Goal: Task Accomplishment & Management: Complete application form

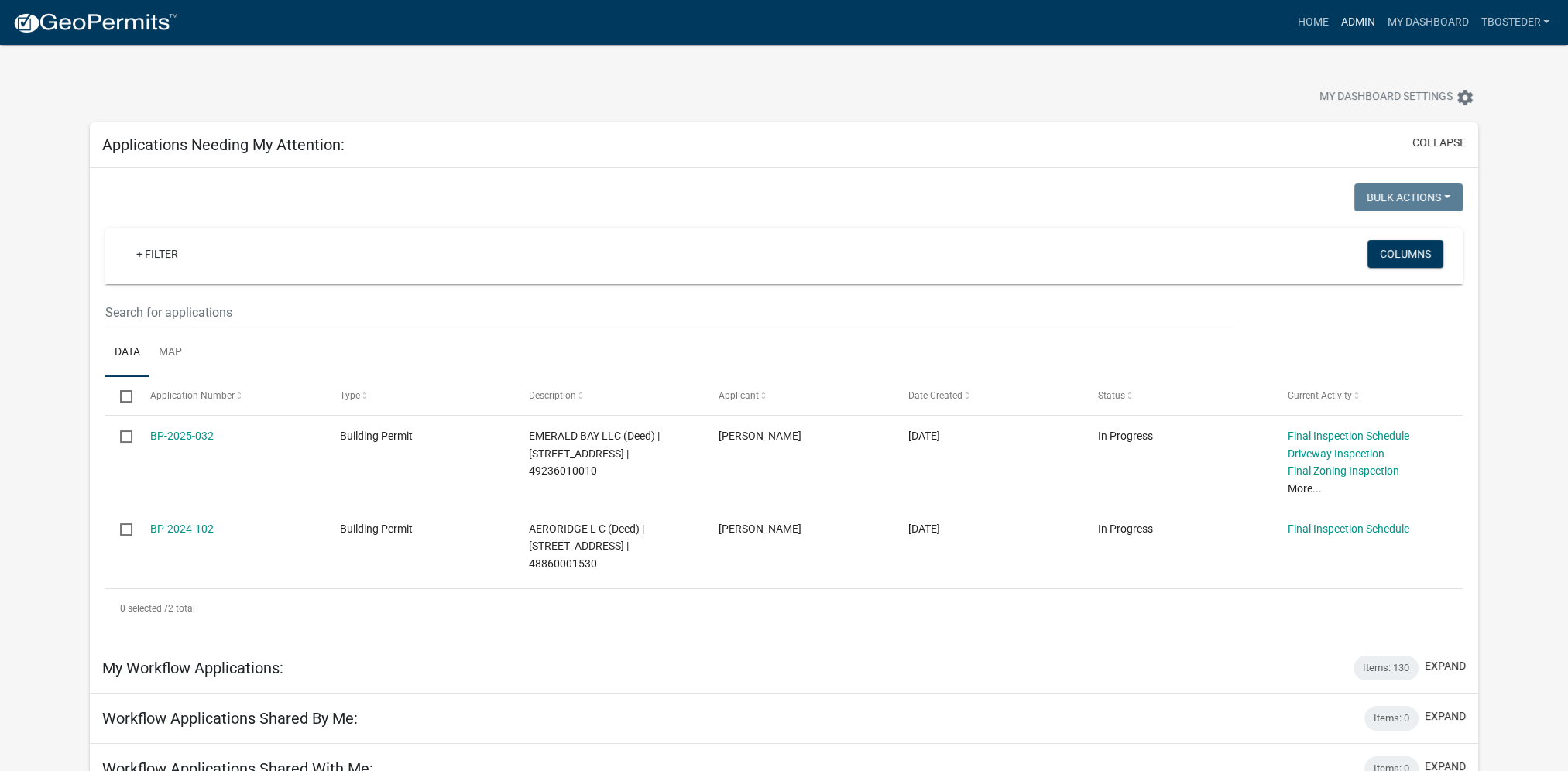
click at [1359, 26] on link "Admin" at bounding box center [1357, 22] width 46 height 30
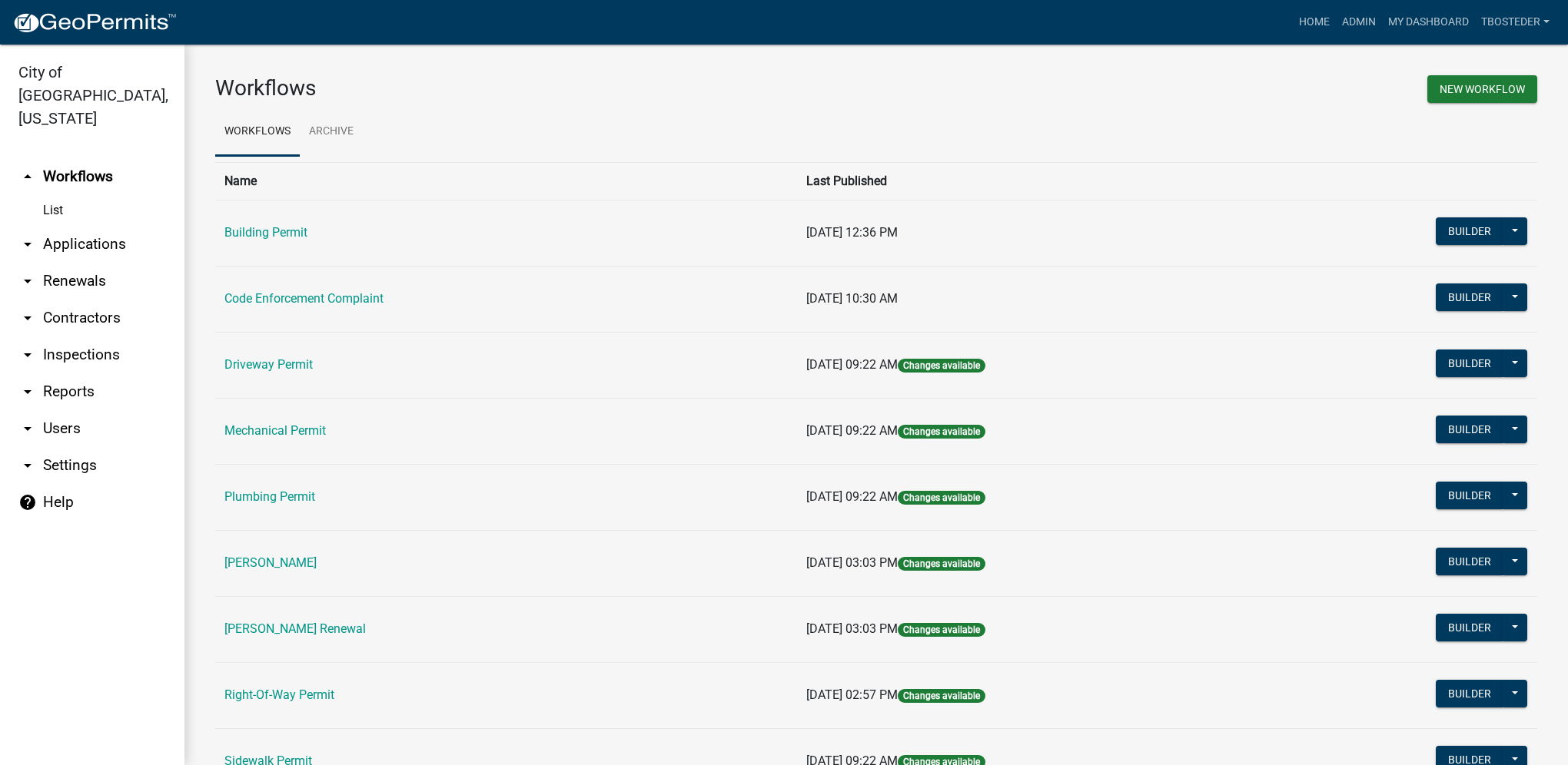
click at [93, 374] on link "arrow_drop_down Reports" at bounding box center [92, 392] width 185 height 37
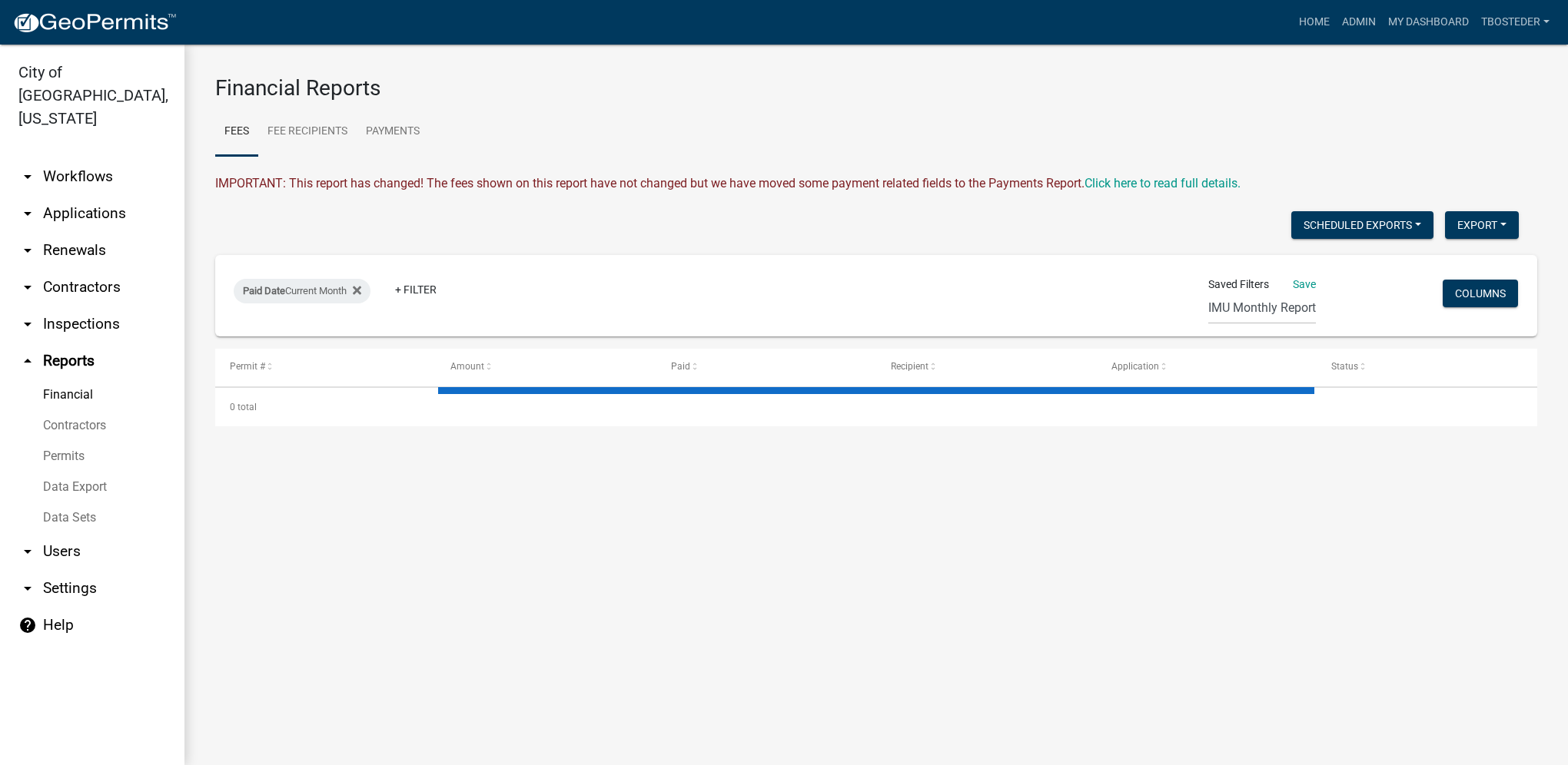
click at [78, 379] on link "Financial" at bounding box center [92, 394] width 185 height 31
select select "2: 50"
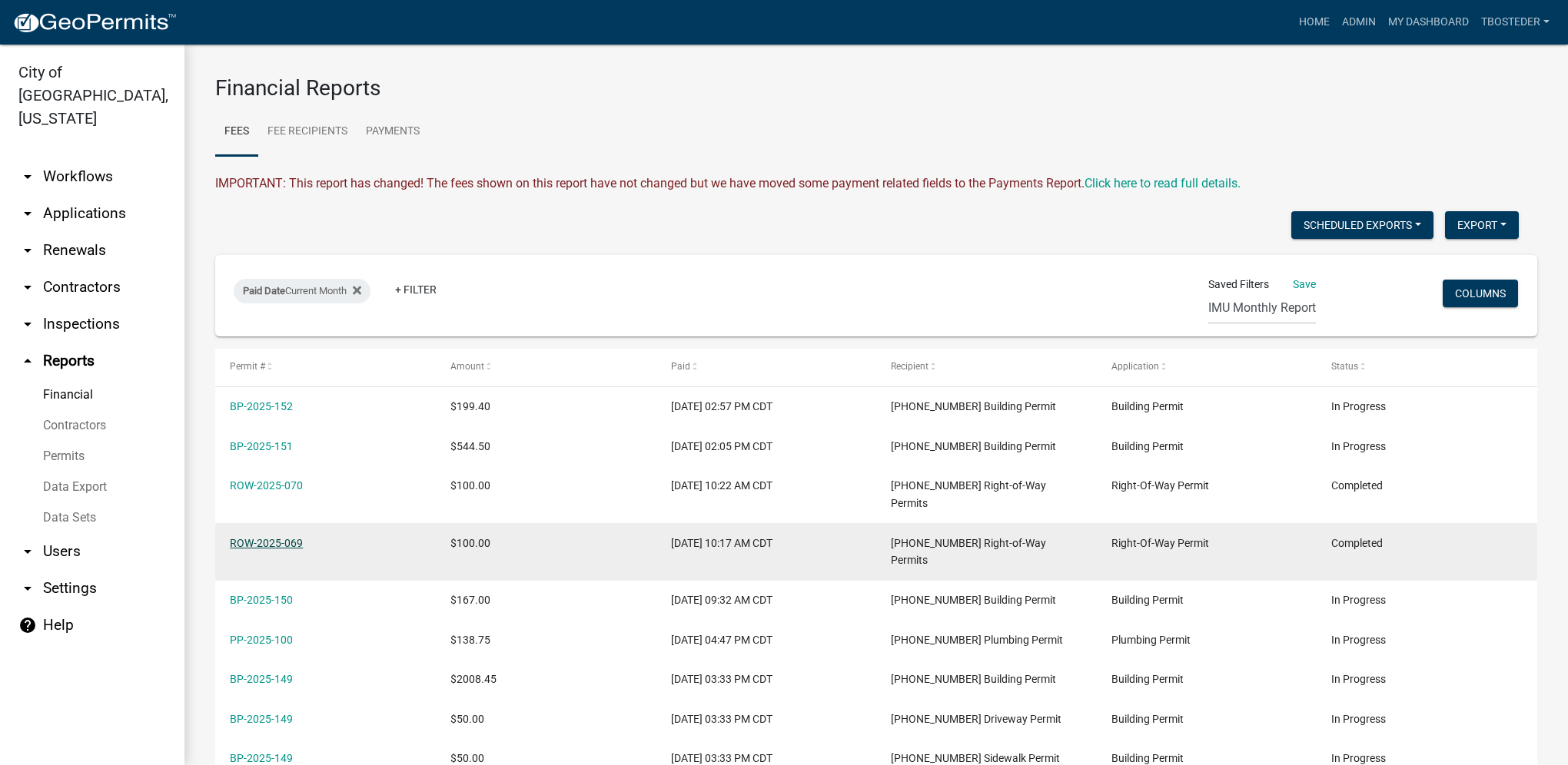
click at [273, 537] on link "ROW-2025-069" at bounding box center [266, 543] width 73 height 13
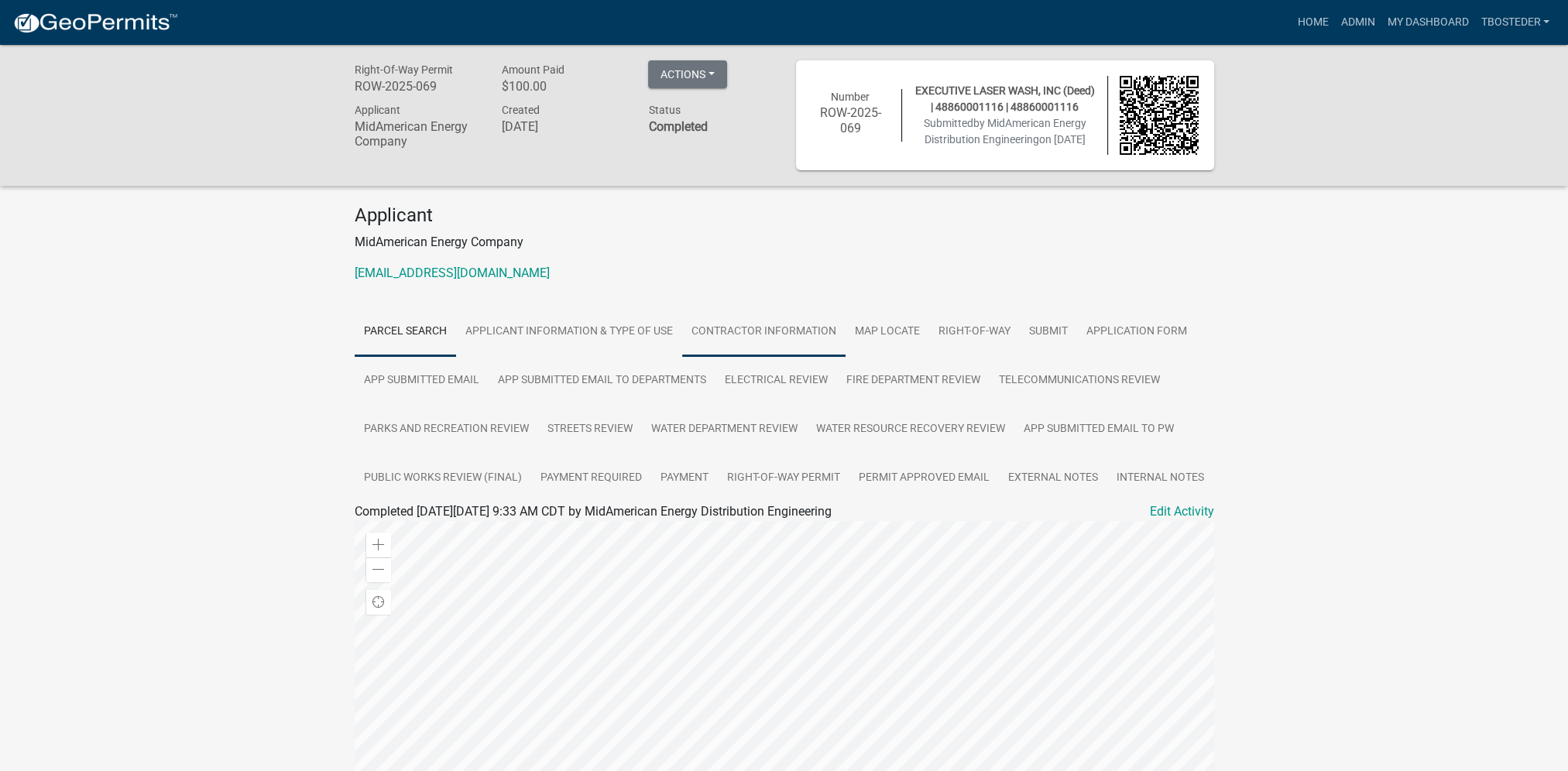
click at [701, 328] on link "Contractor Information" at bounding box center [764, 332] width 164 height 49
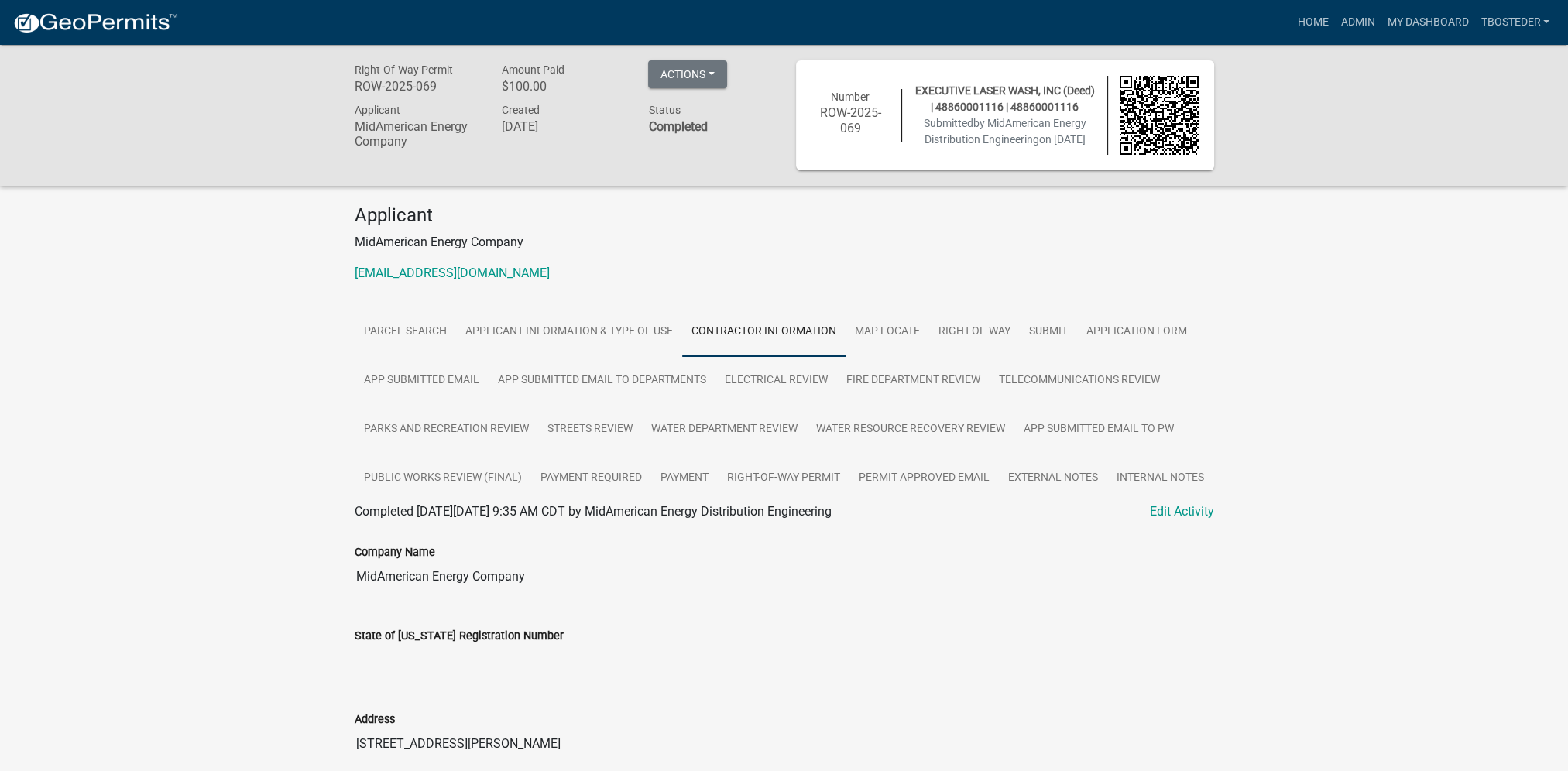
drag, startPoint x: 531, startPoint y: 581, endPoint x: 356, endPoint y: 585, distance: 175.0
click at [356, 585] on input "MidAmerican Energy Company" at bounding box center [784, 576] width 859 height 31
drag, startPoint x: 356, startPoint y: 585, endPoint x: 496, endPoint y: 583, distance: 140.0
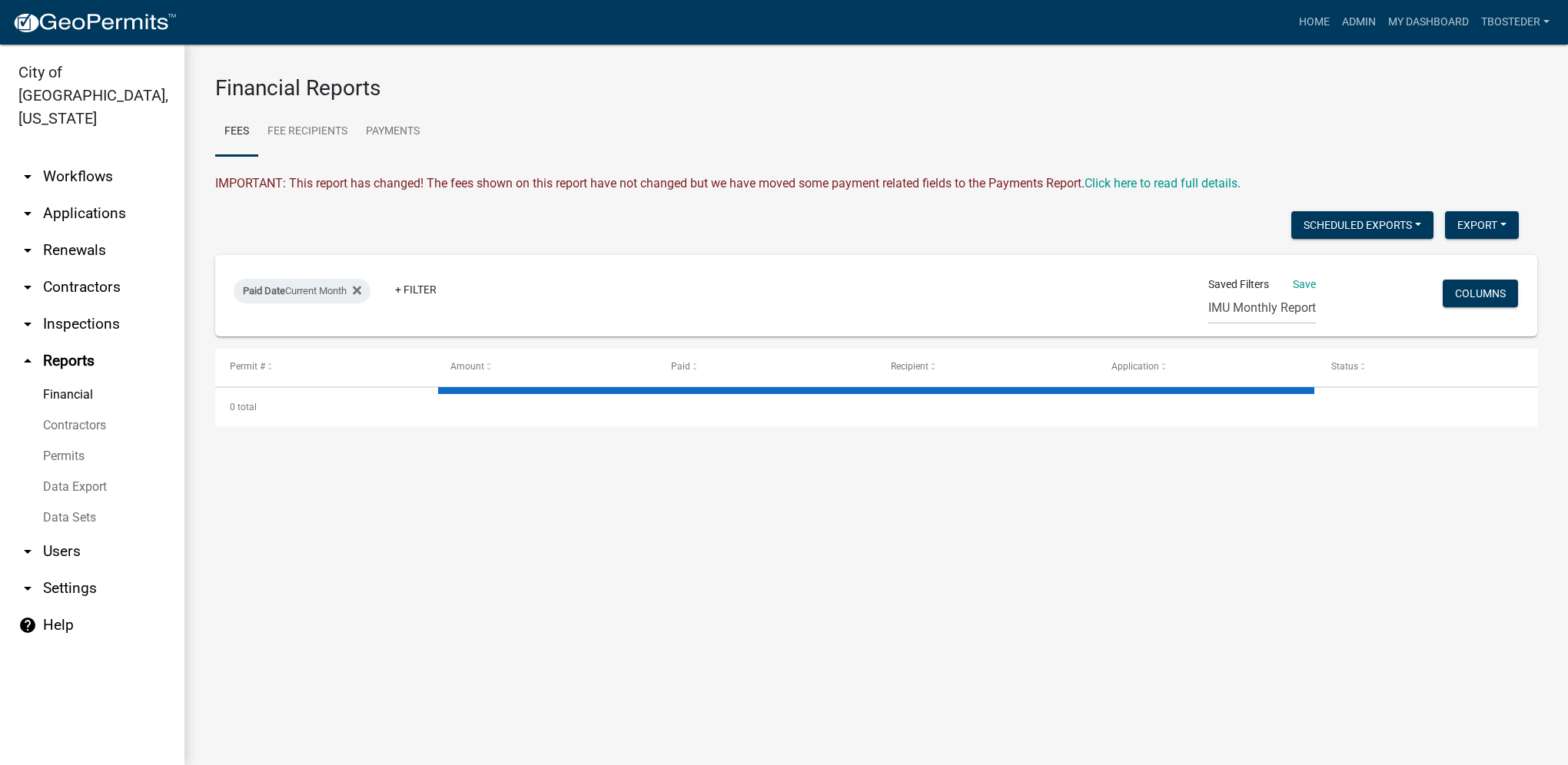
select select "2: 50"
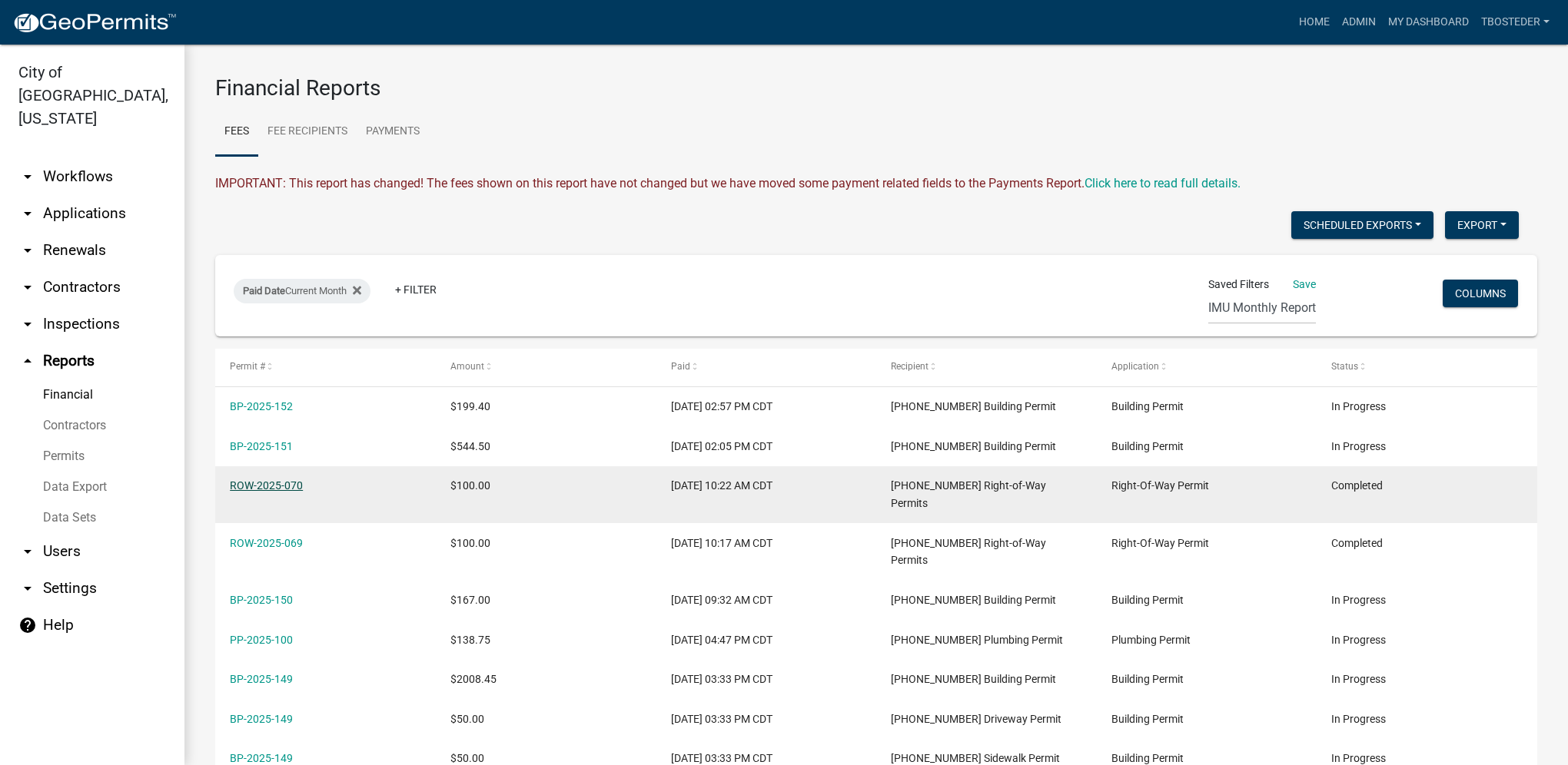
click at [285, 482] on link "ROW-2025-070" at bounding box center [266, 485] width 73 height 13
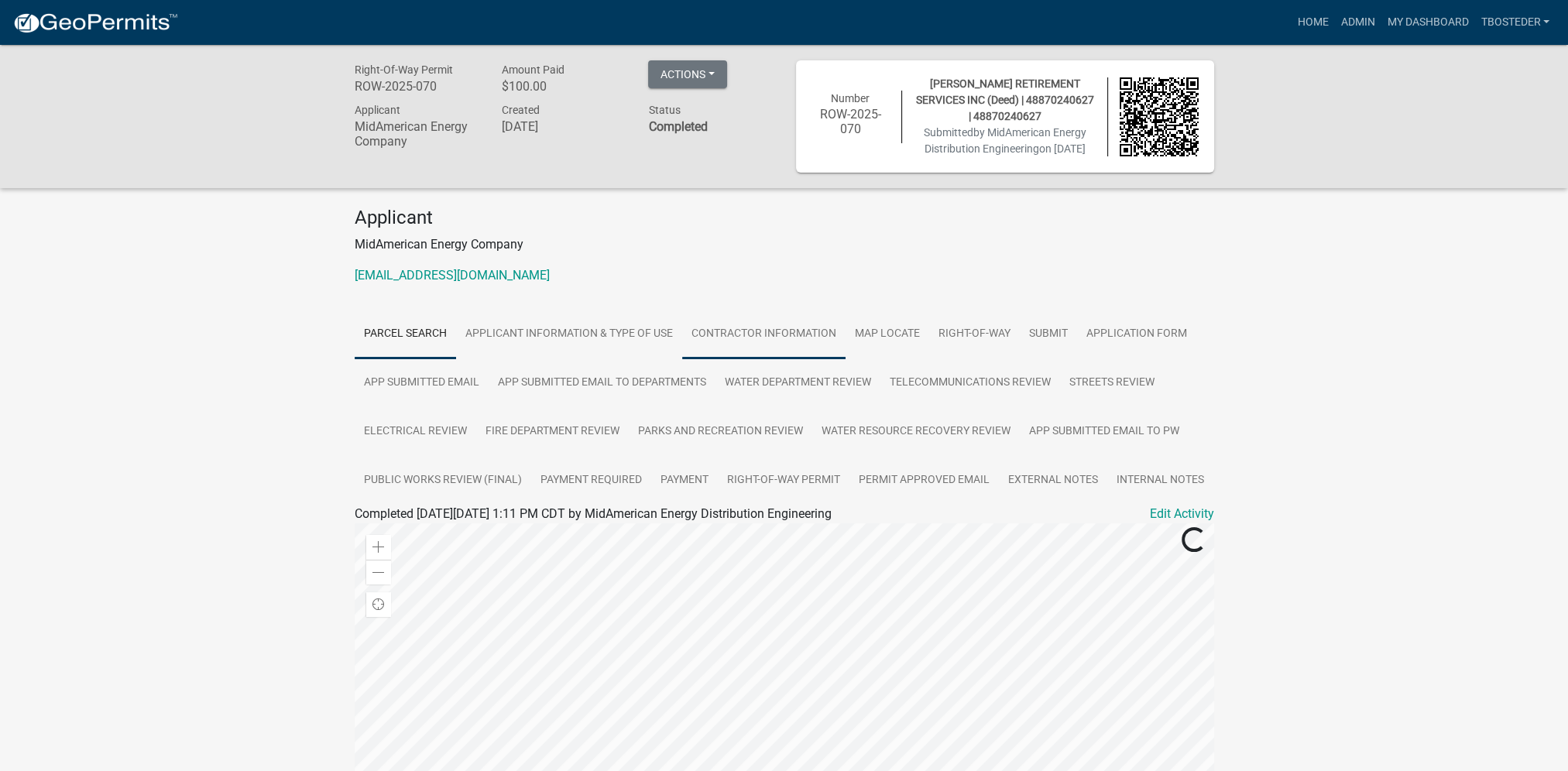
click at [750, 326] on link "Contractor Information" at bounding box center [764, 334] width 164 height 49
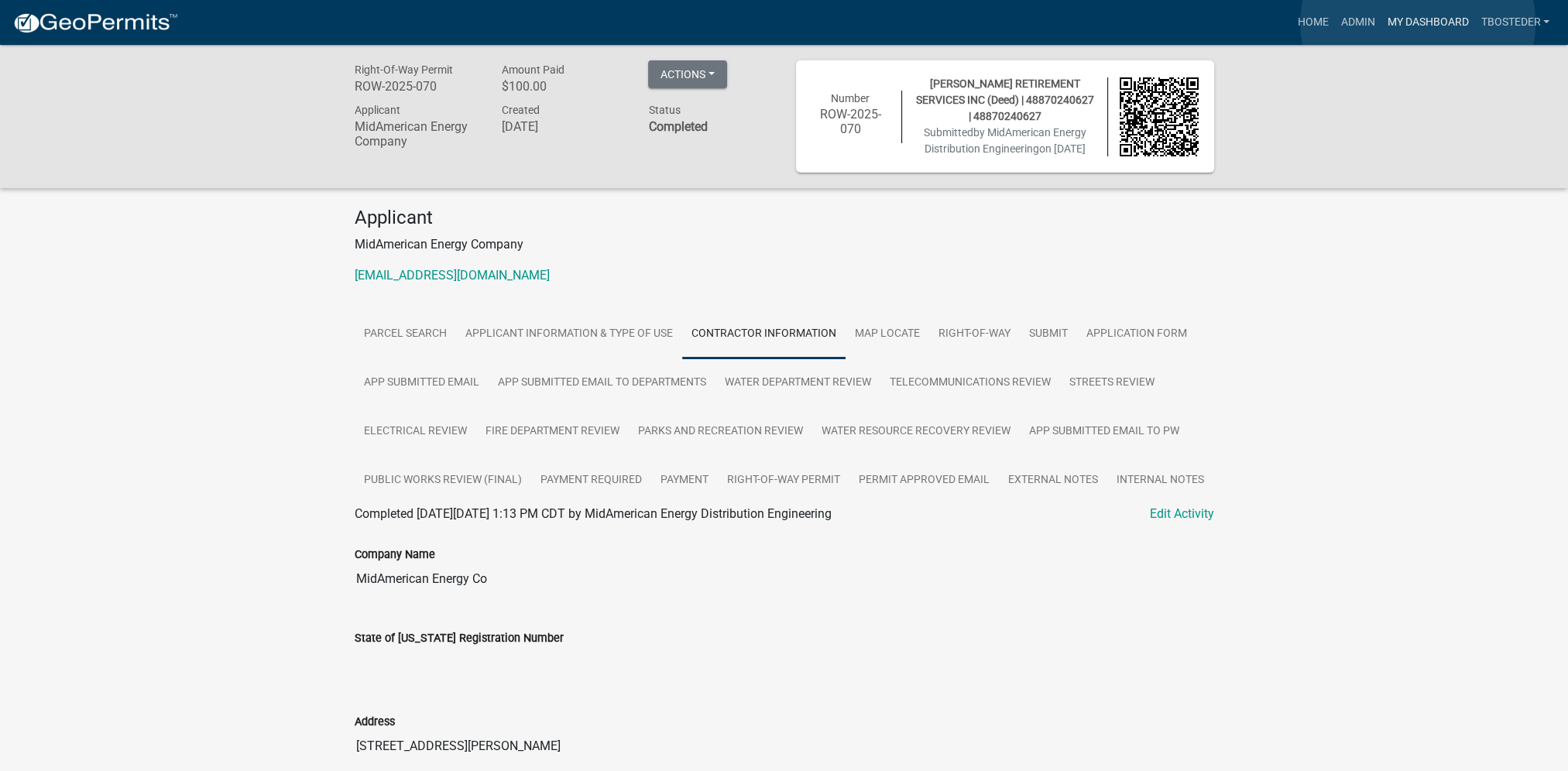
click at [1417, 23] on link "My Dashboard" at bounding box center [1427, 22] width 93 height 30
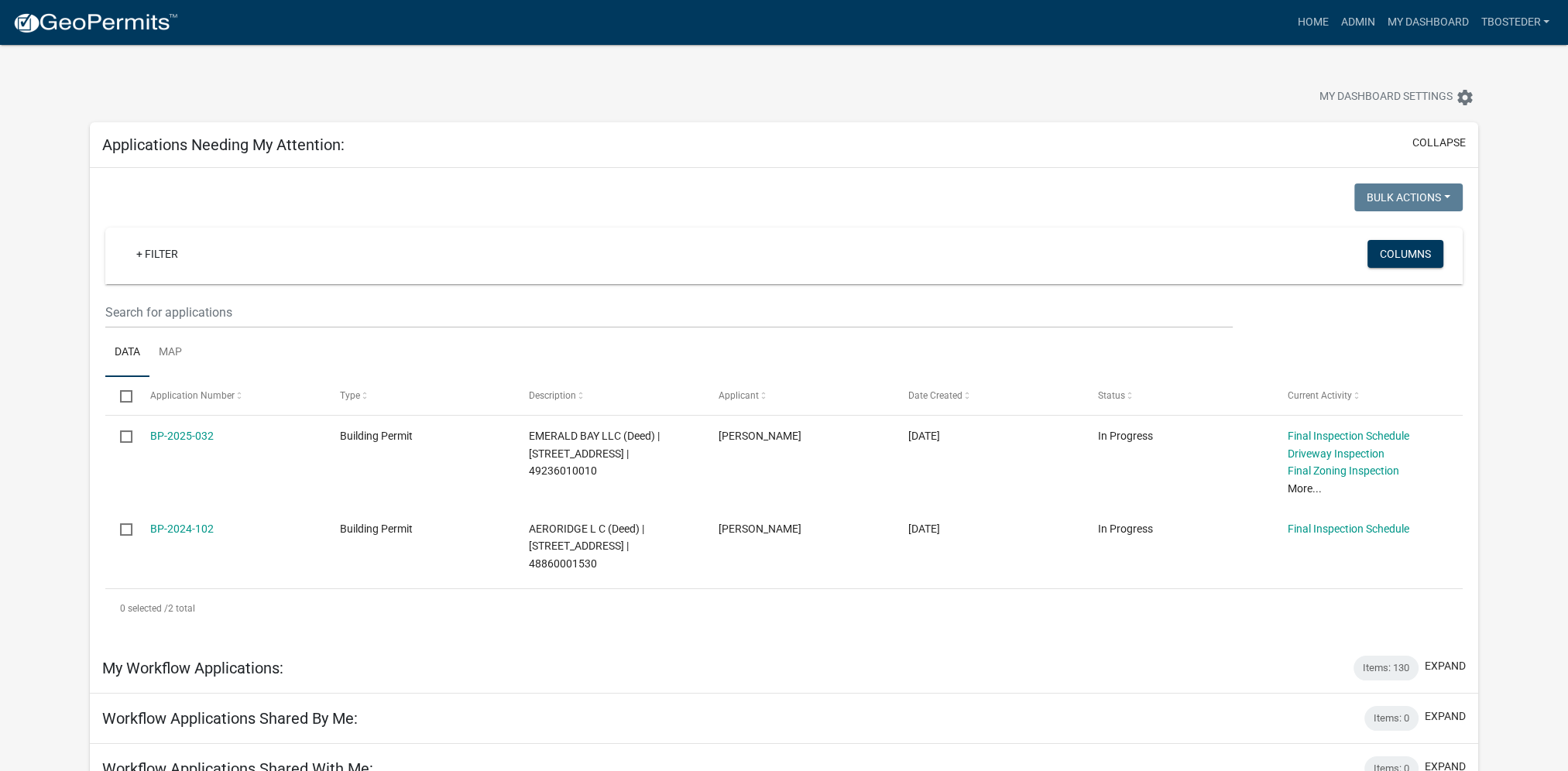
click at [433, 258] on div "+ Filter" at bounding box center [560, 256] width 895 height 32
click at [1342, 33] on link "Admin" at bounding box center [1357, 22] width 46 height 30
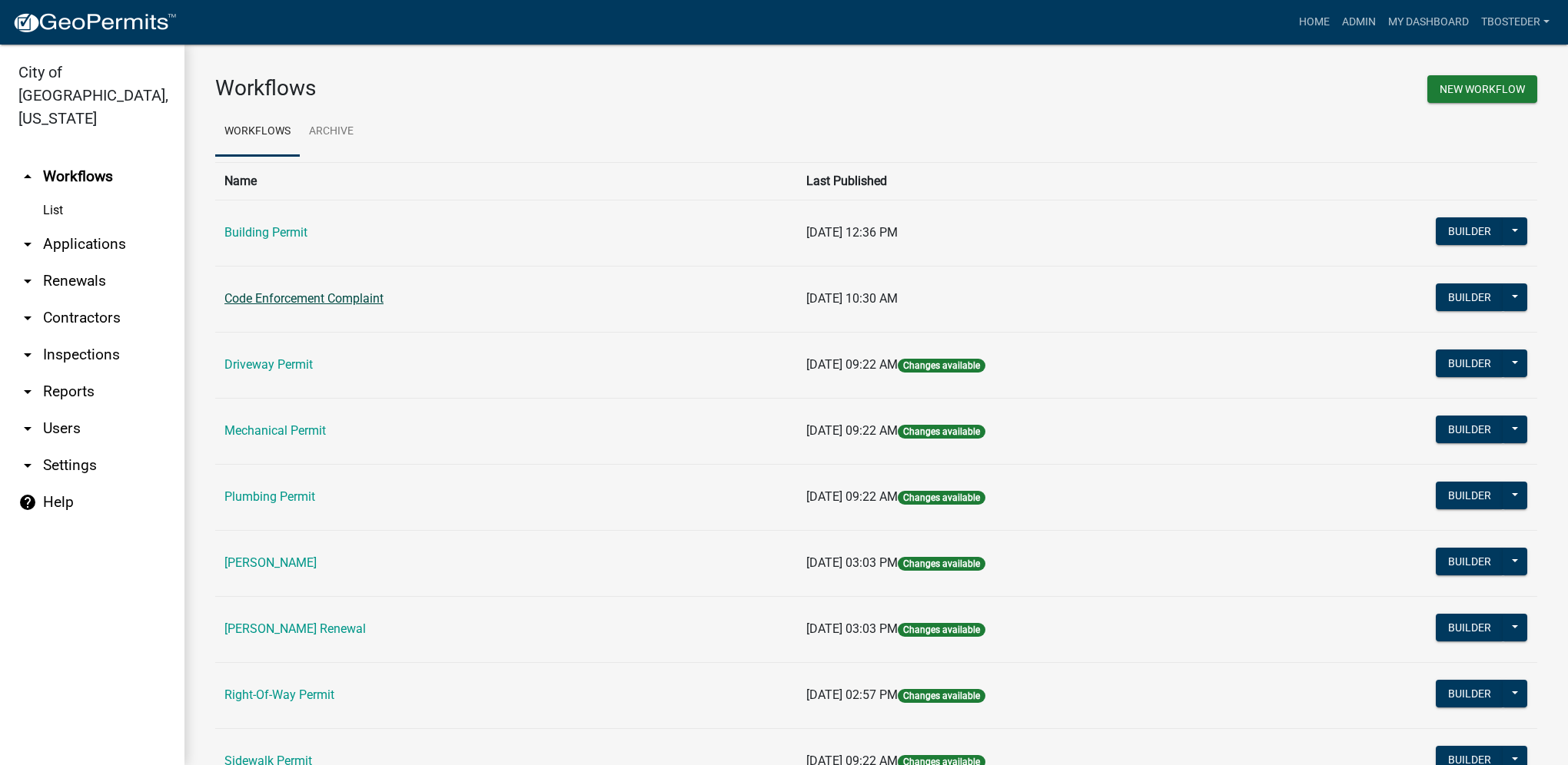
click at [361, 298] on link "Code Enforcement Complaint" at bounding box center [303, 299] width 159 height 14
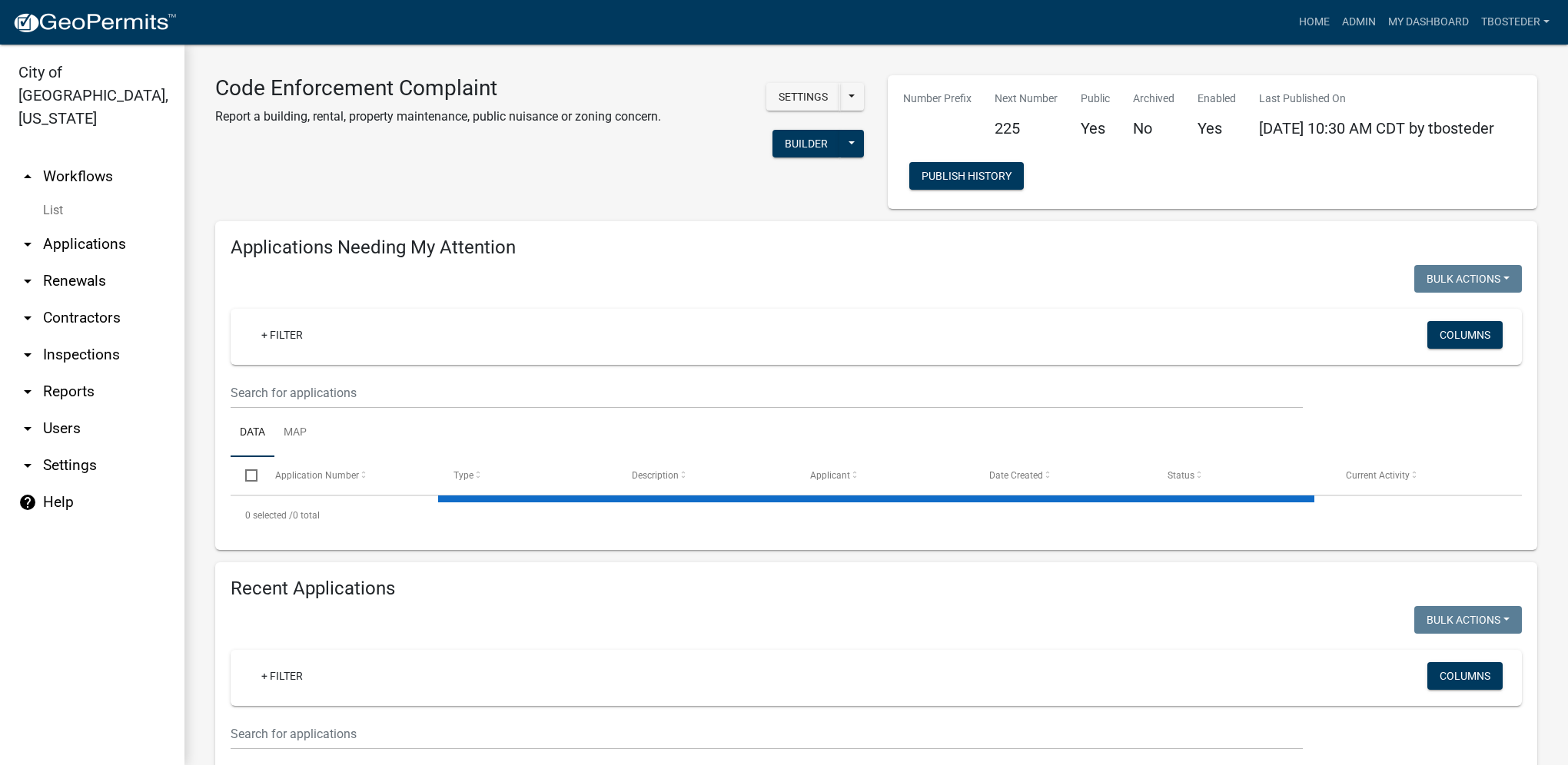
select select "1: 25"
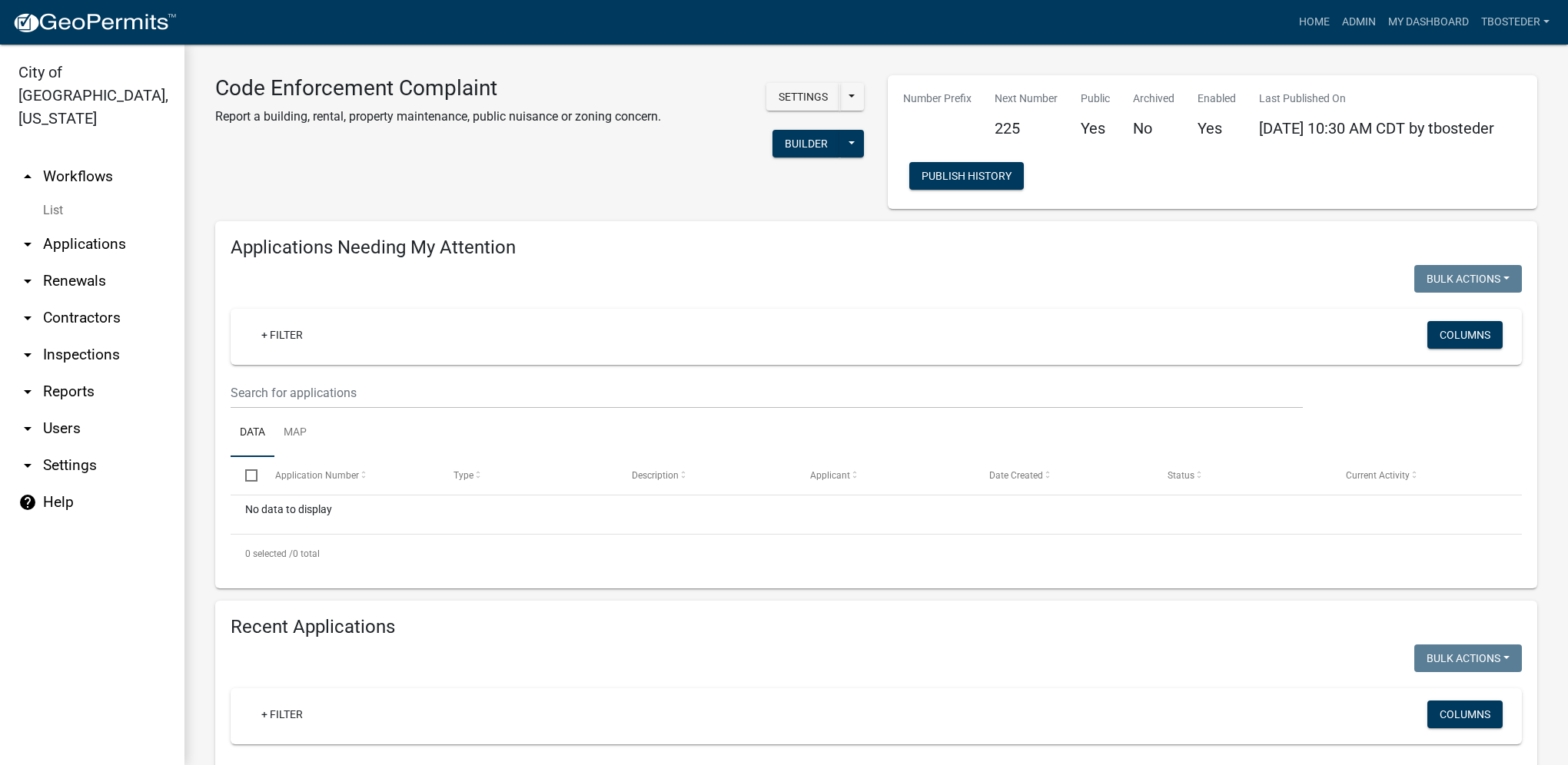
scroll to position [230, 0]
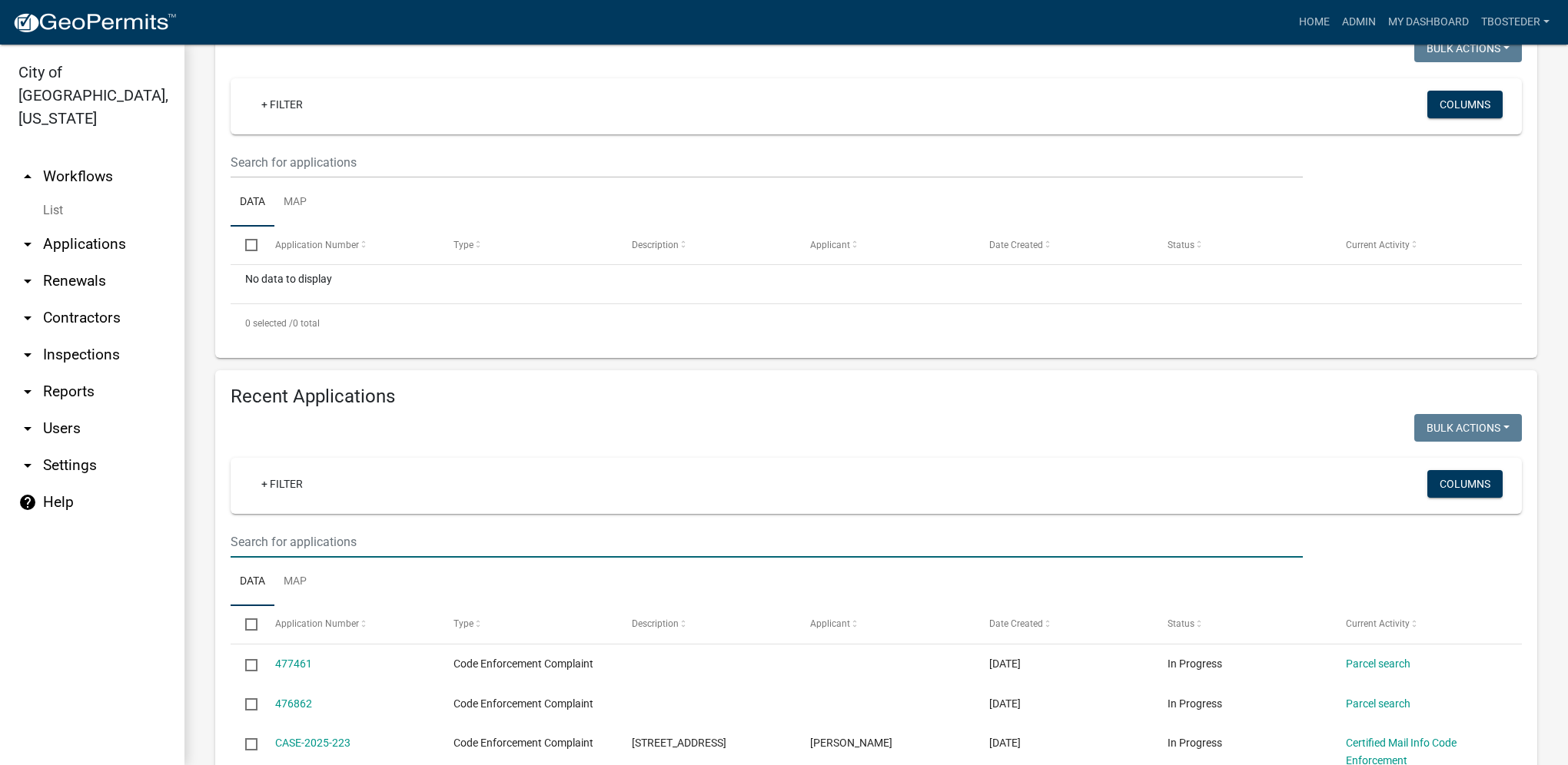
click at [399, 547] on input "text" at bounding box center [766, 542] width 1072 height 32
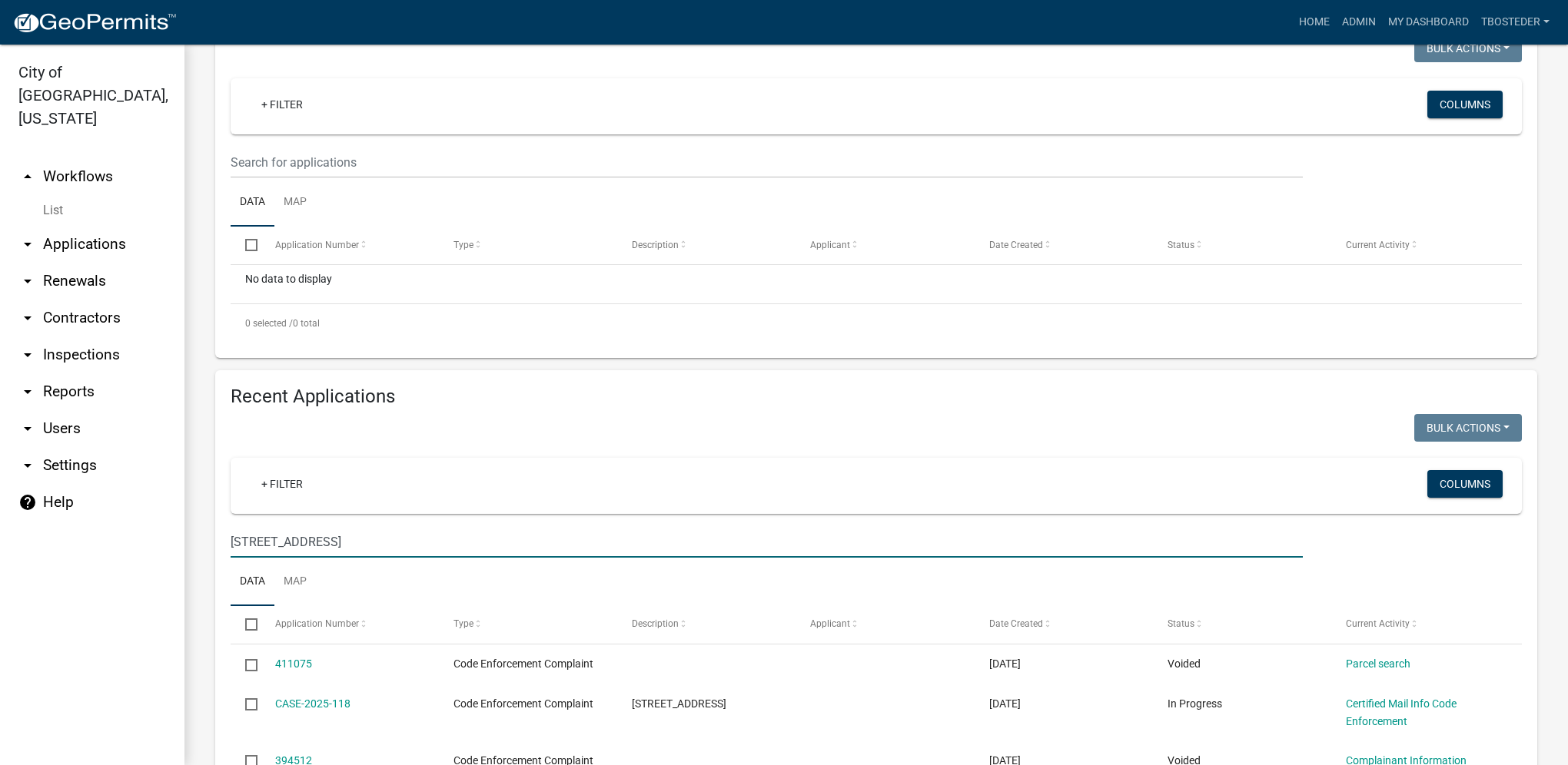
type input "1107 s g st"
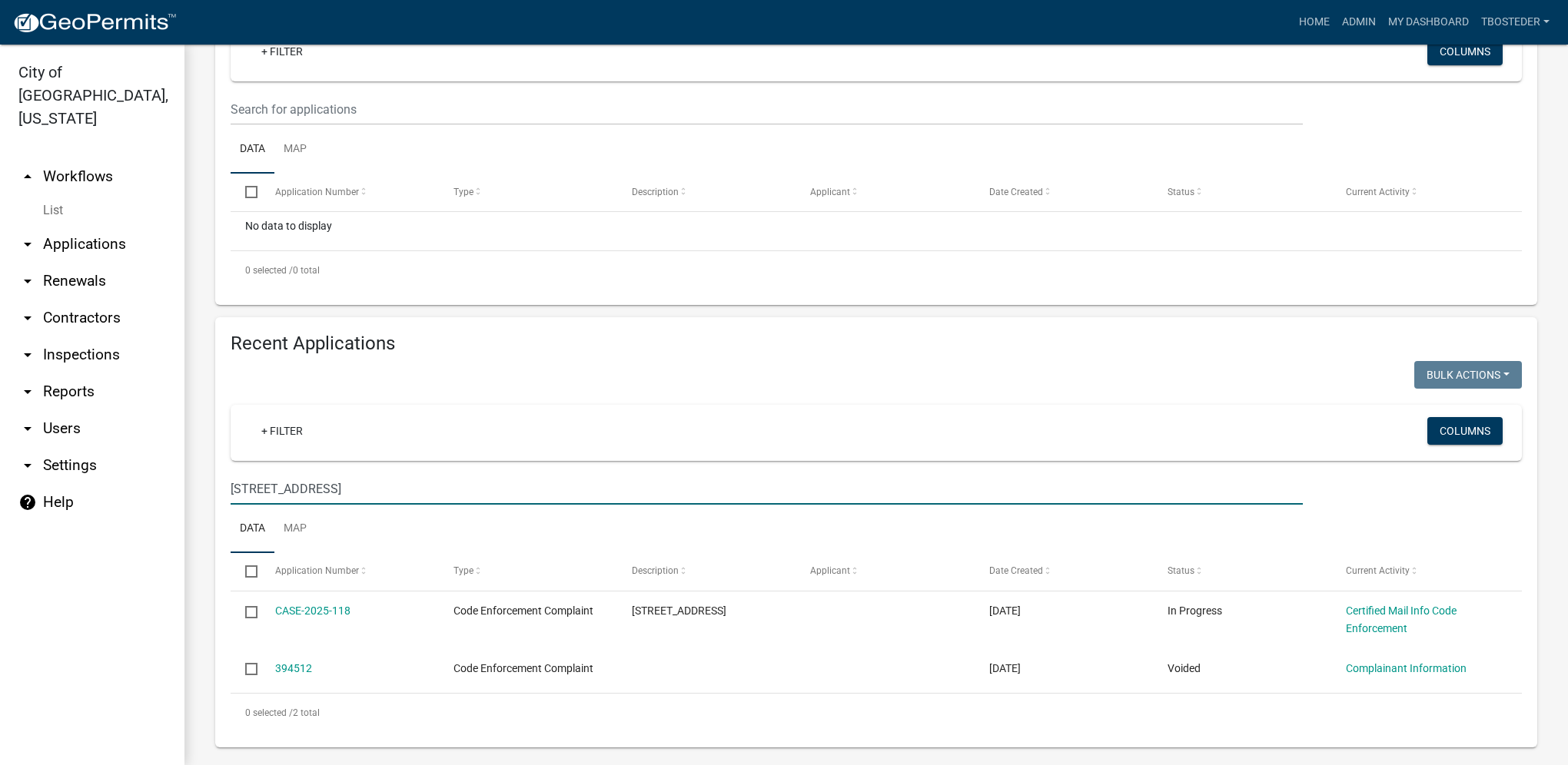
scroll to position [299, 0]
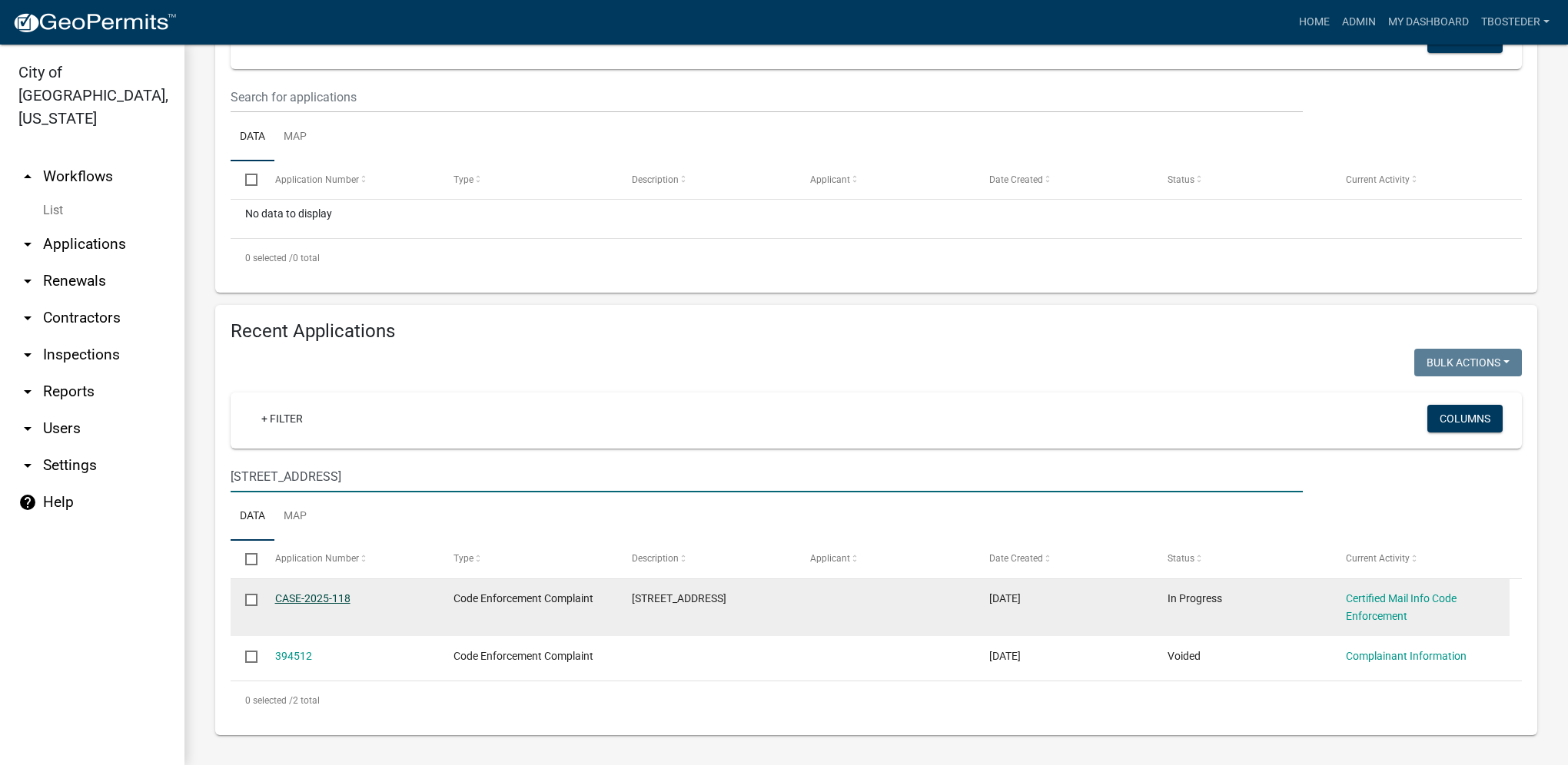
click at [336, 596] on link "CASE-2025-118" at bounding box center [312, 599] width 75 height 13
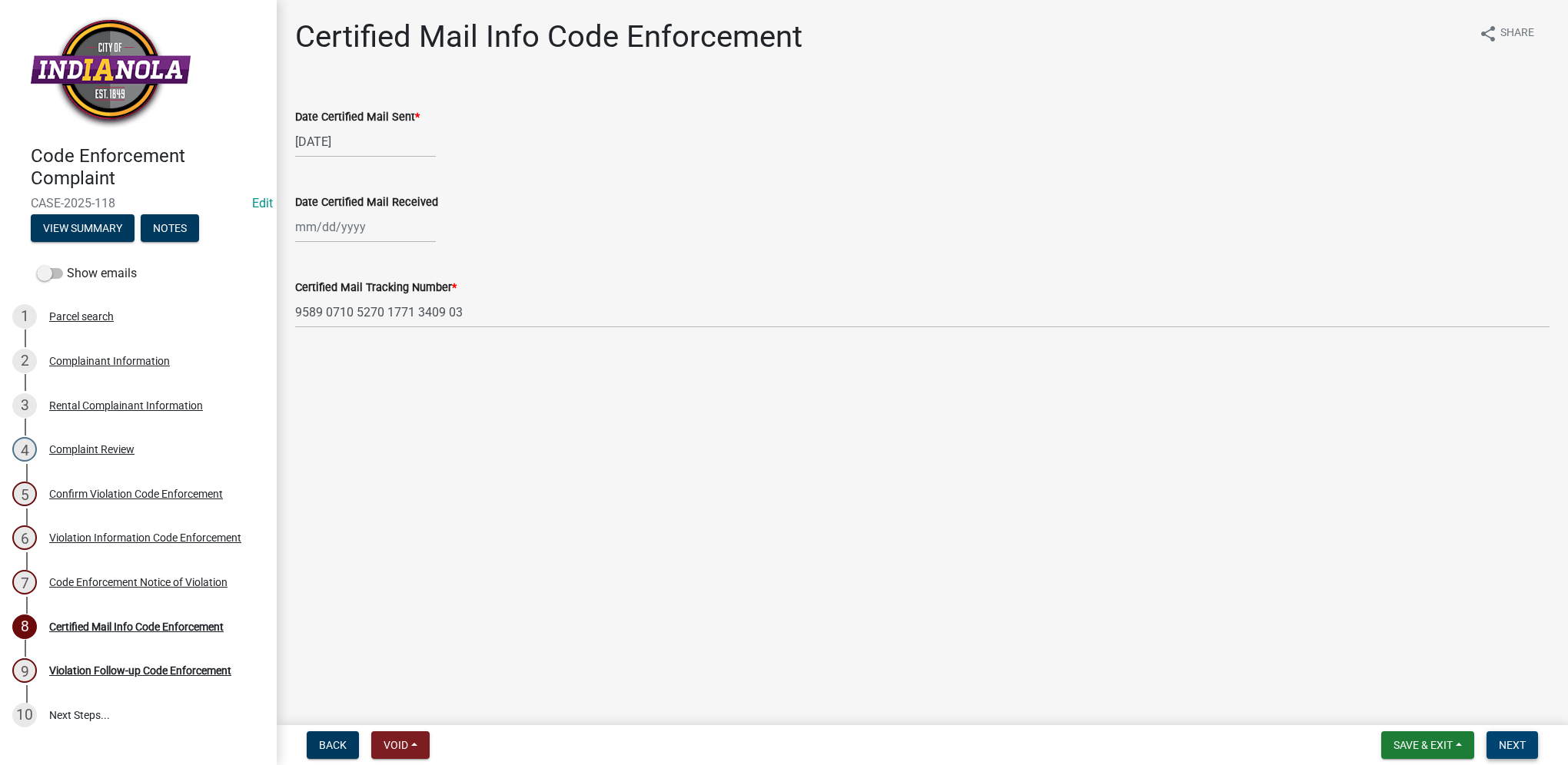
click at [1526, 750] on button "Next" at bounding box center [1512, 745] width 52 height 28
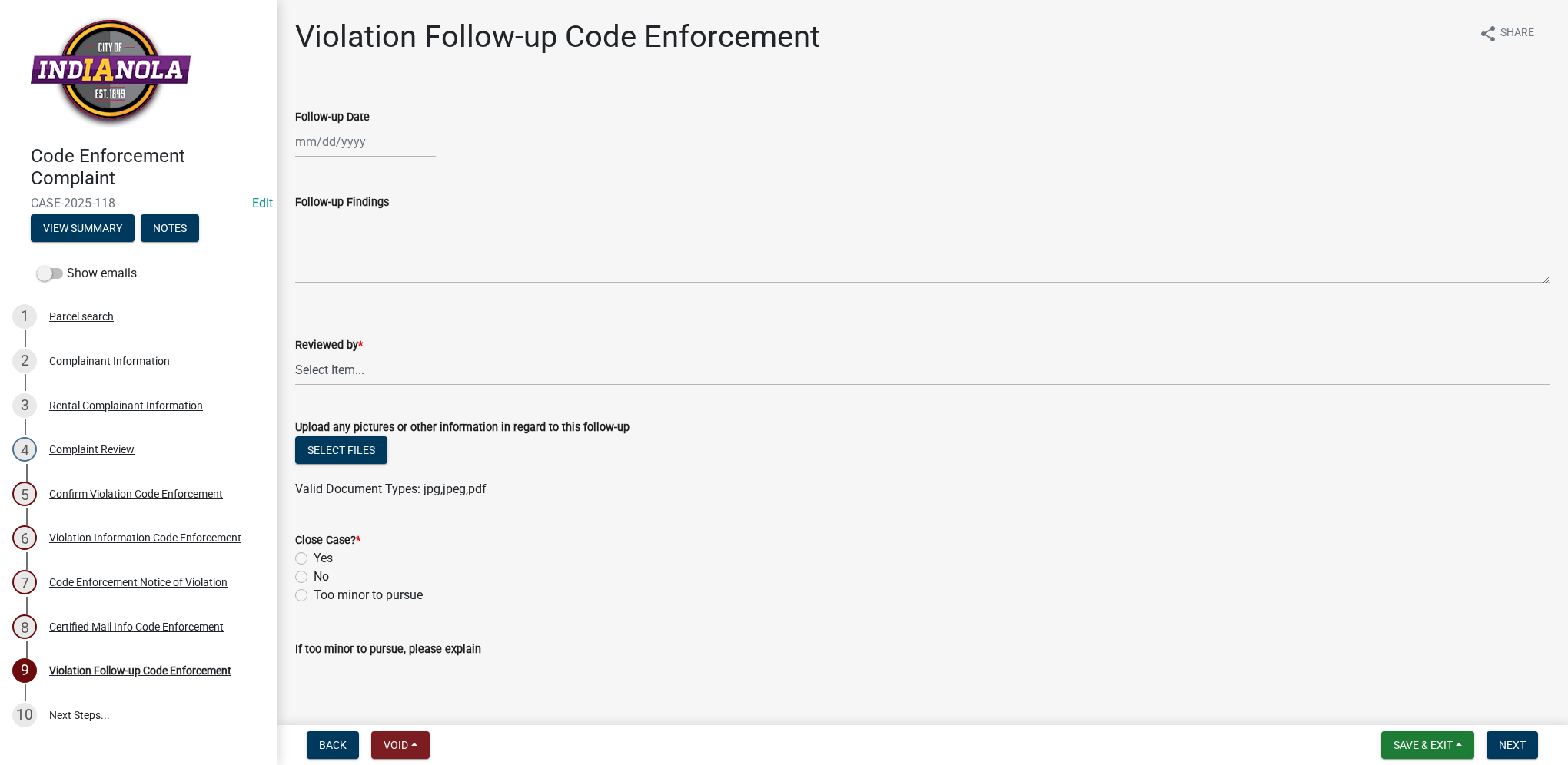
click at [368, 156] on div at bounding box center [366, 142] width 141 height 32
select select "9"
select select "2025"
click at [412, 249] on div "12" at bounding box center [409, 248] width 25 height 25
type input "[DATE]"
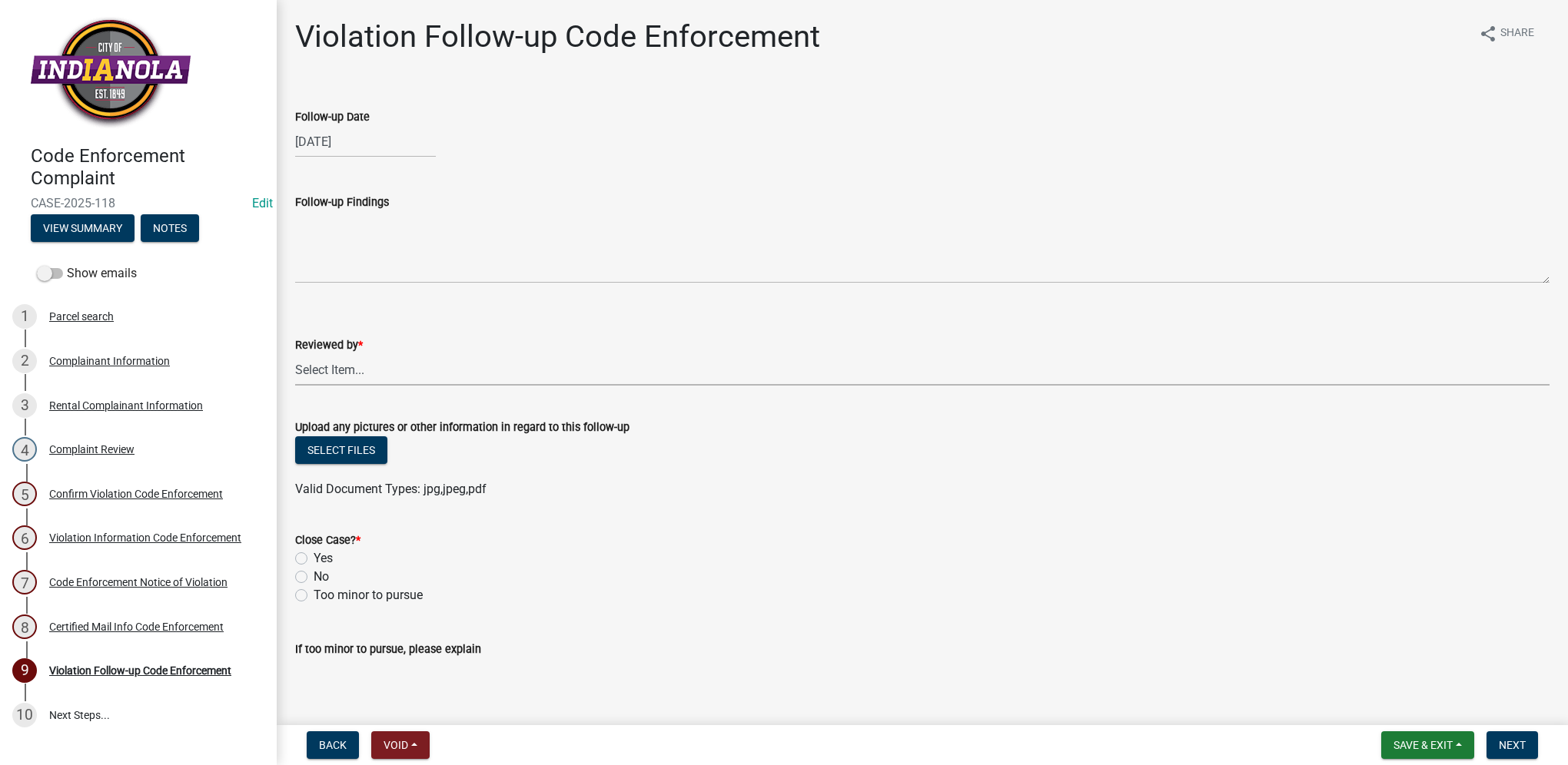
click at [363, 369] on select "Select Item... [PERSON_NAME] [PERSON_NAME] [PERSON_NAME] Other" at bounding box center [922, 370] width 1254 height 32
click at [296, 354] on select "Select Item... [PERSON_NAME] [PERSON_NAME] [PERSON_NAME] Other" at bounding box center [922, 370] width 1254 height 32
select select "634d5426-b8b3-48ee-aa1e-d523f7499186"
click at [314, 554] on label "Yes" at bounding box center [323, 558] width 19 height 18
click at [314, 554] on input "Yes" at bounding box center [319, 554] width 10 height 10
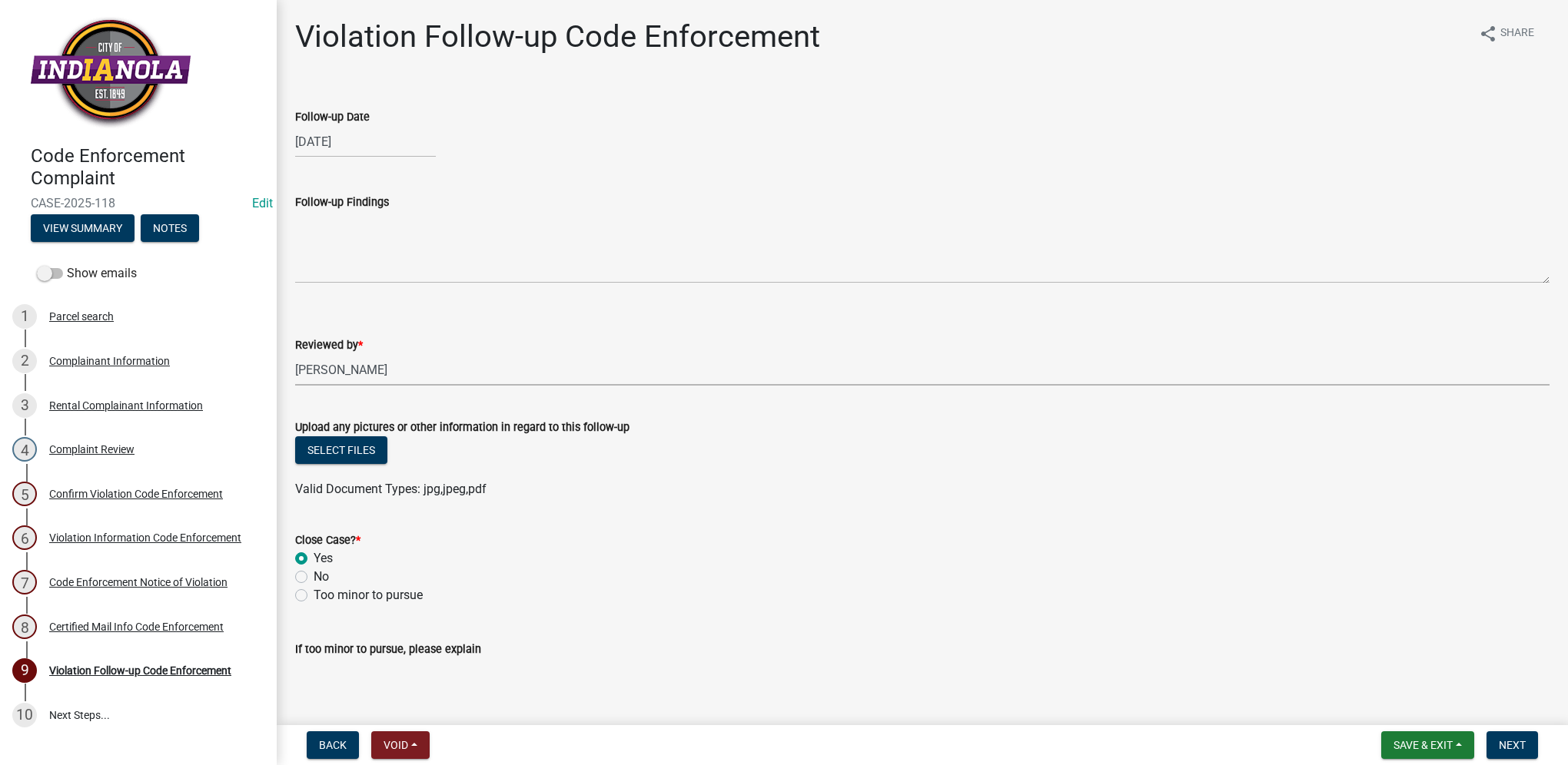
radio input "true"
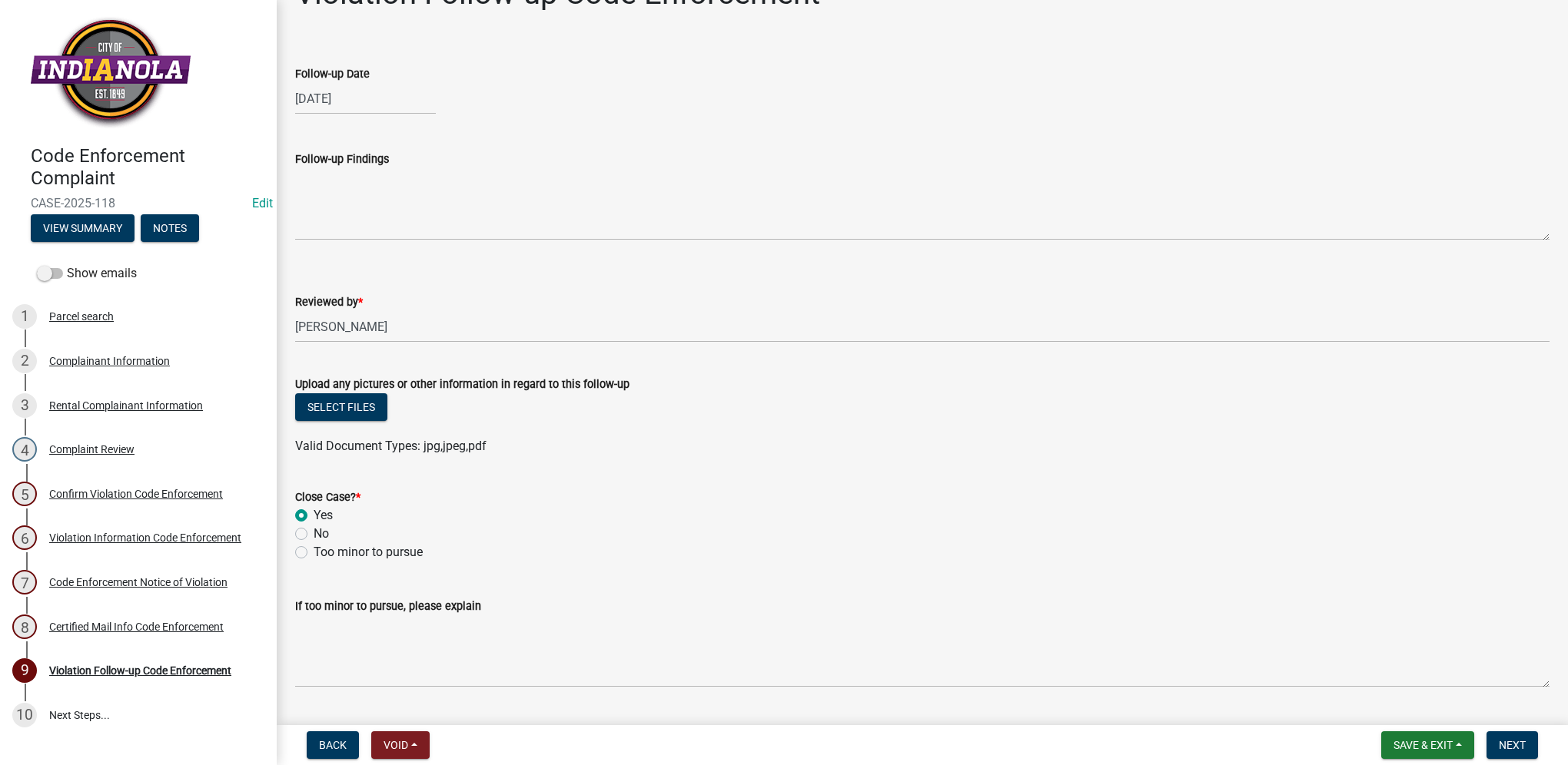
scroll to position [83, 0]
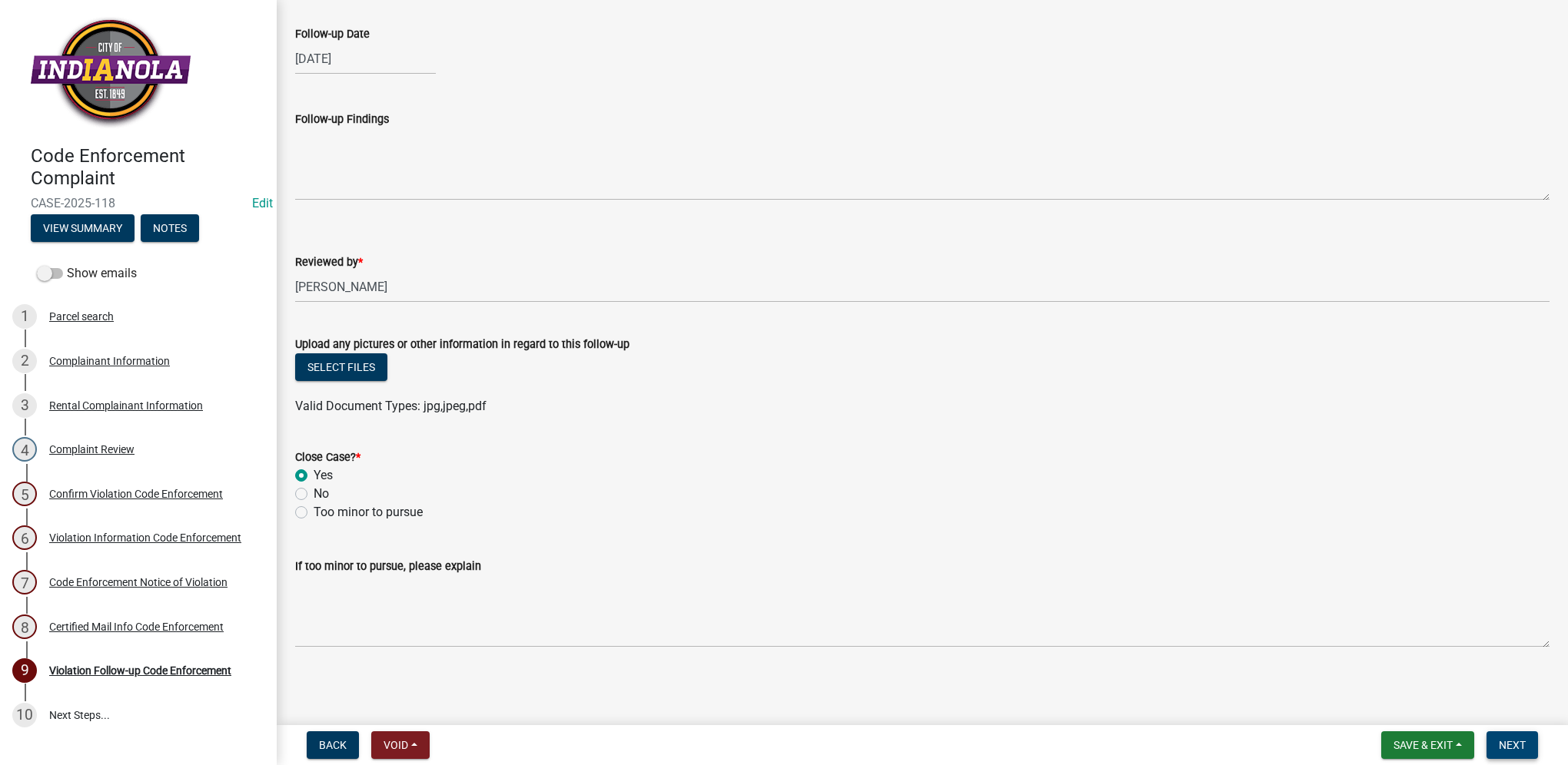
click at [1509, 750] on span "Next" at bounding box center [1513, 745] width 27 height 13
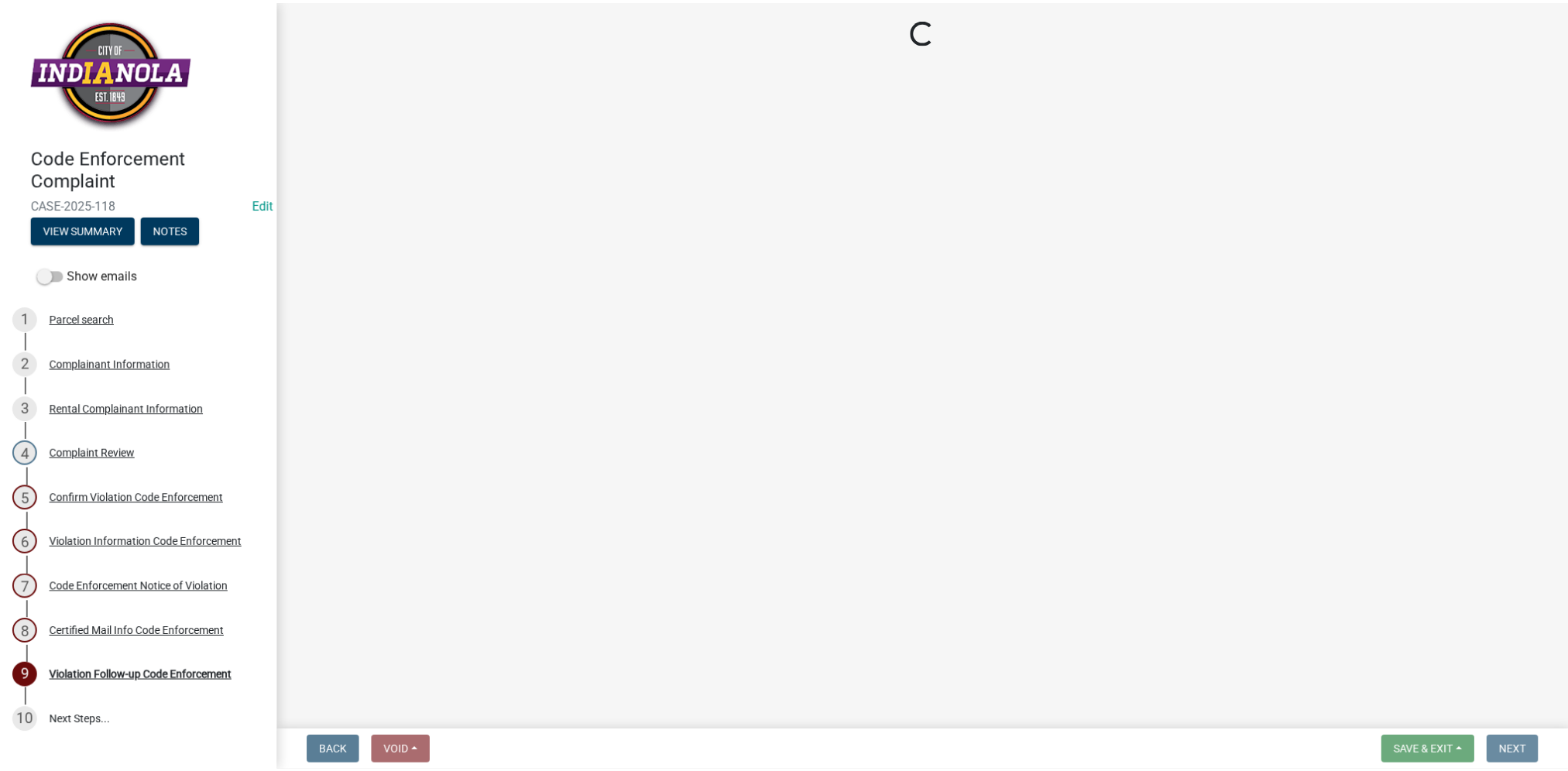
scroll to position [0, 0]
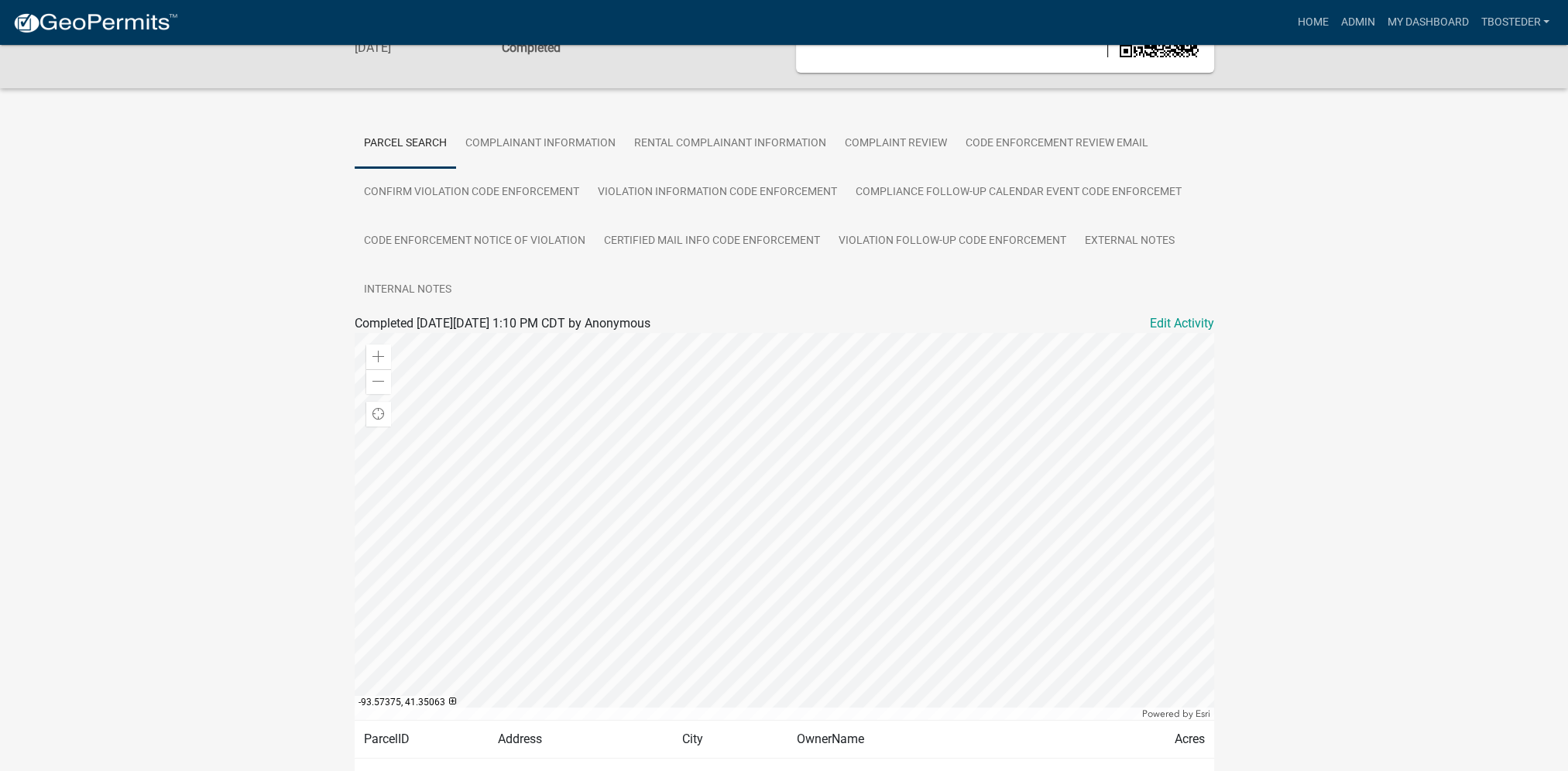
scroll to position [200, 0]
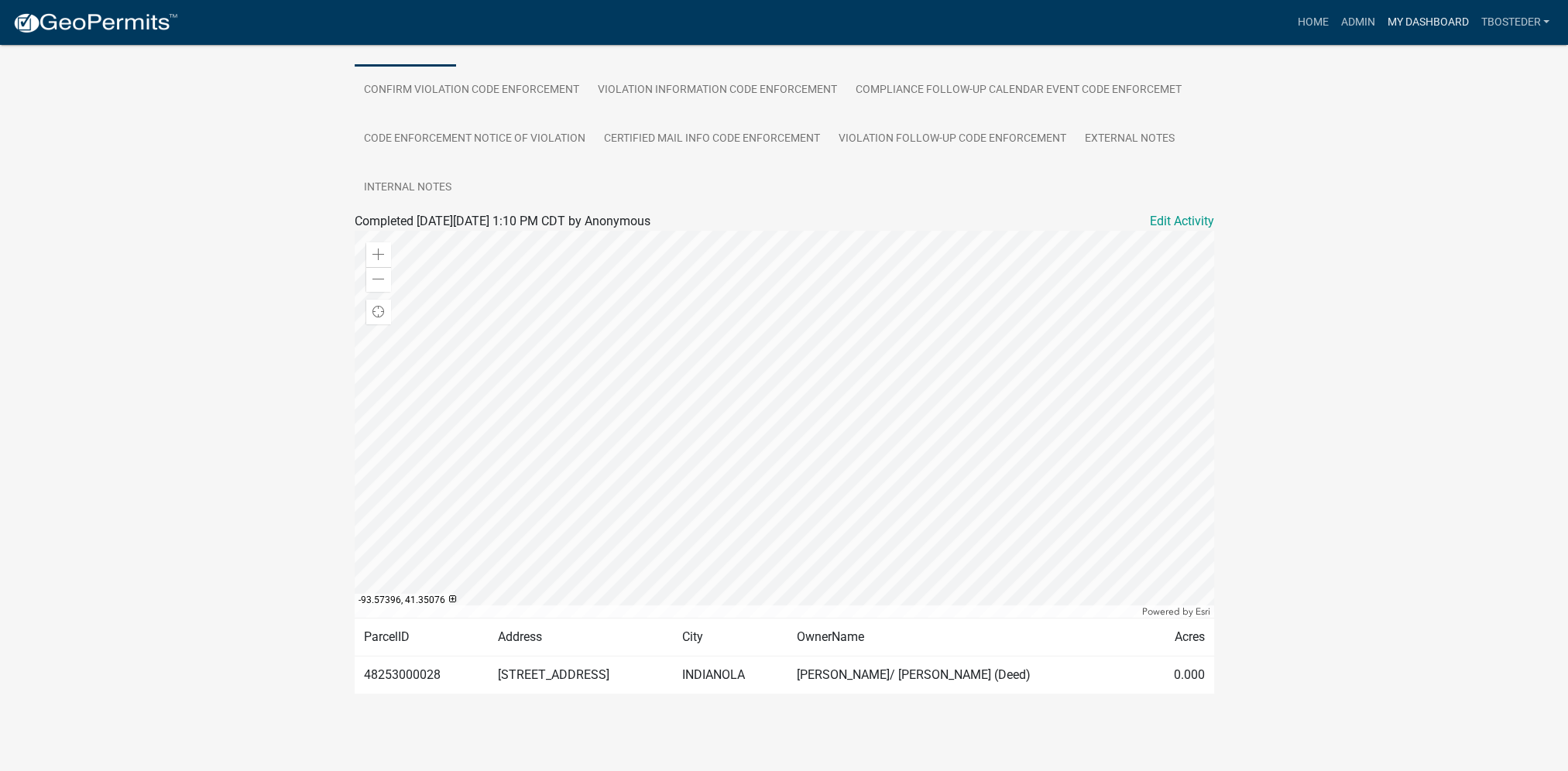
click at [1393, 22] on link "My Dashboard" at bounding box center [1427, 22] width 93 height 30
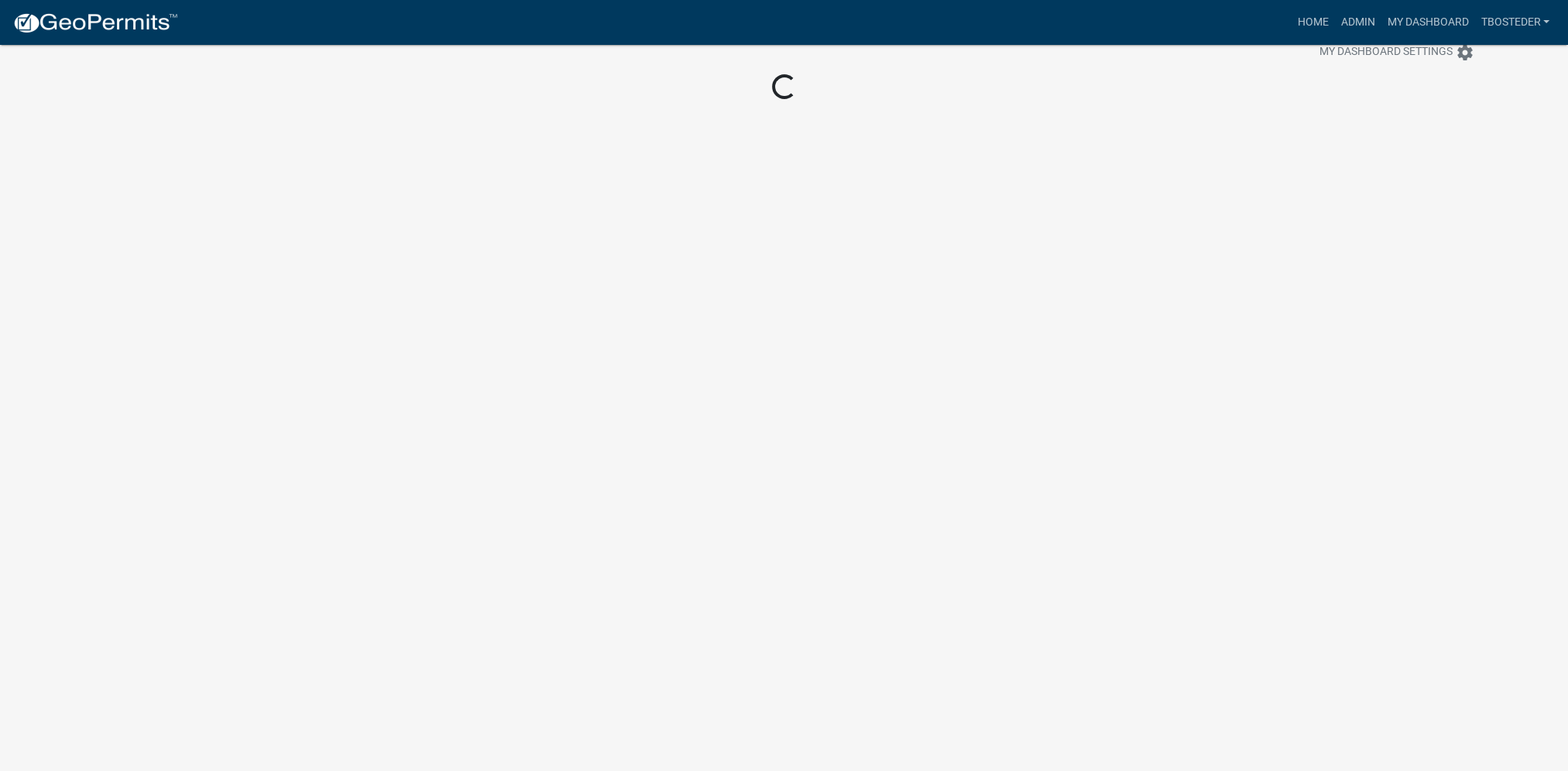
scroll to position [45, 0]
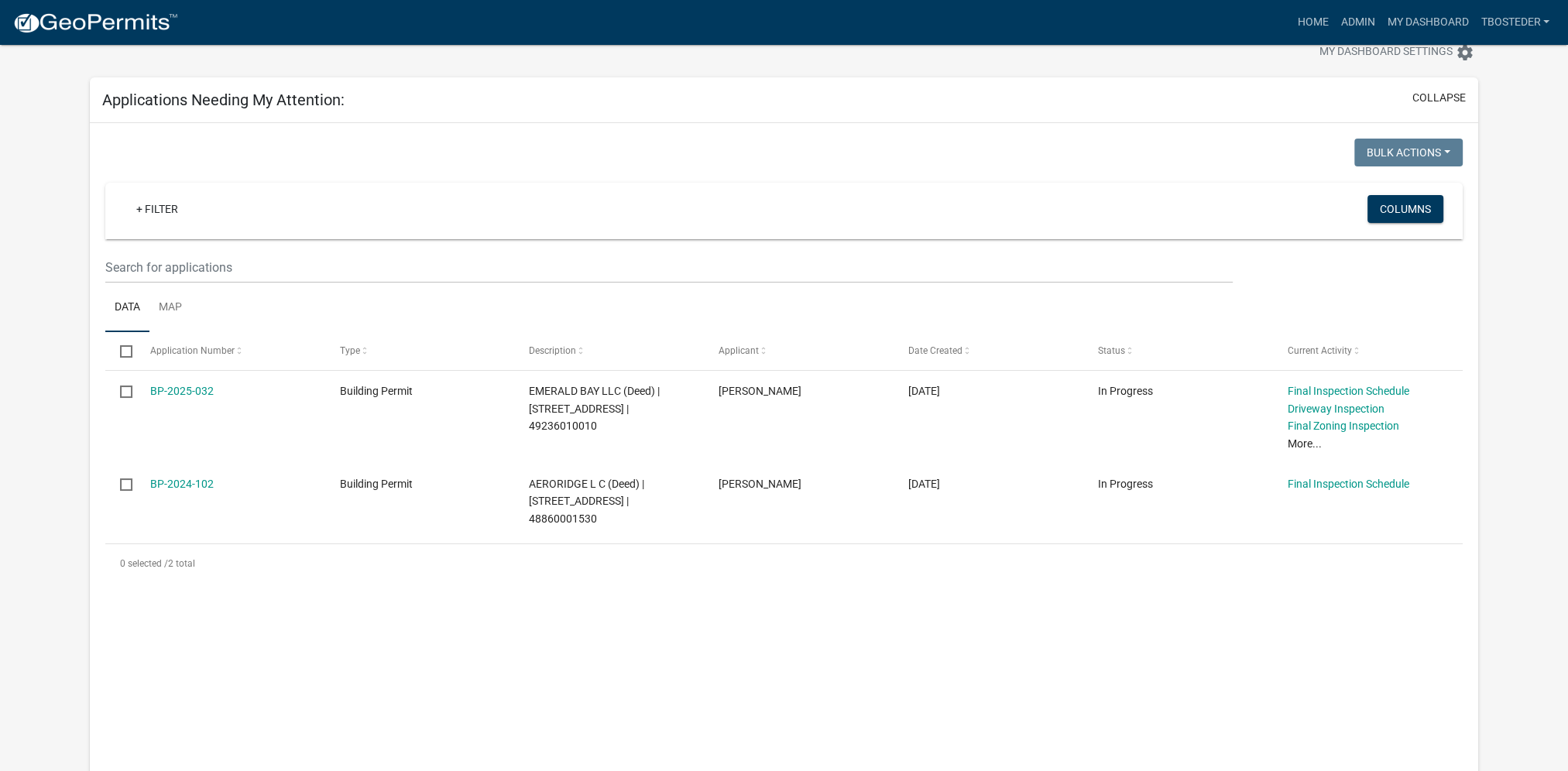
scroll to position [200, 0]
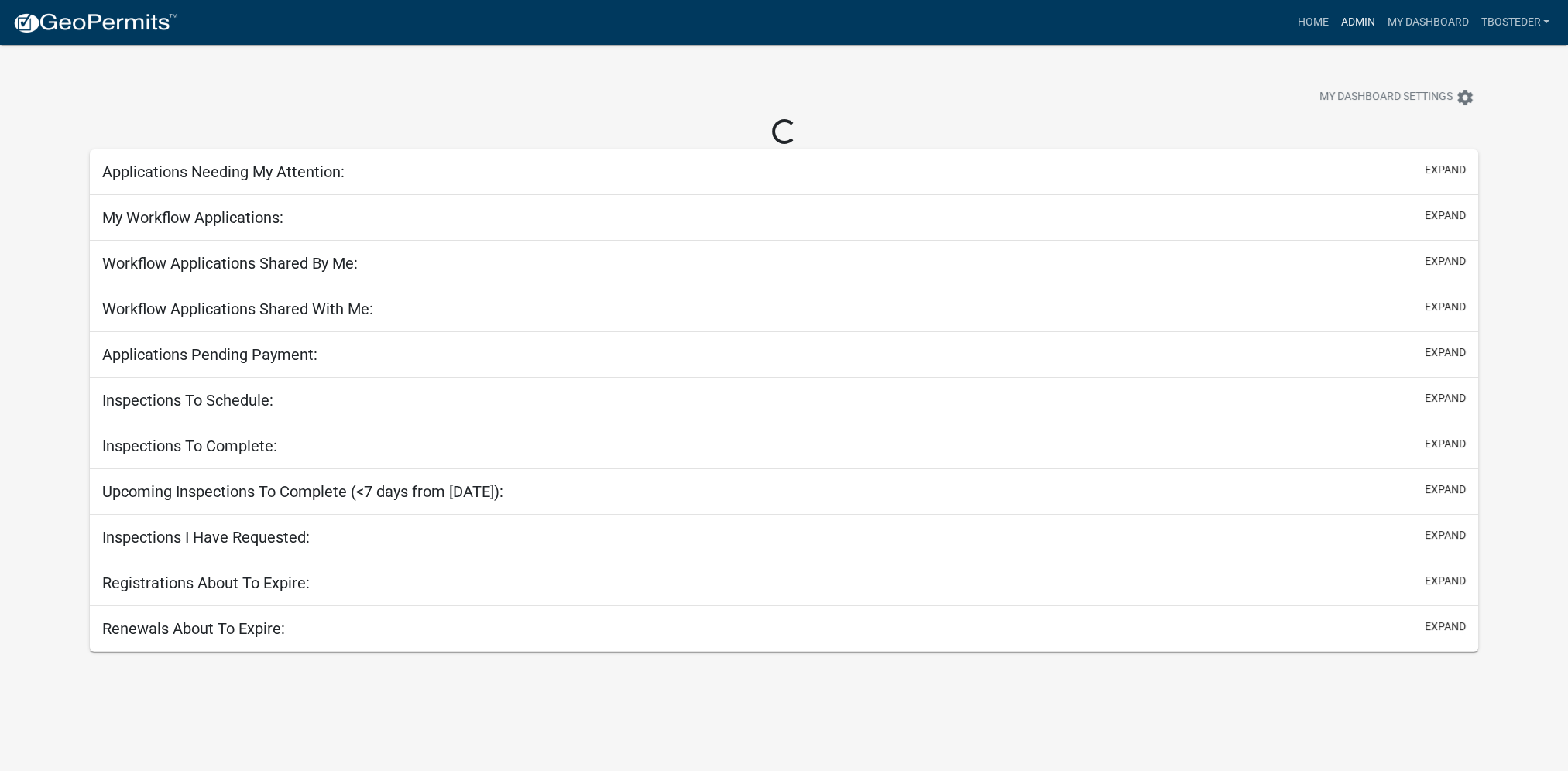
click at [1346, 13] on link "Admin" at bounding box center [1357, 22] width 46 height 30
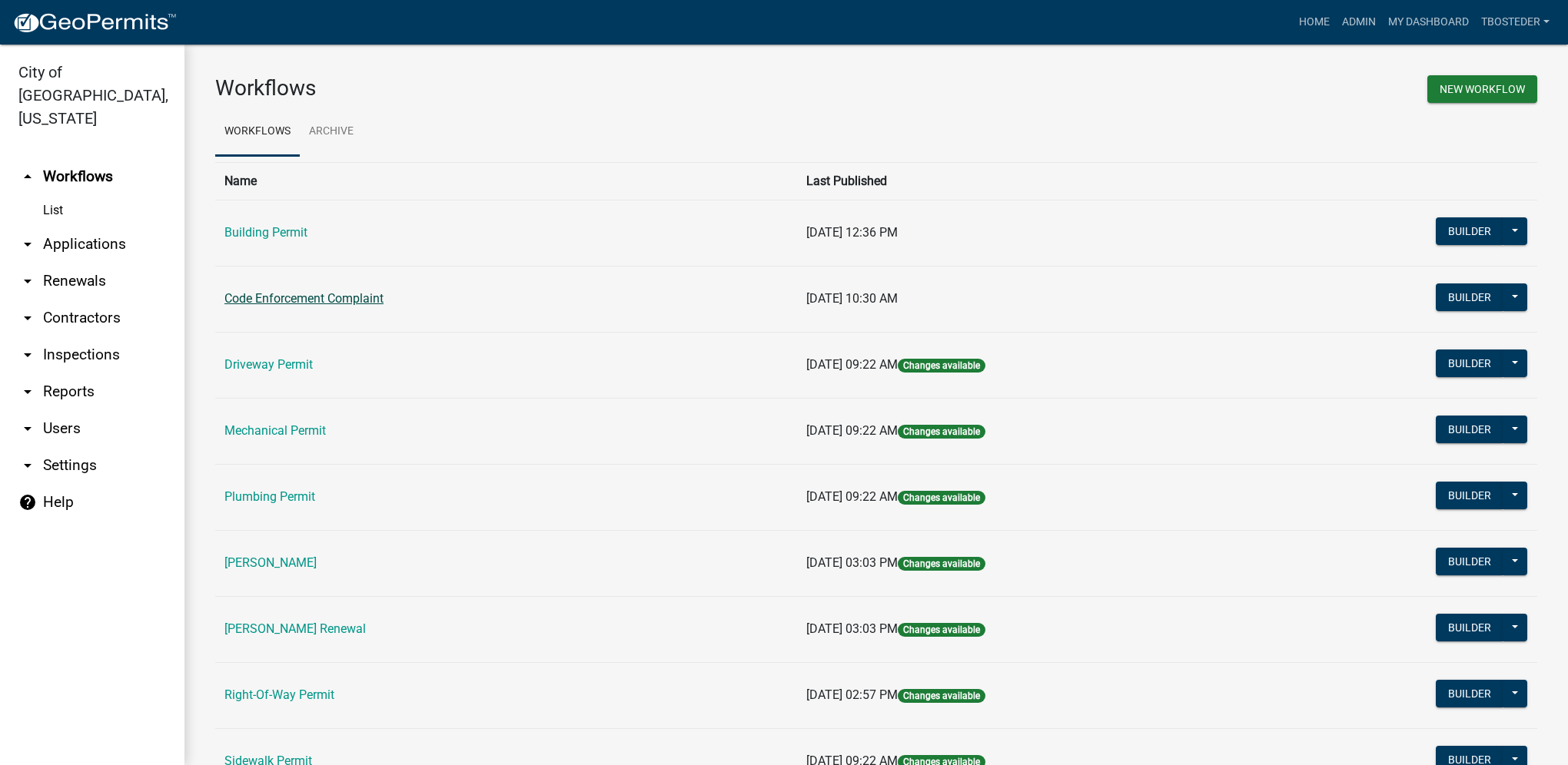
click at [357, 305] on link "Code Enforcement Complaint" at bounding box center [303, 299] width 159 height 14
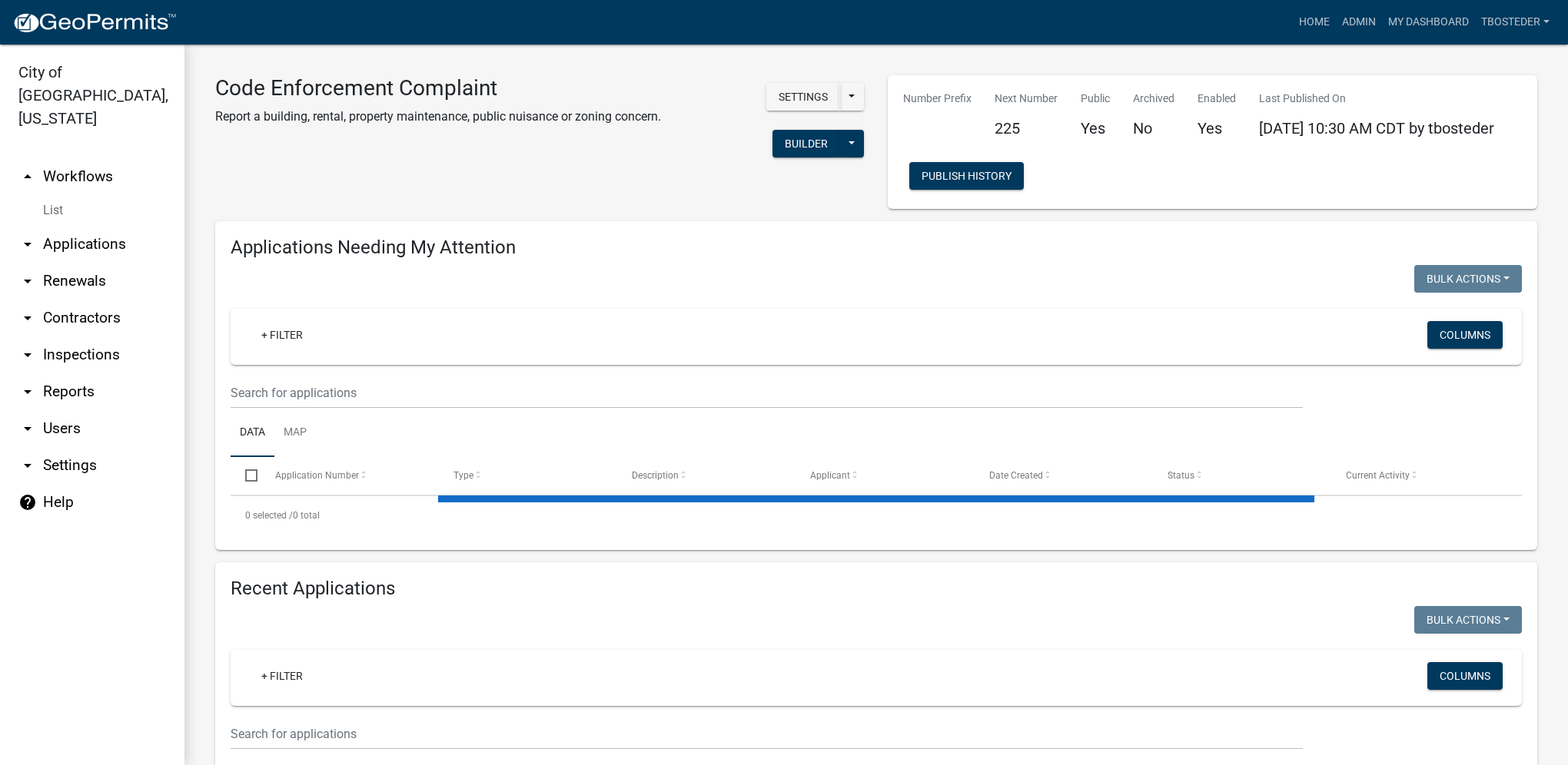
select select "1: 25"
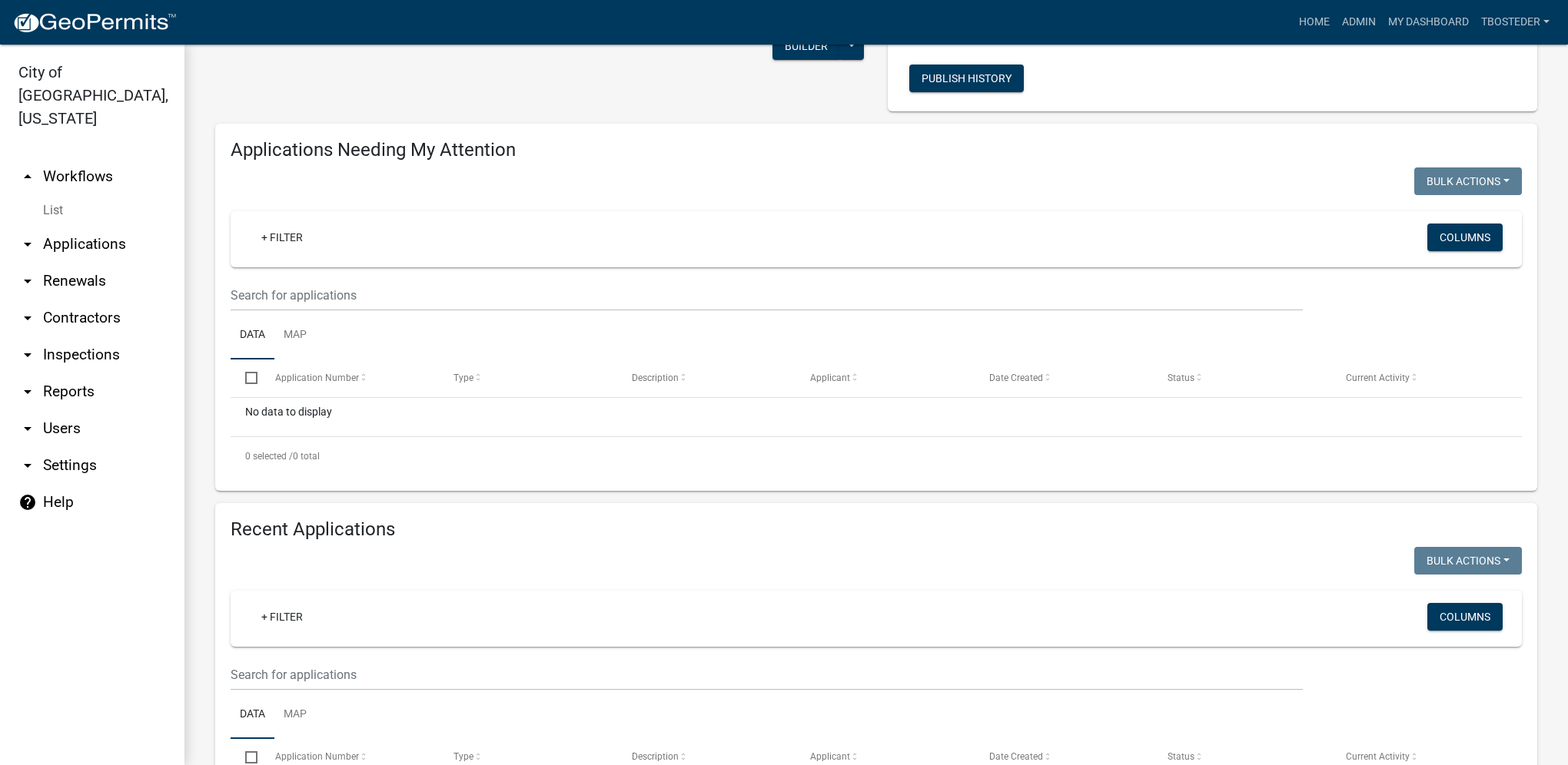
scroll to position [154, 0]
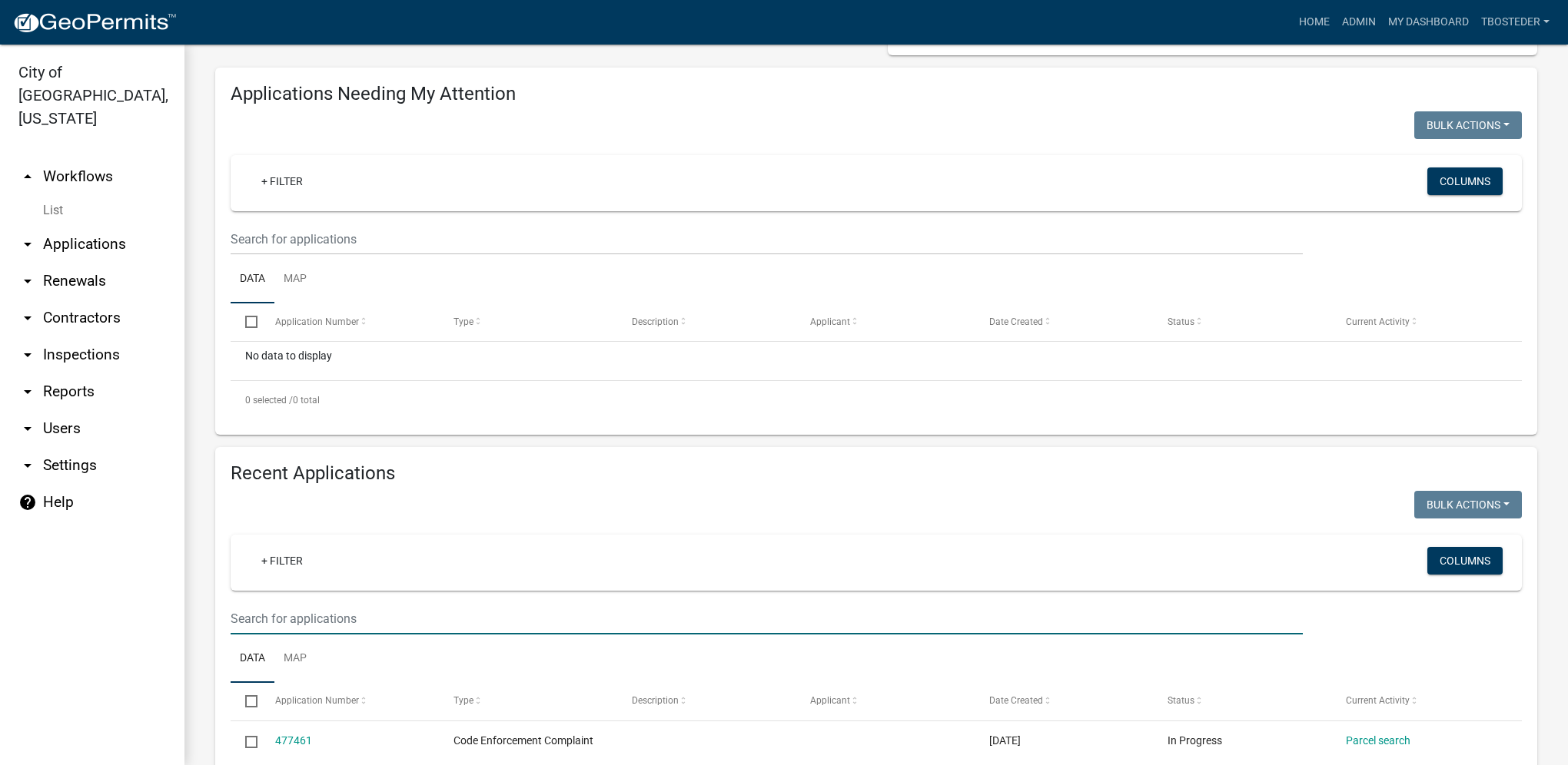
click at [281, 613] on input "text" at bounding box center [766, 619] width 1072 height 32
type input "600 w 4th av"
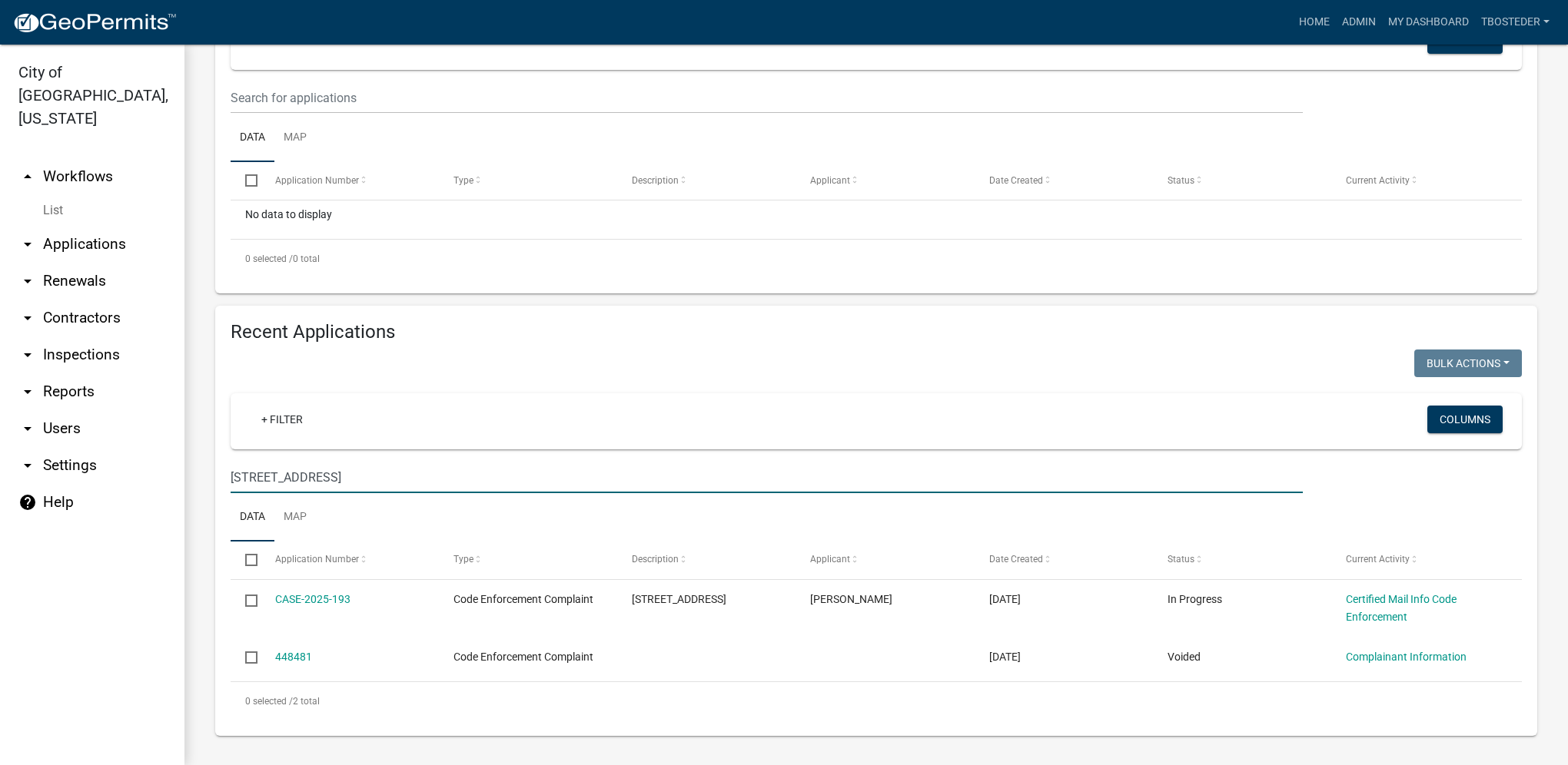
scroll to position [299, 0]
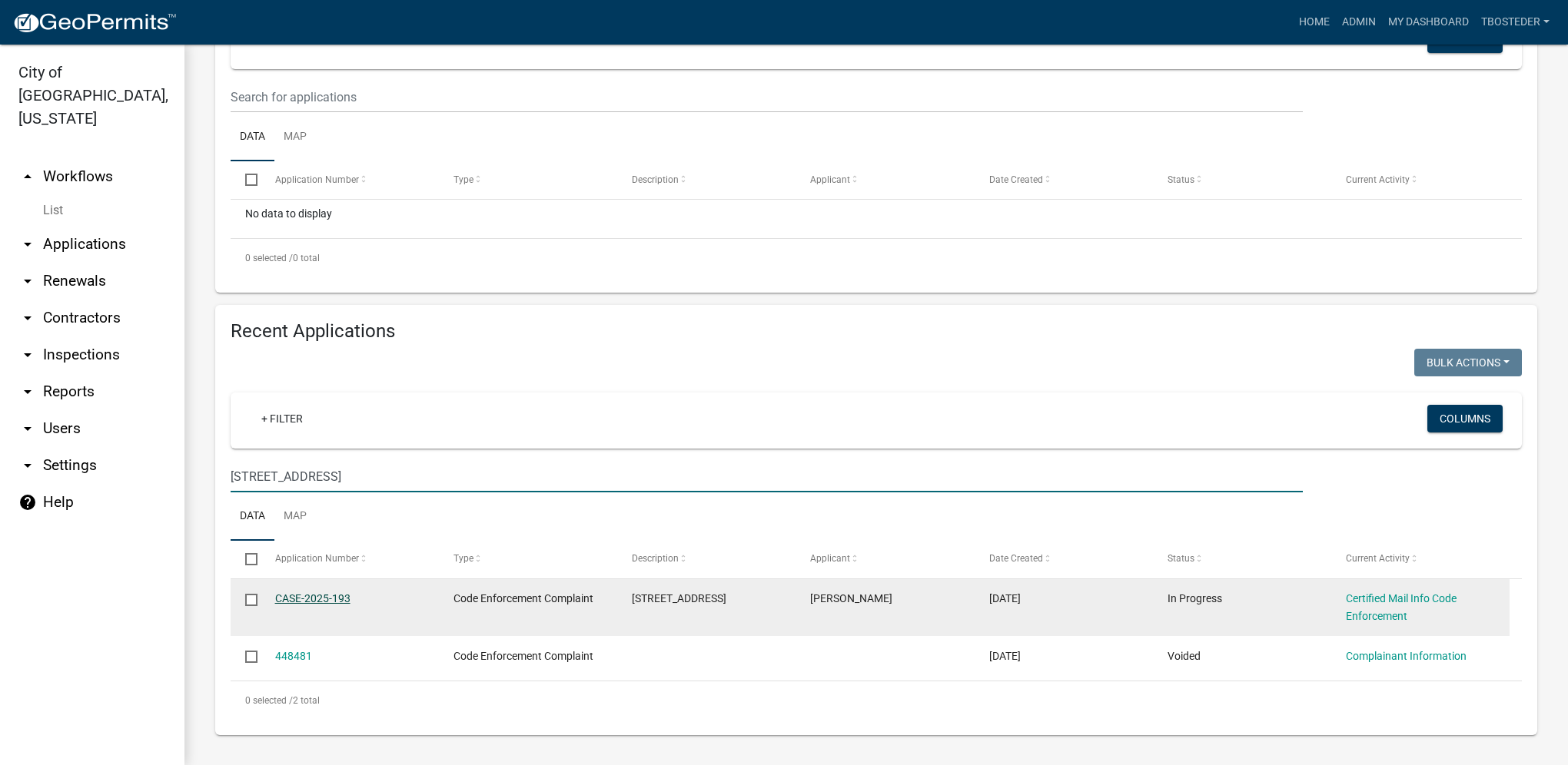
click at [341, 596] on link "CASE-2025-193" at bounding box center [312, 599] width 75 height 13
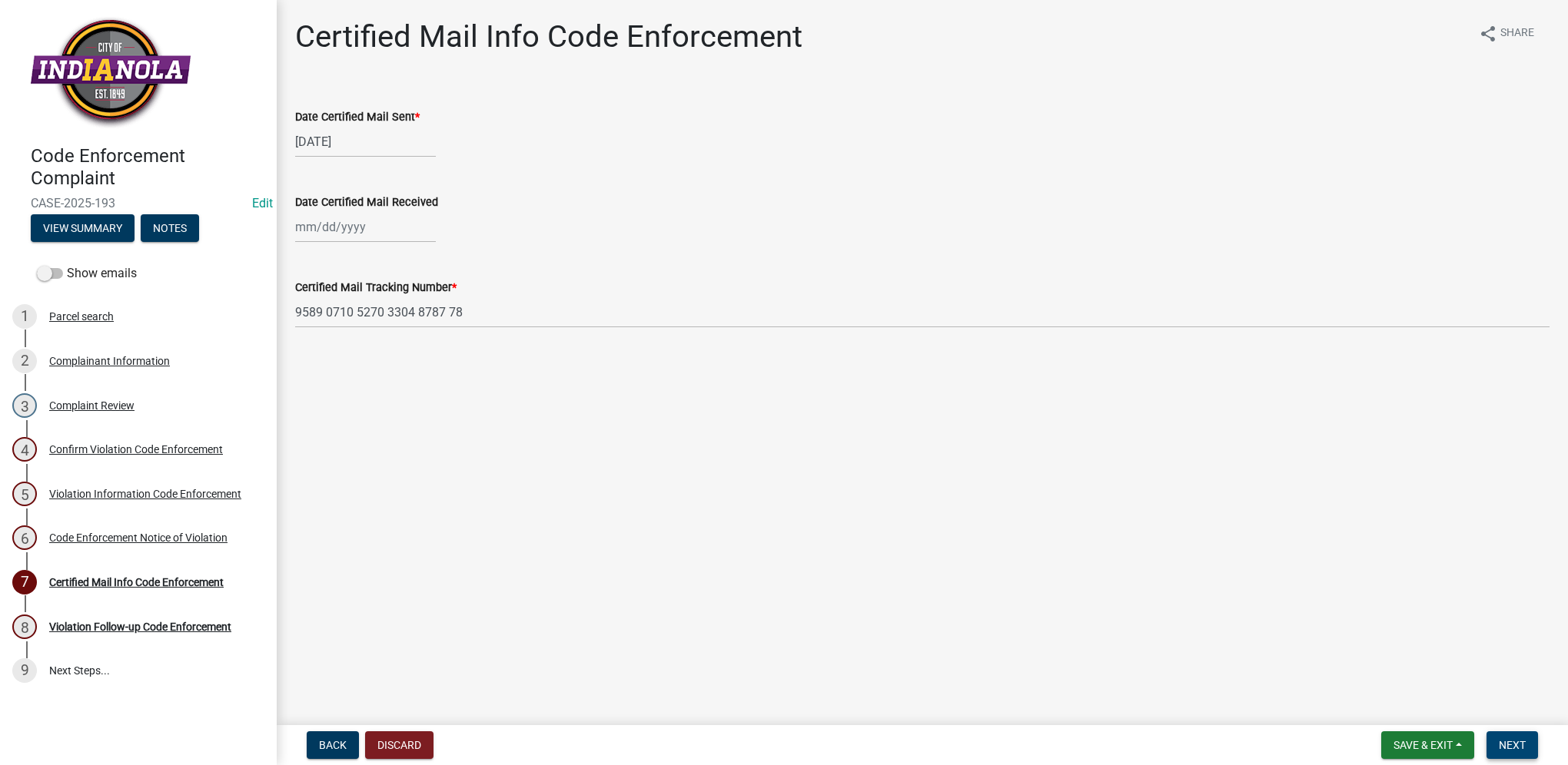
click at [1516, 750] on span "Next" at bounding box center [1513, 745] width 27 height 13
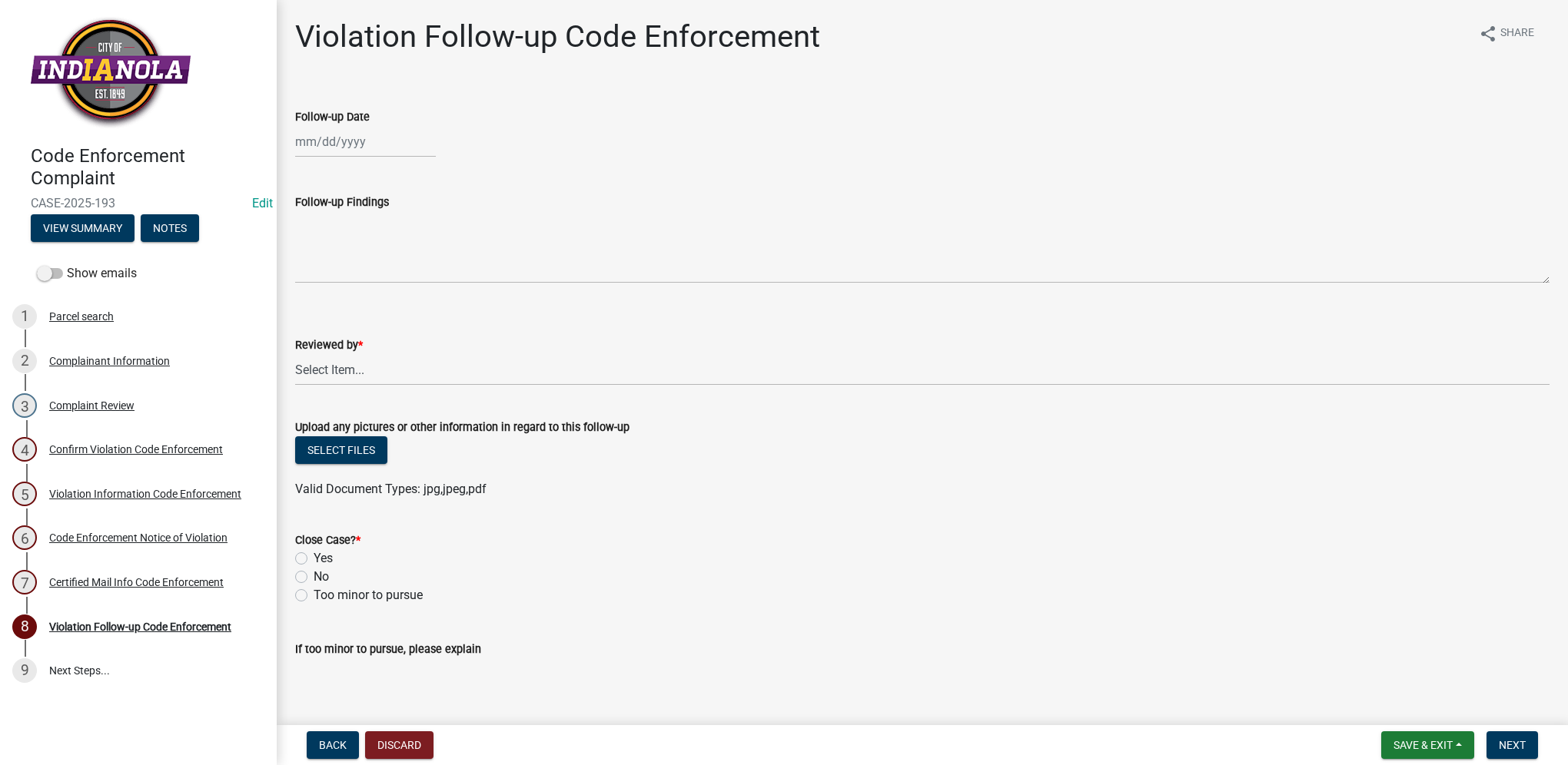
select select "9"
select select "2025"
click at [317, 148] on div "Jan Feb Mar Apr May Jun Jul Aug Sep Oct Nov Dec 1525 1526 1527 1528 1529 1530 1…" at bounding box center [366, 142] width 141 height 32
click at [414, 245] on div "12" at bounding box center [409, 248] width 25 height 25
type input "[DATE]"
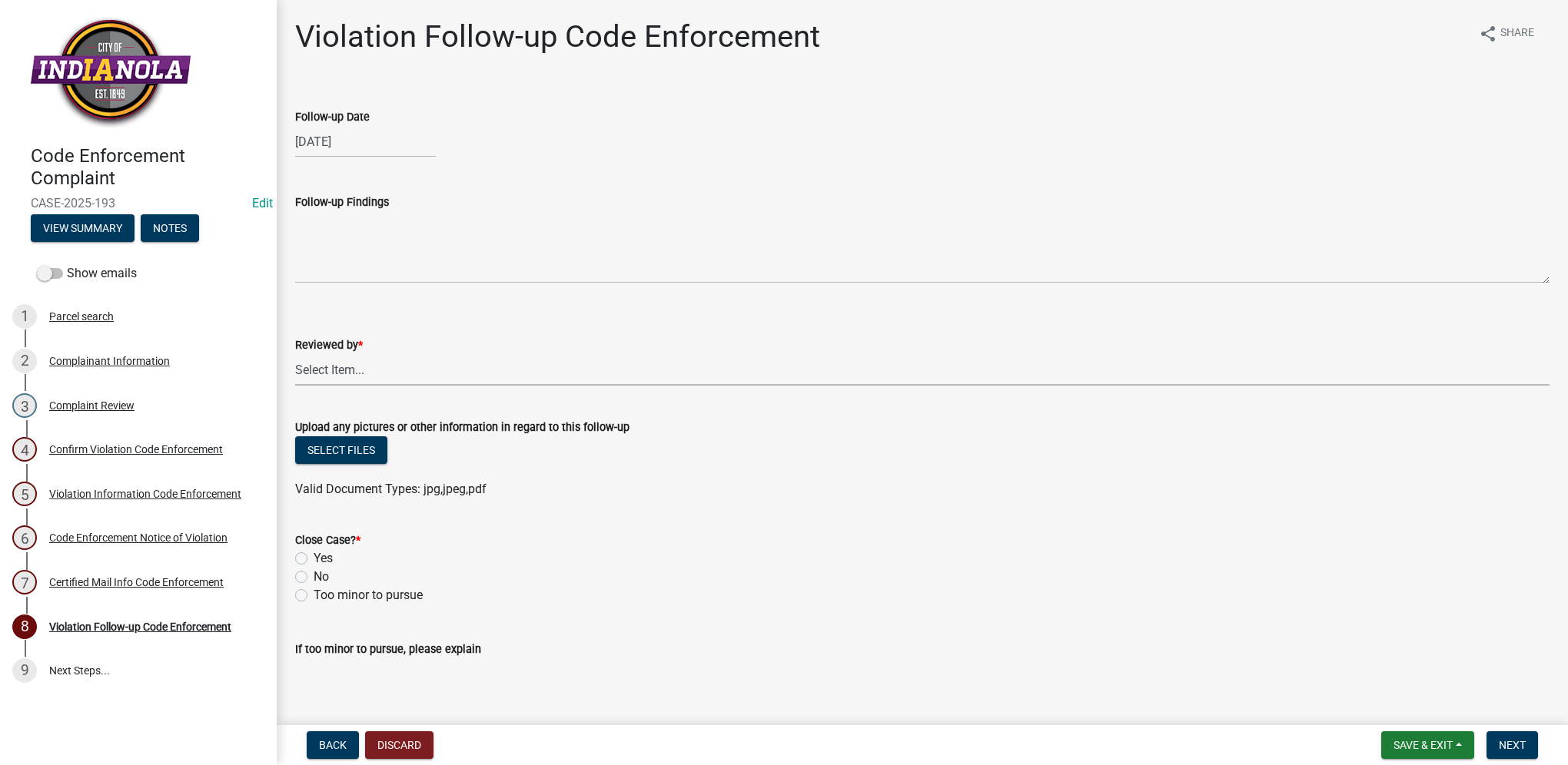
click at [349, 379] on select "Select Item... [PERSON_NAME] [PERSON_NAME] [PERSON_NAME] Other" at bounding box center [922, 370] width 1254 height 32
click at [296, 354] on select "Select Item... [PERSON_NAME] [PERSON_NAME] [PERSON_NAME] Other" at bounding box center [922, 370] width 1254 height 32
select select "634d5426-b8b3-48ee-aa1e-d523f7499186"
click at [314, 557] on label "Yes" at bounding box center [323, 558] width 19 height 18
click at [314, 557] on input "Yes" at bounding box center [319, 554] width 10 height 10
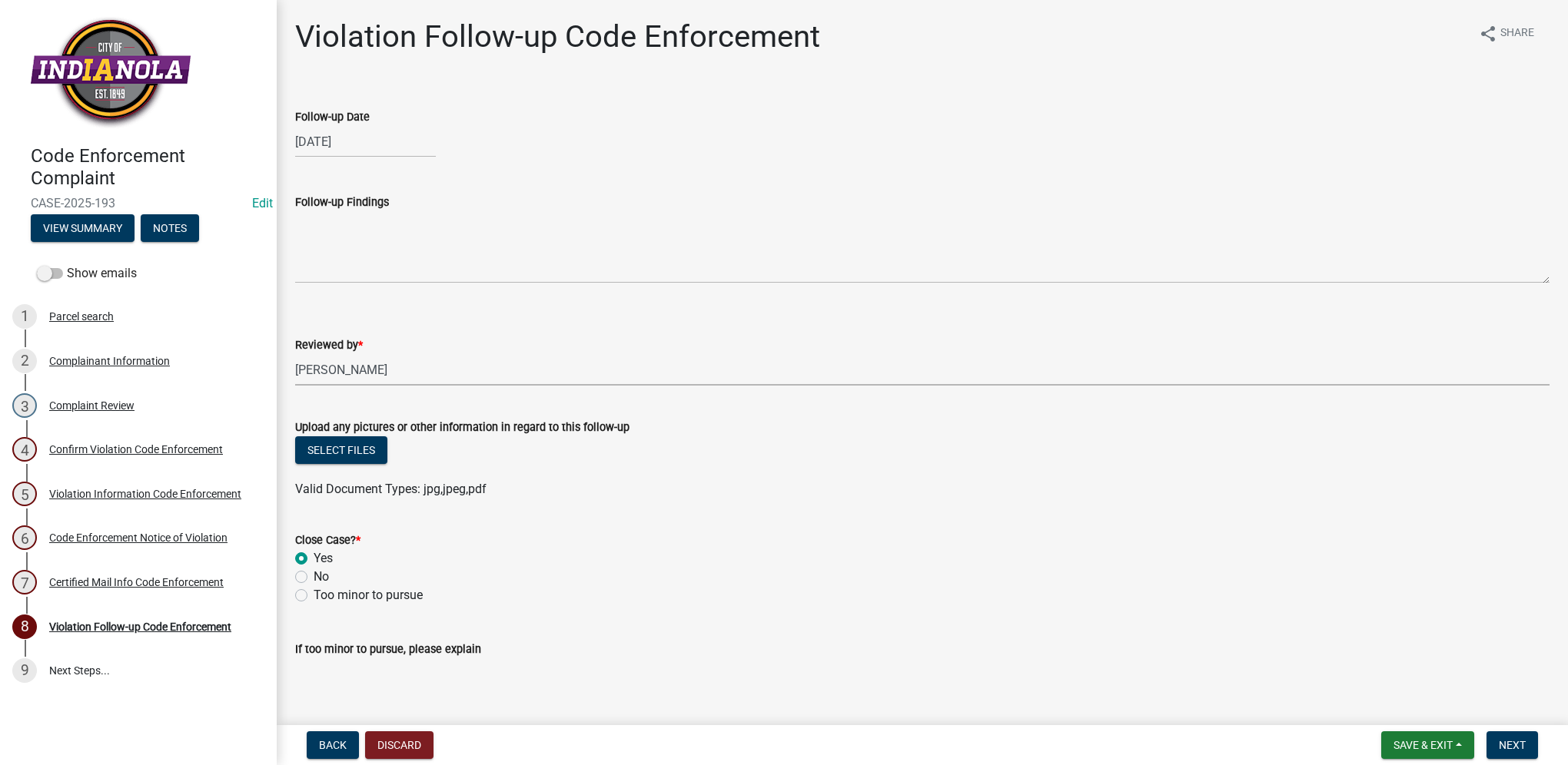
radio input "true"
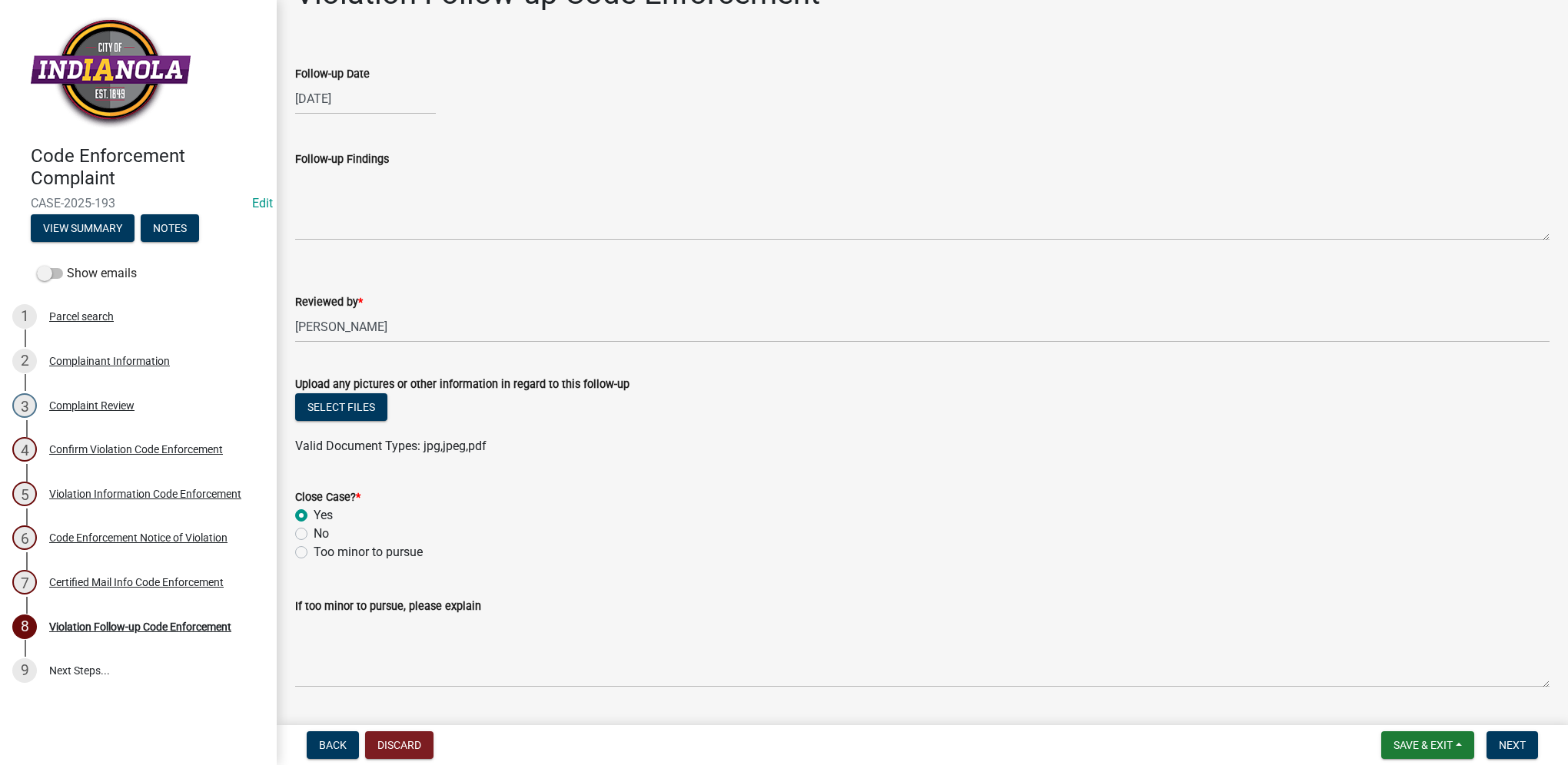
scroll to position [83, 0]
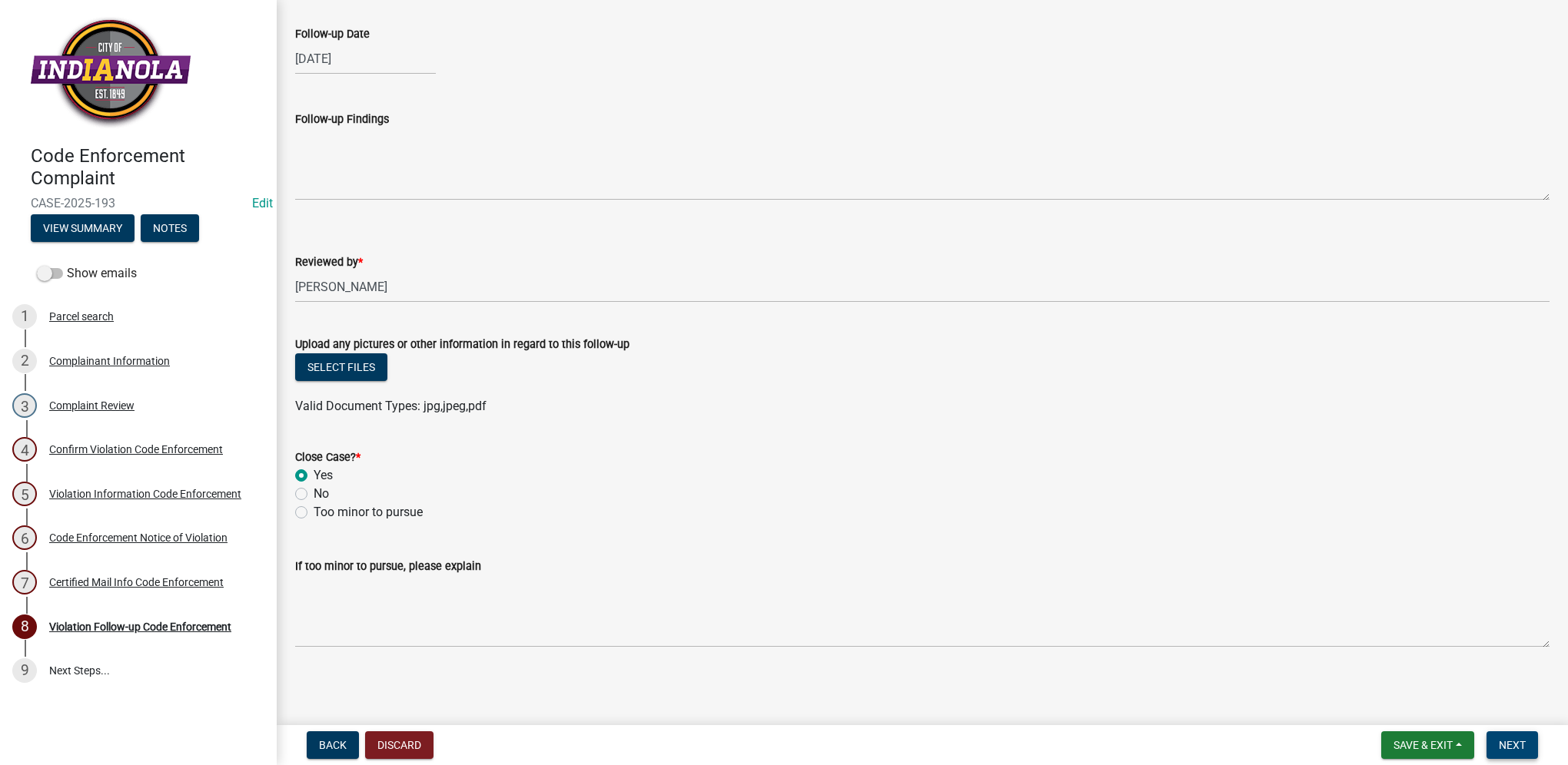
click at [1496, 739] on button "Next" at bounding box center [1512, 745] width 52 height 28
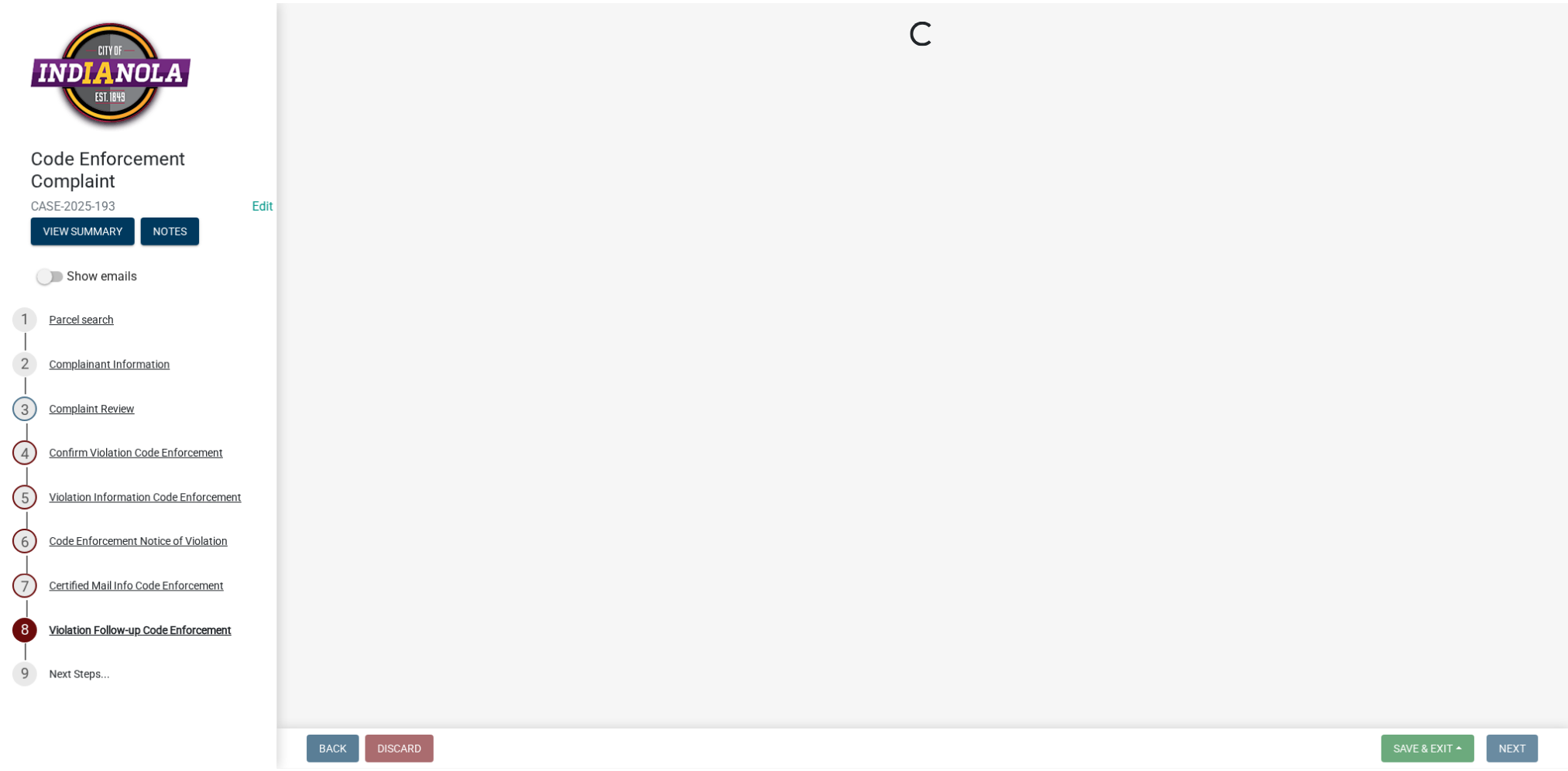
scroll to position [0, 0]
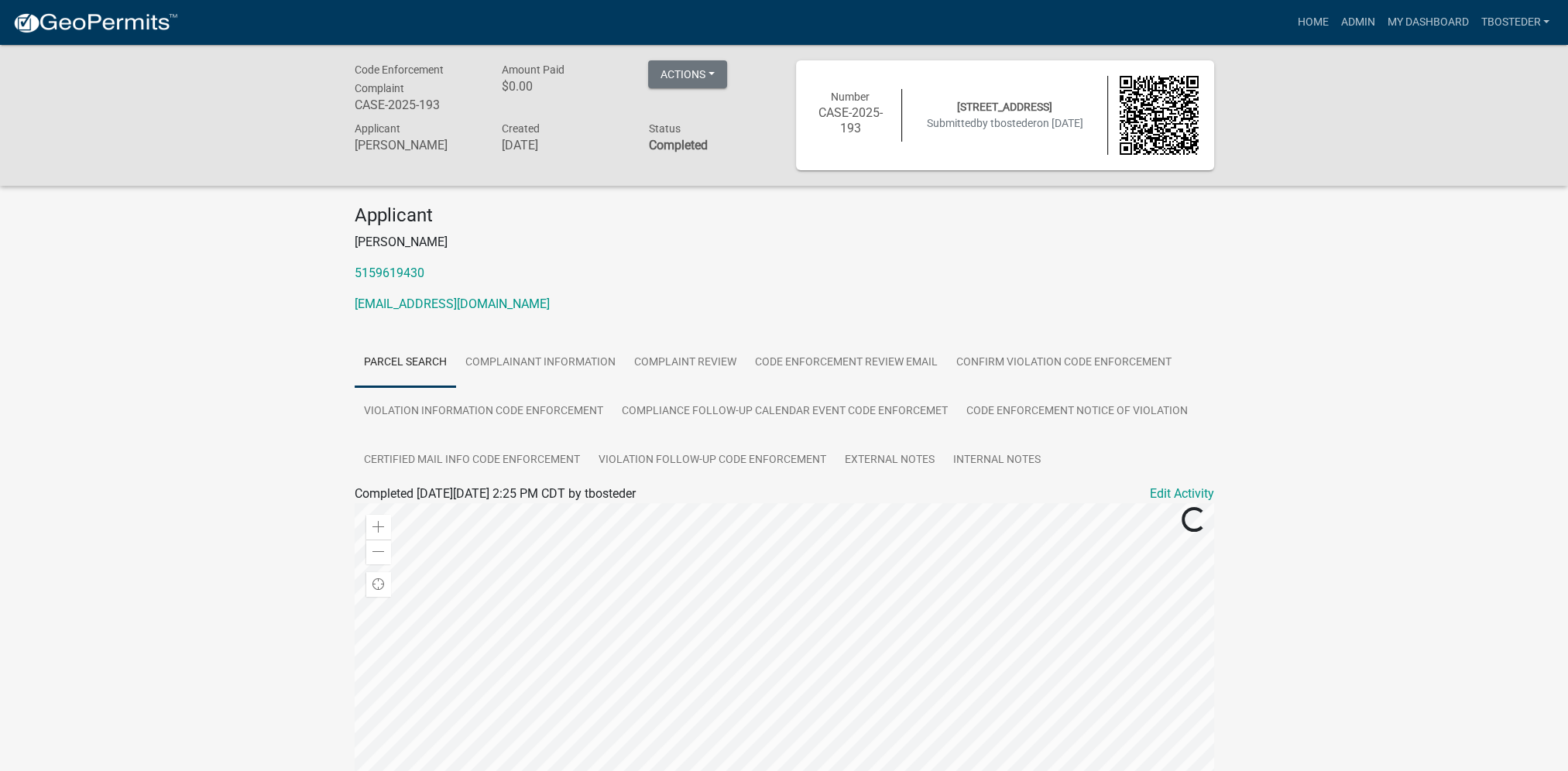
scroll to position [273, 0]
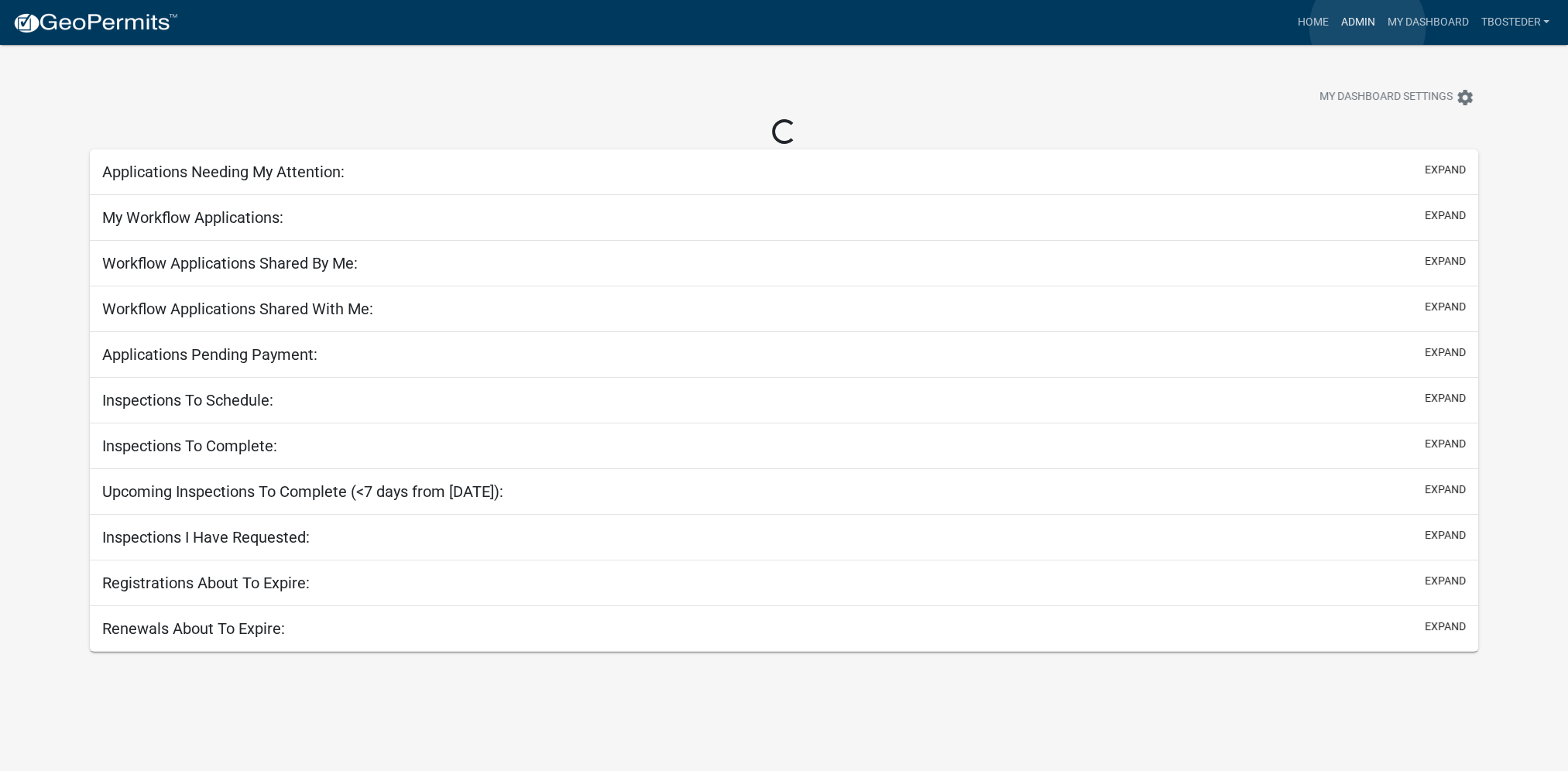
click at [1366, 28] on link "Admin" at bounding box center [1357, 22] width 46 height 30
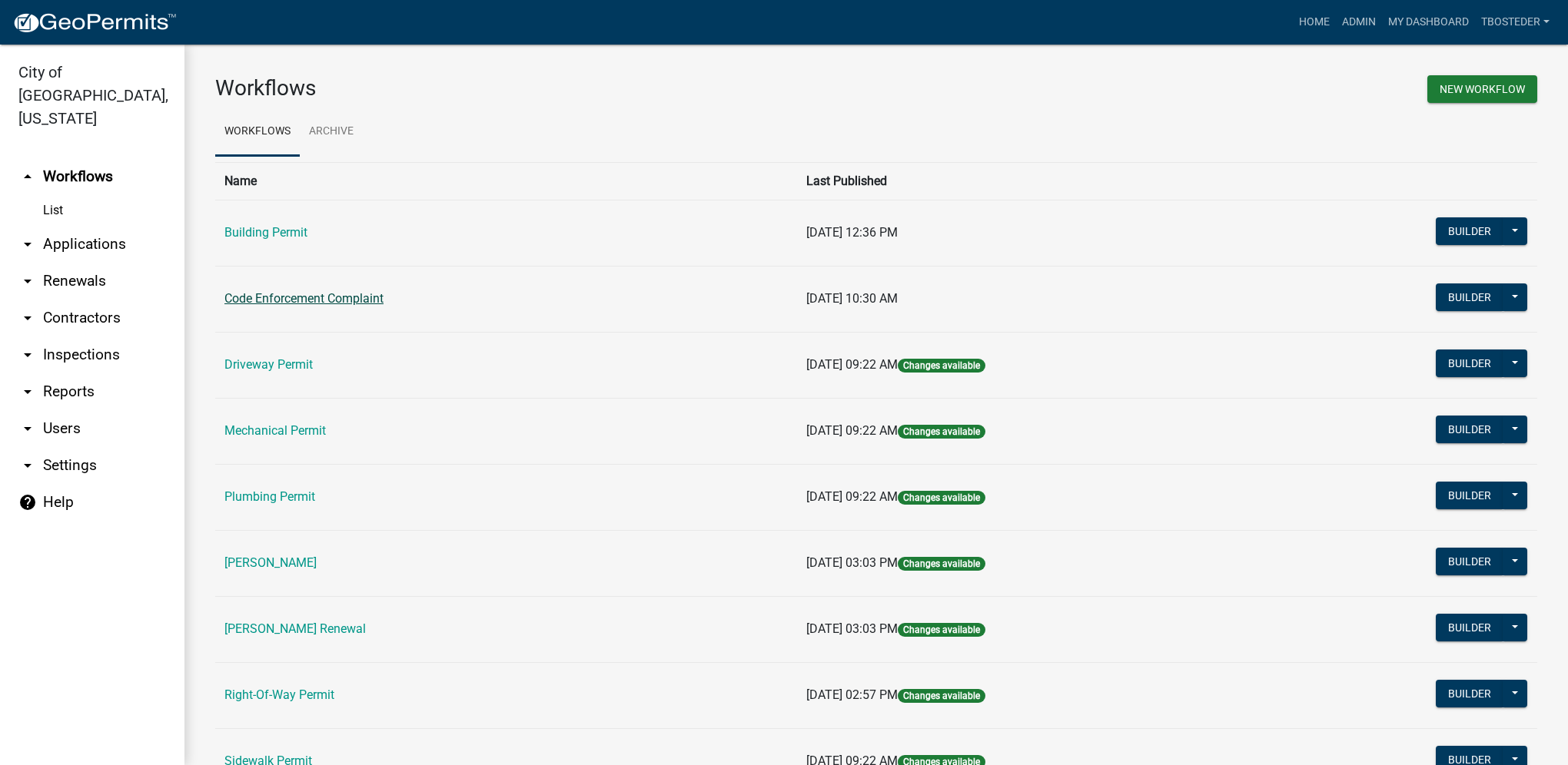
click at [370, 296] on link "Code Enforcement Complaint" at bounding box center [303, 299] width 159 height 14
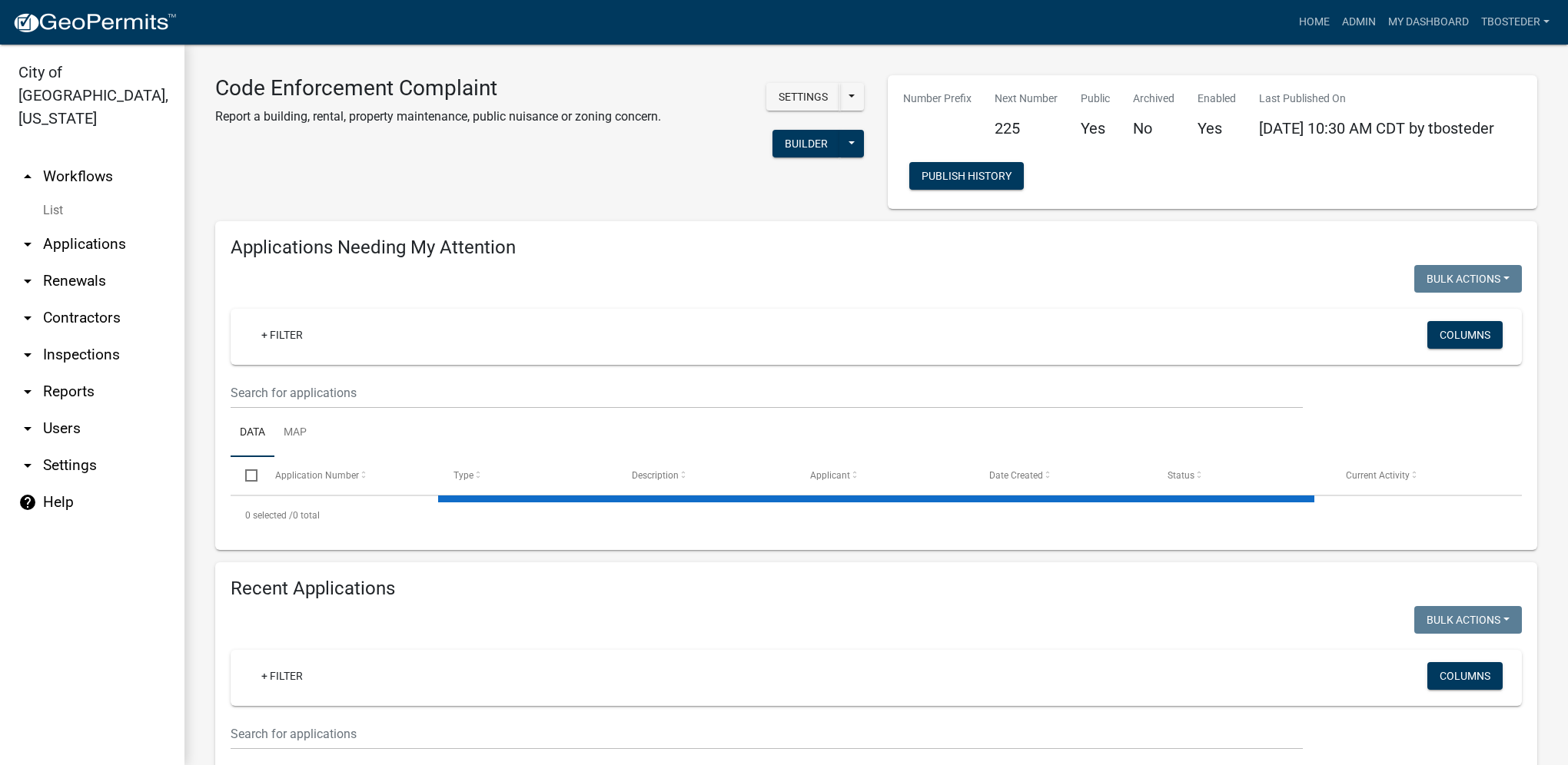
select select "1: 25"
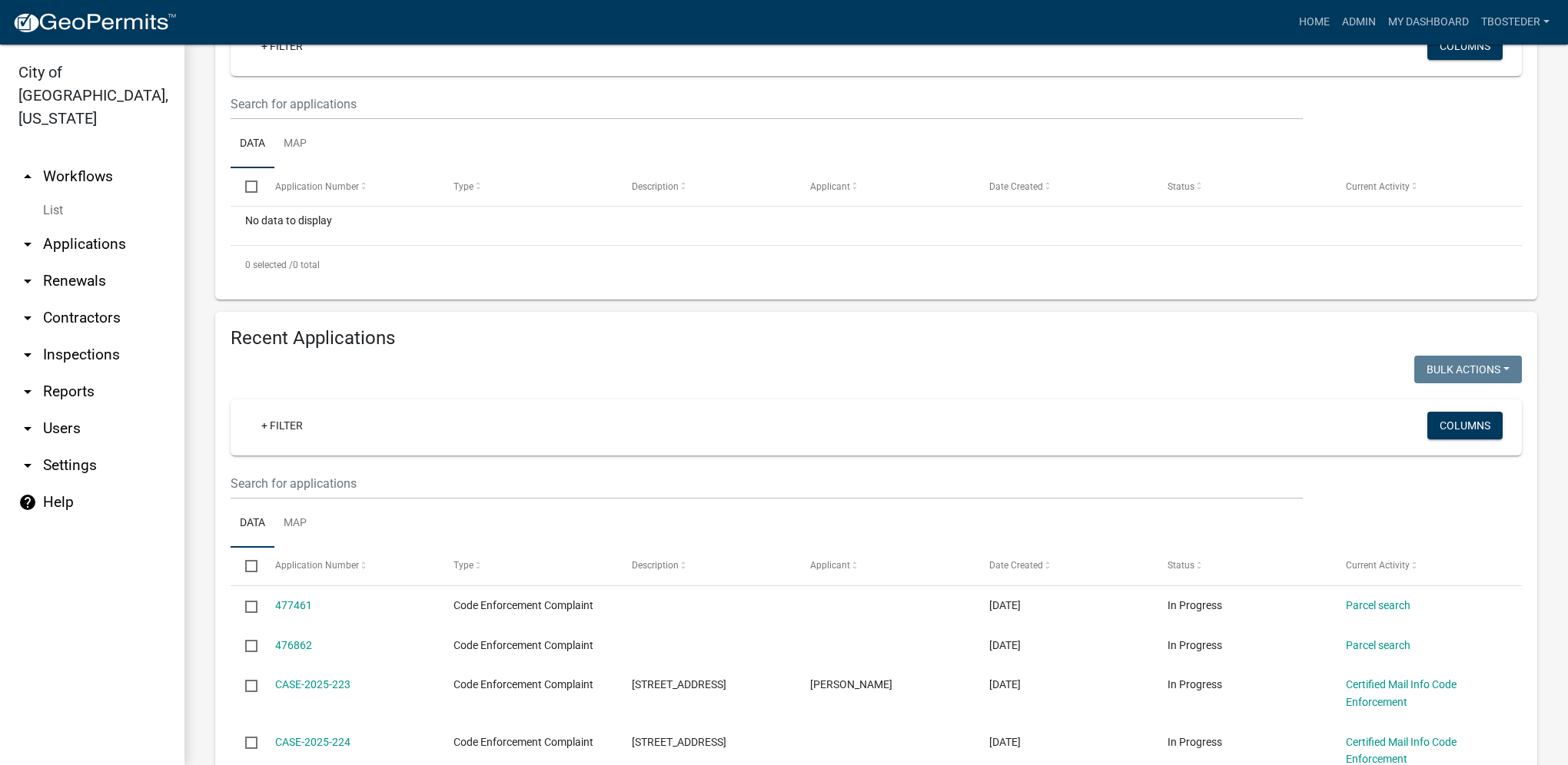
scroll to position [307, 0]
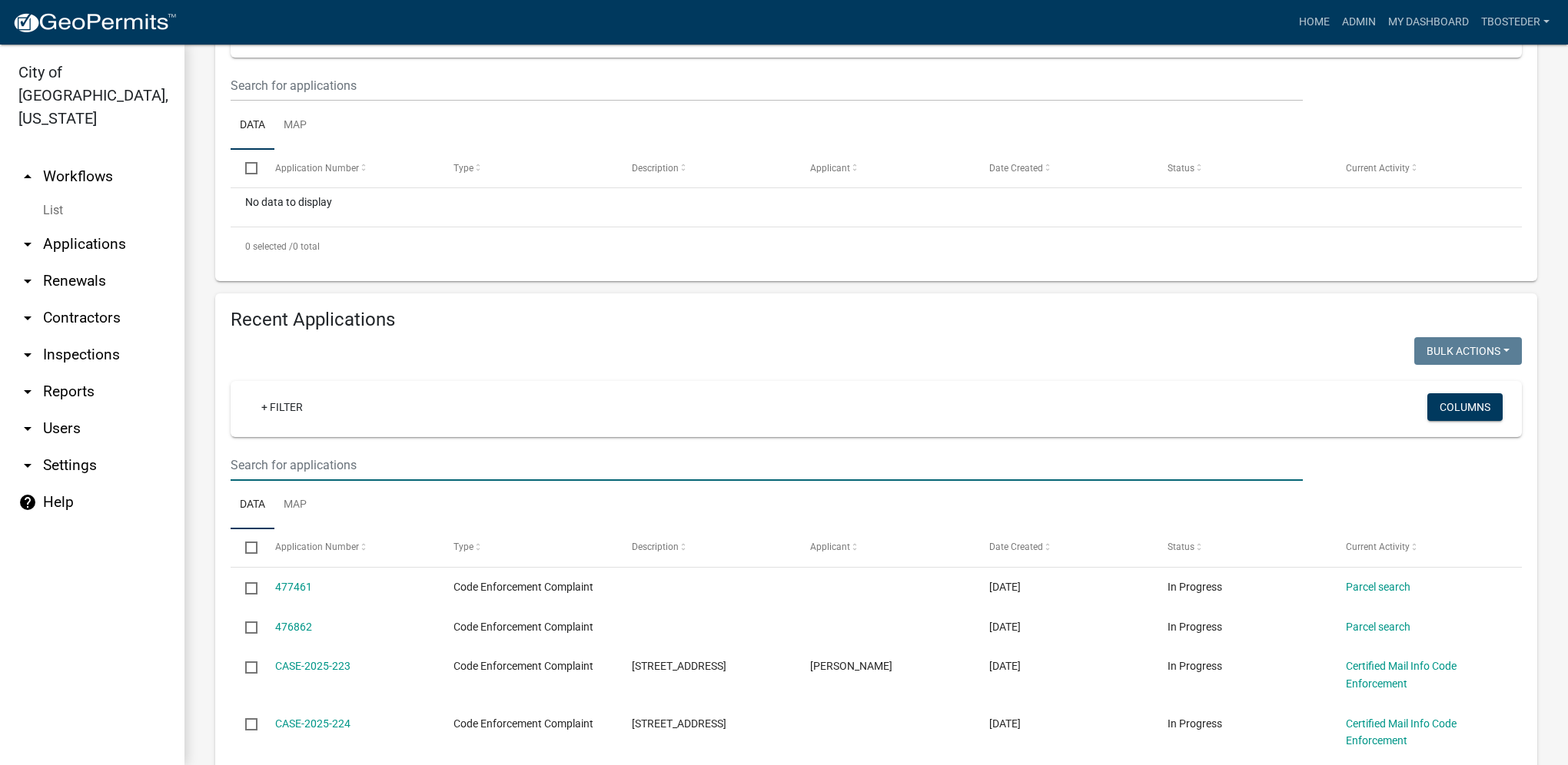
click at [320, 463] on input "text" at bounding box center [766, 466] width 1072 height 32
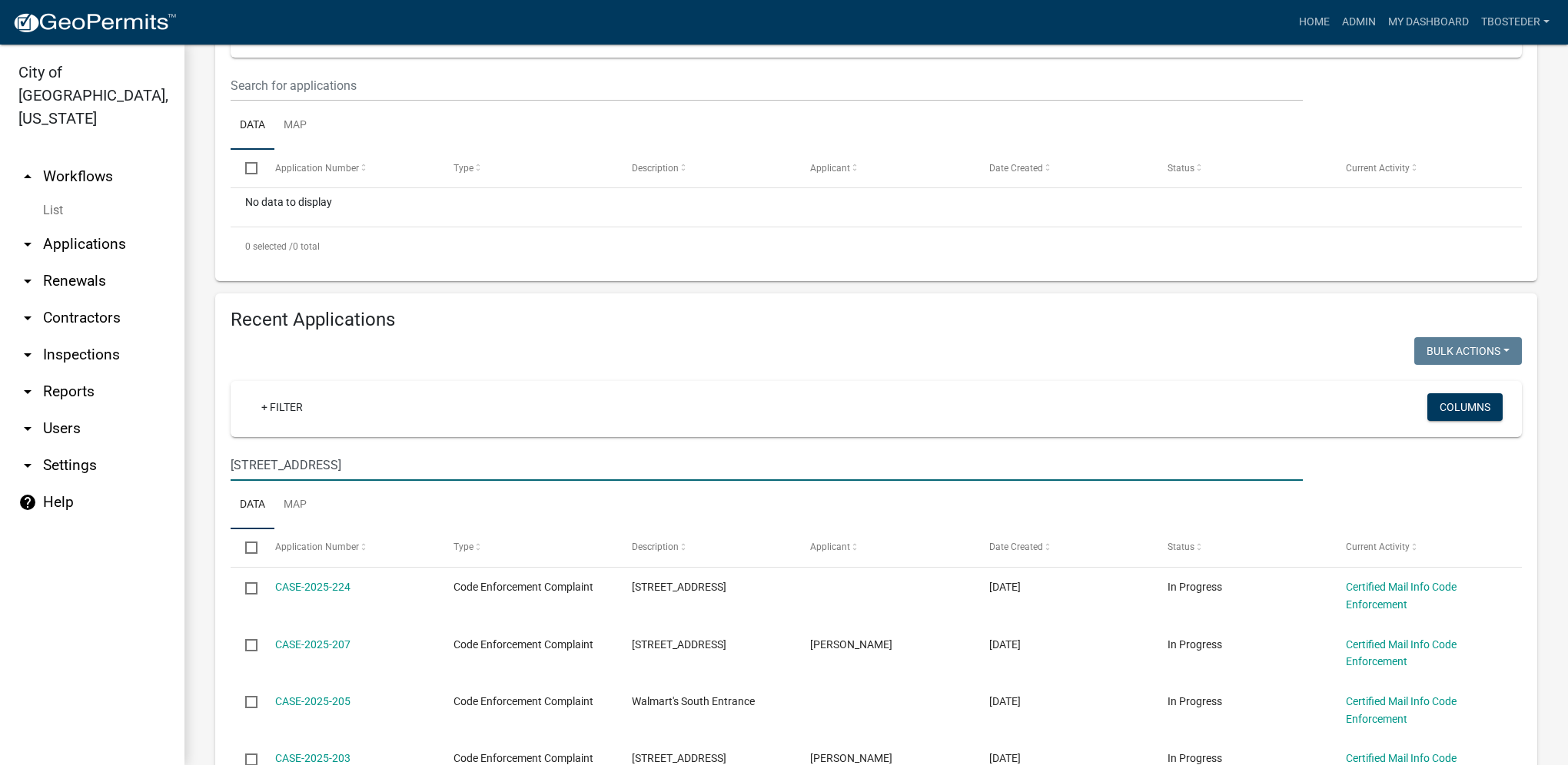
type input "500 s e st"
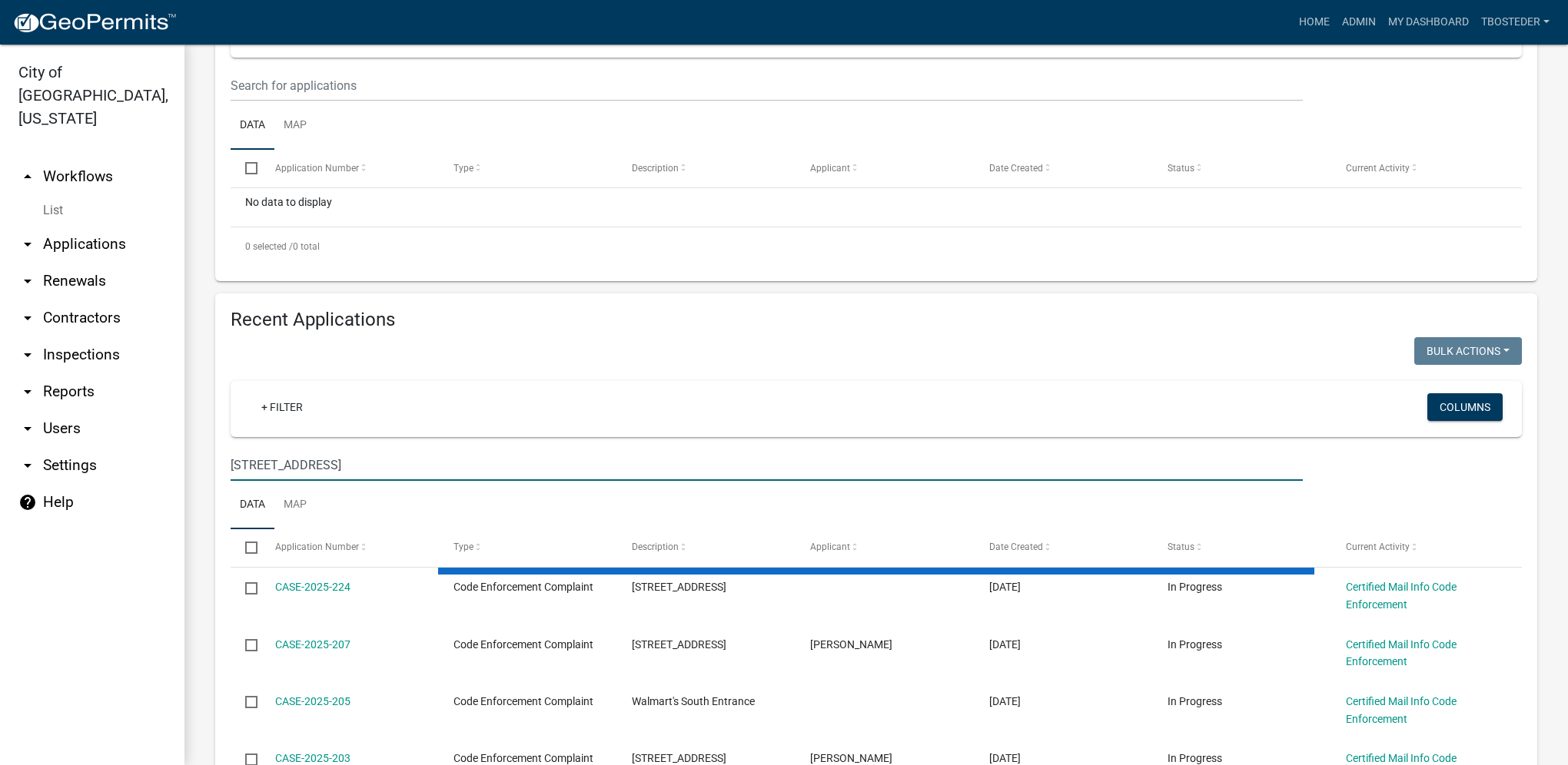
scroll to position [260, 0]
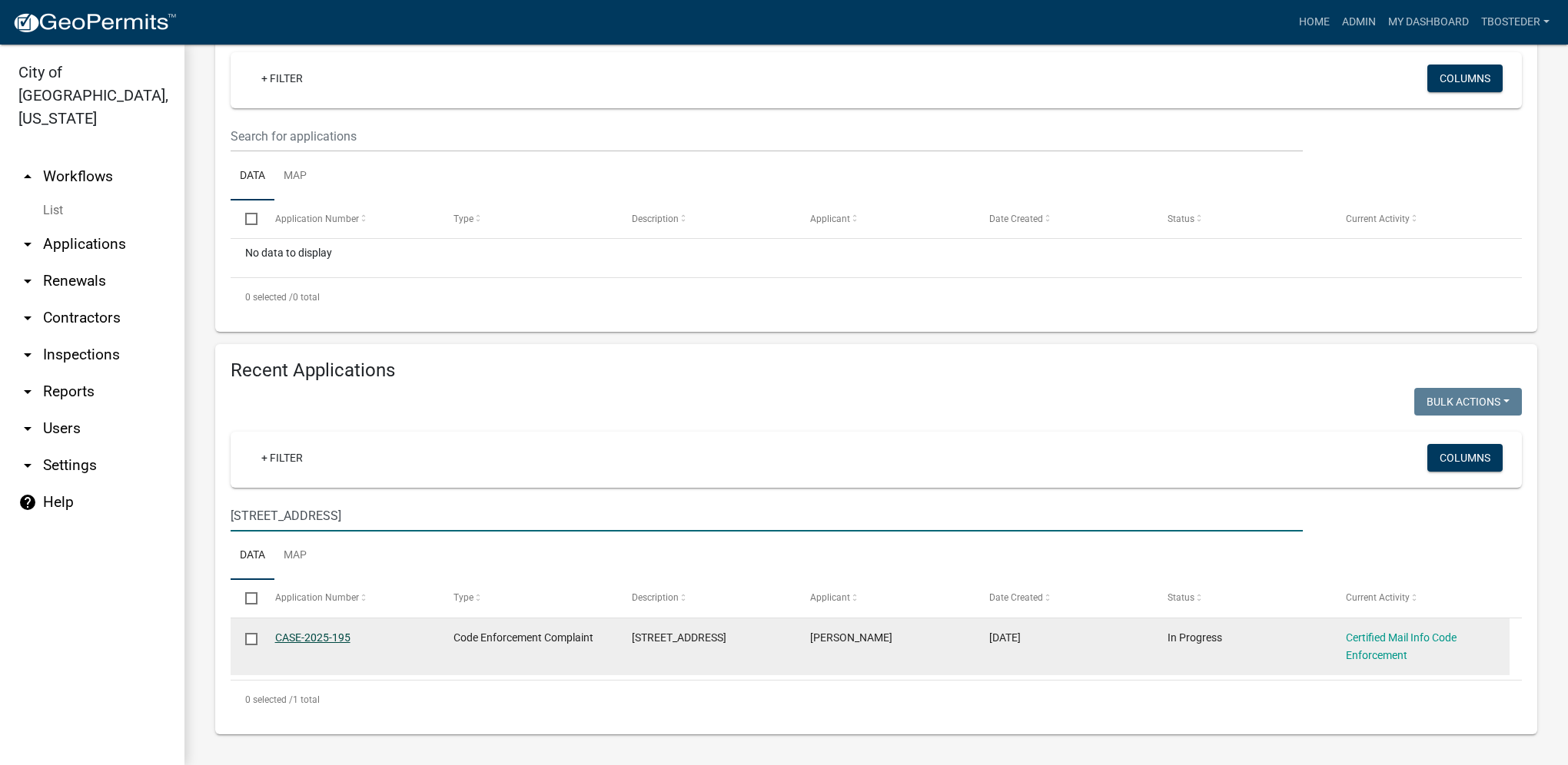
click at [335, 641] on link "CASE-2025-195" at bounding box center [312, 638] width 75 height 13
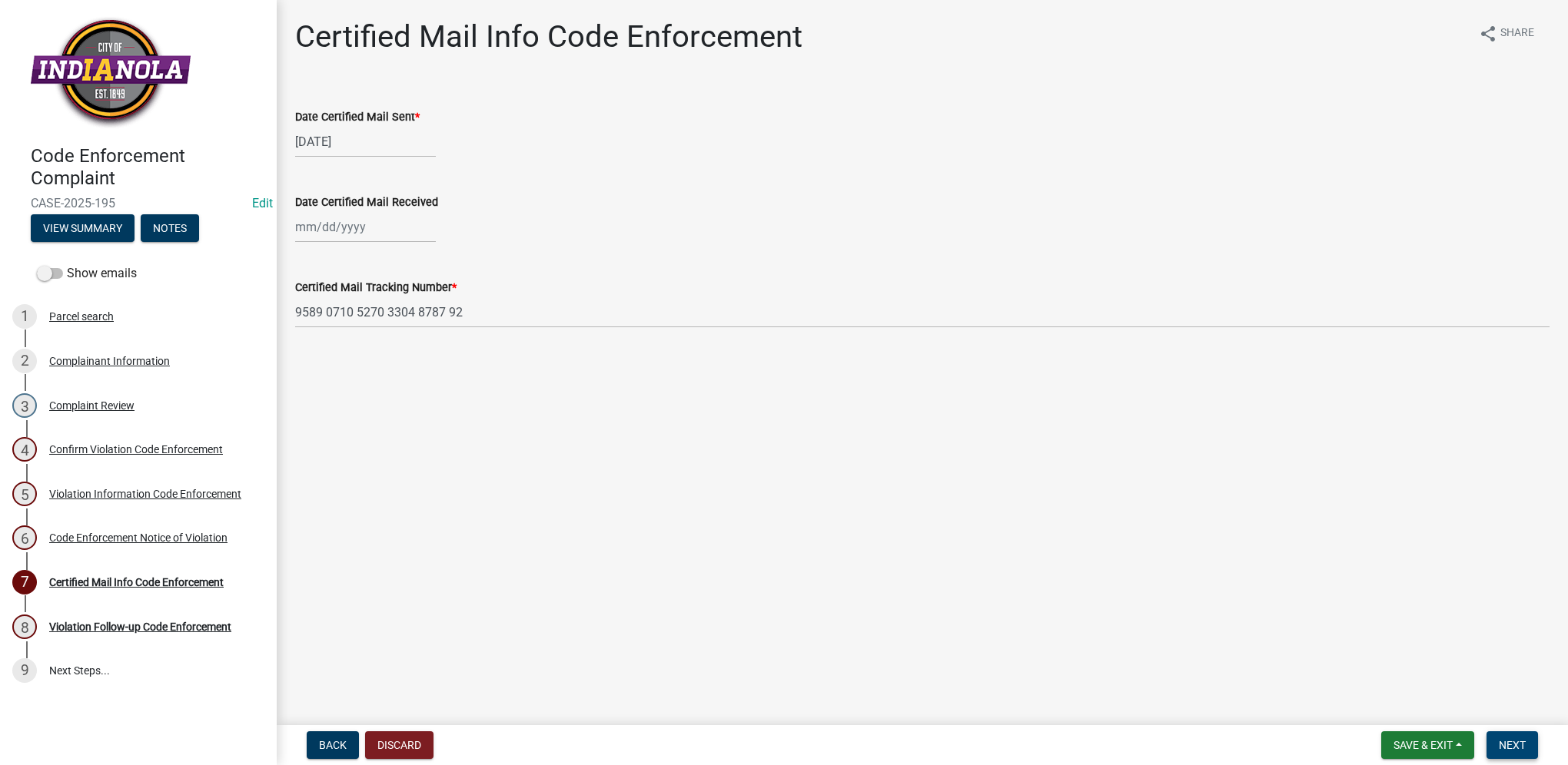
click at [1517, 747] on span "Next" at bounding box center [1513, 745] width 27 height 13
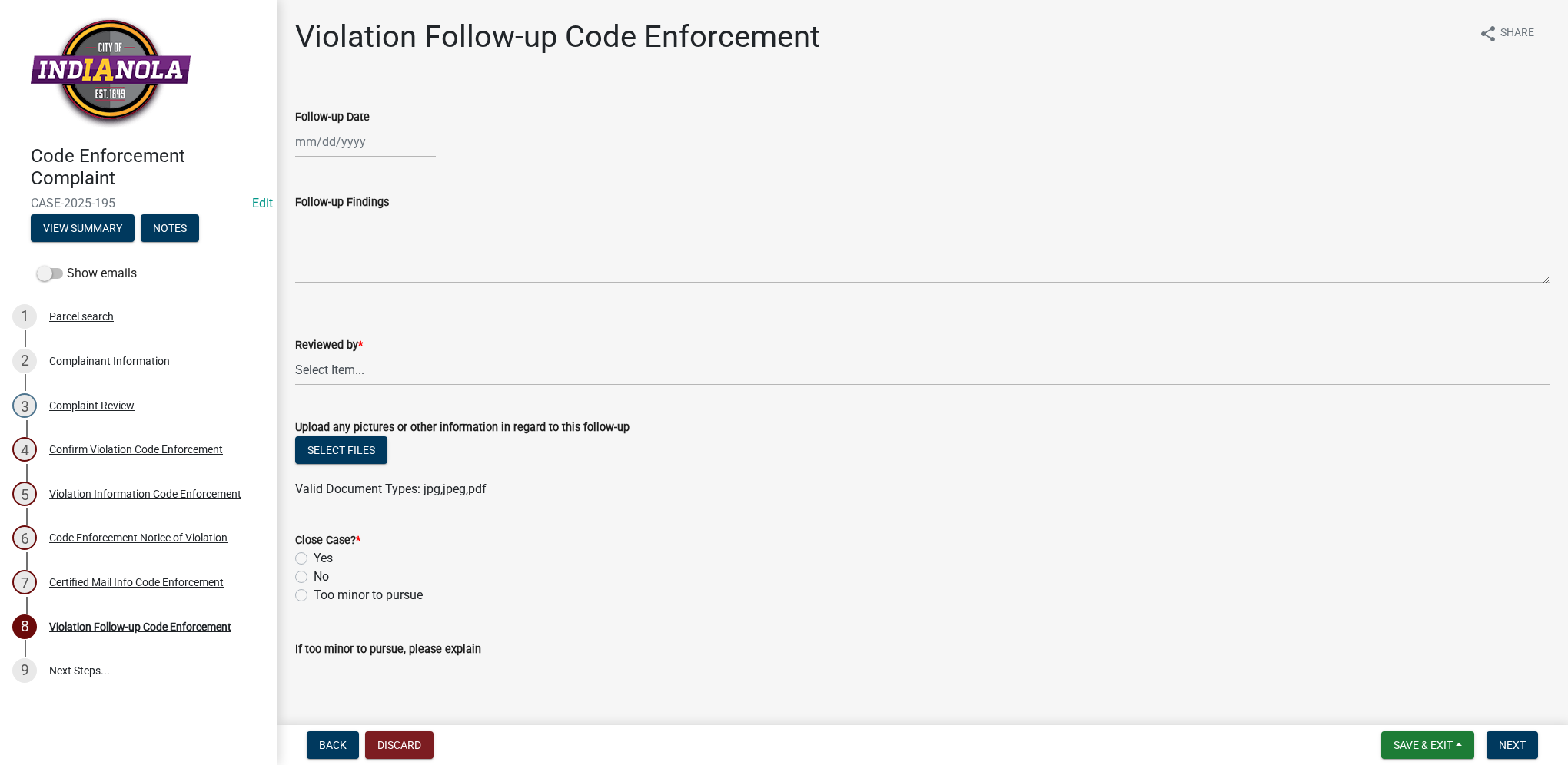
click at [346, 135] on div at bounding box center [366, 142] width 141 height 32
select select "9"
select select "2025"
click at [410, 249] on div "12" at bounding box center [409, 248] width 25 height 25
type input "[DATE]"
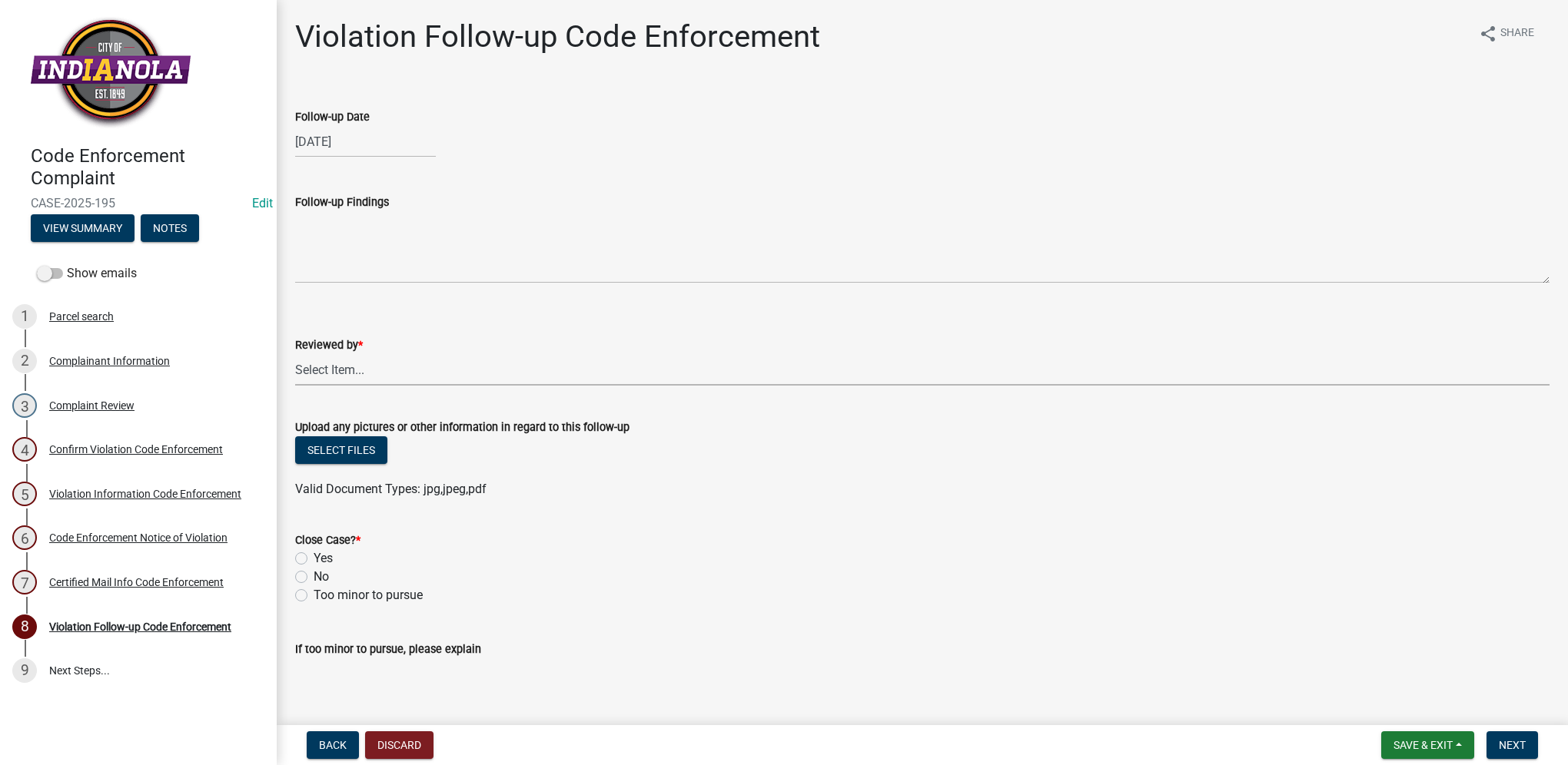
click at [396, 363] on select "Select Item... [PERSON_NAME] [PERSON_NAME] [PERSON_NAME] Other" at bounding box center [922, 370] width 1254 height 32
click at [296, 354] on select "Select Item... [PERSON_NAME] [PERSON_NAME] [PERSON_NAME] Other" at bounding box center [922, 370] width 1254 height 32
select select "634d5426-b8b3-48ee-aa1e-d523f7499186"
click at [314, 560] on label "Yes" at bounding box center [323, 558] width 19 height 18
click at [314, 559] on input "Yes" at bounding box center [319, 554] width 10 height 10
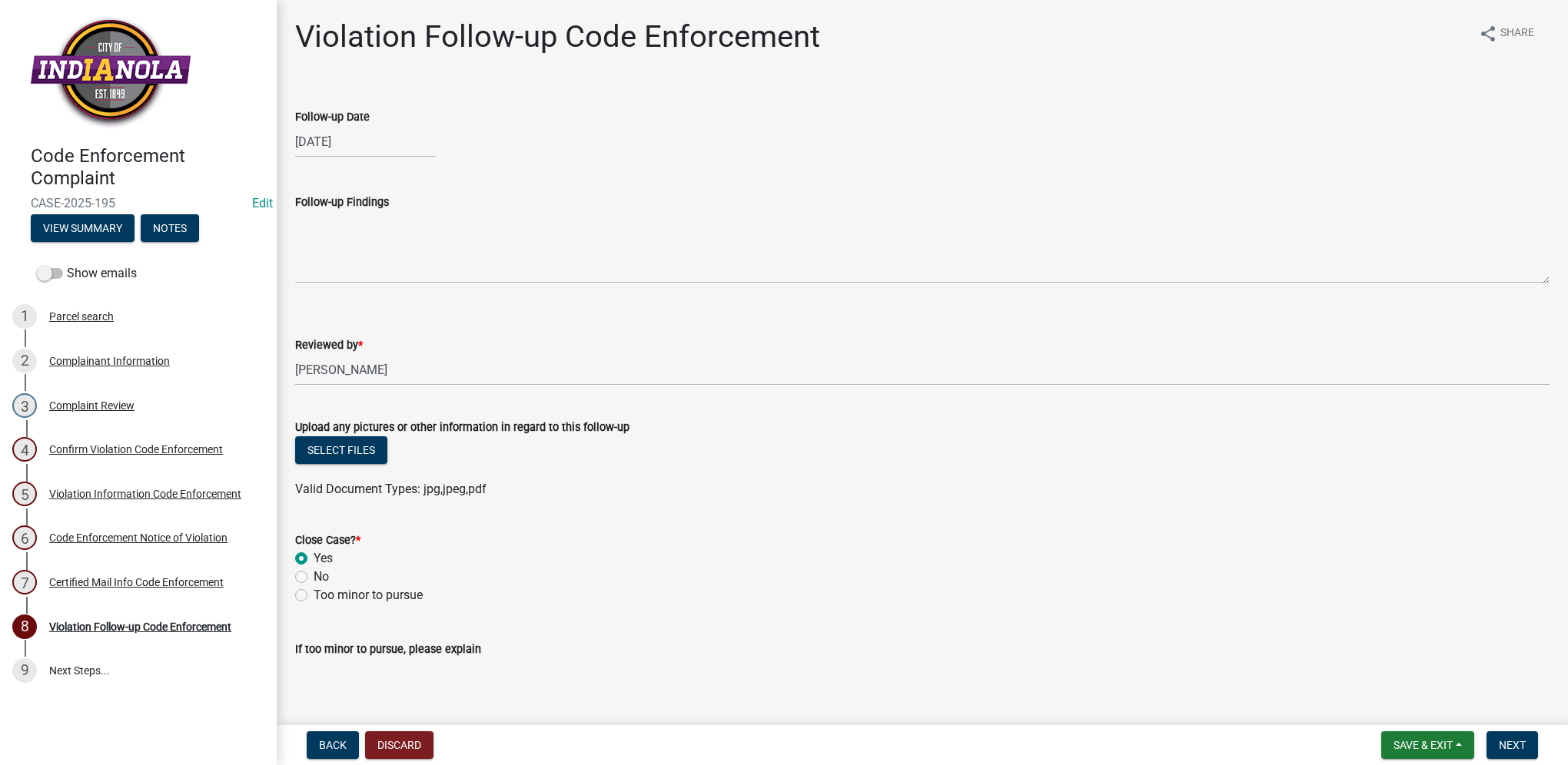
radio input "true"
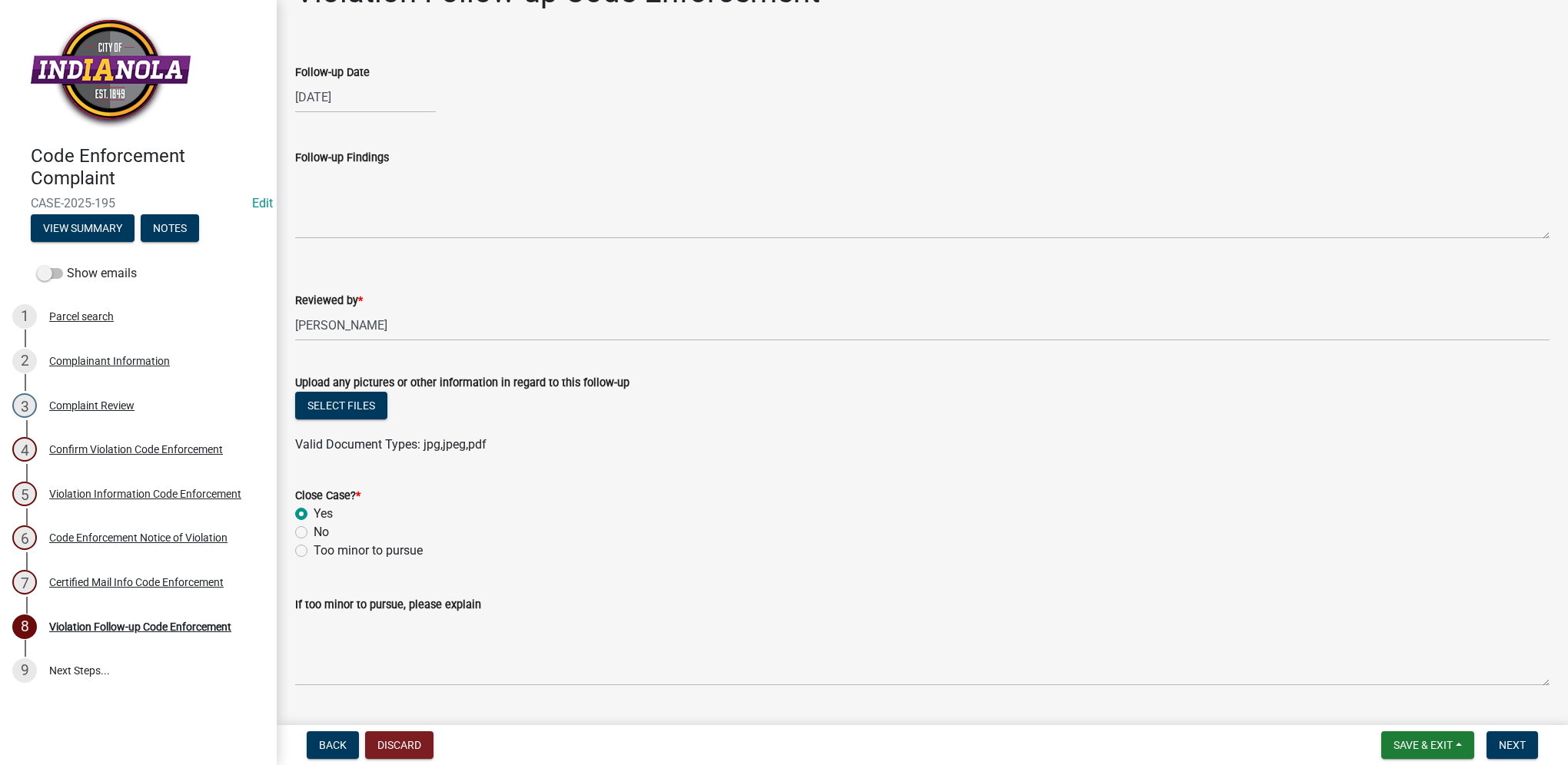
scroll to position [83, 0]
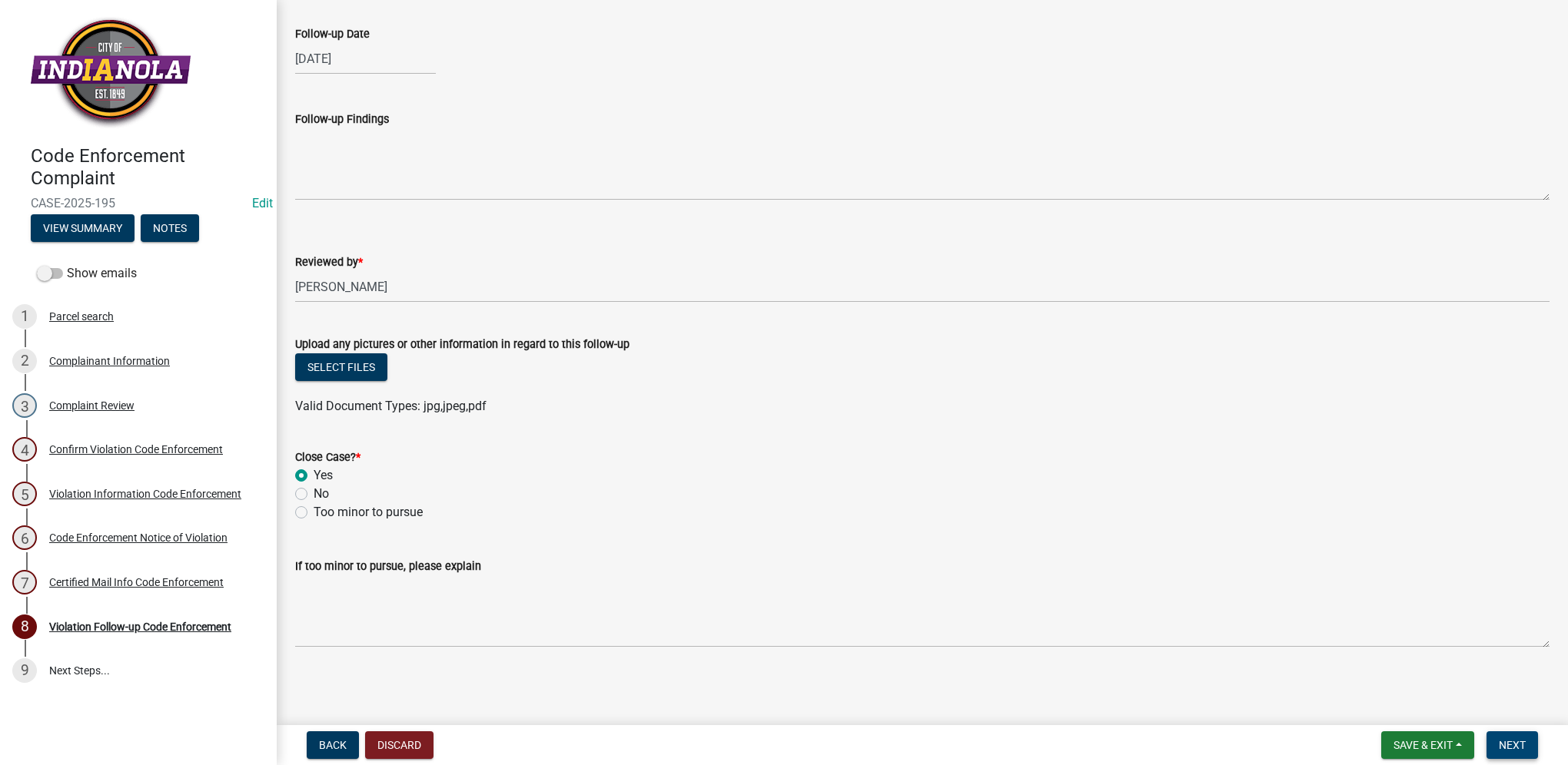
click at [1533, 750] on button "Next" at bounding box center [1512, 745] width 52 height 28
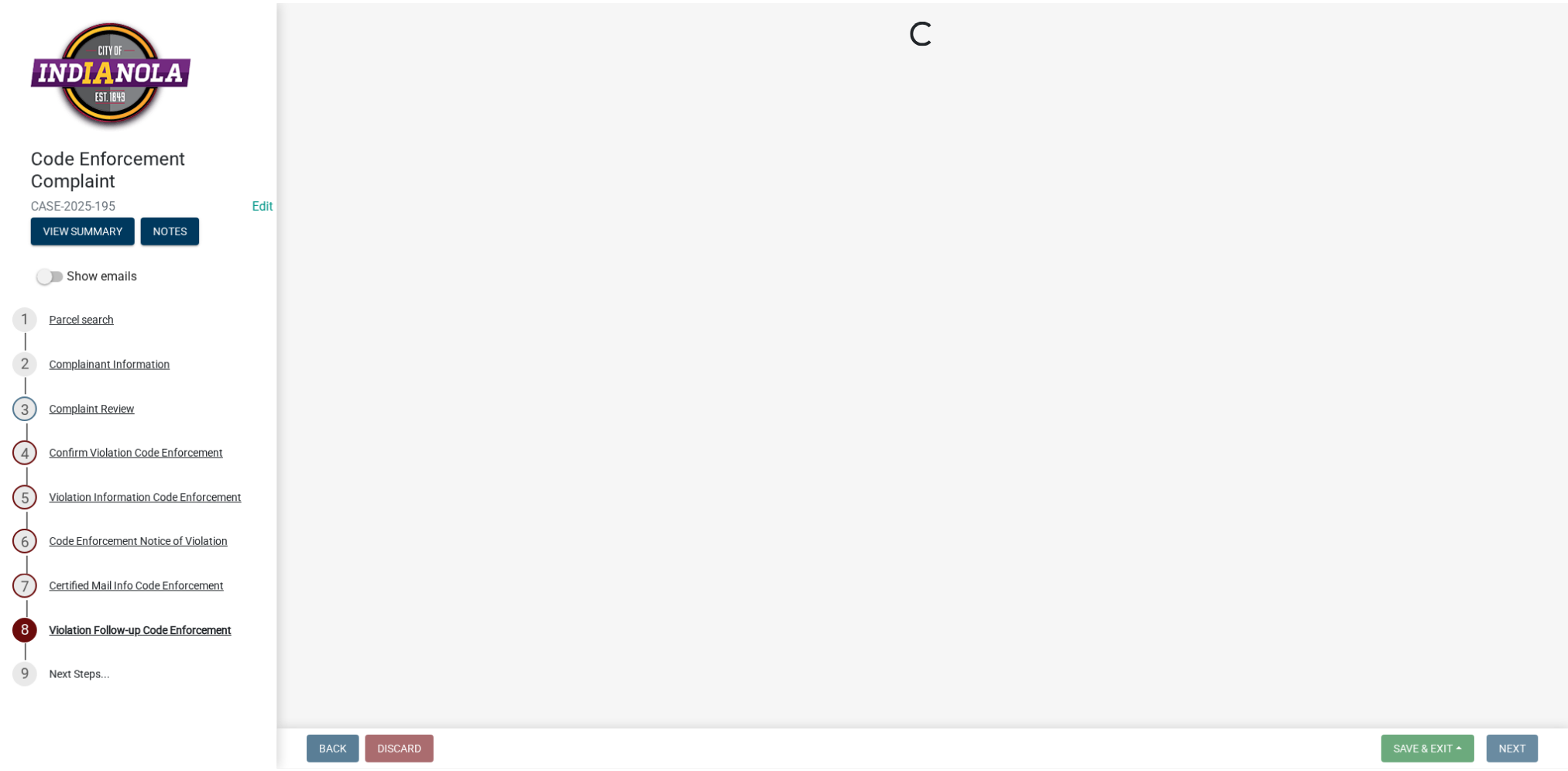
scroll to position [0, 0]
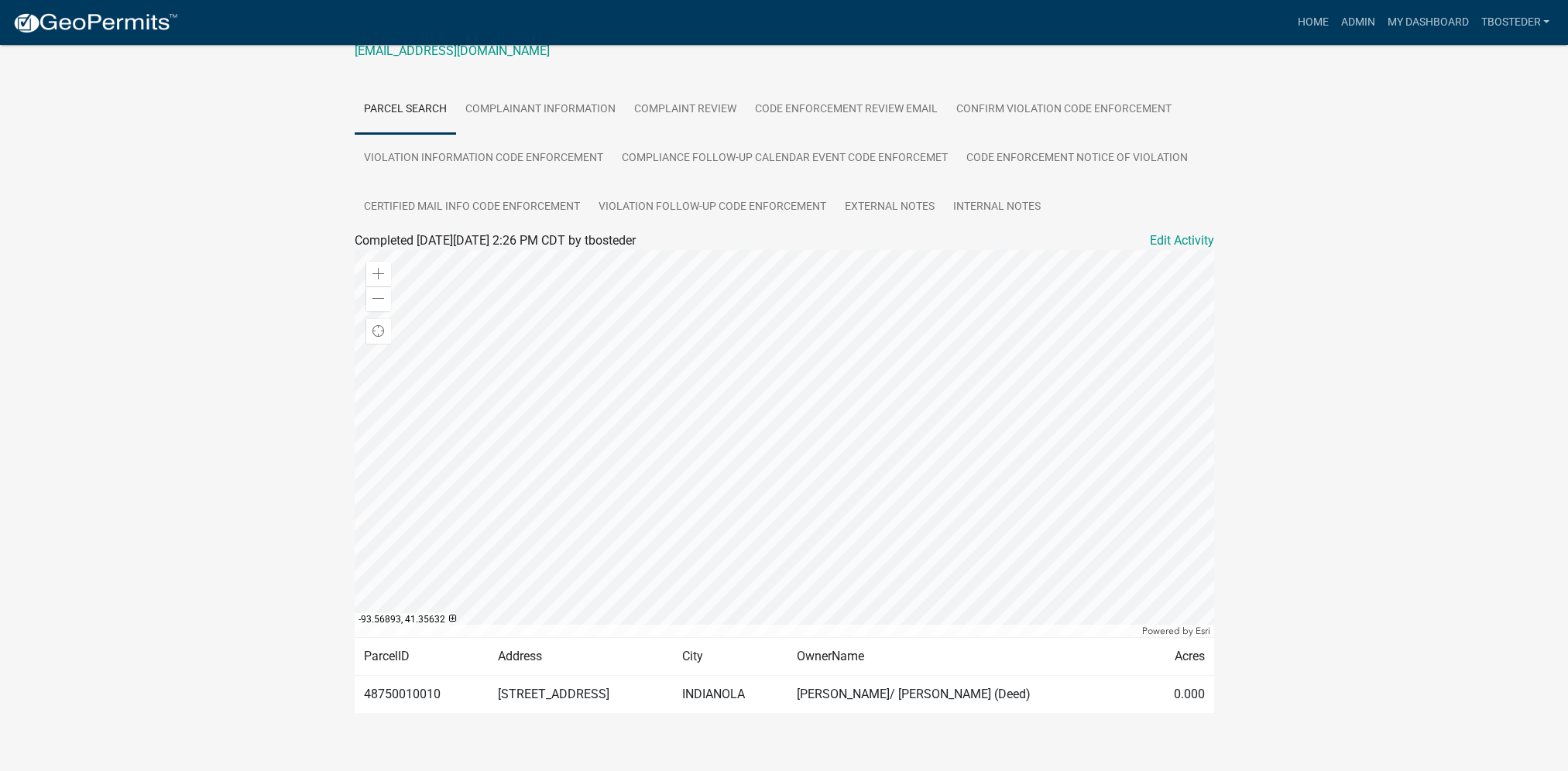
scroll to position [273, 0]
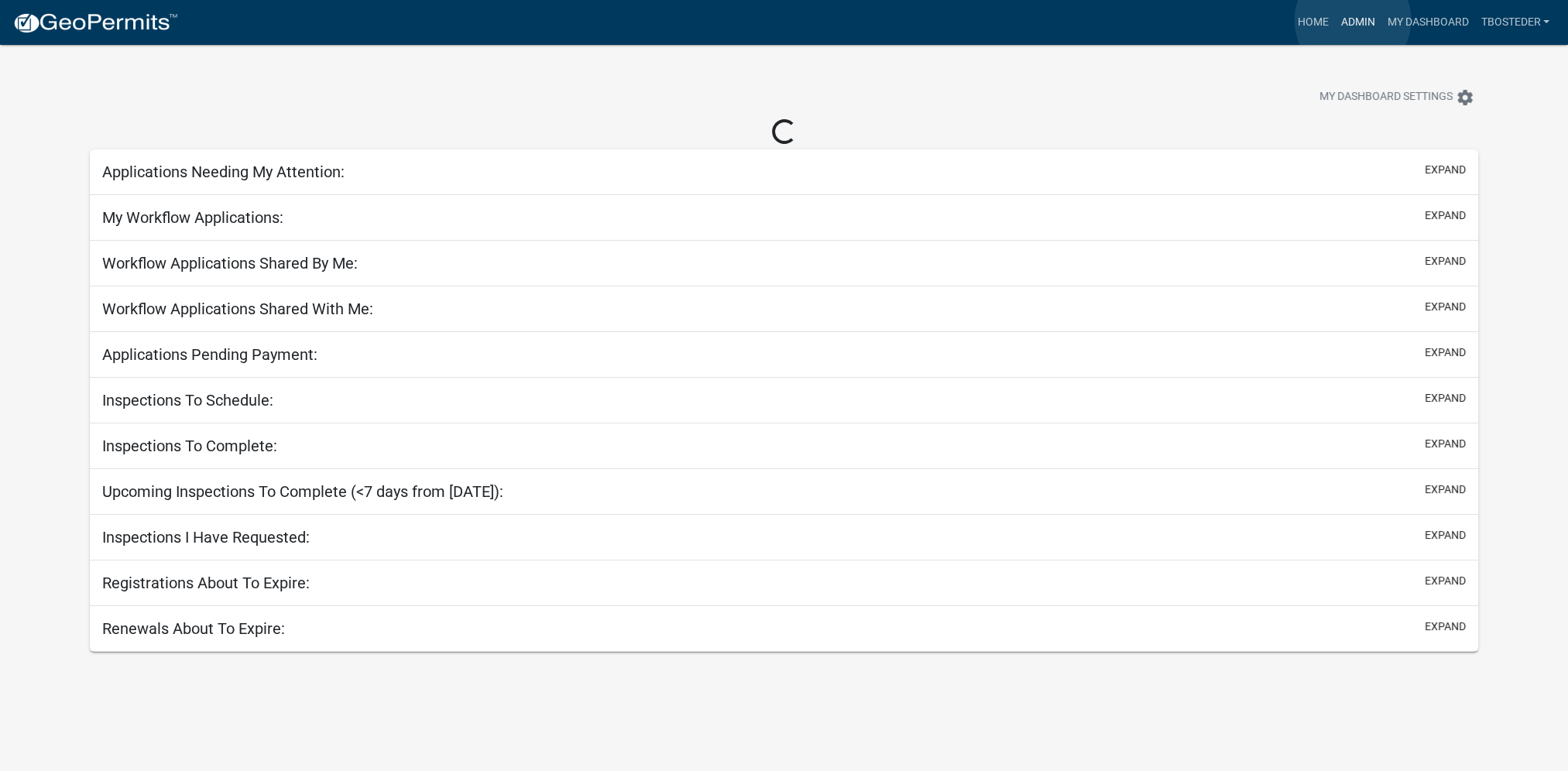
click at [1353, 20] on link "Admin" at bounding box center [1357, 22] width 46 height 30
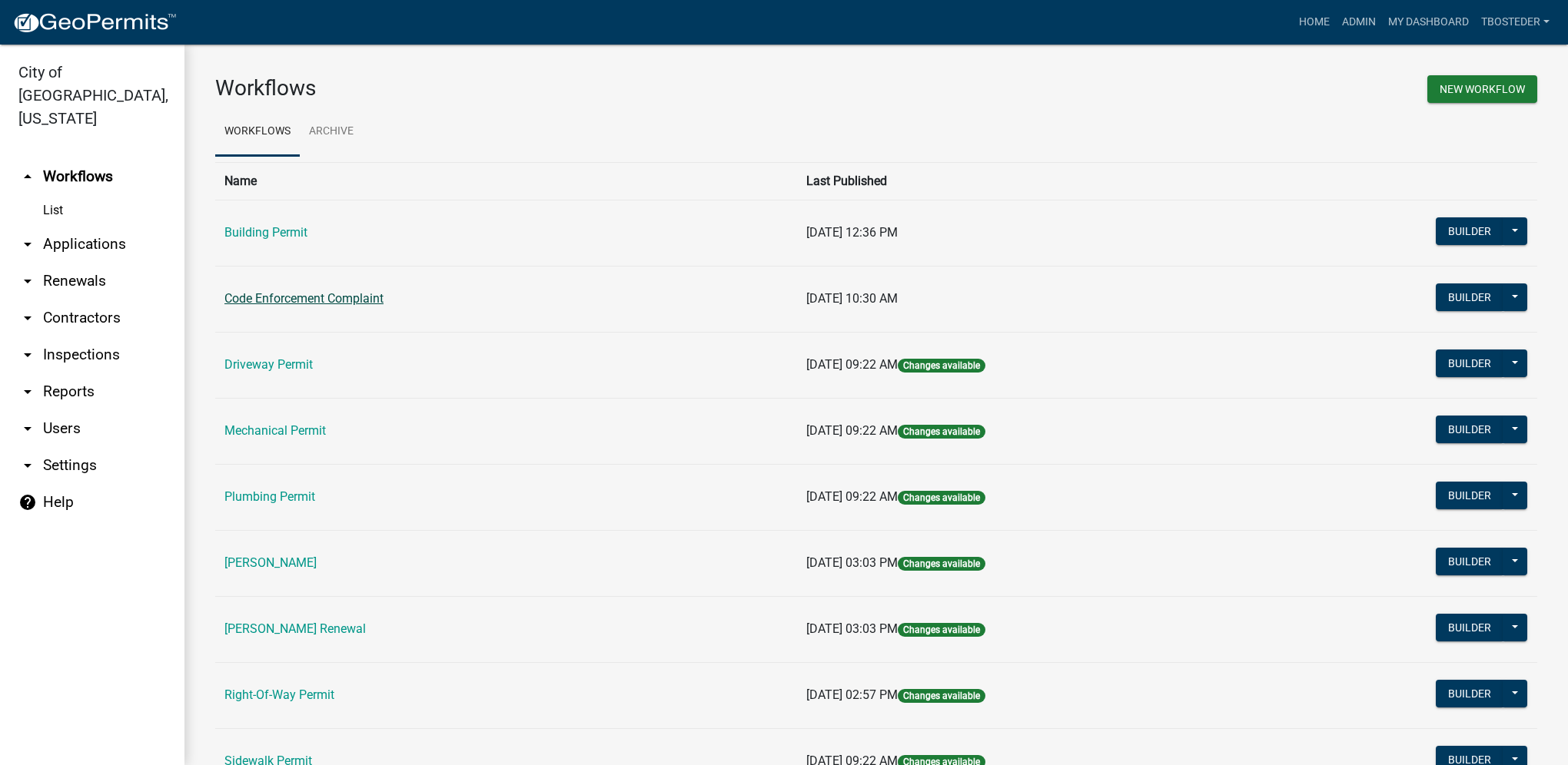
click at [304, 295] on link "Code Enforcement Complaint" at bounding box center [303, 299] width 159 height 14
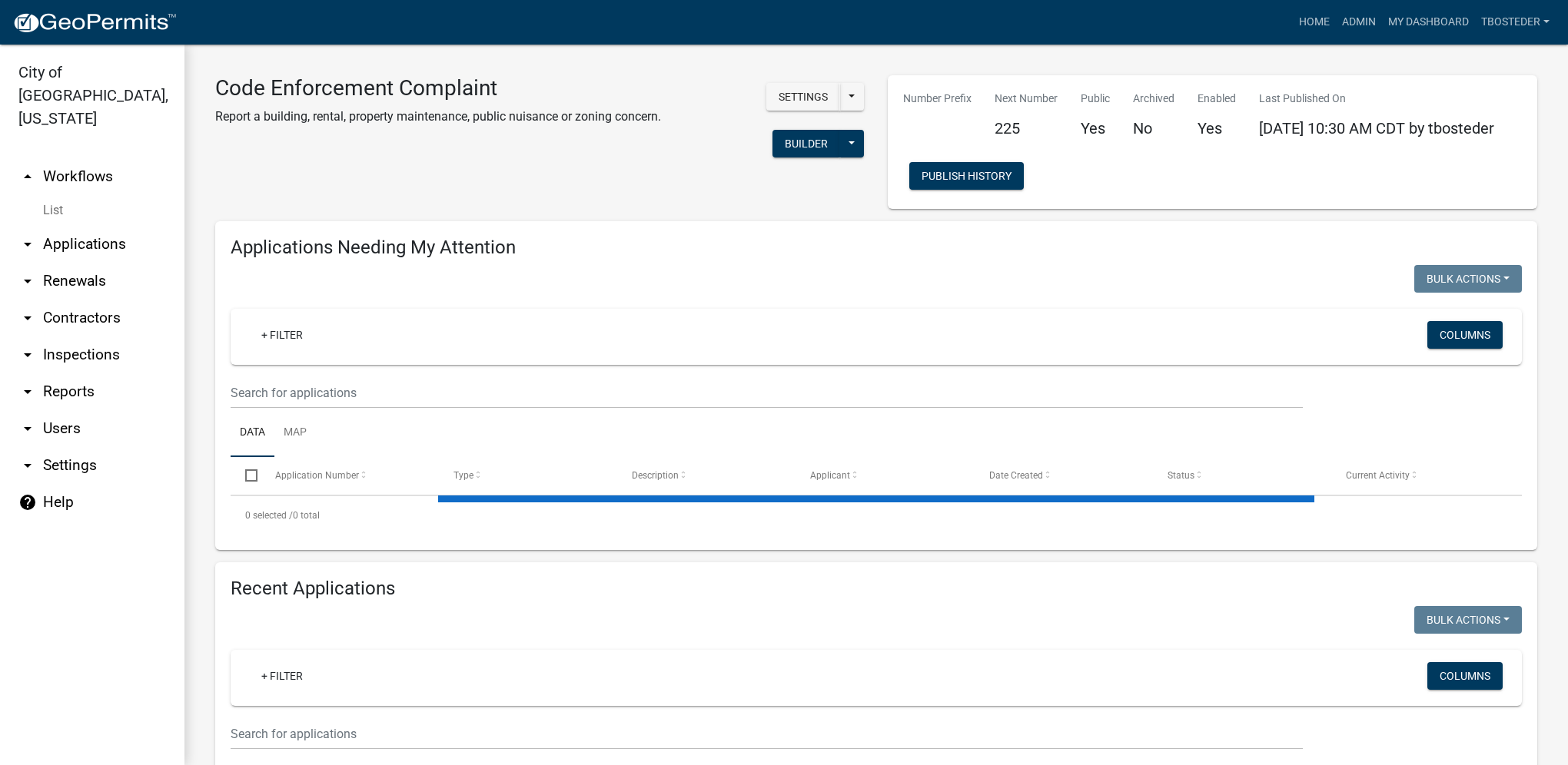
select select "1: 25"
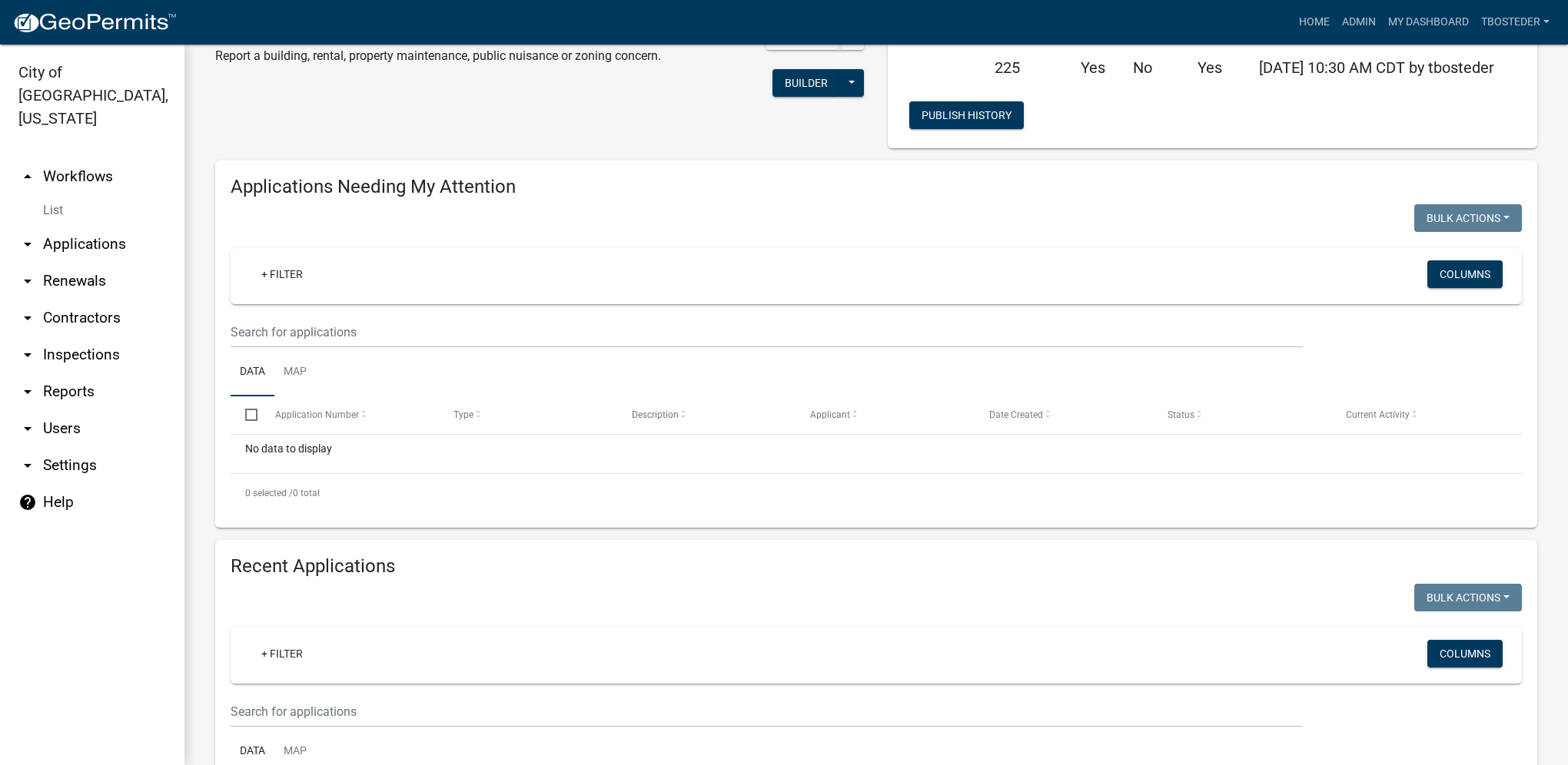
scroll to position [230, 0]
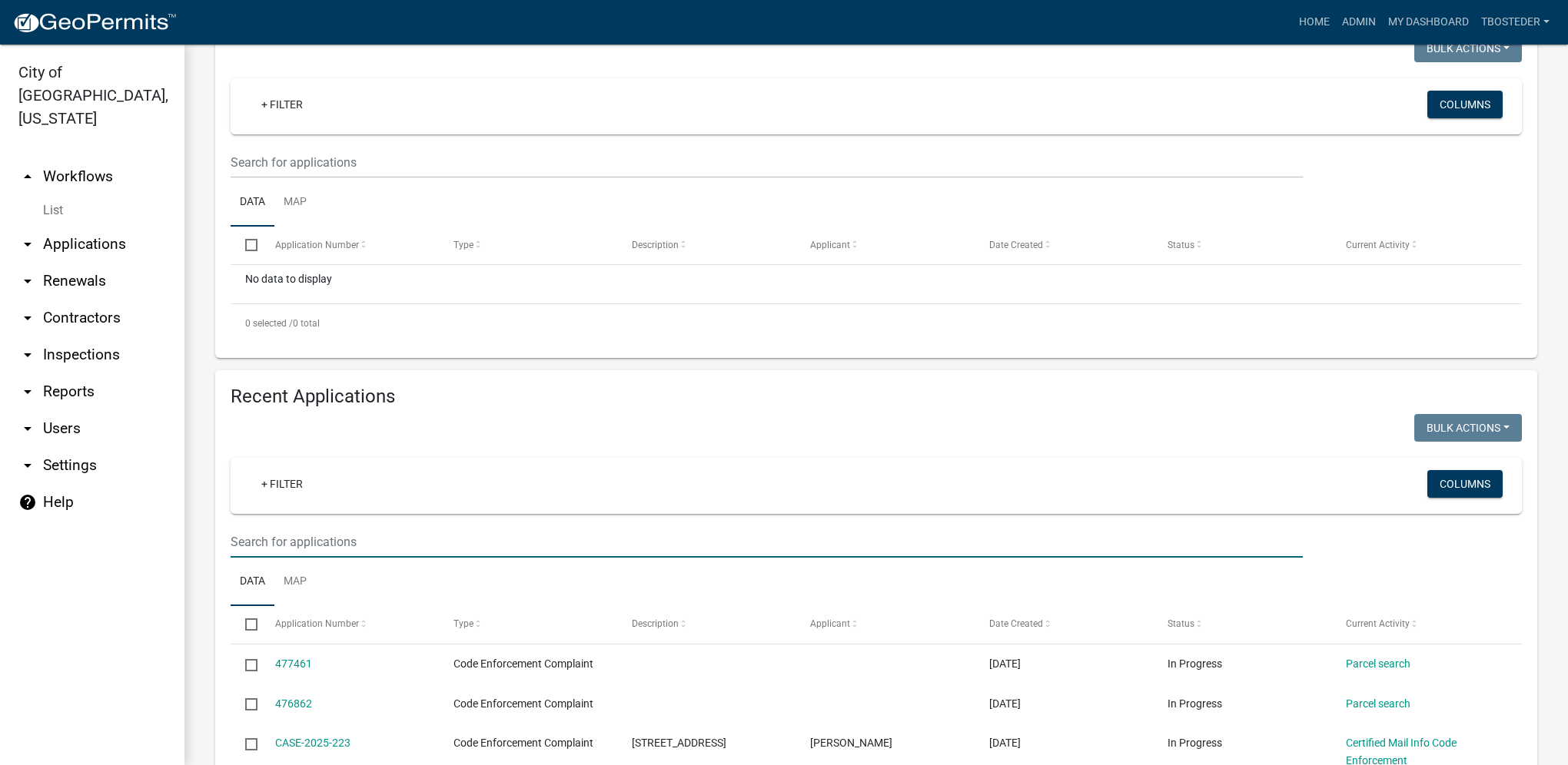
click at [326, 555] on input "text" at bounding box center [766, 542] width 1072 height 32
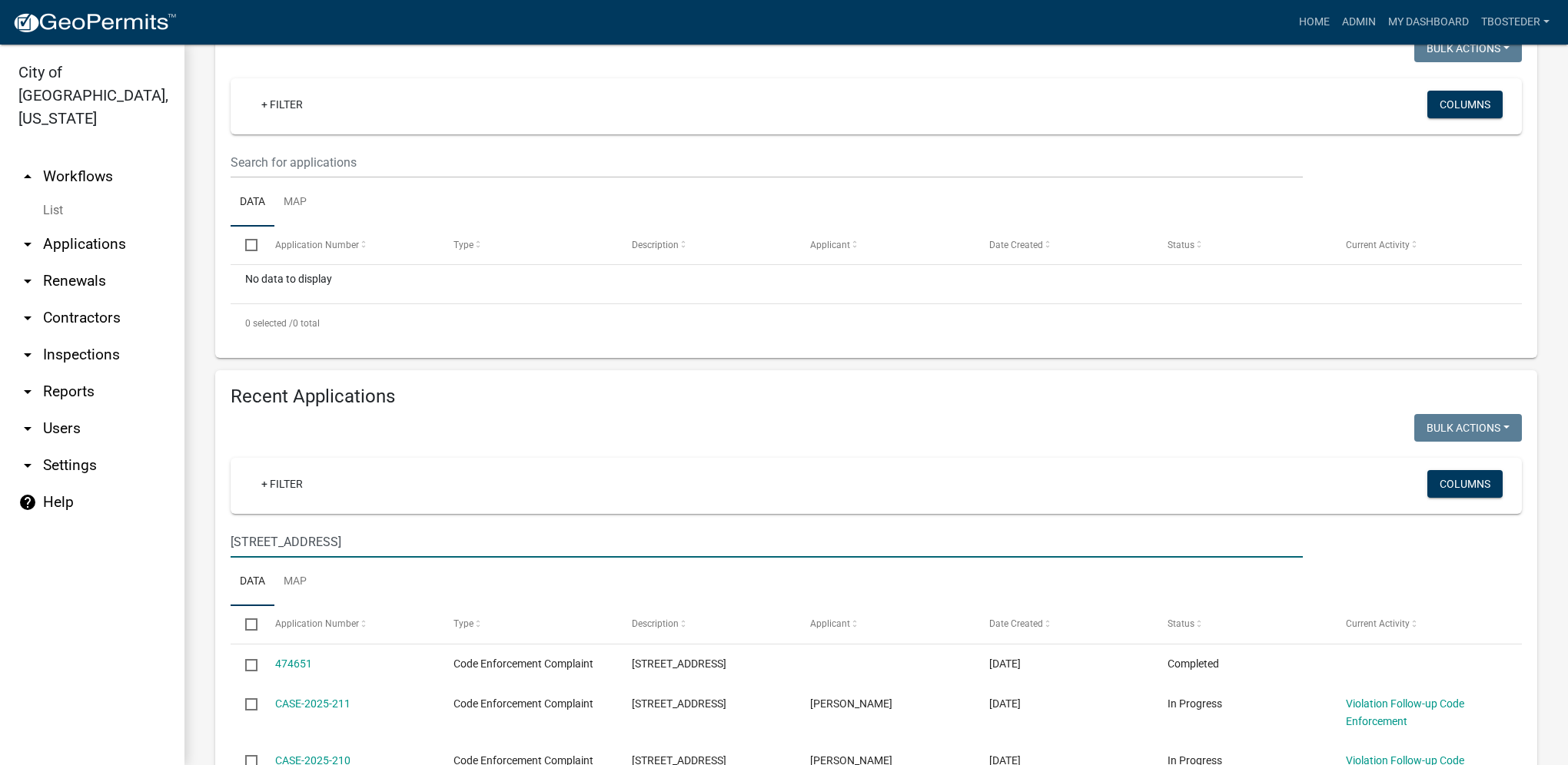
type input "410 s e st"
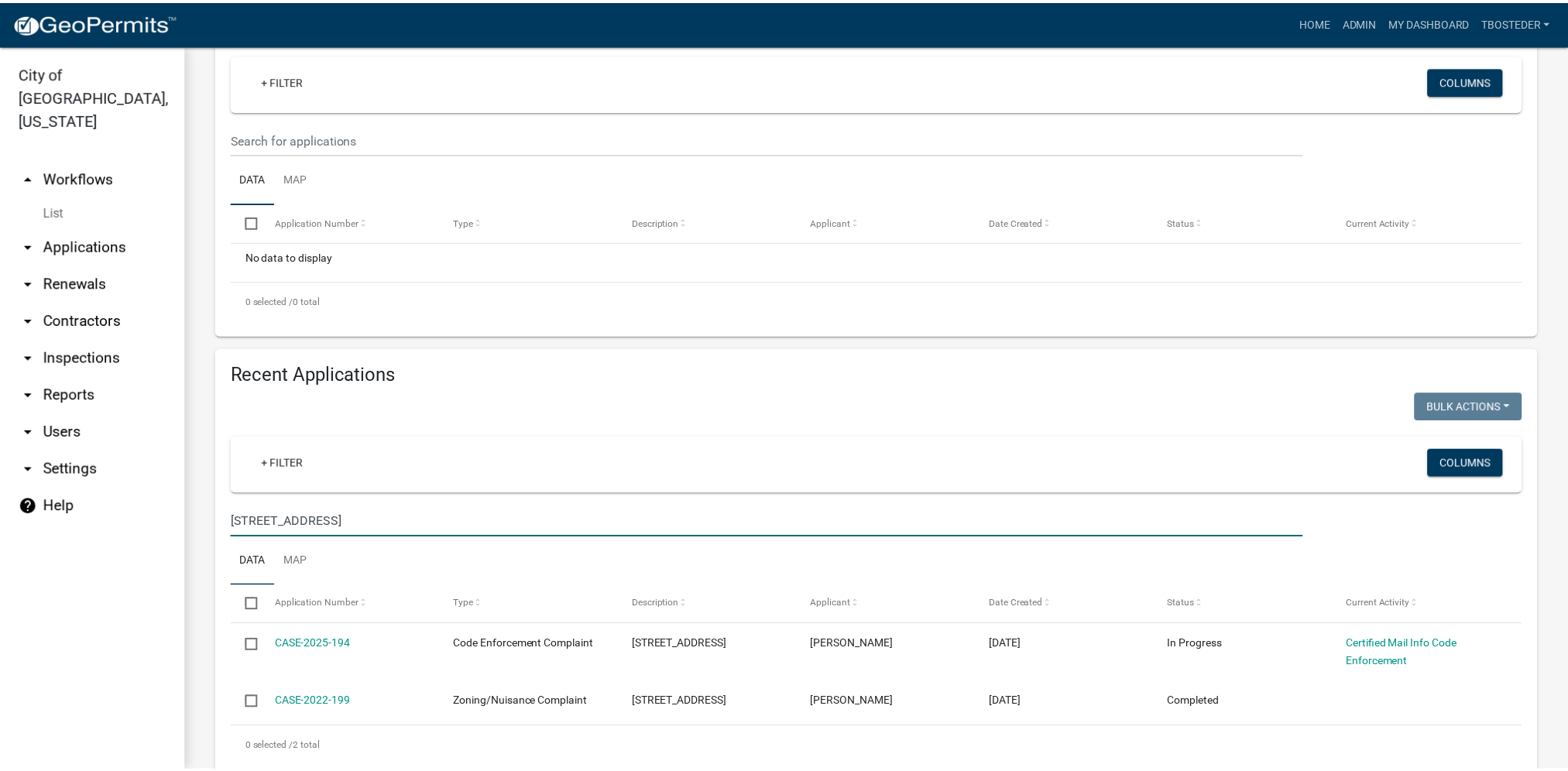
scroll to position [301, 0]
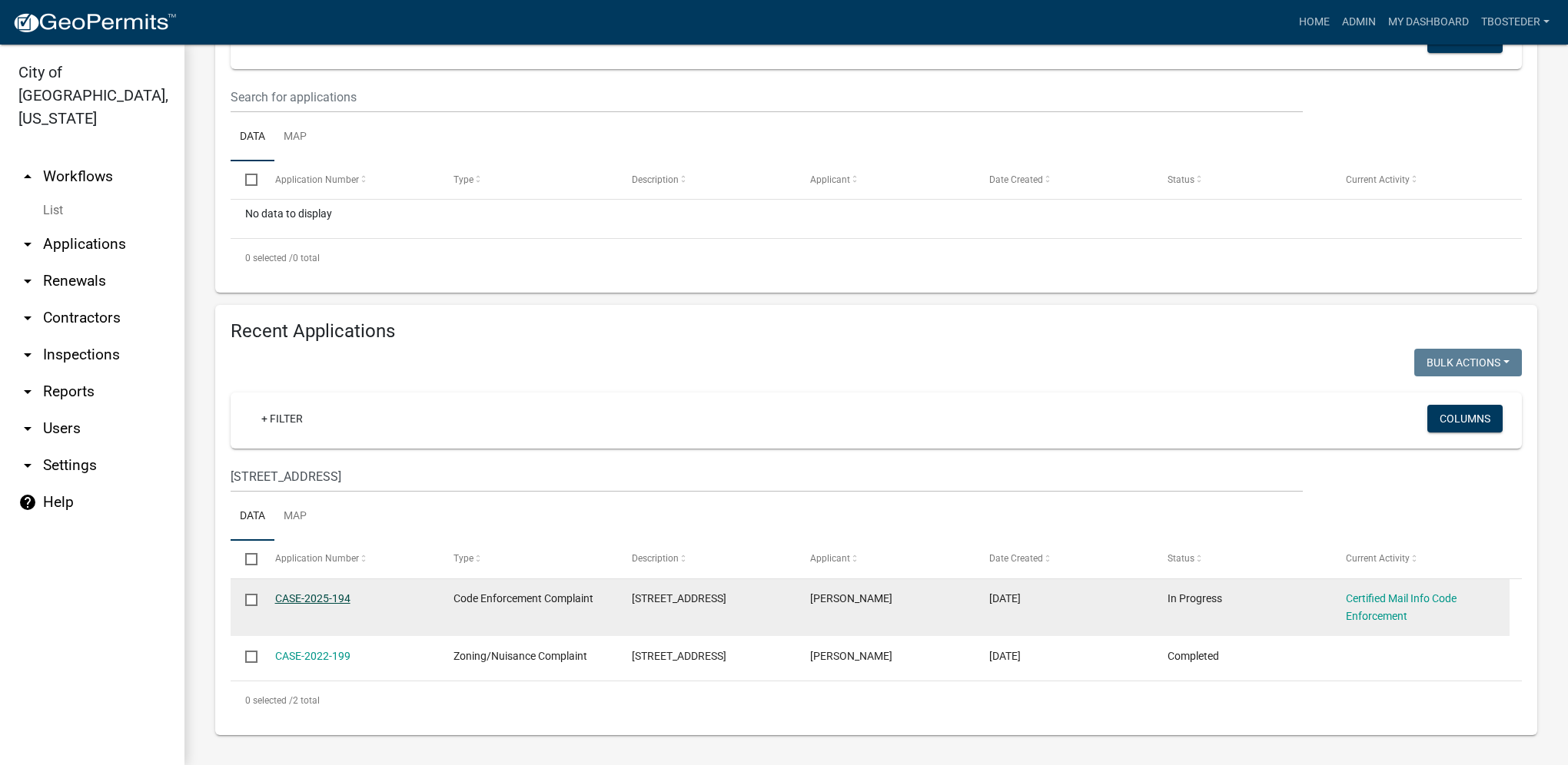
click at [333, 599] on link "CASE-2025-194" at bounding box center [312, 599] width 75 height 13
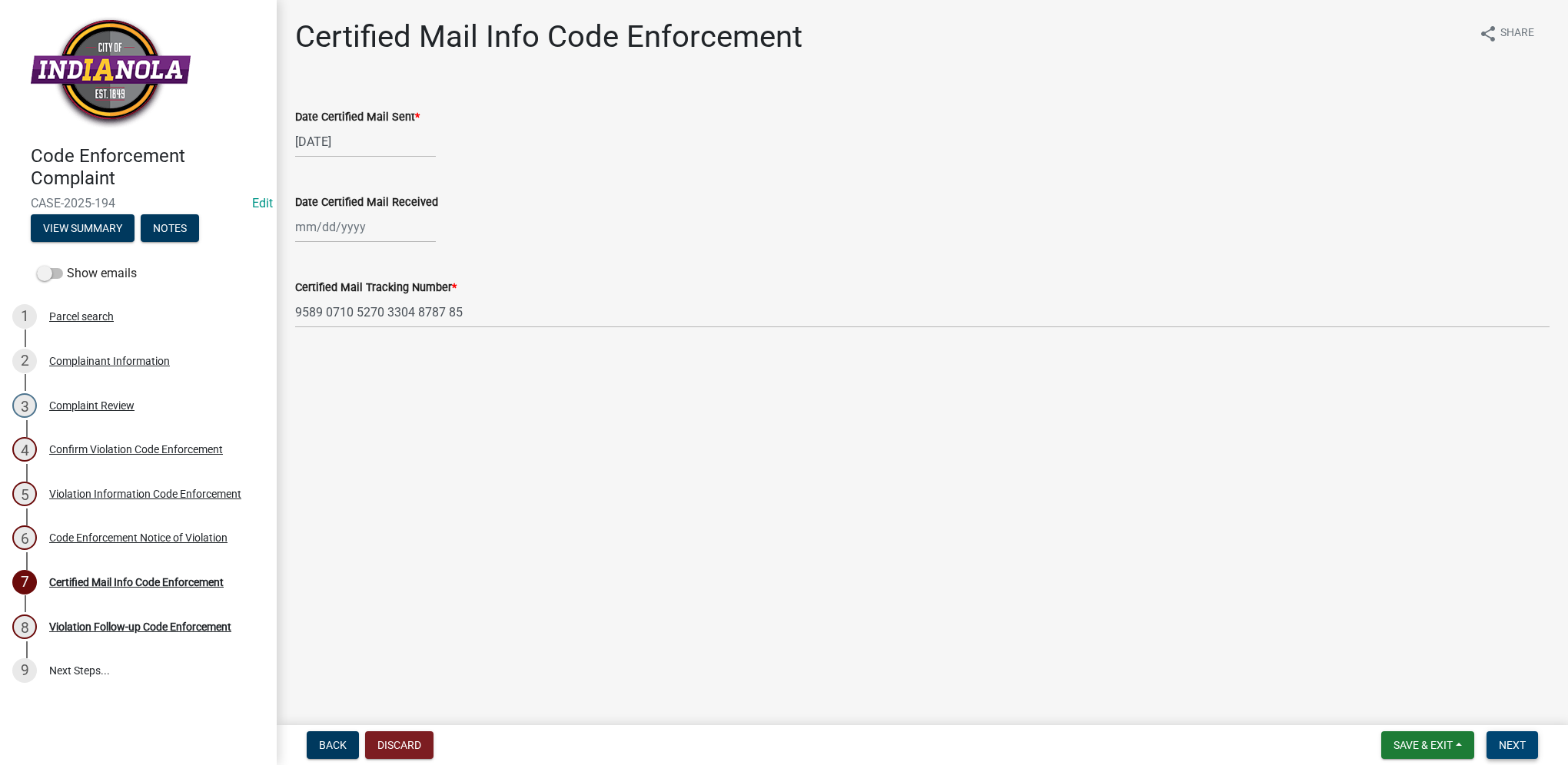
click at [1507, 749] on span "Next" at bounding box center [1513, 745] width 27 height 13
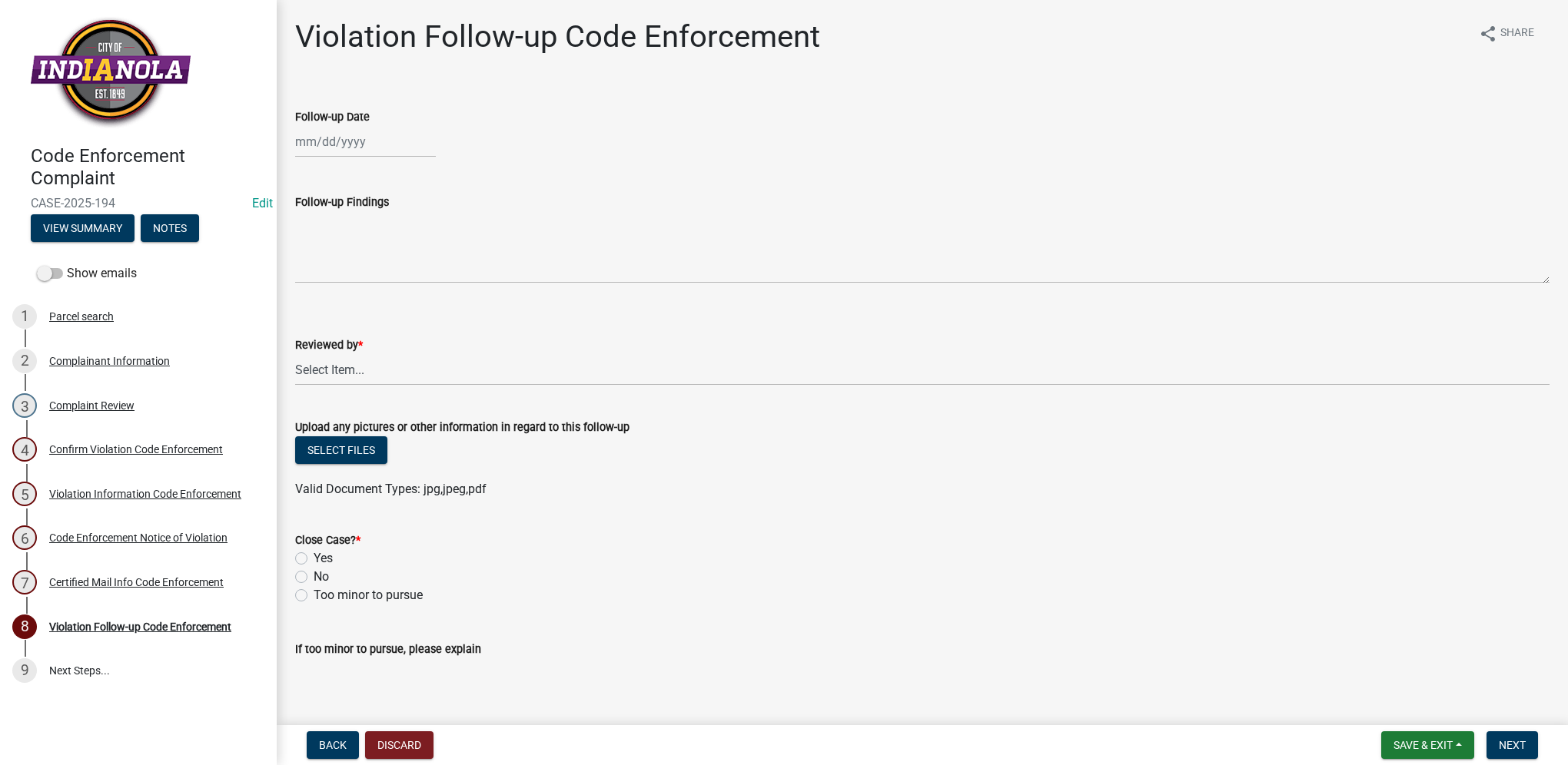
click at [384, 150] on div at bounding box center [366, 142] width 141 height 32
select select "9"
select select "2025"
click at [402, 242] on div "12" at bounding box center [409, 248] width 25 height 25
type input "[DATE]"
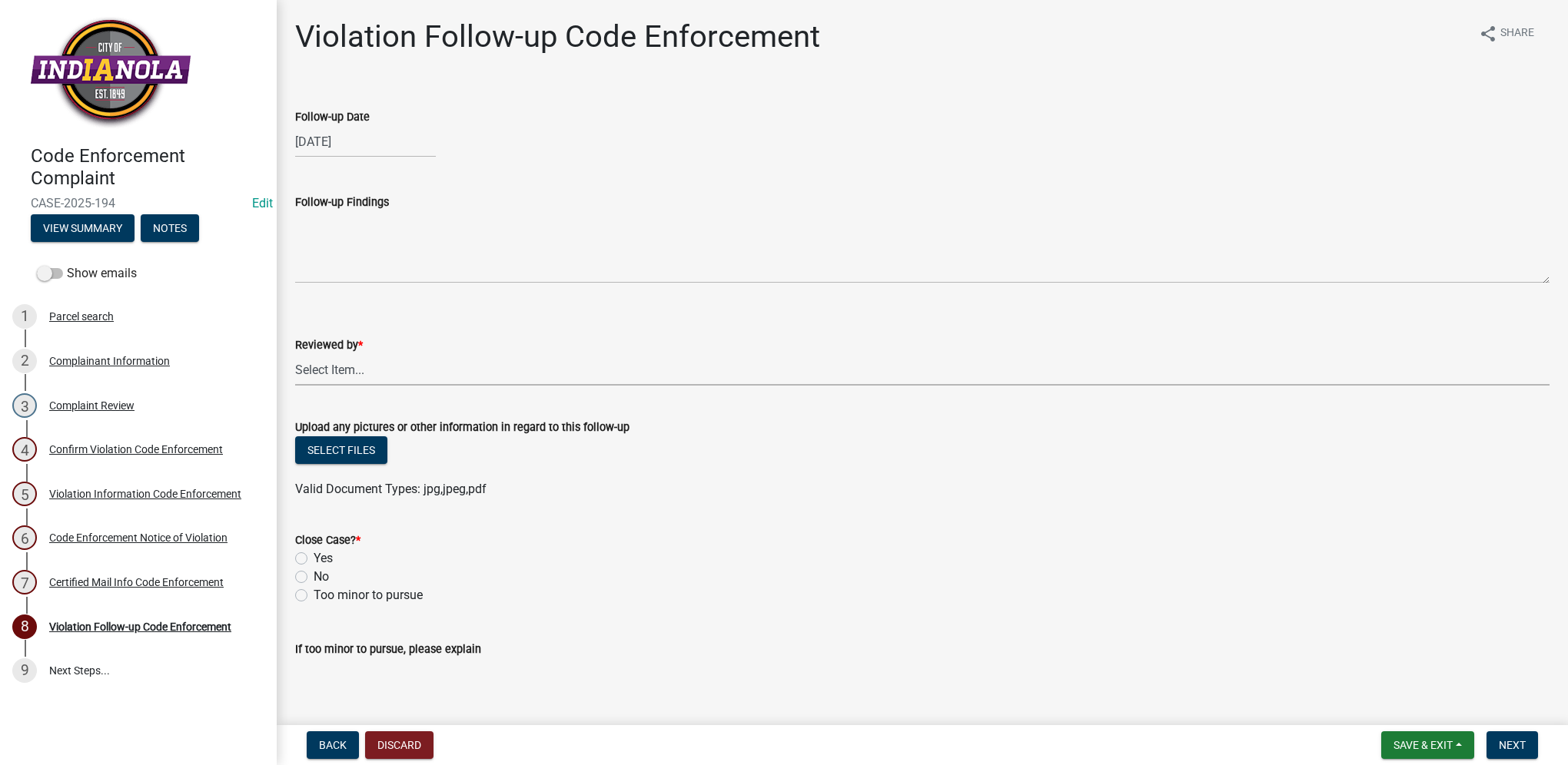
click at [380, 377] on select "Select Item... [PERSON_NAME] [PERSON_NAME] [PERSON_NAME] Other" at bounding box center [922, 370] width 1254 height 32
click at [296, 354] on select "Select Item... [PERSON_NAME] [PERSON_NAME] [PERSON_NAME] Other" at bounding box center [922, 370] width 1254 height 32
select select "634d5426-b8b3-48ee-aa1e-d523f7499186"
click at [322, 553] on label "Yes" at bounding box center [323, 558] width 19 height 18
click at [322, 553] on input "Yes" at bounding box center [319, 554] width 10 height 10
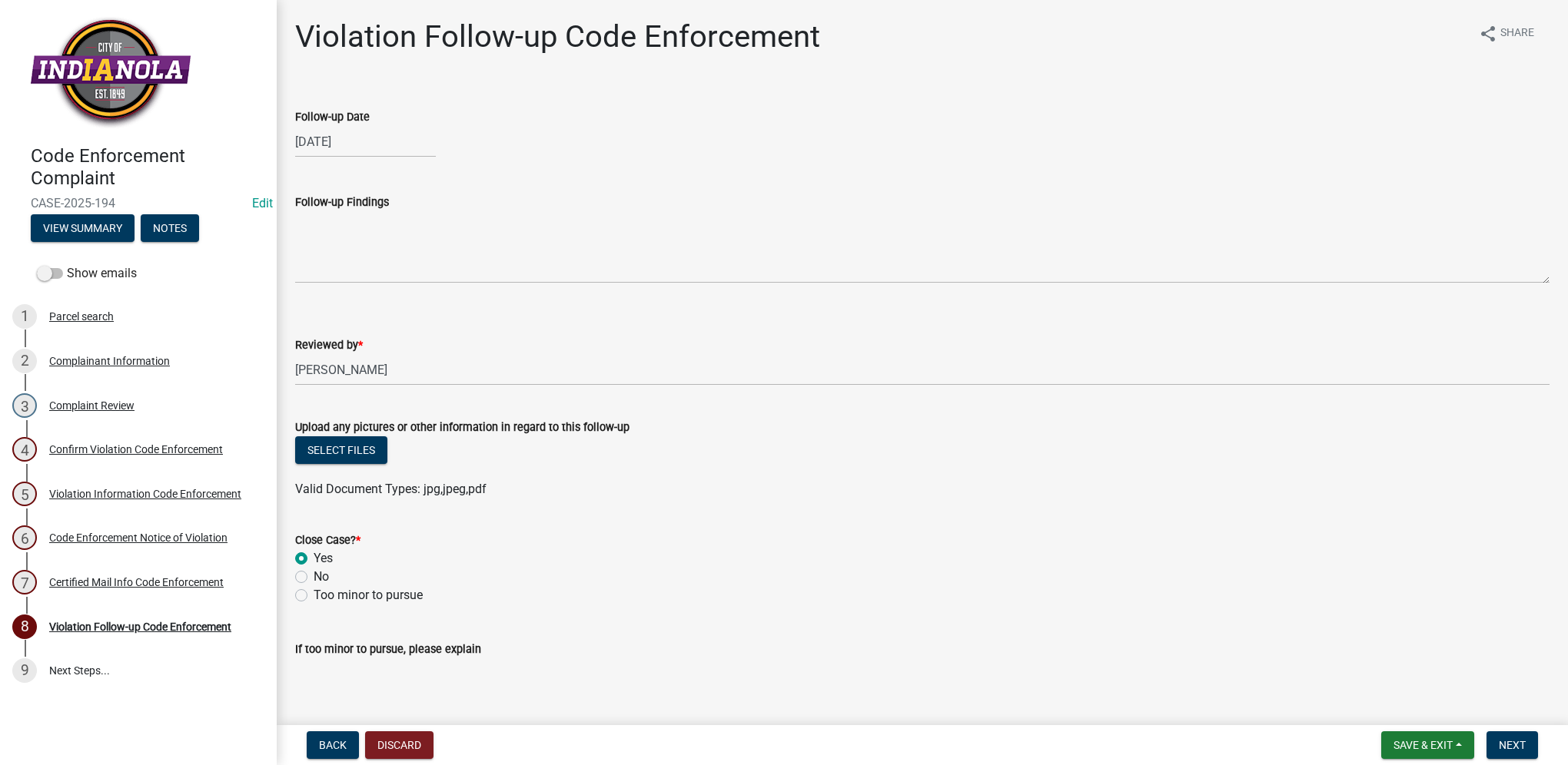
radio input "true"
click at [1497, 749] on button "Next" at bounding box center [1512, 745] width 52 height 28
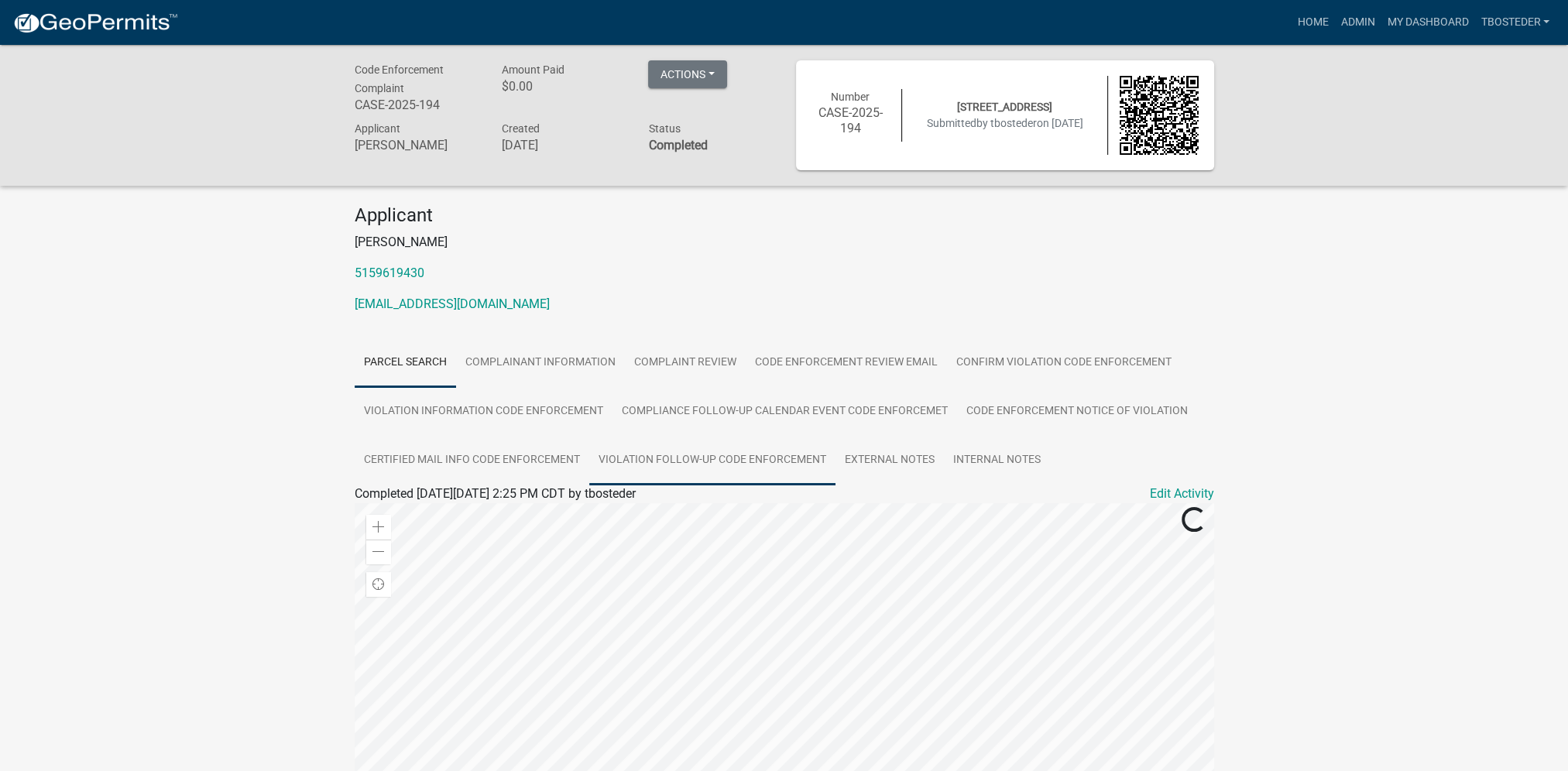
scroll to position [273, 0]
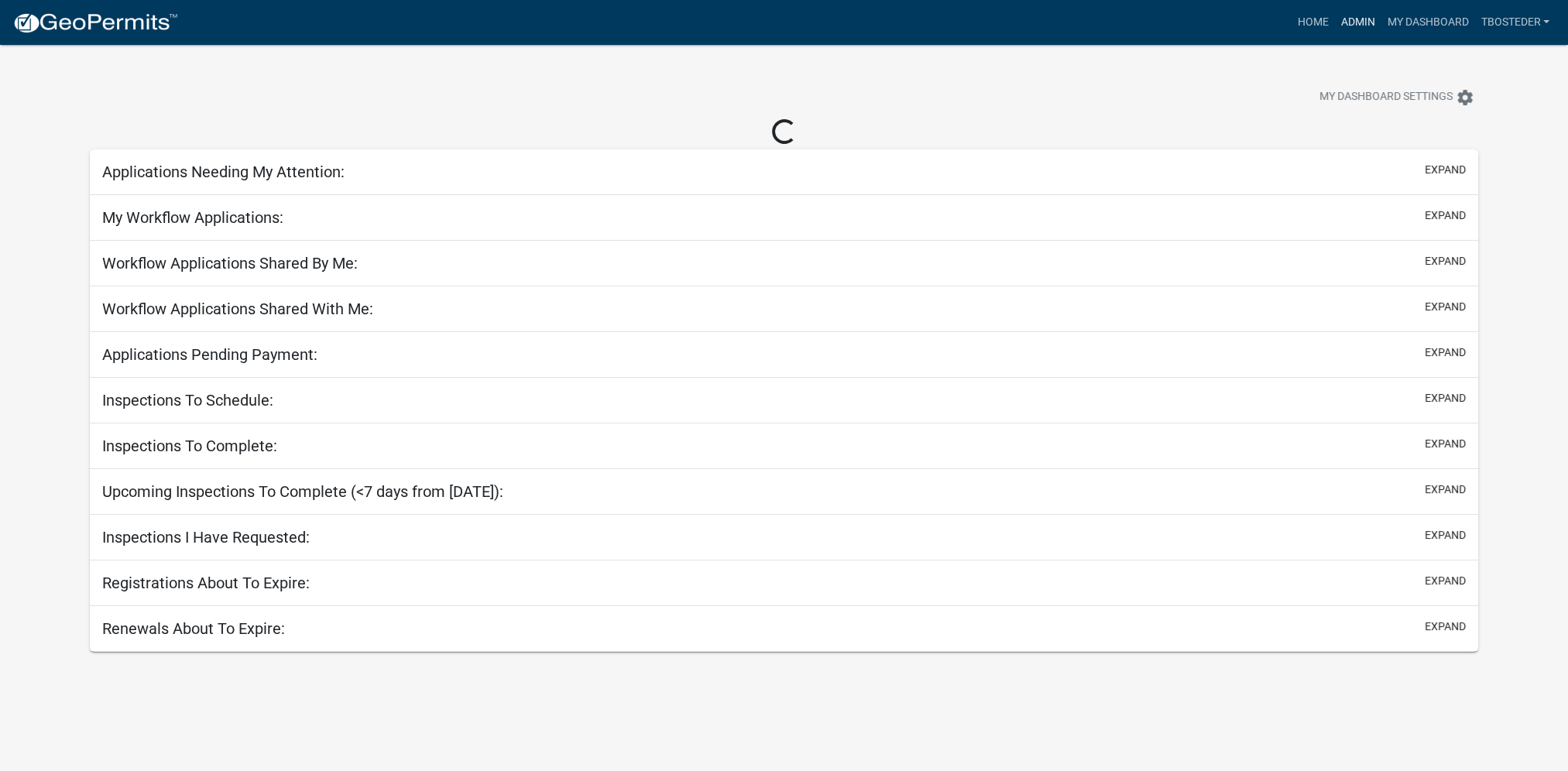
drag, startPoint x: 1339, startPoint y: 14, endPoint x: 1124, endPoint y: 38, distance: 216.3
click at [1339, 14] on link "Admin" at bounding box center [1357, 22] width 46 height 30
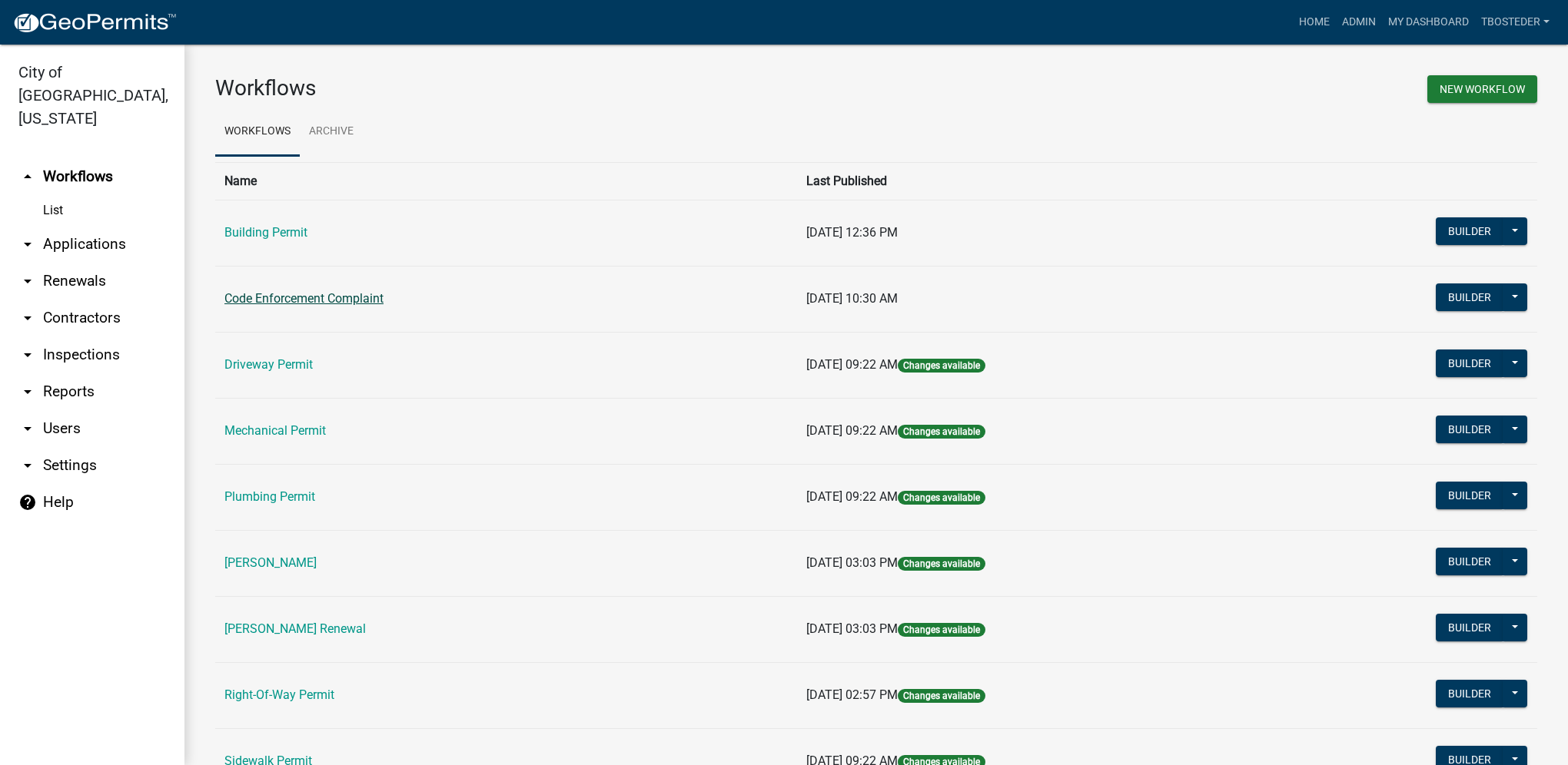
click at [322, 296] on link "Code Enforcement Complaint" at bounding box center [303, 299] width 159 height 14
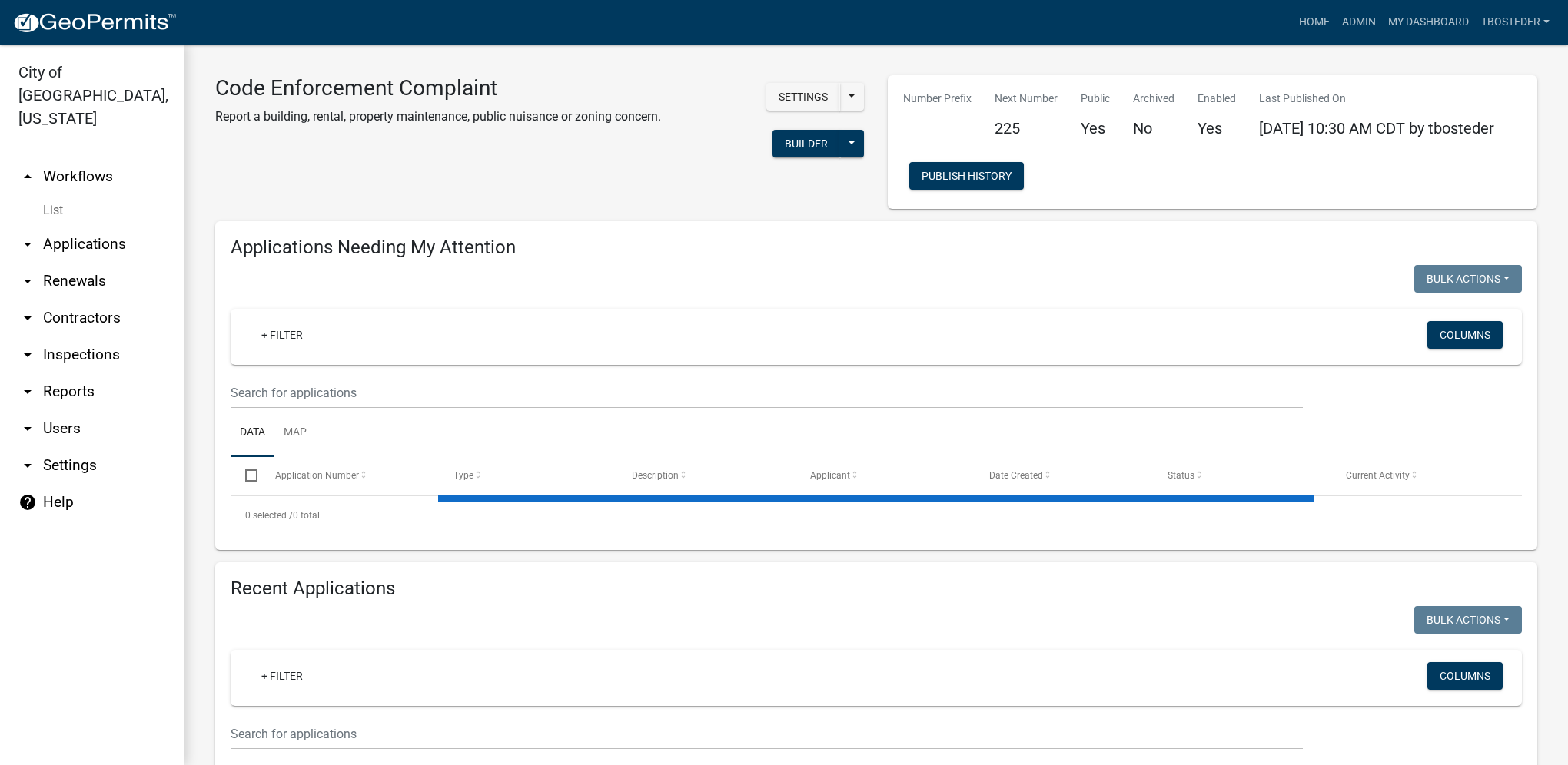
select select "1: 25"
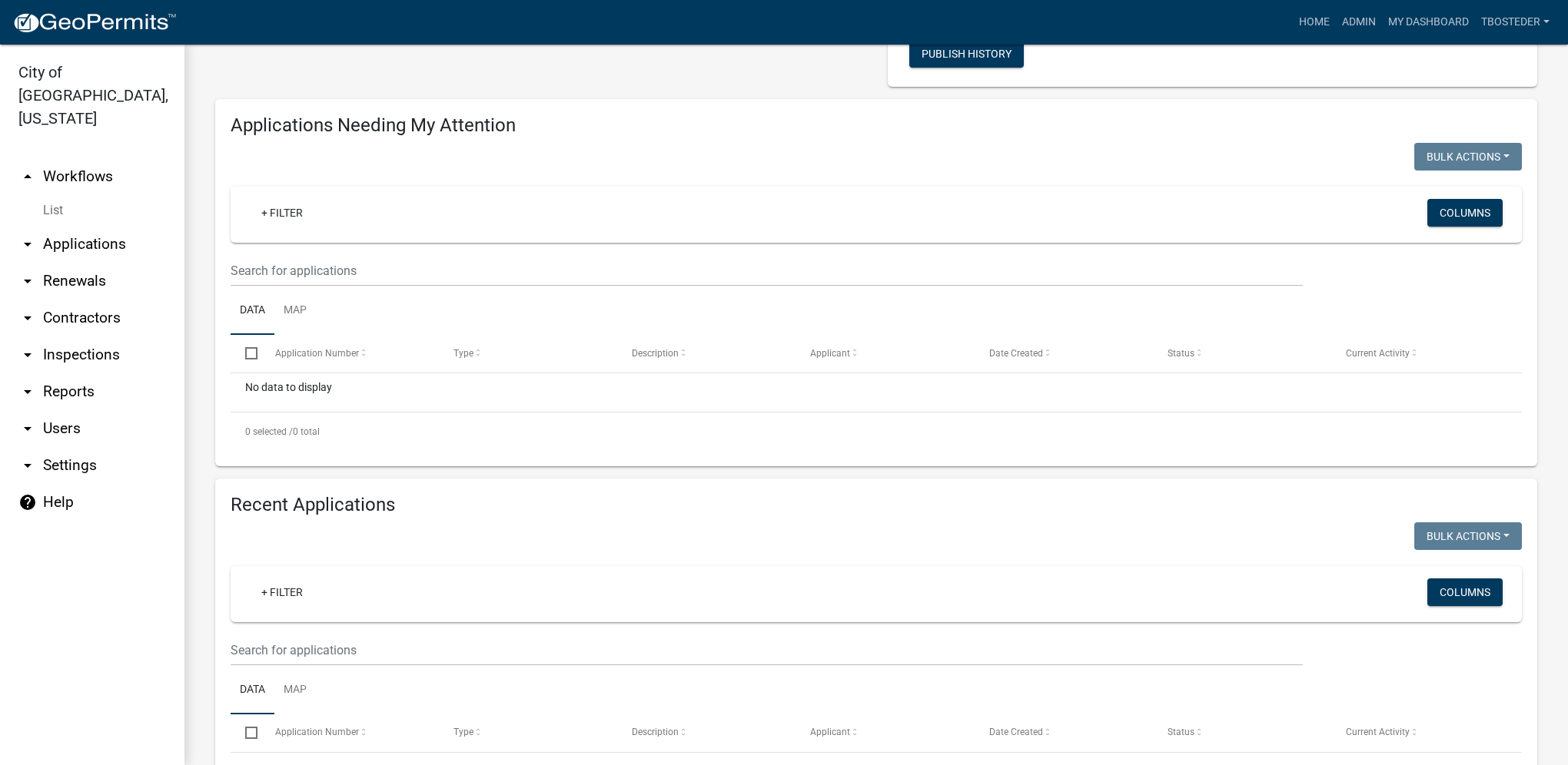
scroll to position [307, 0]
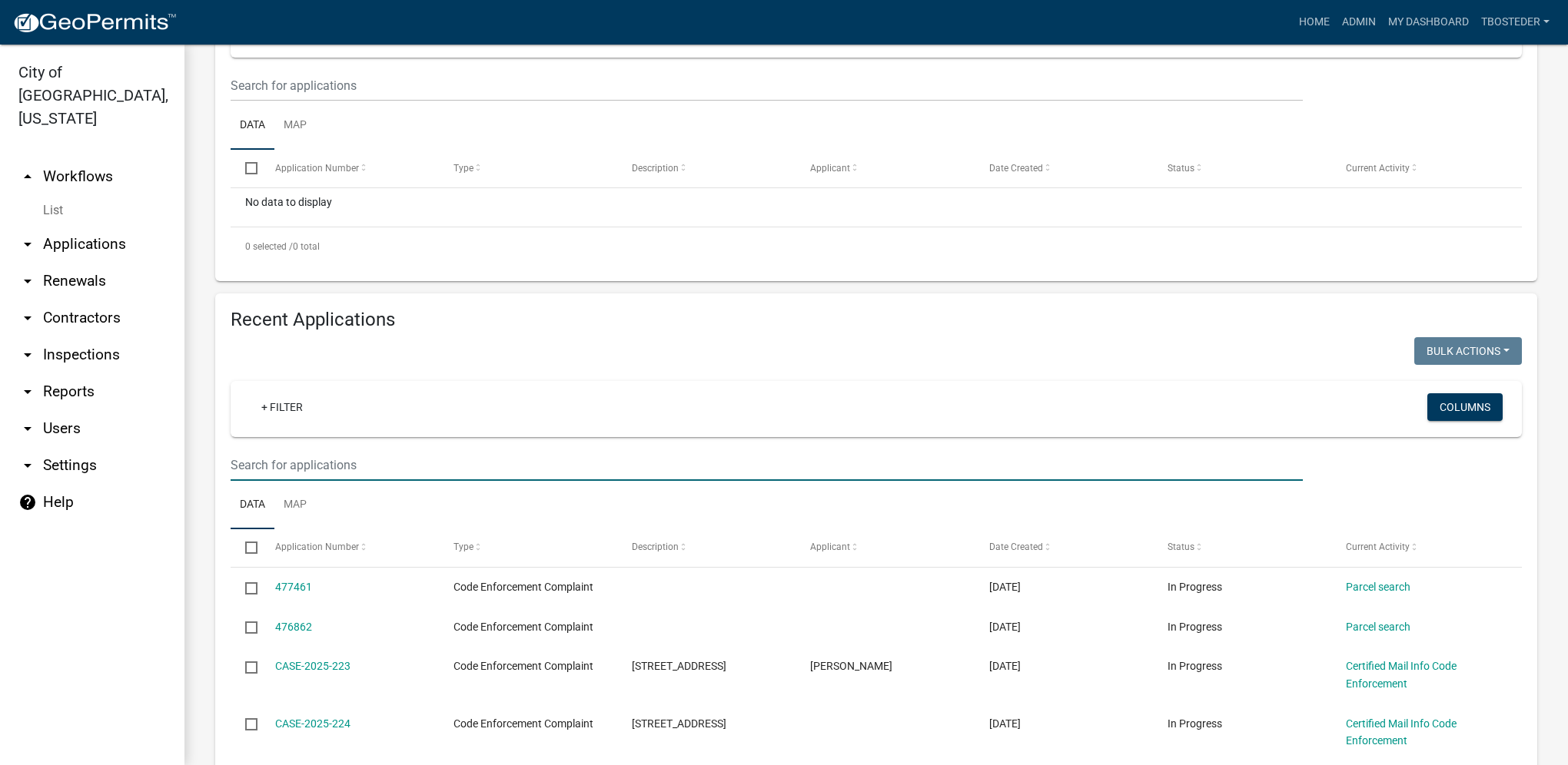
click at [321, 474] on input "text" at bounding box center [766, 466] width 1072 height 32
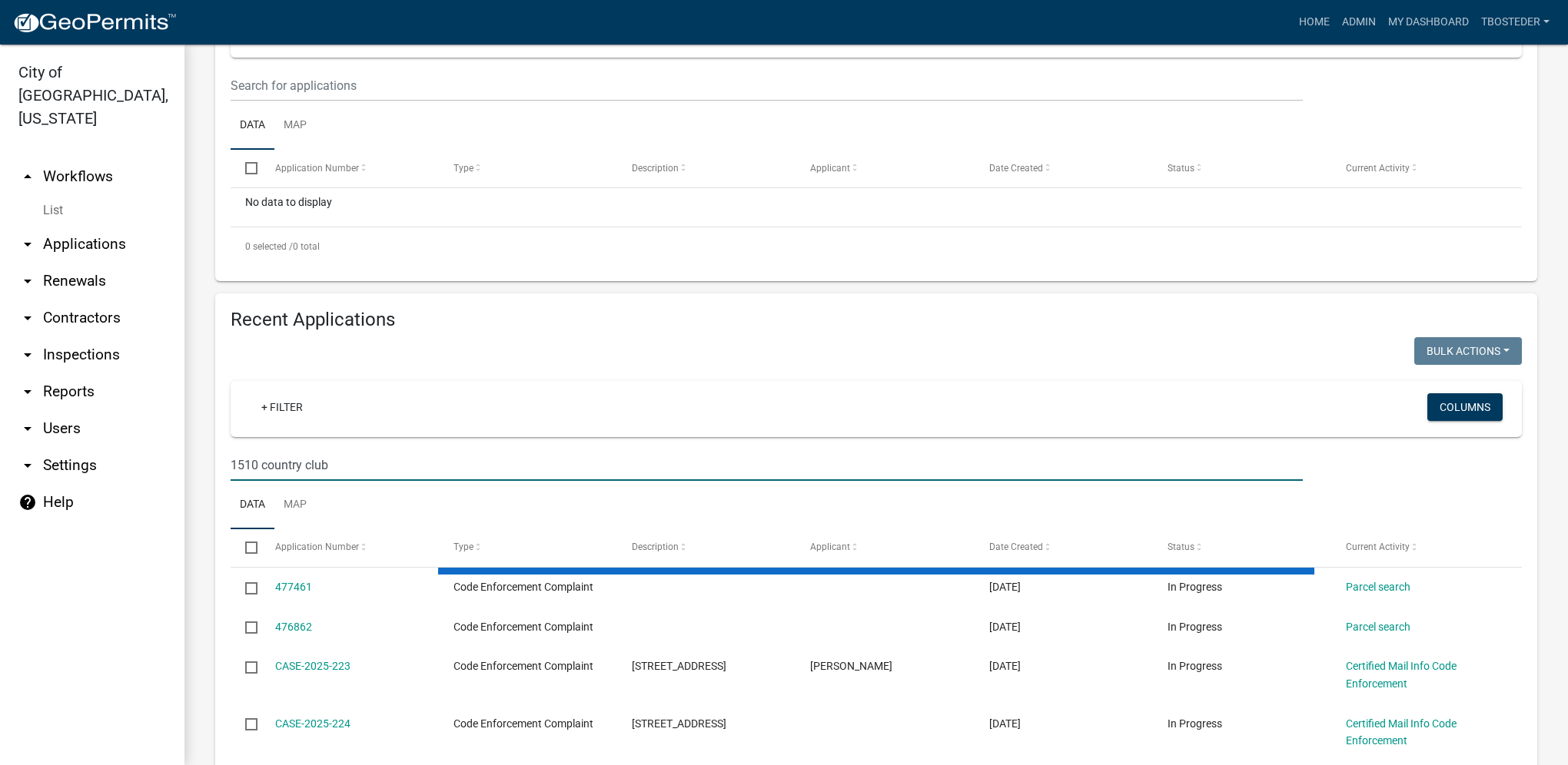
type input "1510 country club"
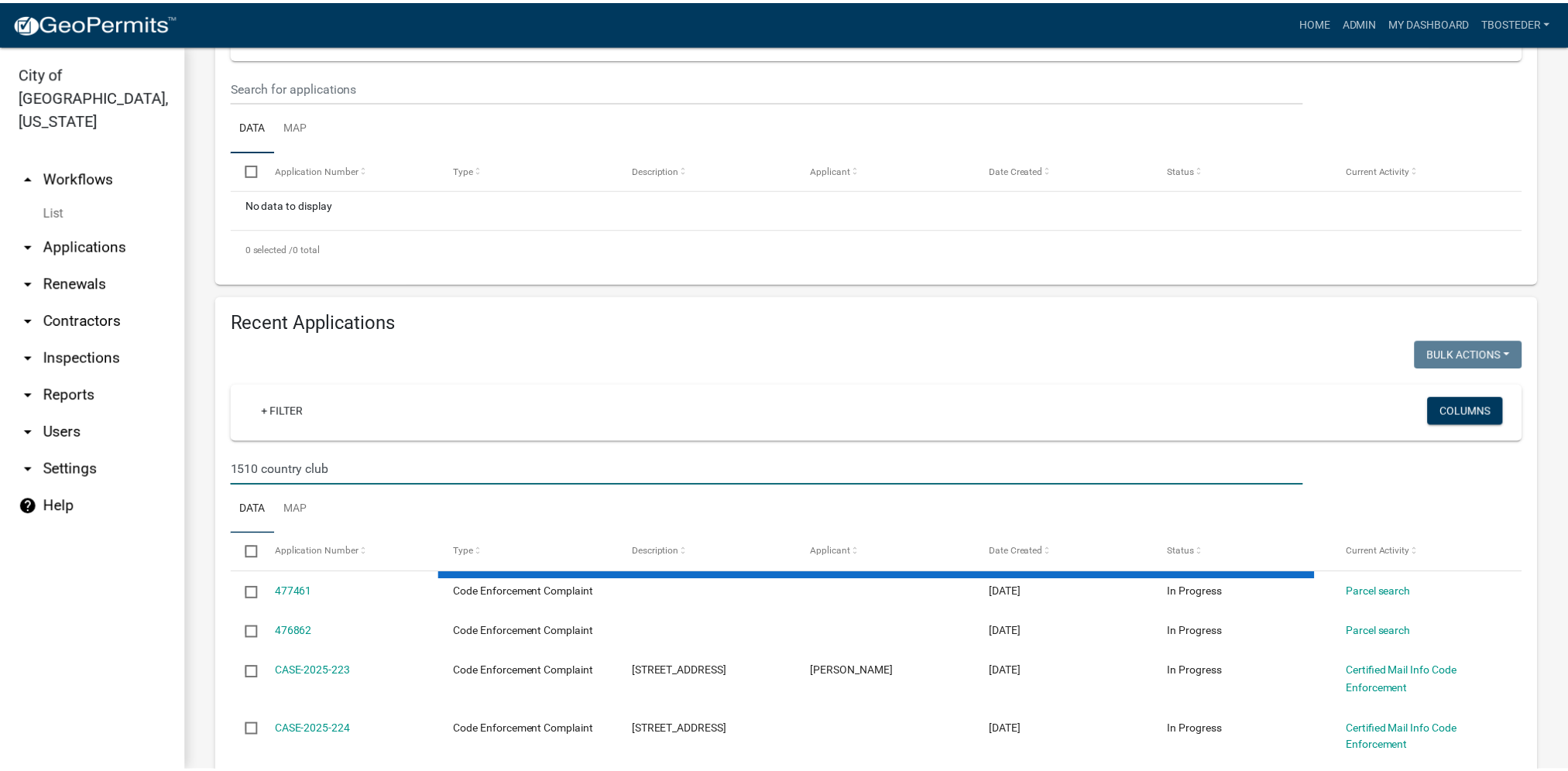
scroll to position [262, 0]
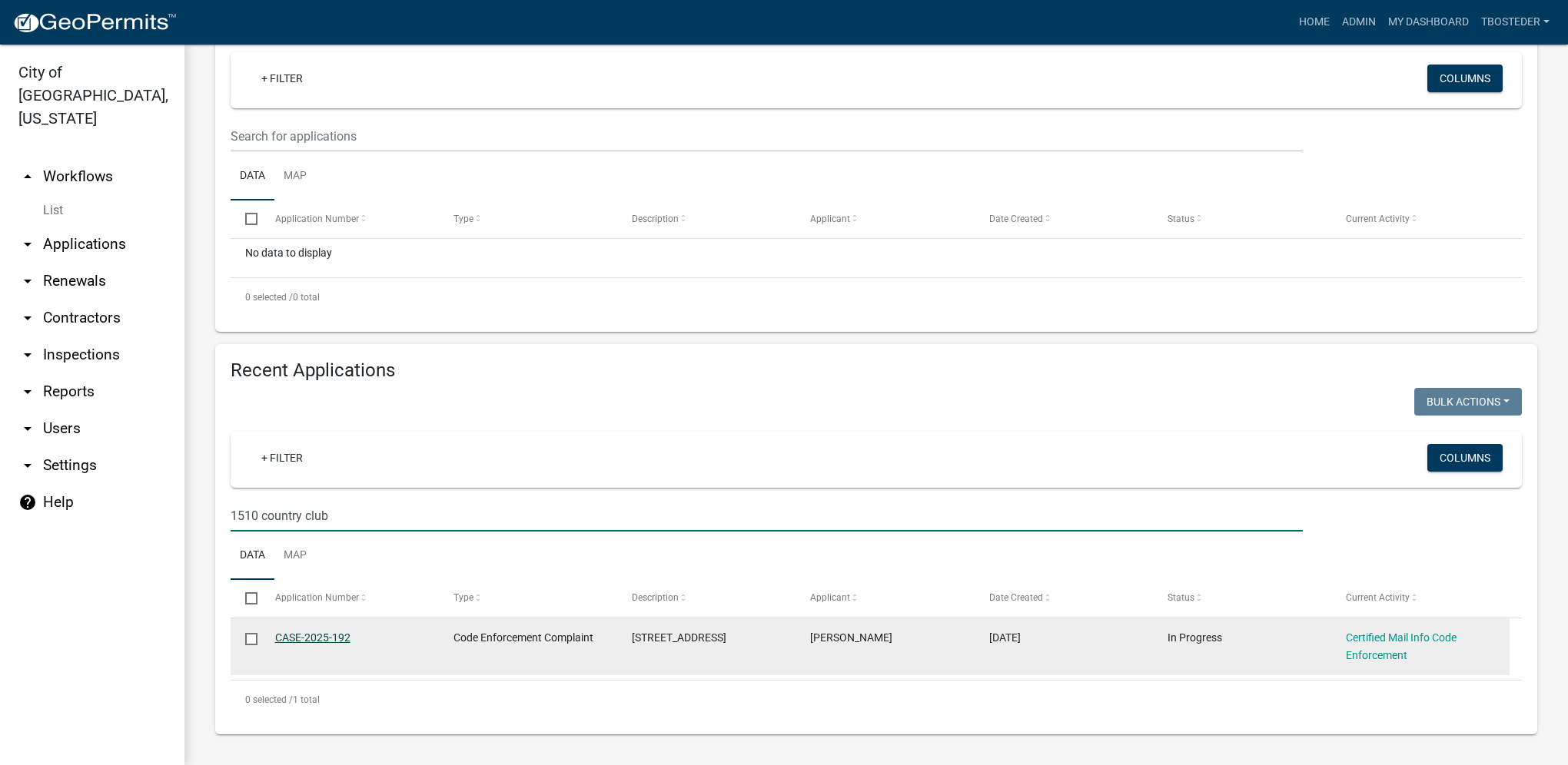
click at [338, 641] on link "CASE-2025-192" at bounding box center [312, 638] width 75 height 13
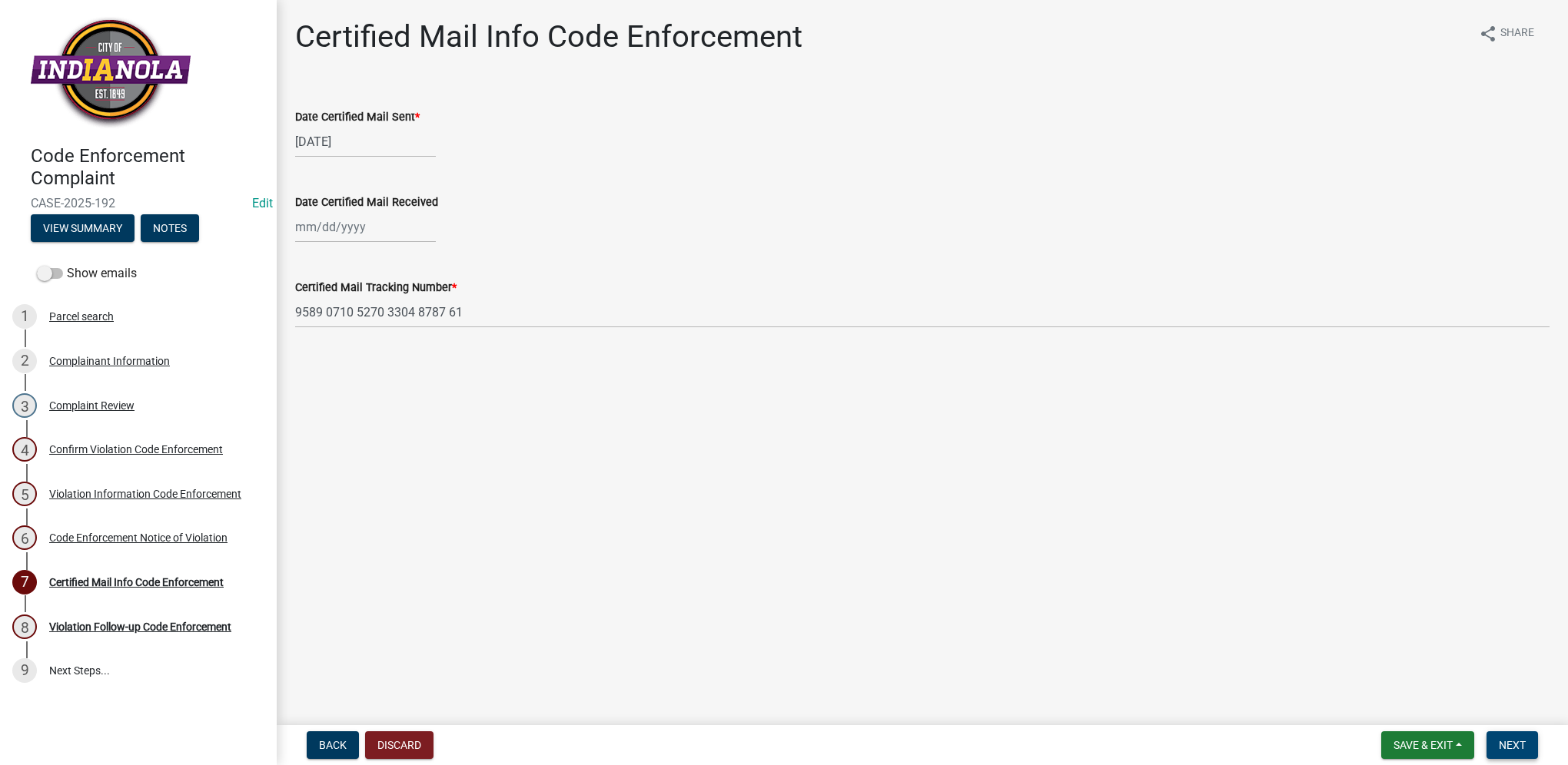
click at [1501, 746] on span "Next" at bounding box center [1513, 745] width 27 height 13
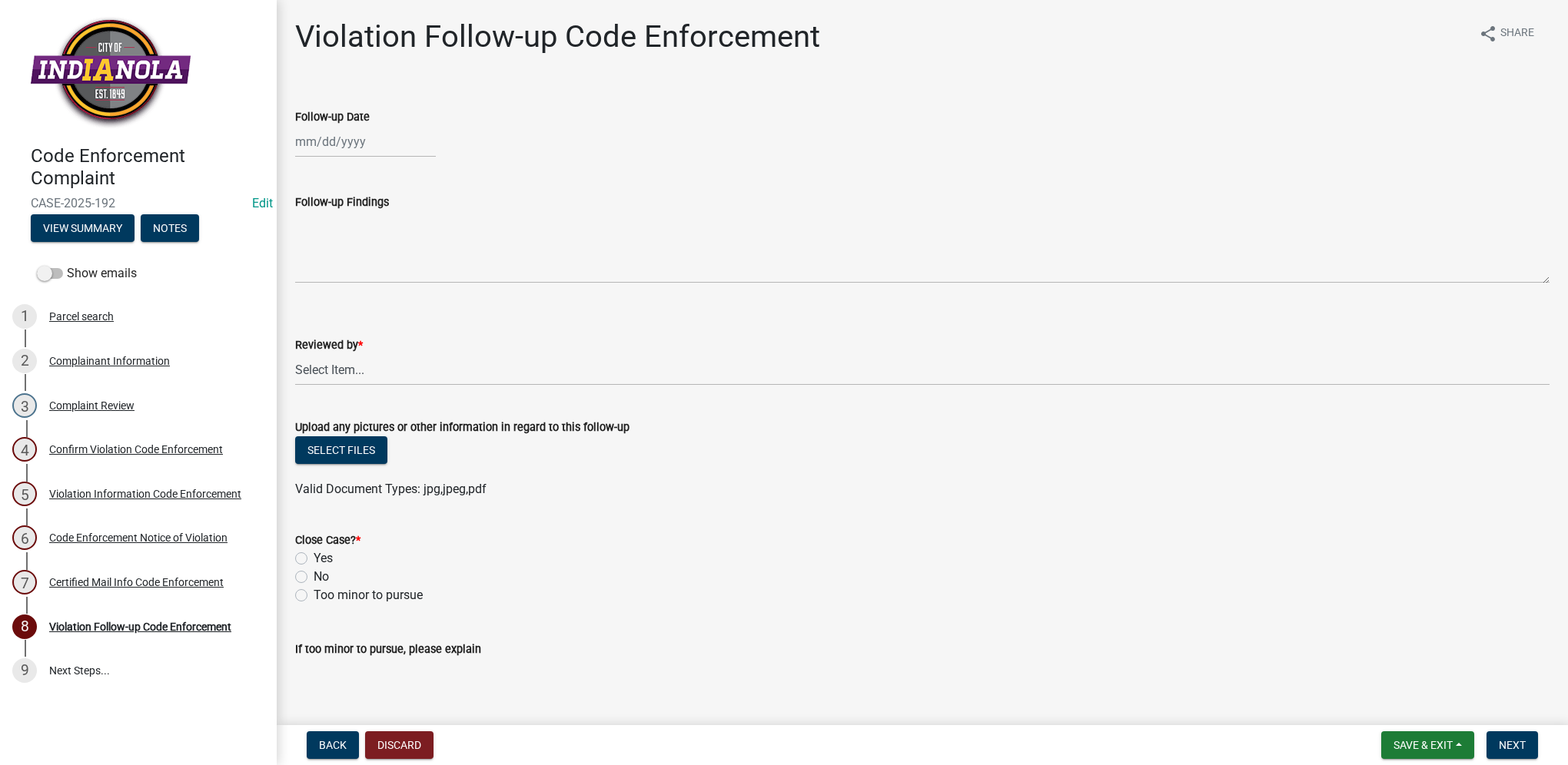
click at [388, 154] on div at bounding box center [366, 142] width 141 height 32
select select "9"
select select "2025"
click at [402, 248] on div "12" at bounding box center [409, 248] width 25 height 25
type input "[DATE]"
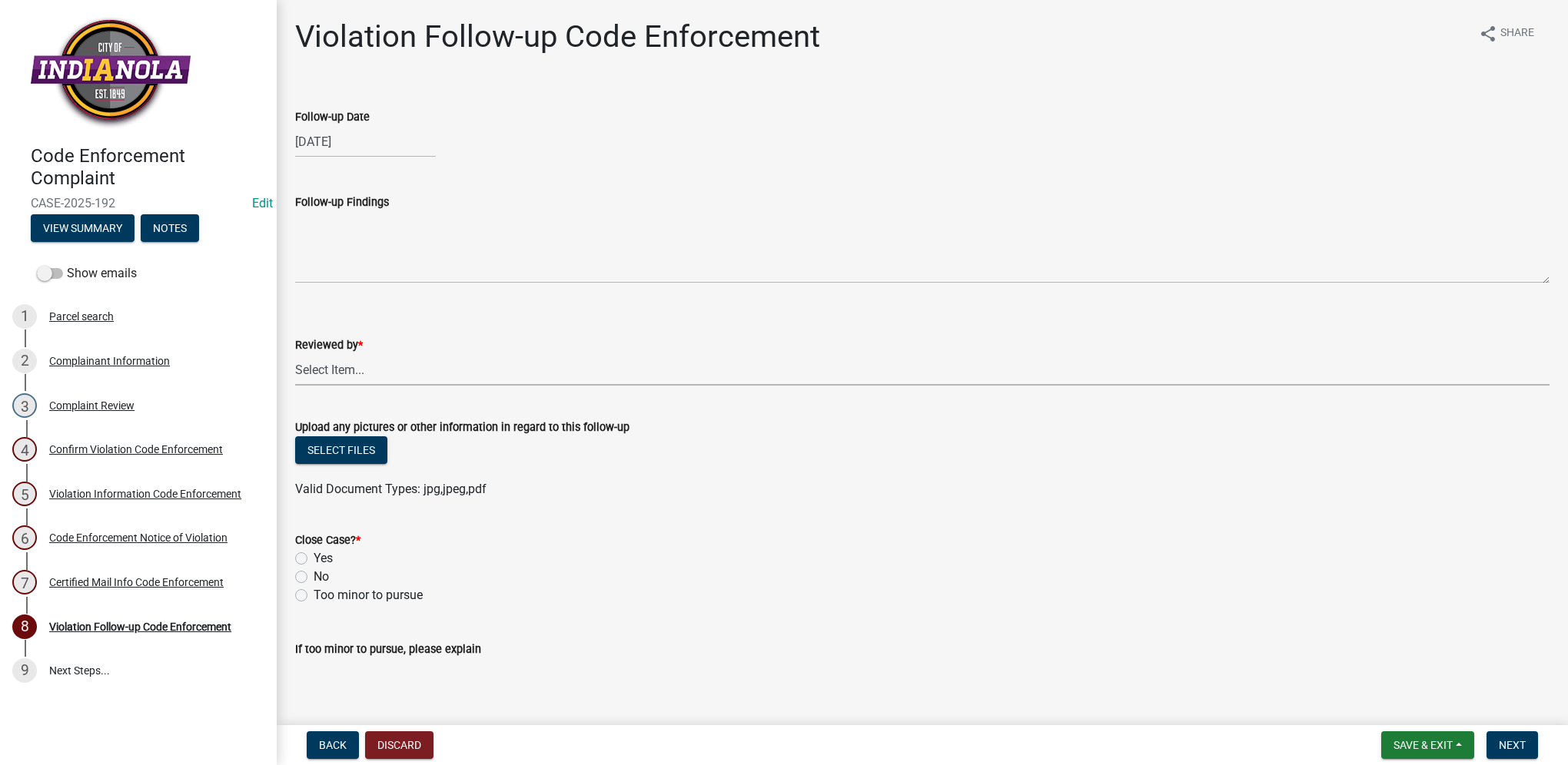
click at [363, 363] on select "Select Item... [PERSON_NAME] [PERSON_NAME] [PERSON_NAME] Other" at bounding box center [922, 370] width 1254 height 32
click at [296, 354] on select "Select Item... [PERSON_NAME] [PERSON_NAME] [PERSON_NAME] Other" at bounding box center [922, 370] width 1254 height 32
select select "634d5426-b8b3-48ee-aa1e-d523f7499186"
click at [317, 560] on label "Yes" at bounding box center [323, 558] width 19 height 18
click at [317, 559] on input "Yes" at bounding box center [319, 554] width 10 height 10
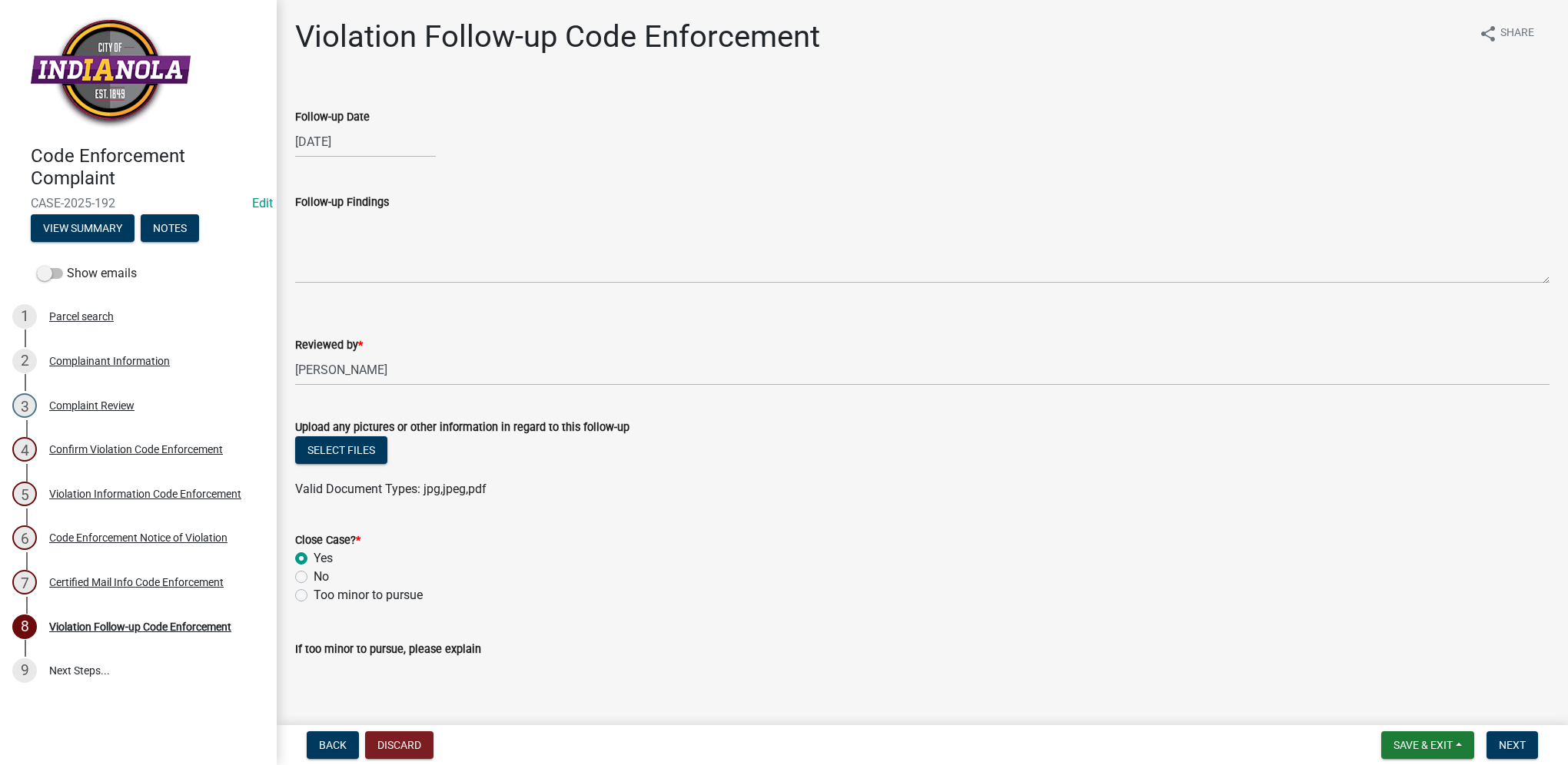
radio input "true"
click at [1507, 750] on span "Next" at bounding box center [1513, 745] width 27 height 13
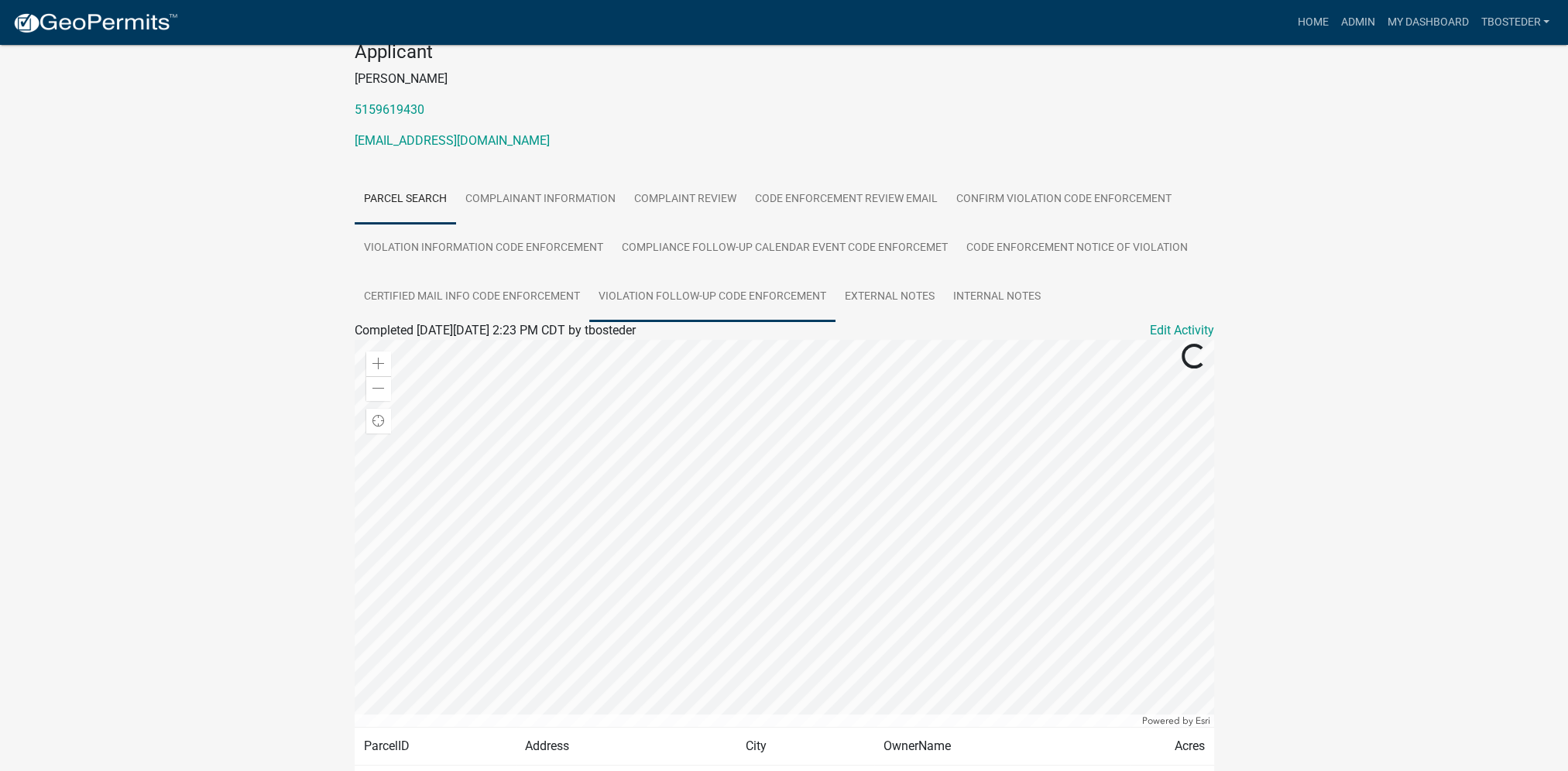
scroll to position [273, 0]
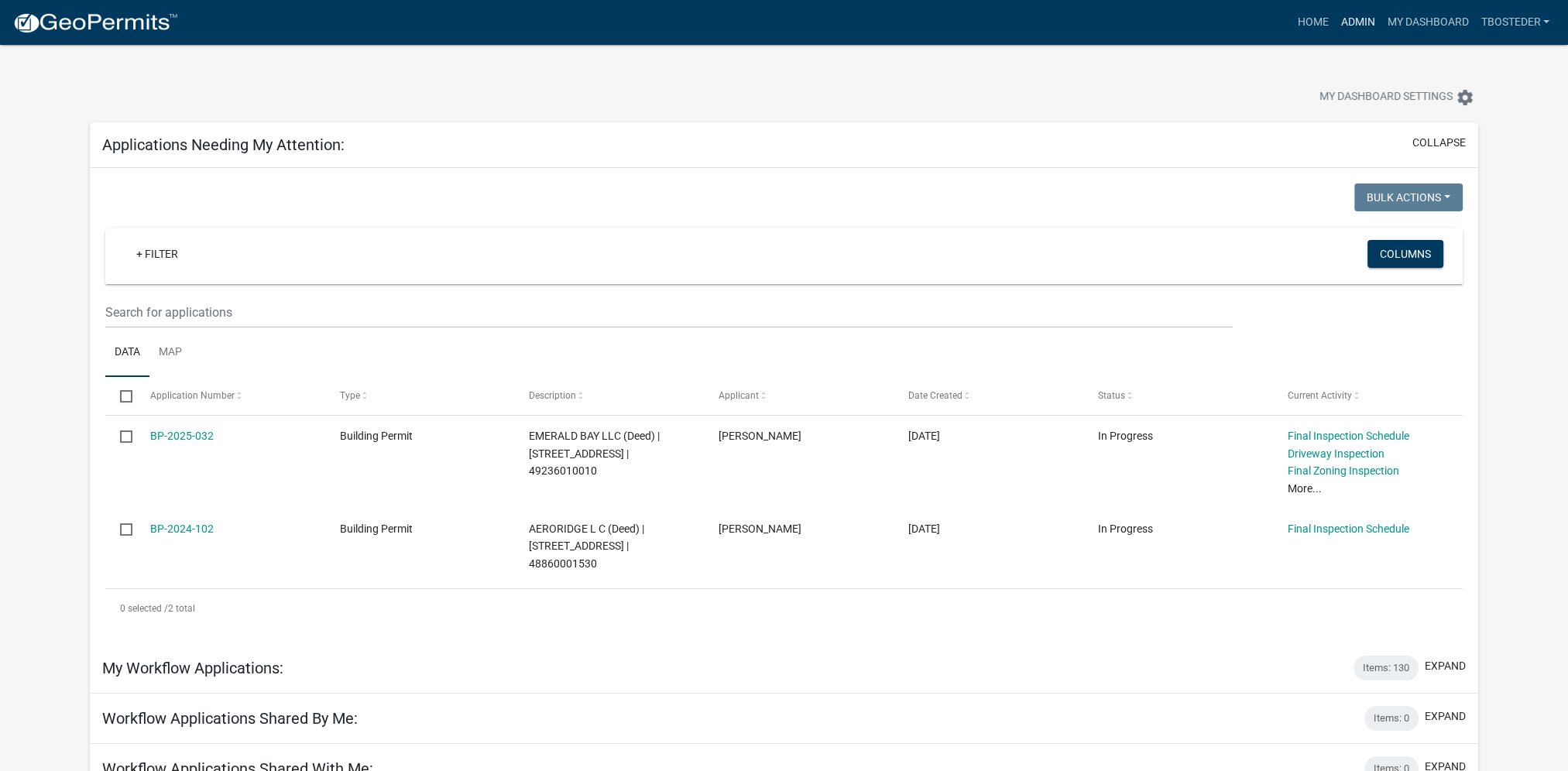
click at [1361, 26] on link "Admin" at bounding box center [1357, 22] width 46 height 30
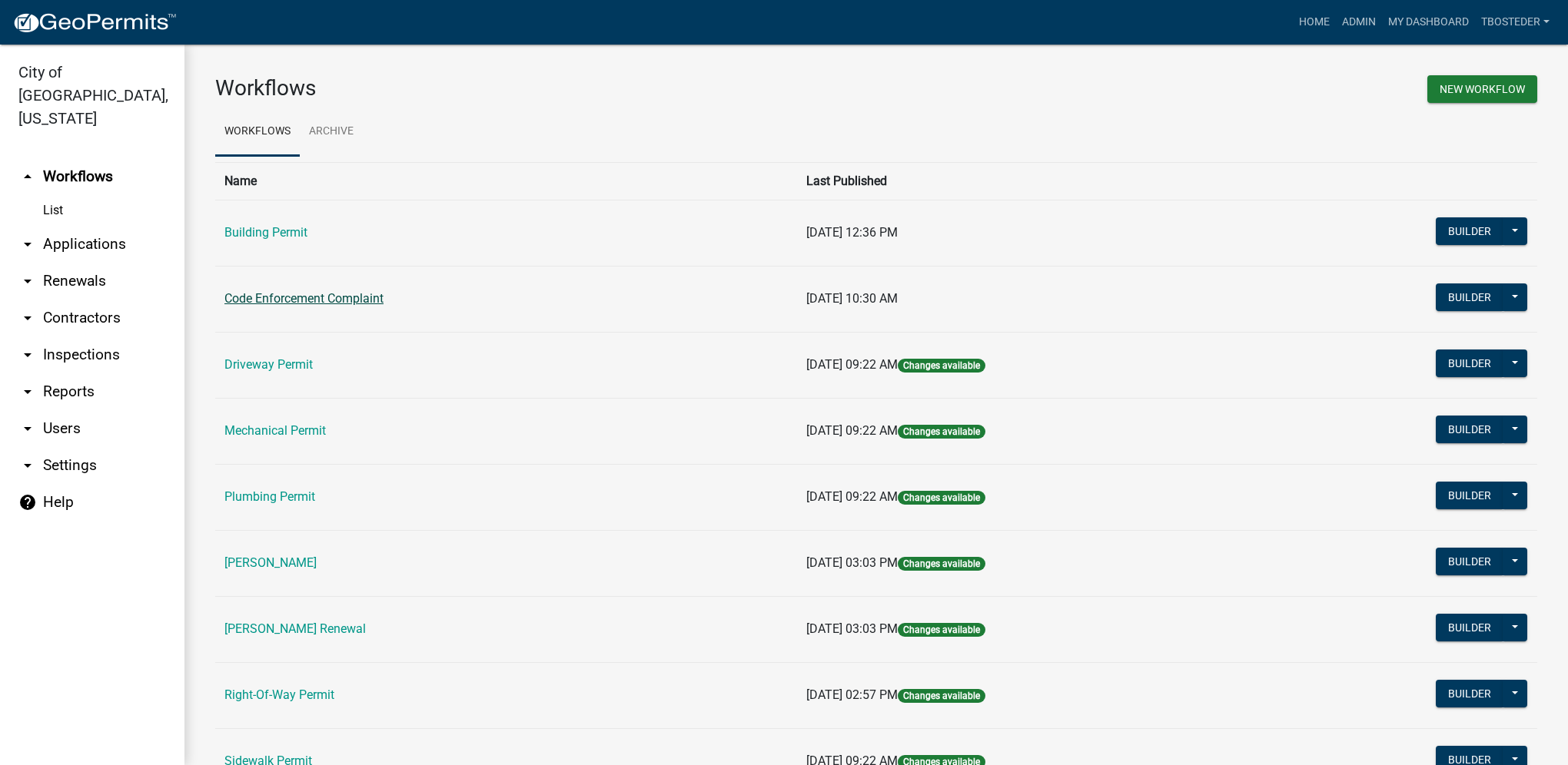
click at [331, 299] on link "Code Enforcement Complaint" at bounding box center [303, 299] width 159 height 14
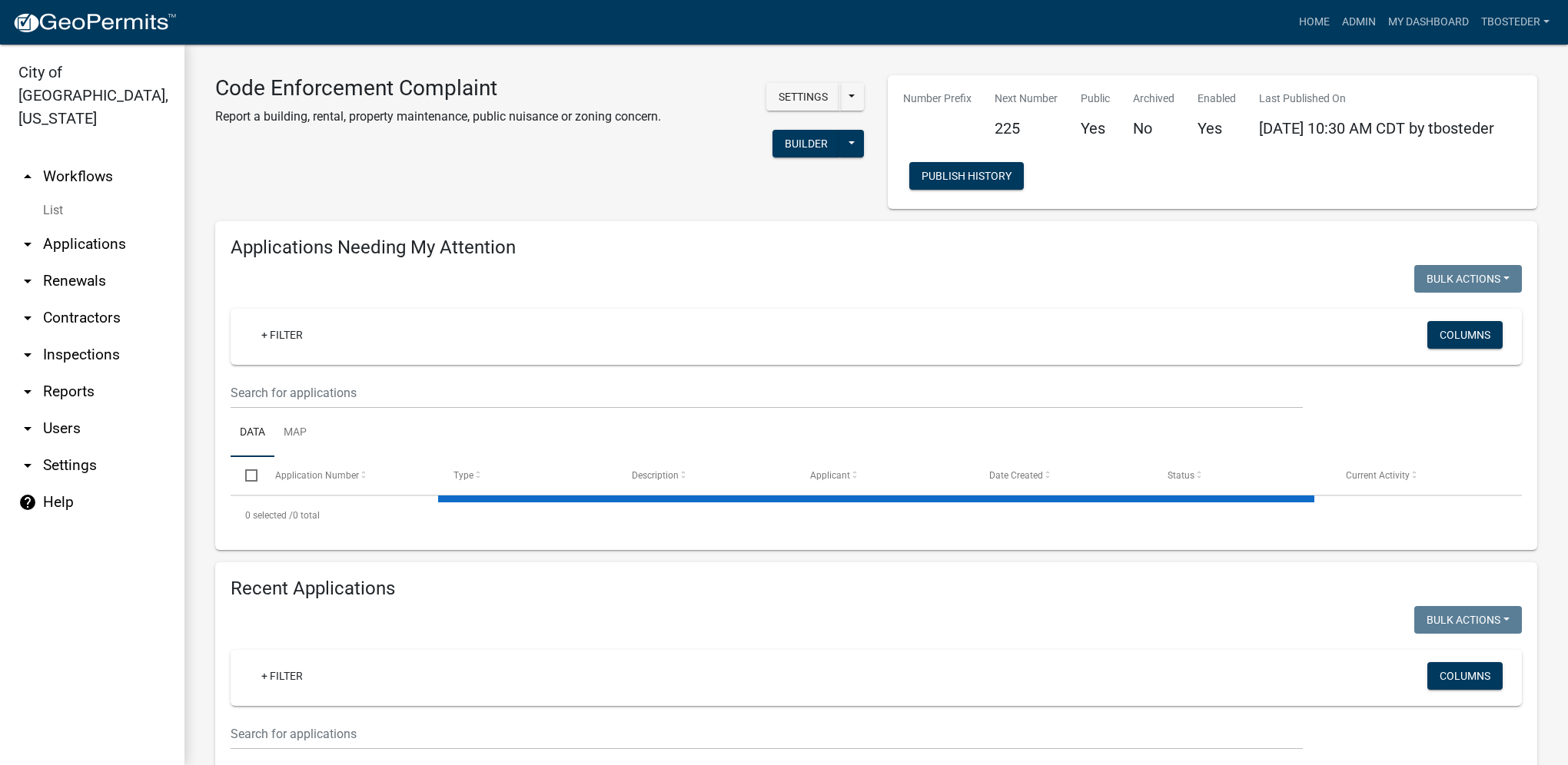
select select "1: 25"
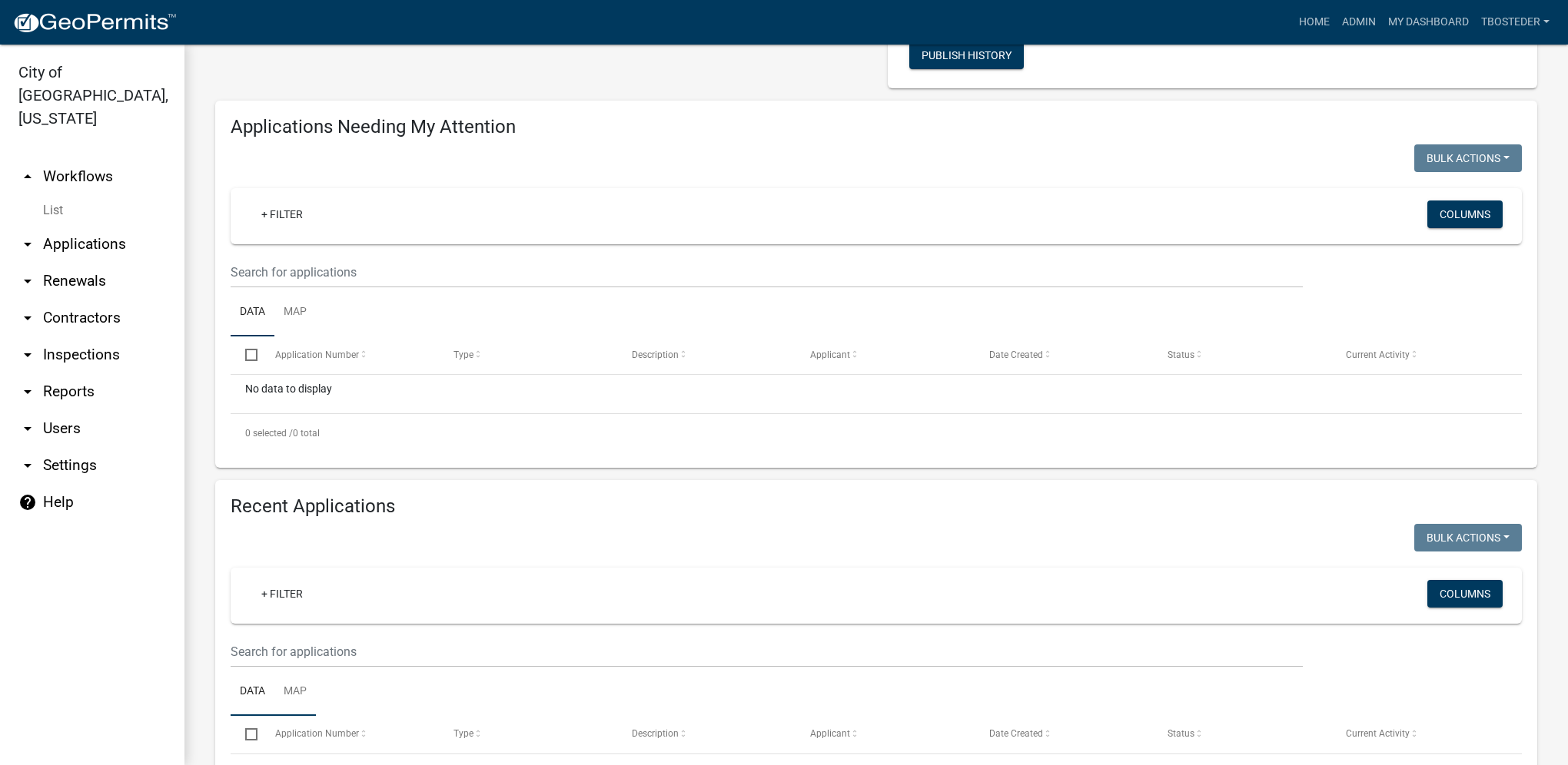
scroll to position [230, 0]
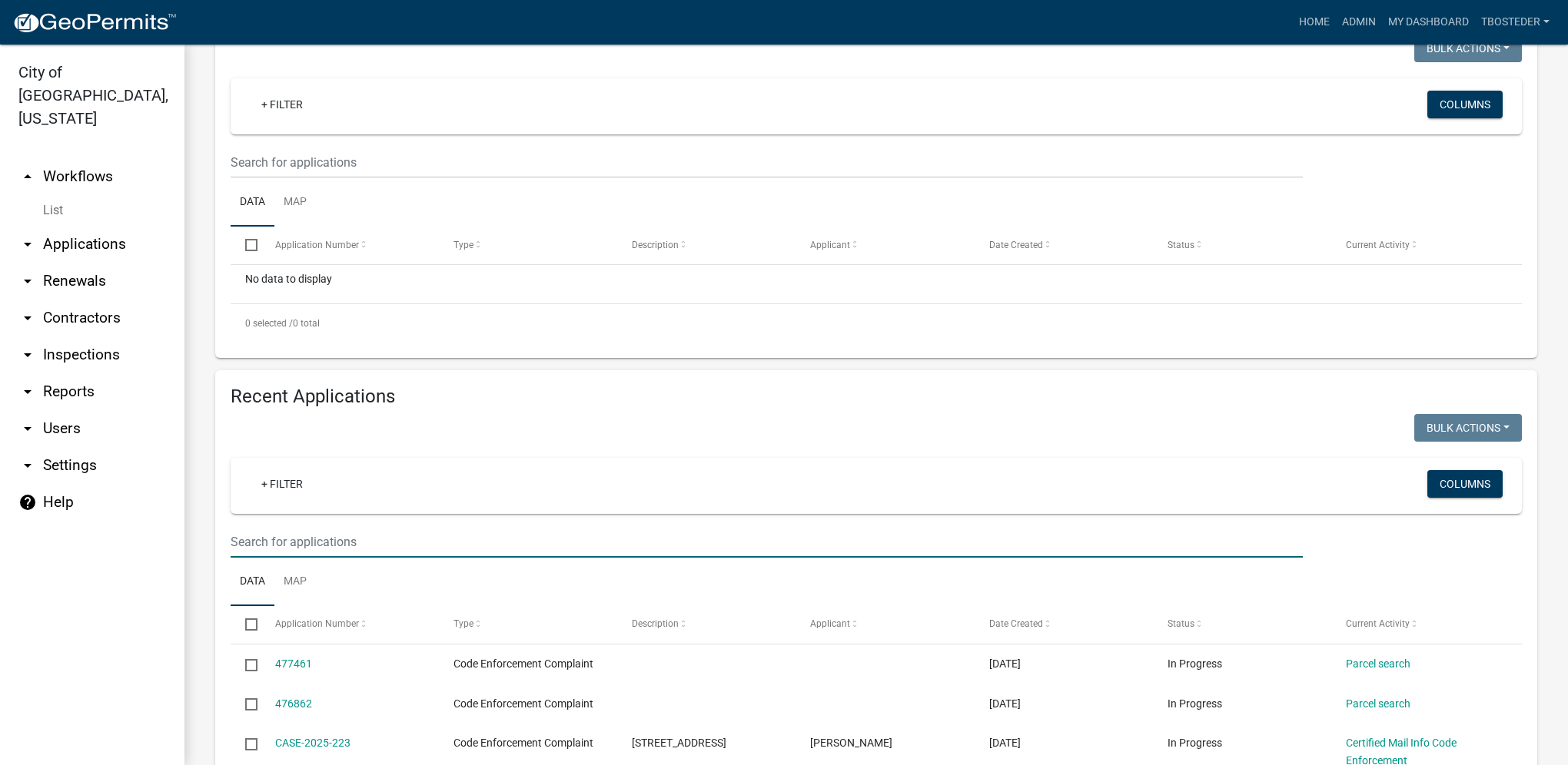
click at [311, 550] on input "text" at bounding box center [766, 542] width 1072 height 32
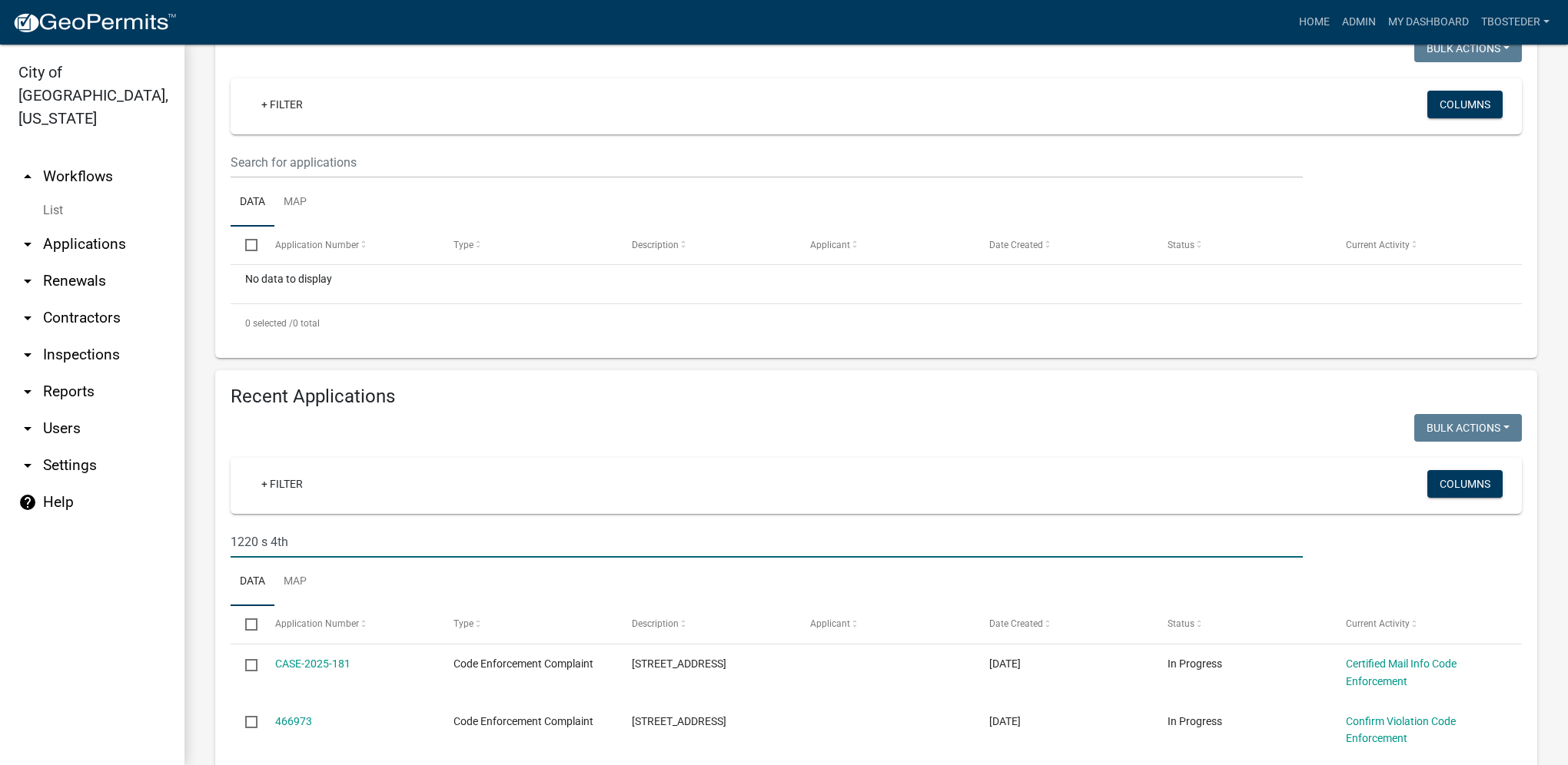
type input "1220 s 4th"
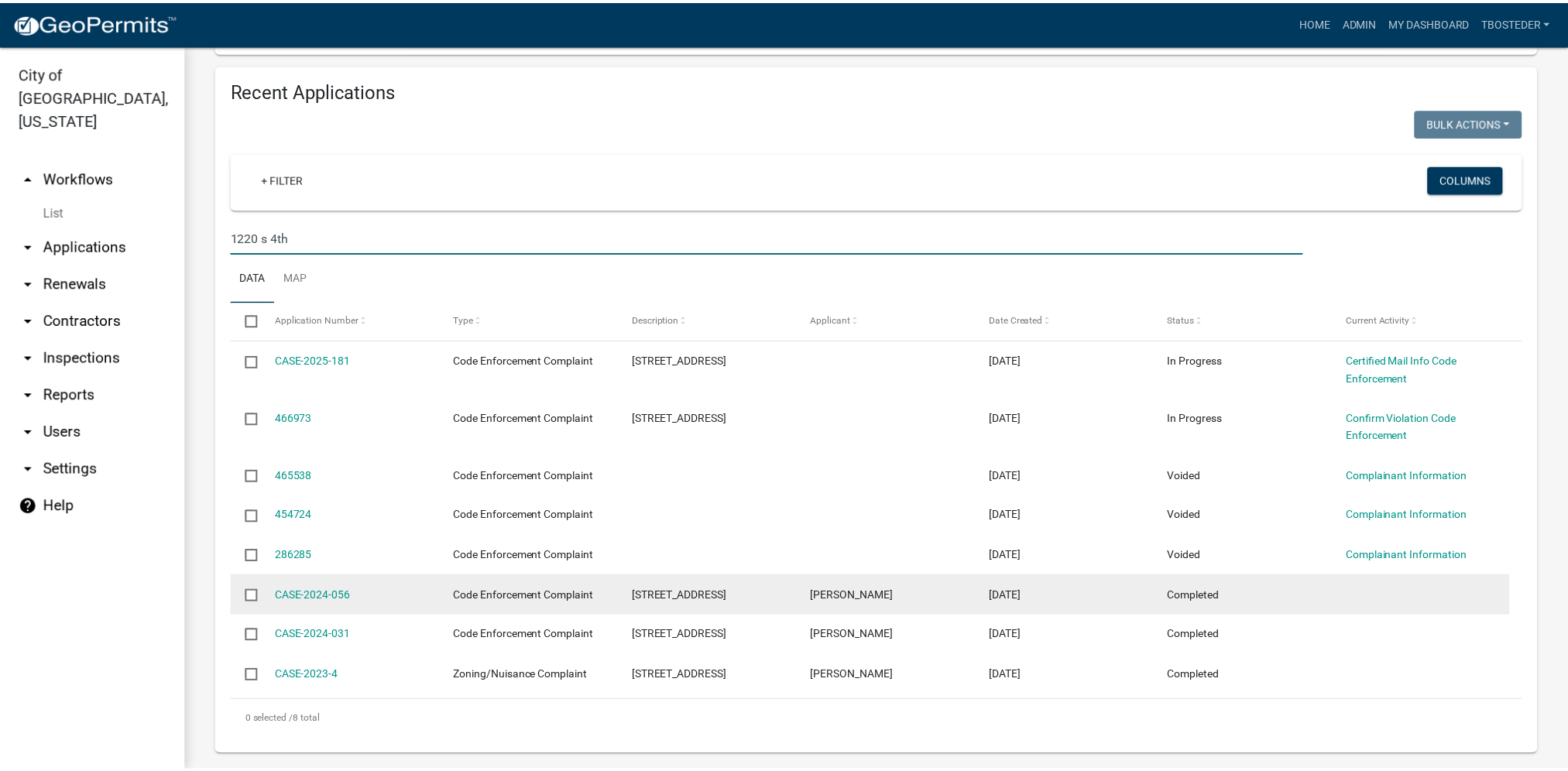
scroll to position [542, 0]
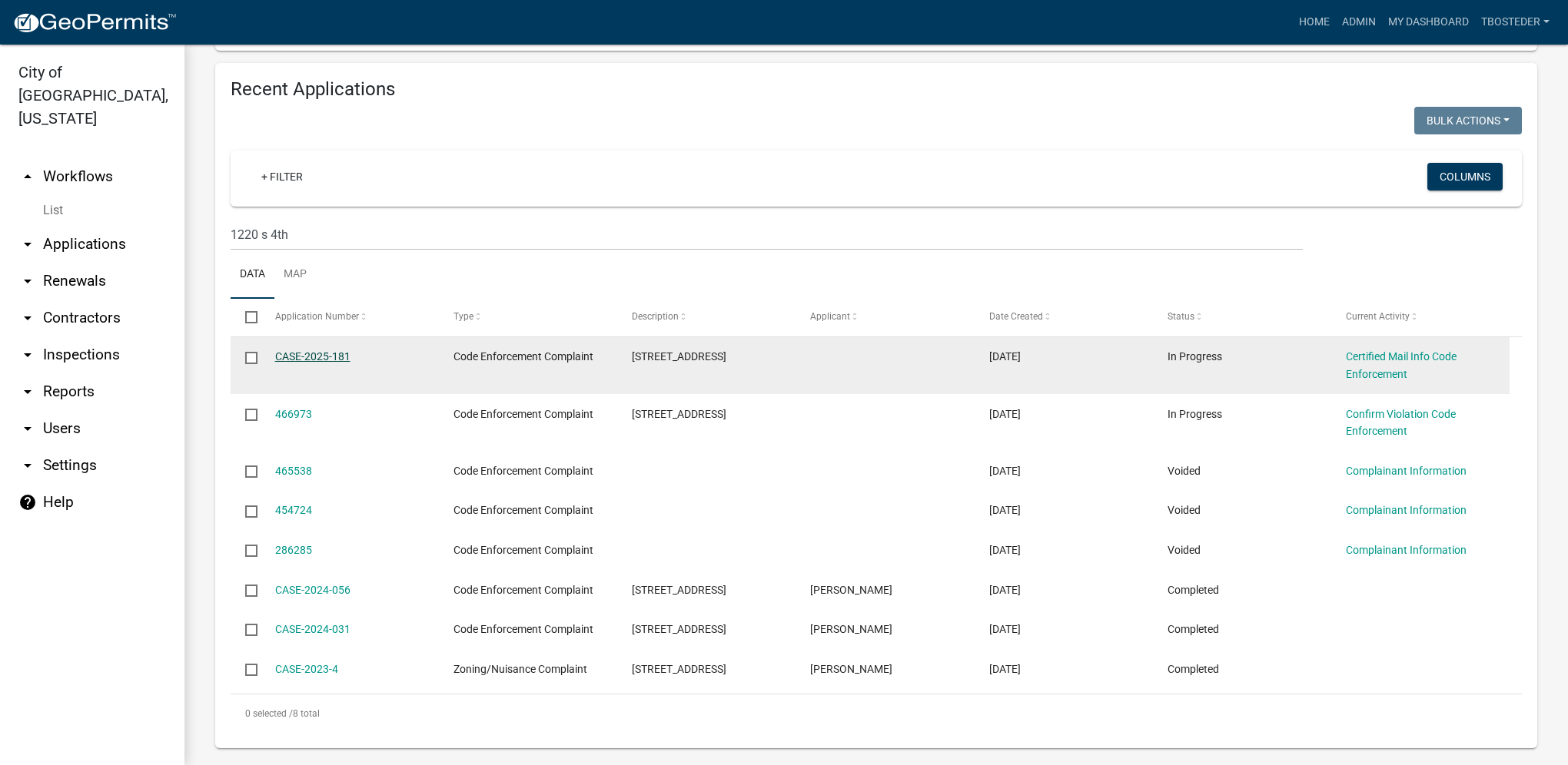
click at [341, 363] on link "CASE-2025-181" at bounding box center [312, 356] width 75 height 13
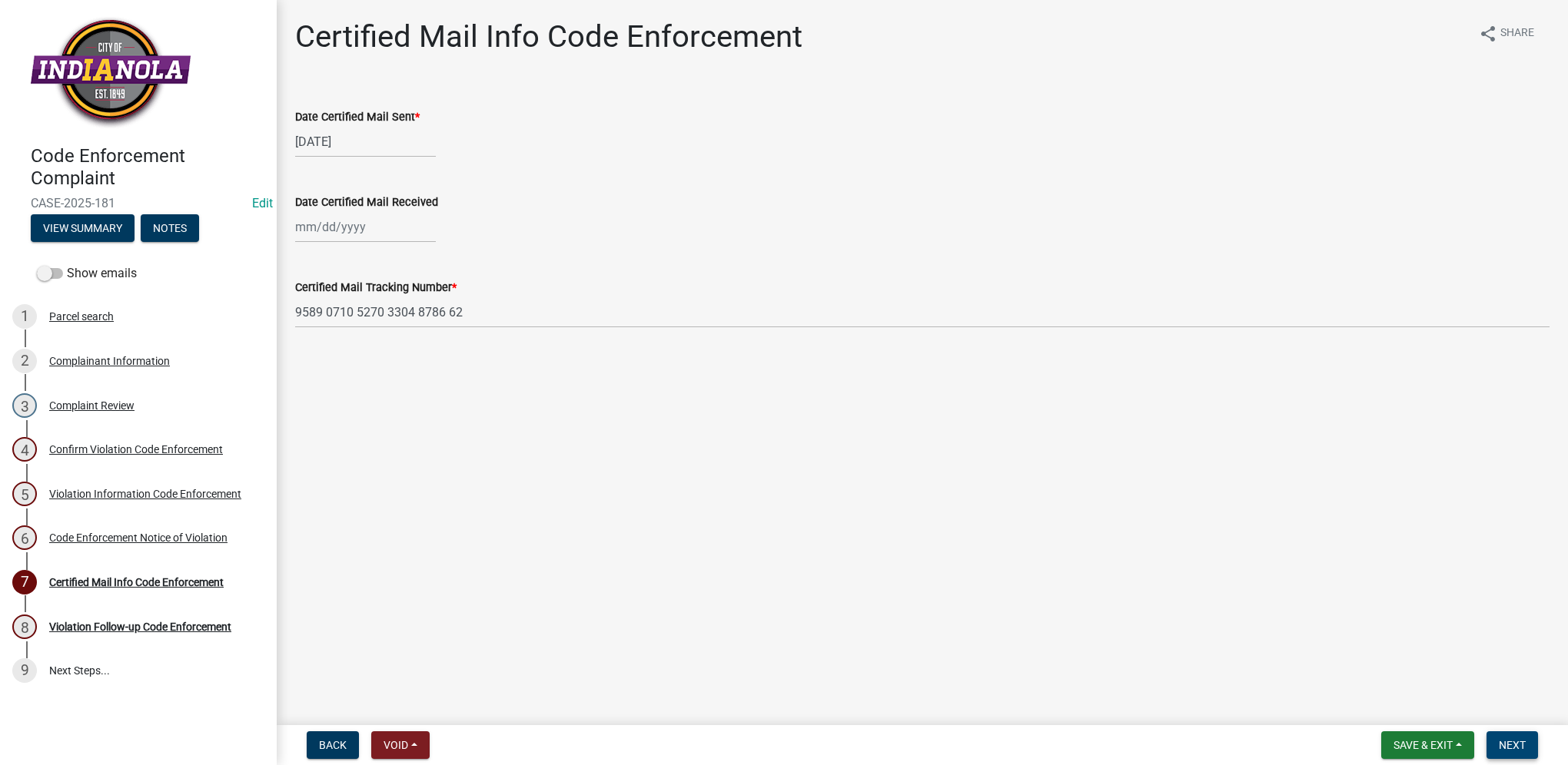
click at [1511, 753] on button "Next" at bounding box center [1512, 745] width 52 height 28
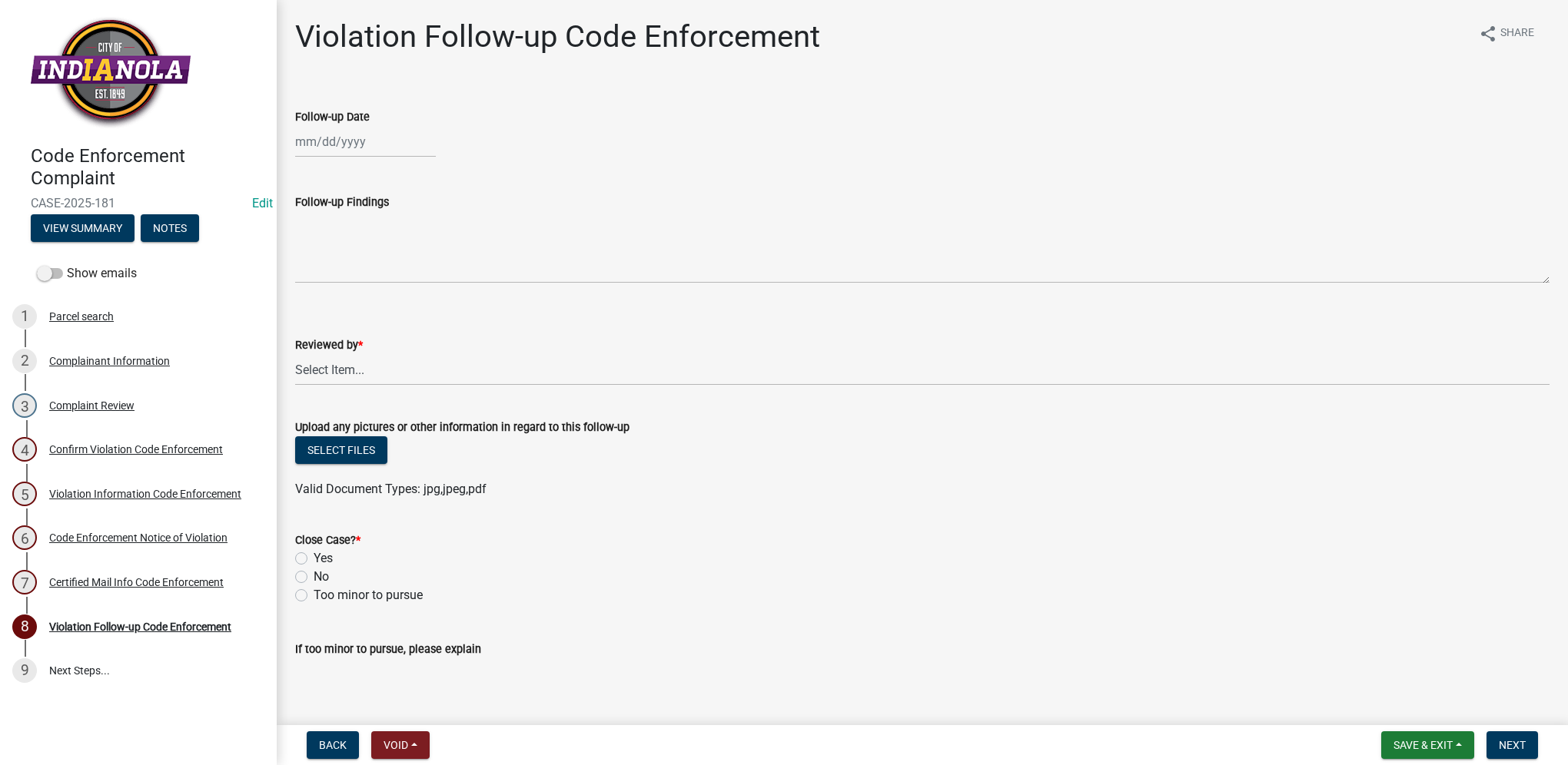
click at [302, 135] on div at bounding box center [366, 142] width 141 height 32
select select "9"
select select "2025"
click at [415, 256] on div "12" at bounding box center [409, 248] width 25 height 25
type input "[DATE]"
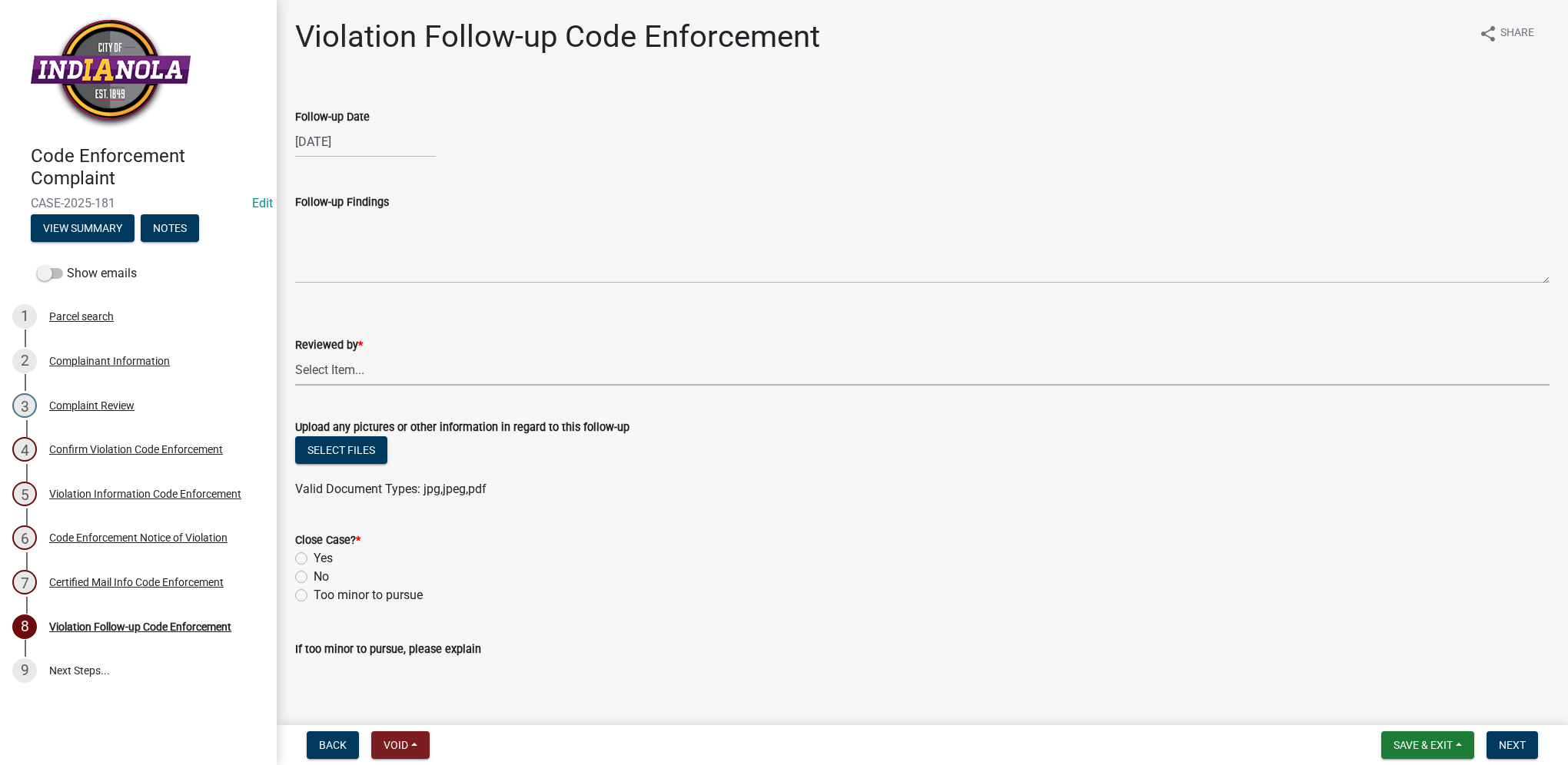
click at [363, 371] on select "Select Item... [PERSON_NAME] [PERSON_NAME] [PERSON_NAME] Other" at bounding box center [922, 370] width 1254 height 32
click at [296, 354] on select "Select Item... [PERSON_NAME] [PERSON_NAME] [PERSON_NAME] Other" at bounding box center [922, 370] width 1254 height 32
select select "634d5426-b8b3-48ee-aa1e-d523f7499186"
click at [330, 556] on label "Yes" at bounding box center [323, 558] width 19 height 18
click at [323, 556] on input "Yes" at bounding box center [319, 554] width 10 height 10
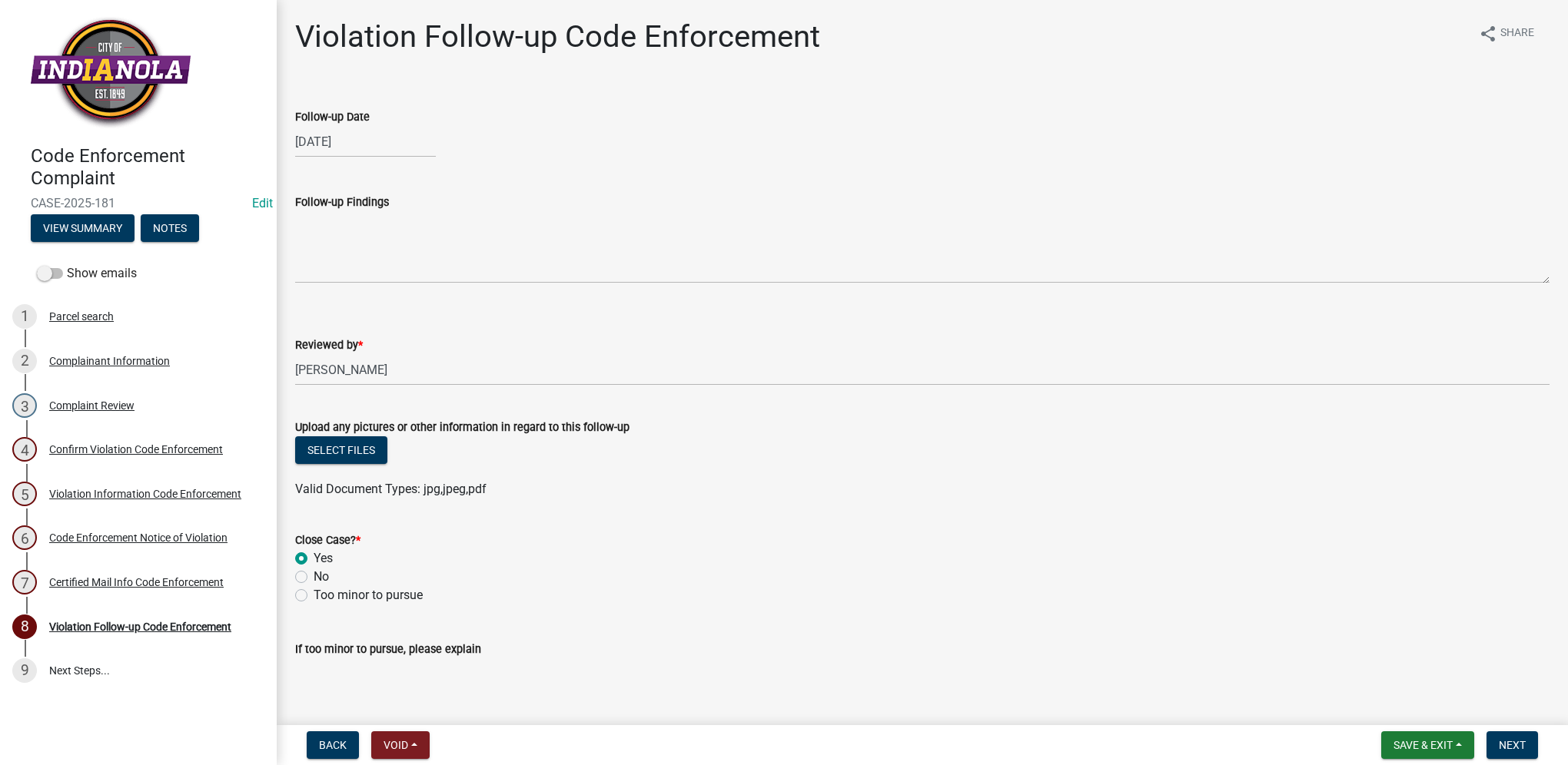
radio input "true"
click at [1499, 736] on button "Next" at bounding box center [1512, 745] width 52 height 28
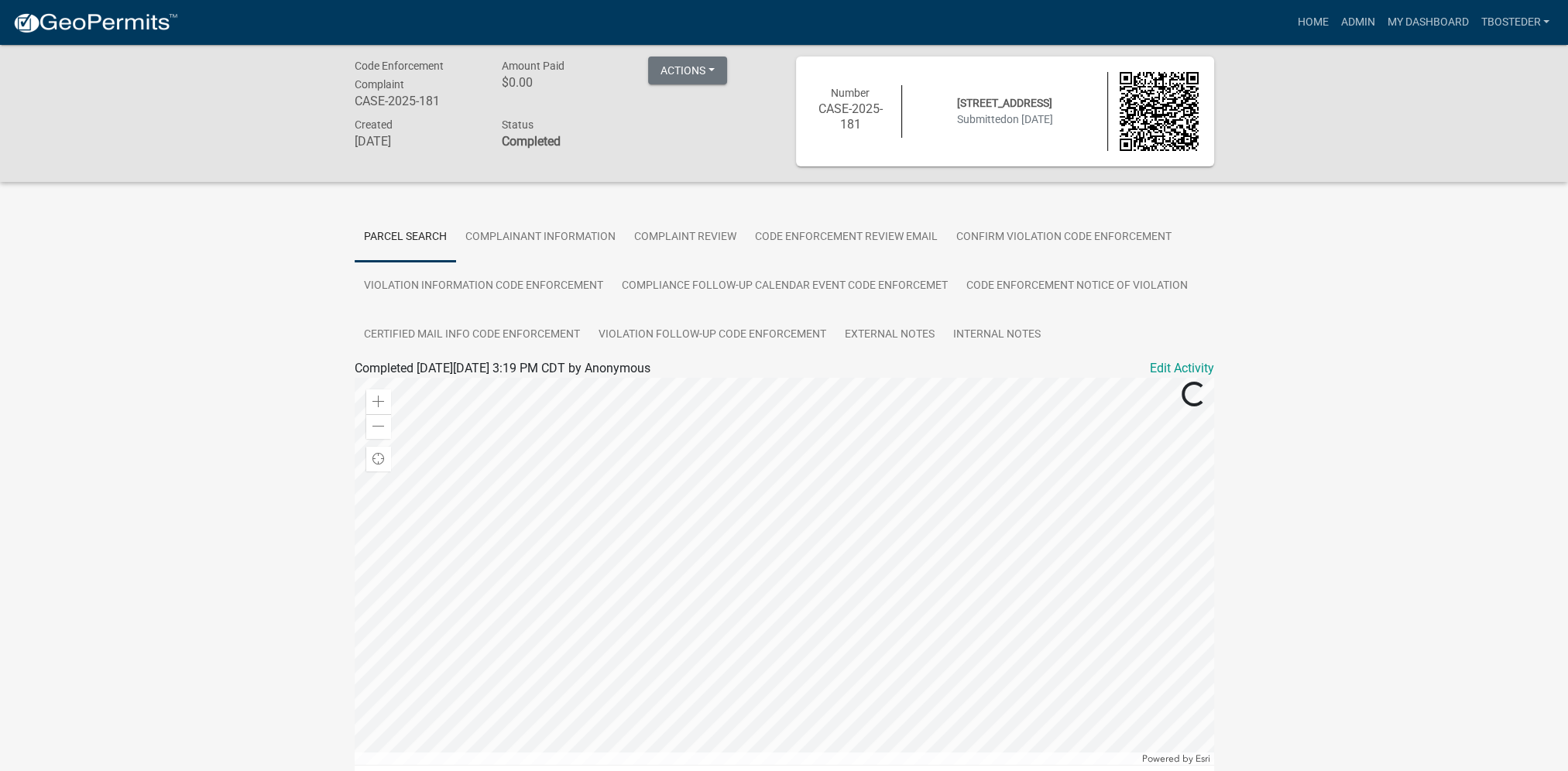
scroll to position [151, 0]
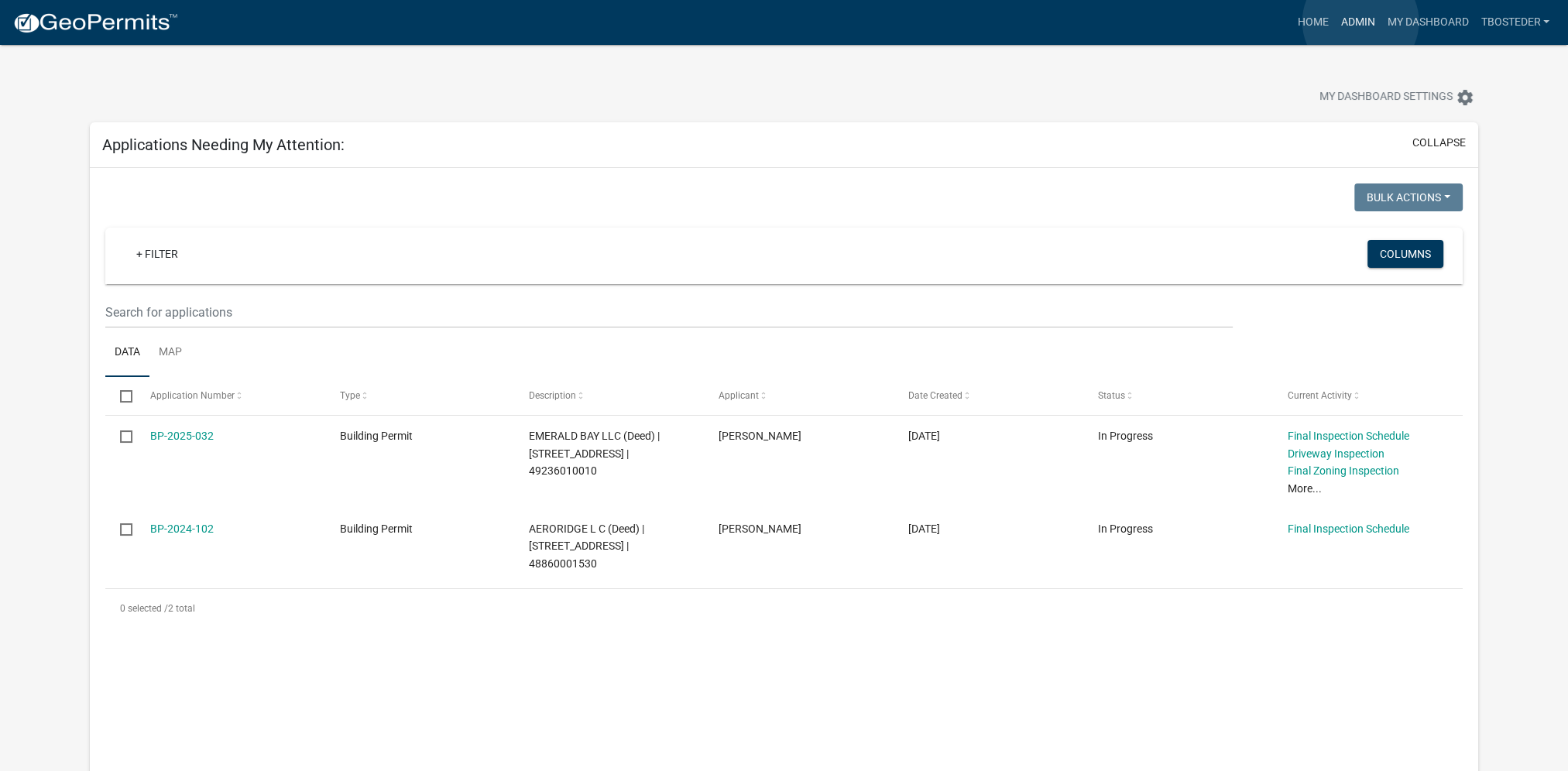
drag, startPoint x: 1361, startPoint y: 22, endPoint x: 1321, endPoint y: 39, distance: 43.5
click at [1361, 22] on link "Admin" at bounding box center [1357, 22] width 46 height 30
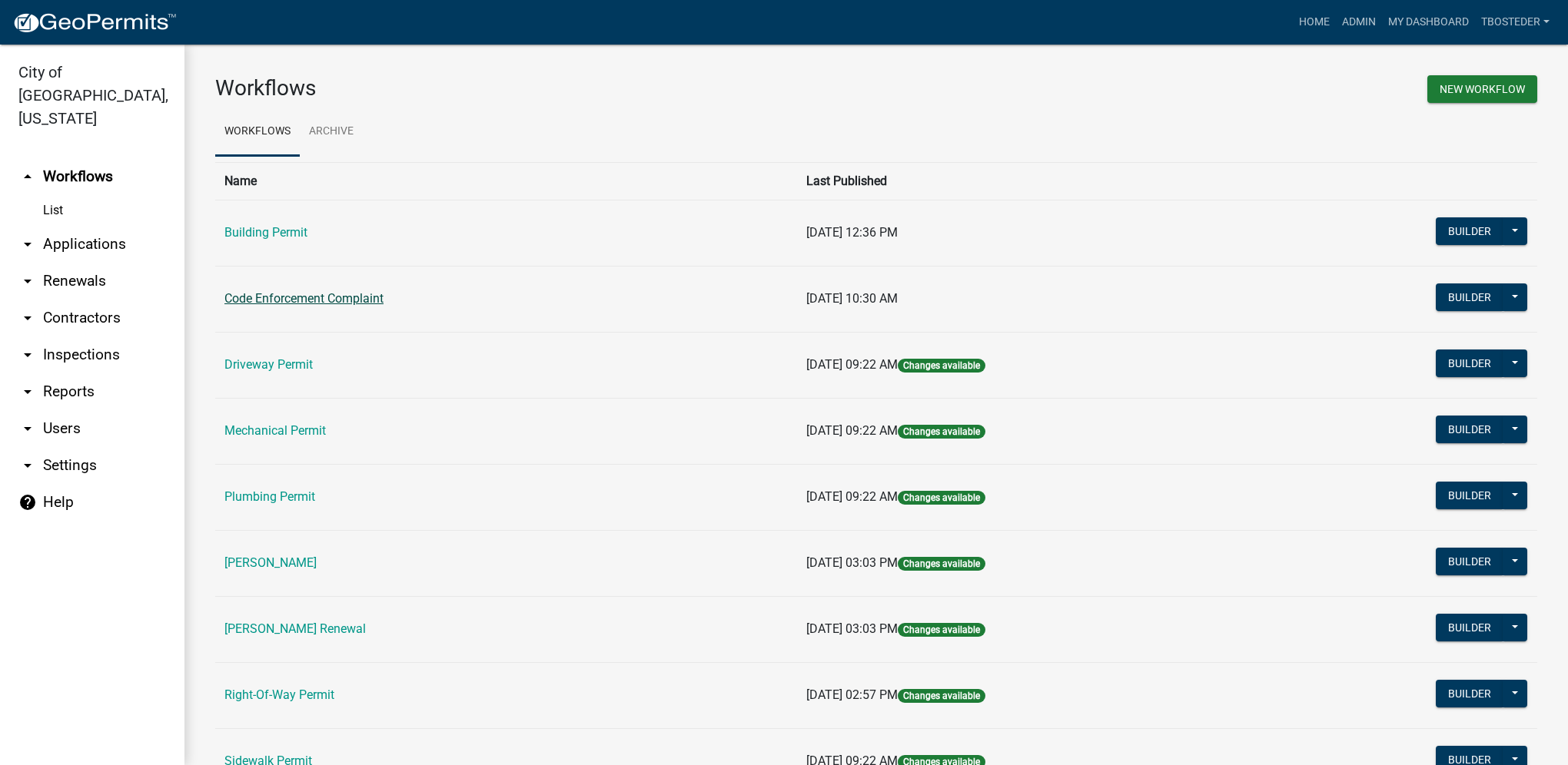
click at [317, 295] on link "Code Enforcement Complaint" at bounding box center [303, 299] width 159 height 14
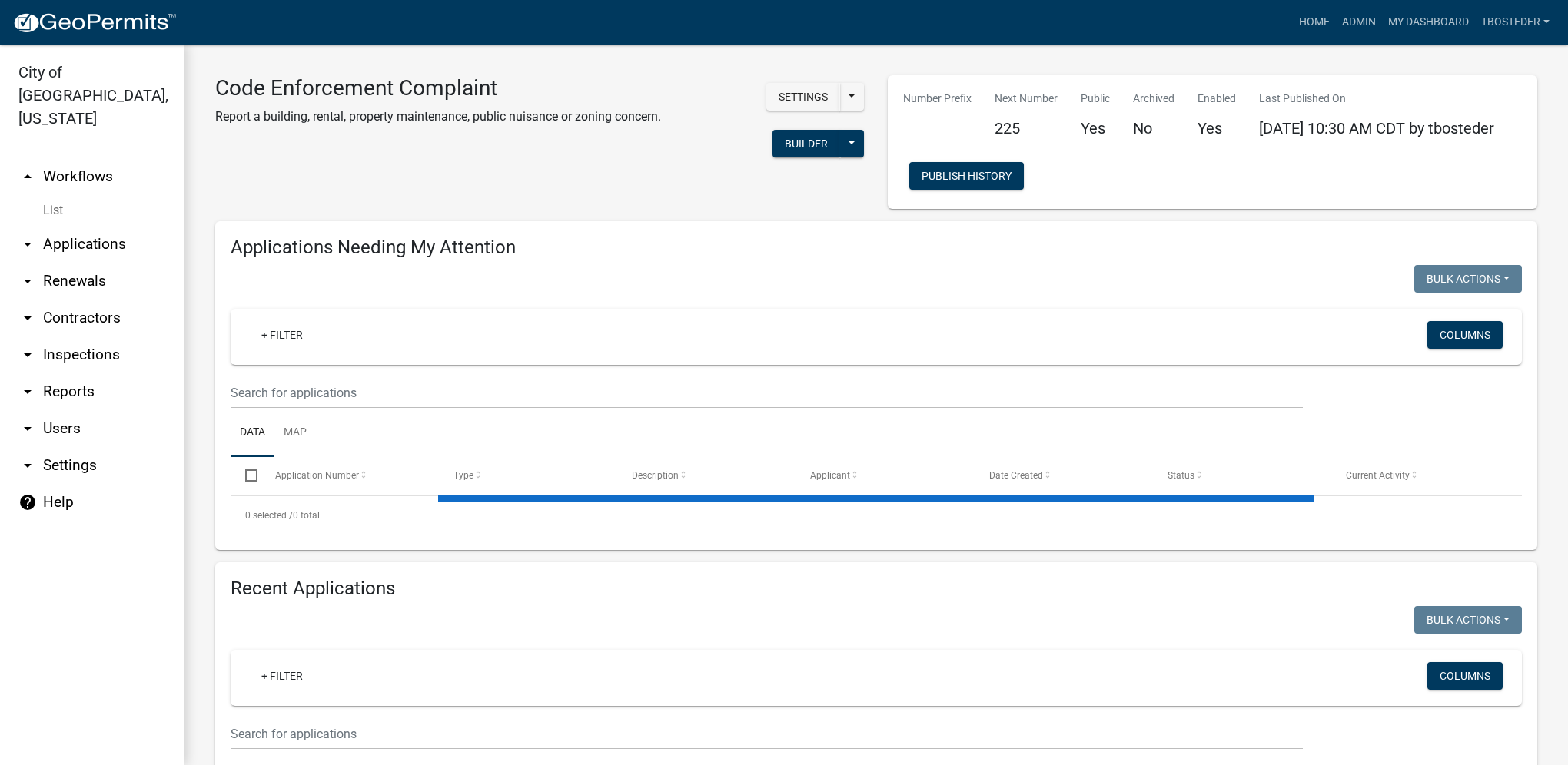
select select "1: 25"
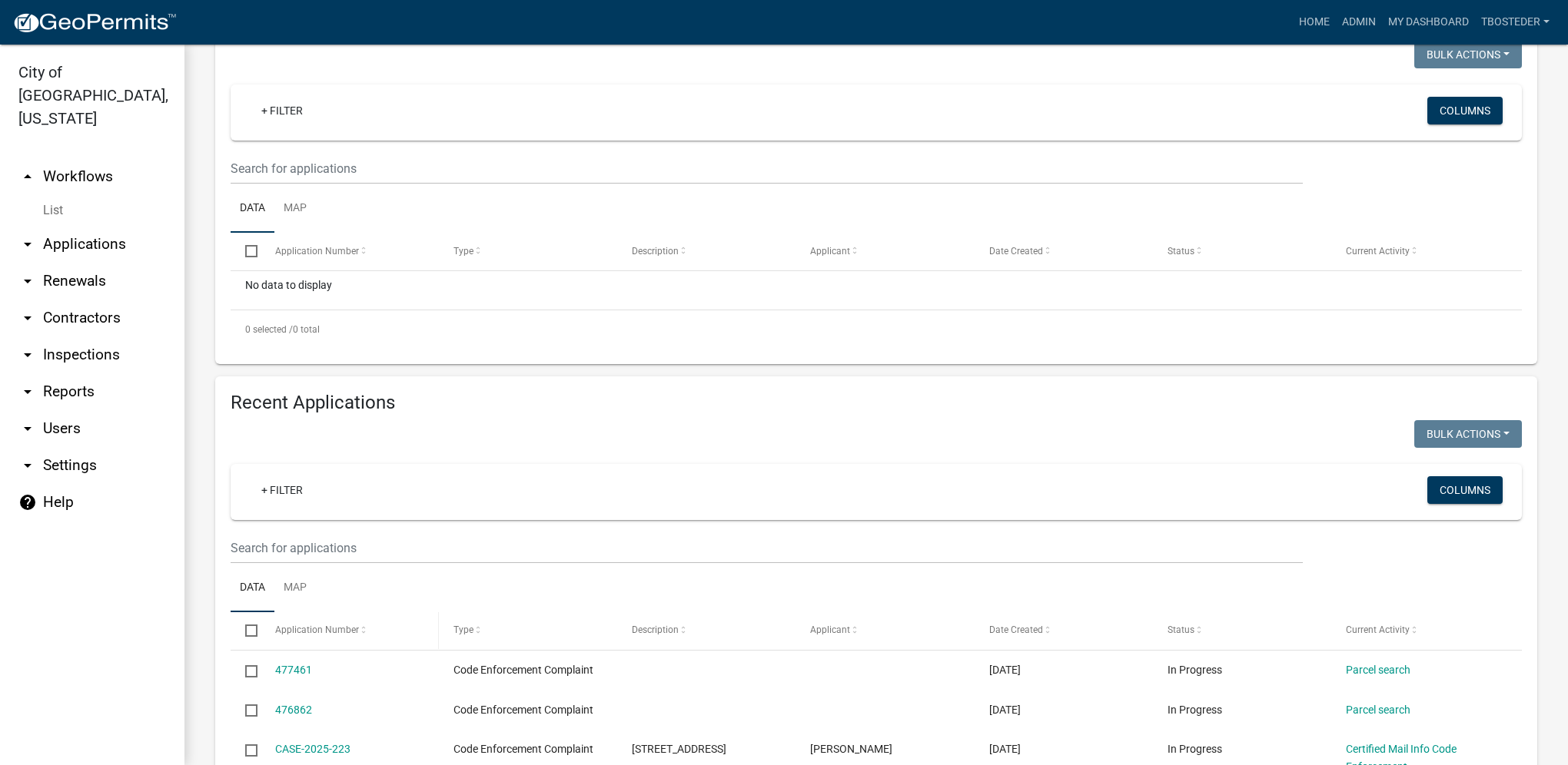
scroll to position [461, 0]
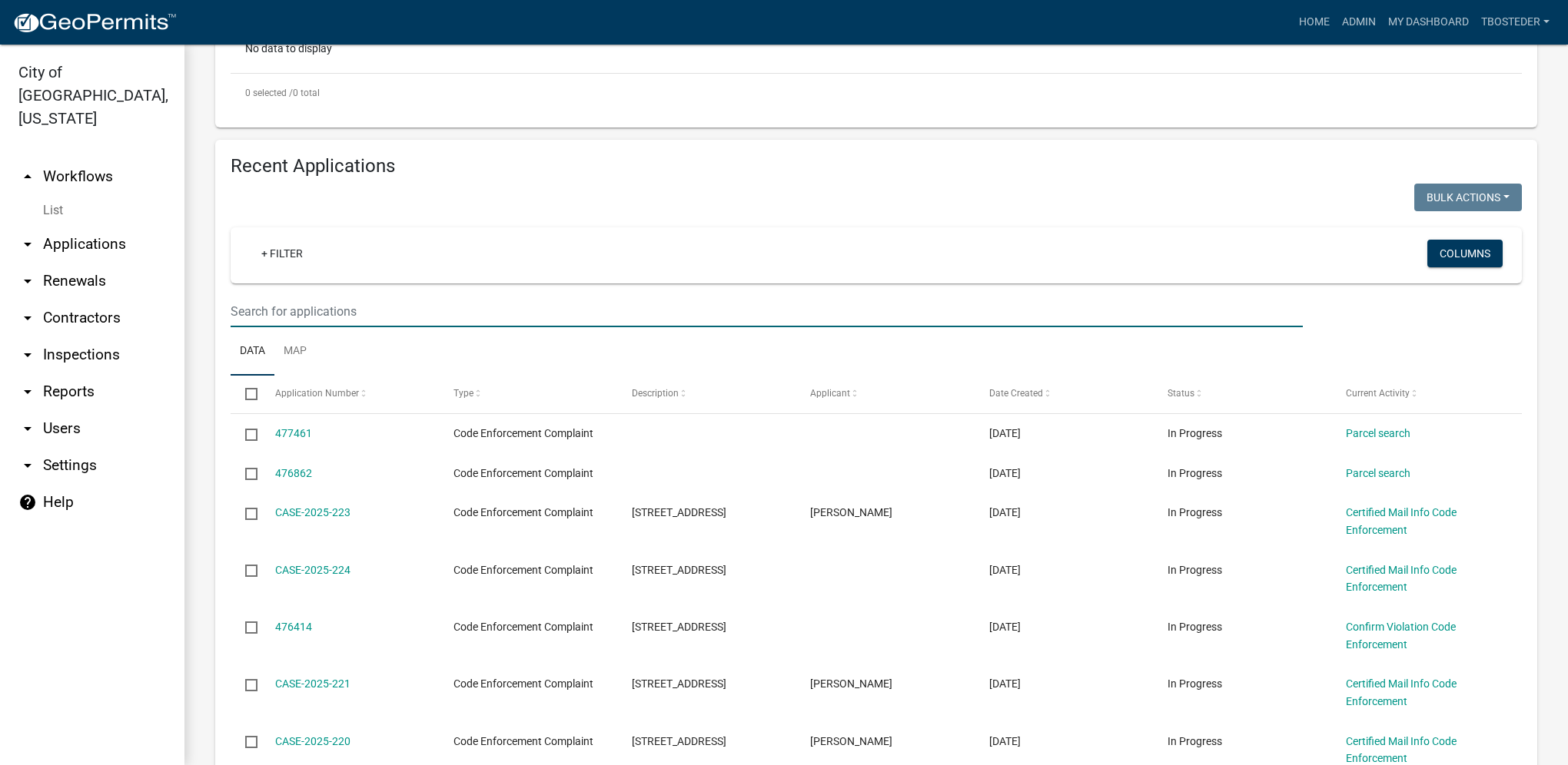
click at [291, 306] on input "text" at bounding box center [766, 312] width 1072 height 32
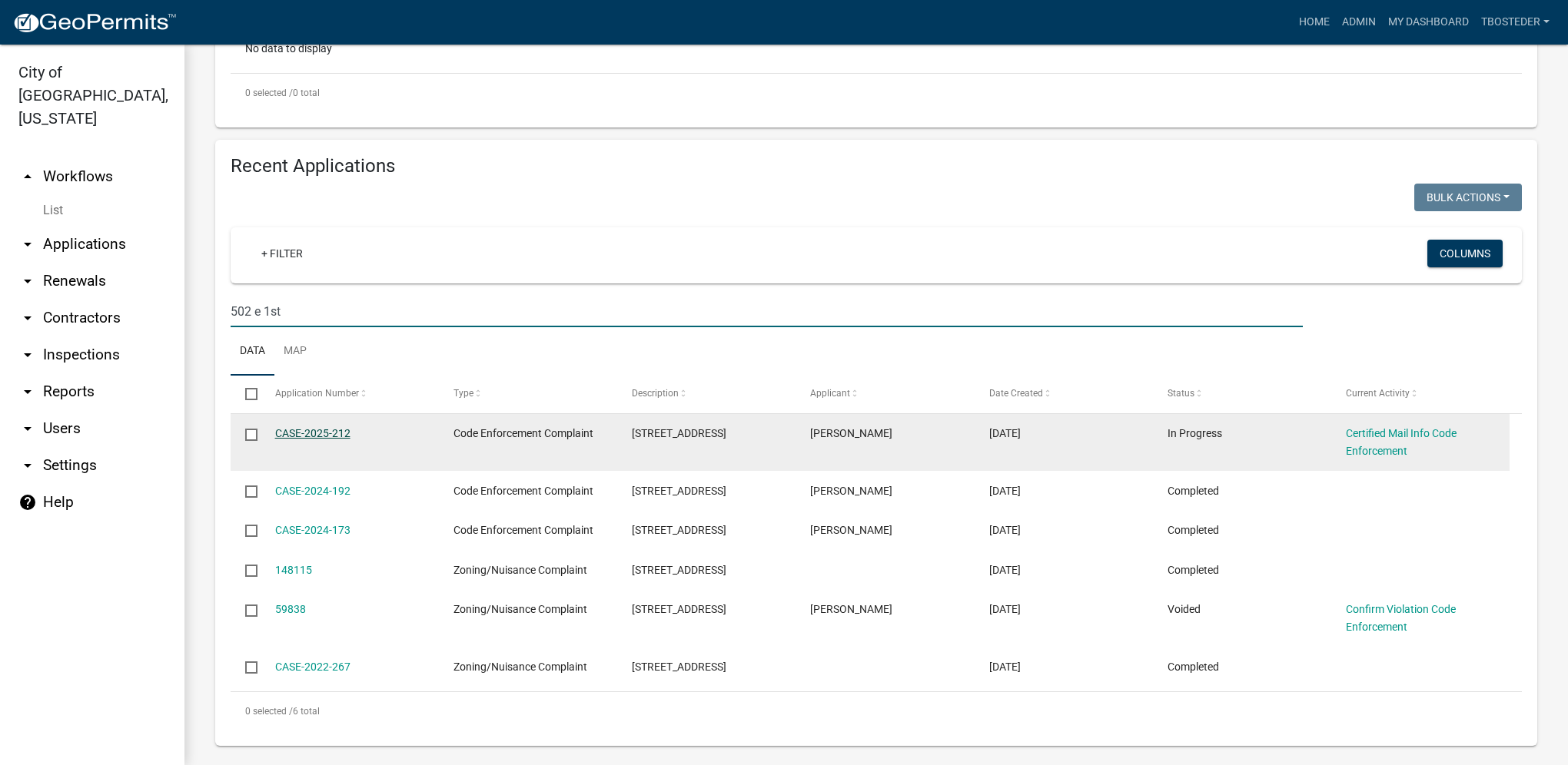
type input "502 e 1st"
click at [323, 432] on link "CASE-2025-212" at bounding box center [312, 433] width 75 height 13
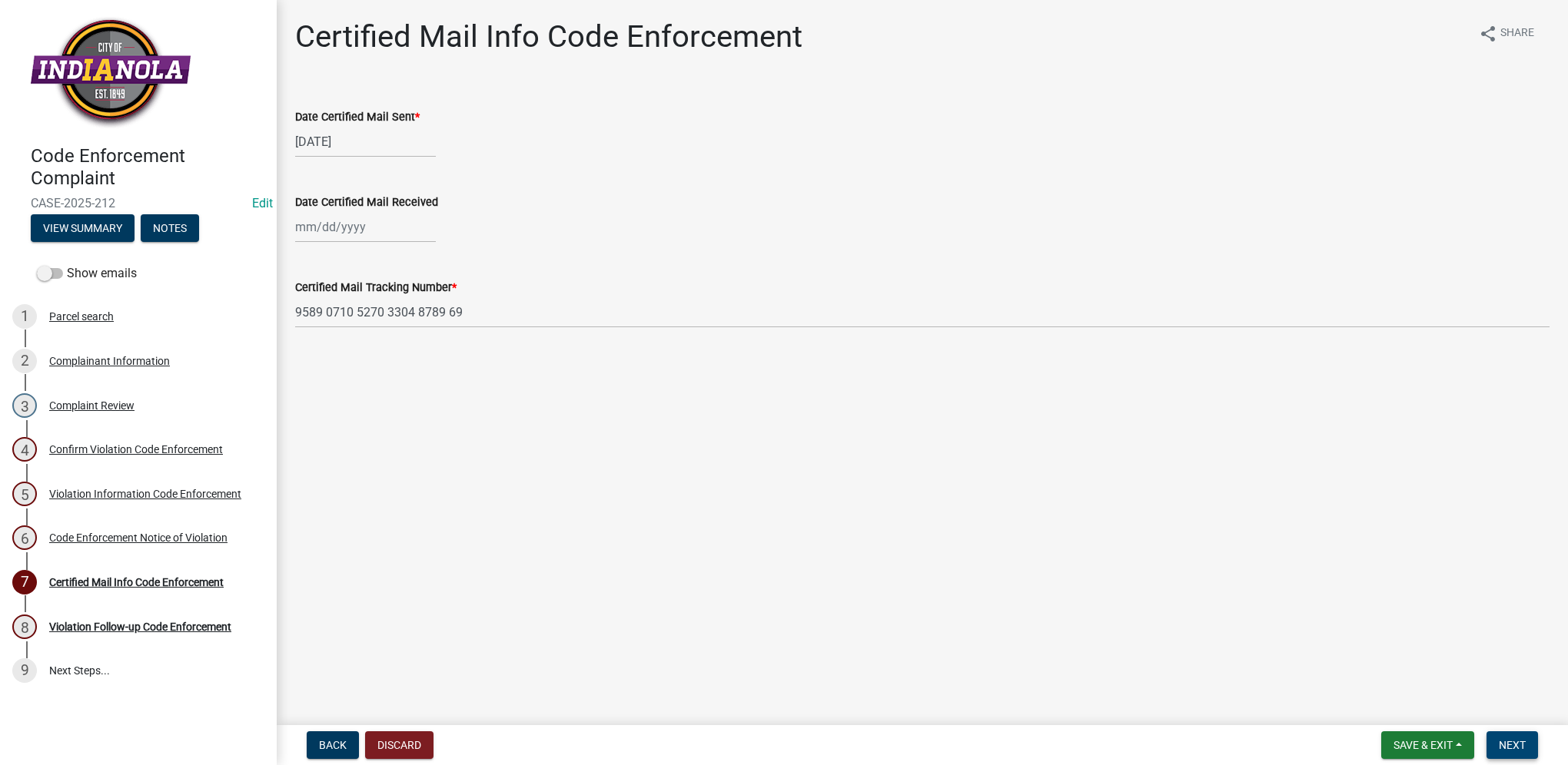
click at [1504, 746] on span "Next" at bounding box center [1513, 745] width 27 height 13
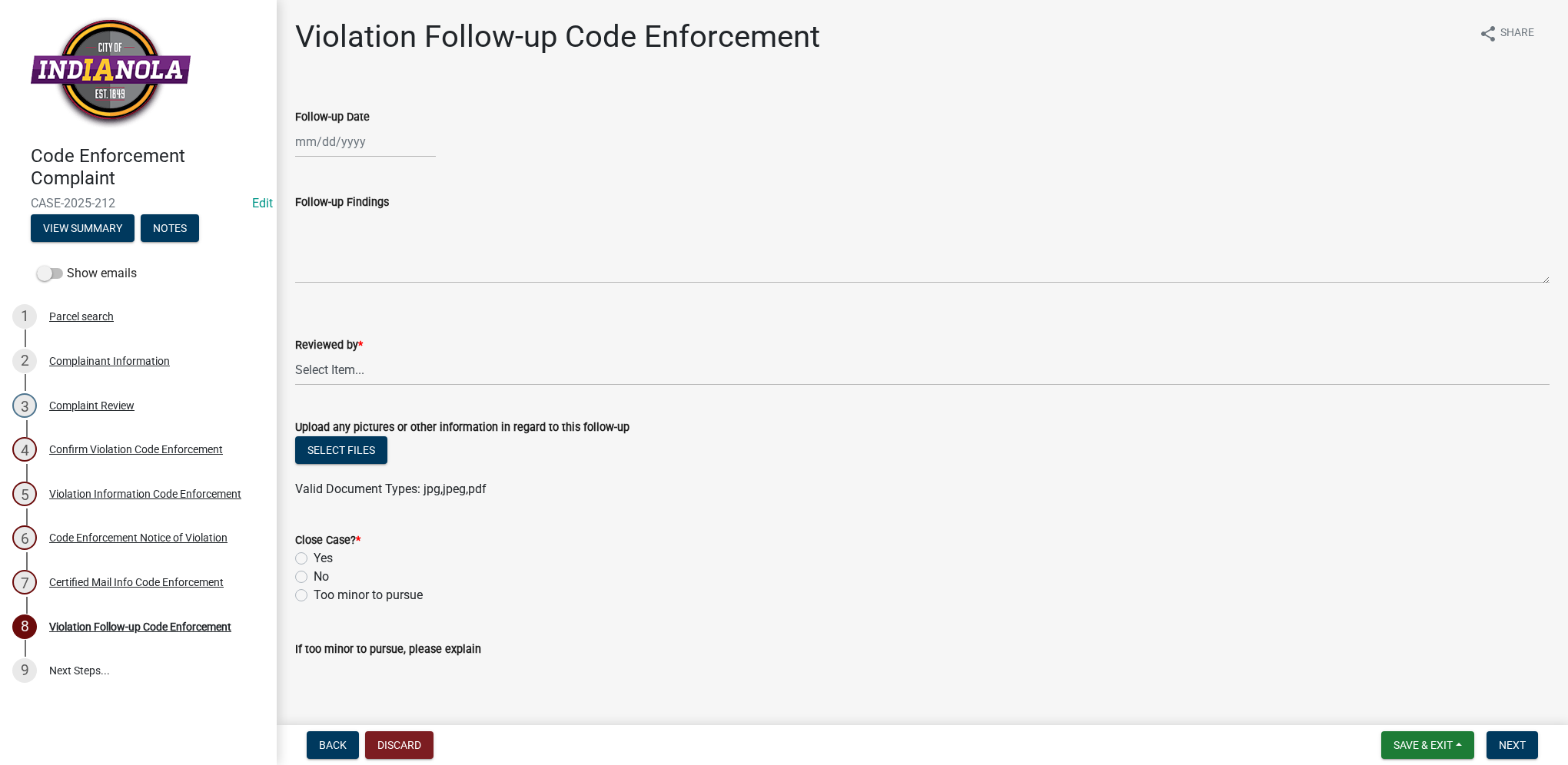
click at [398, 141] on div at bounding box center [366, 142] width 141 height 32
select select "9"
select select "2025"
click at [402, 241] on div "12" at bounding box center [409, 248] width 25 height 25
type input "[DATE]"
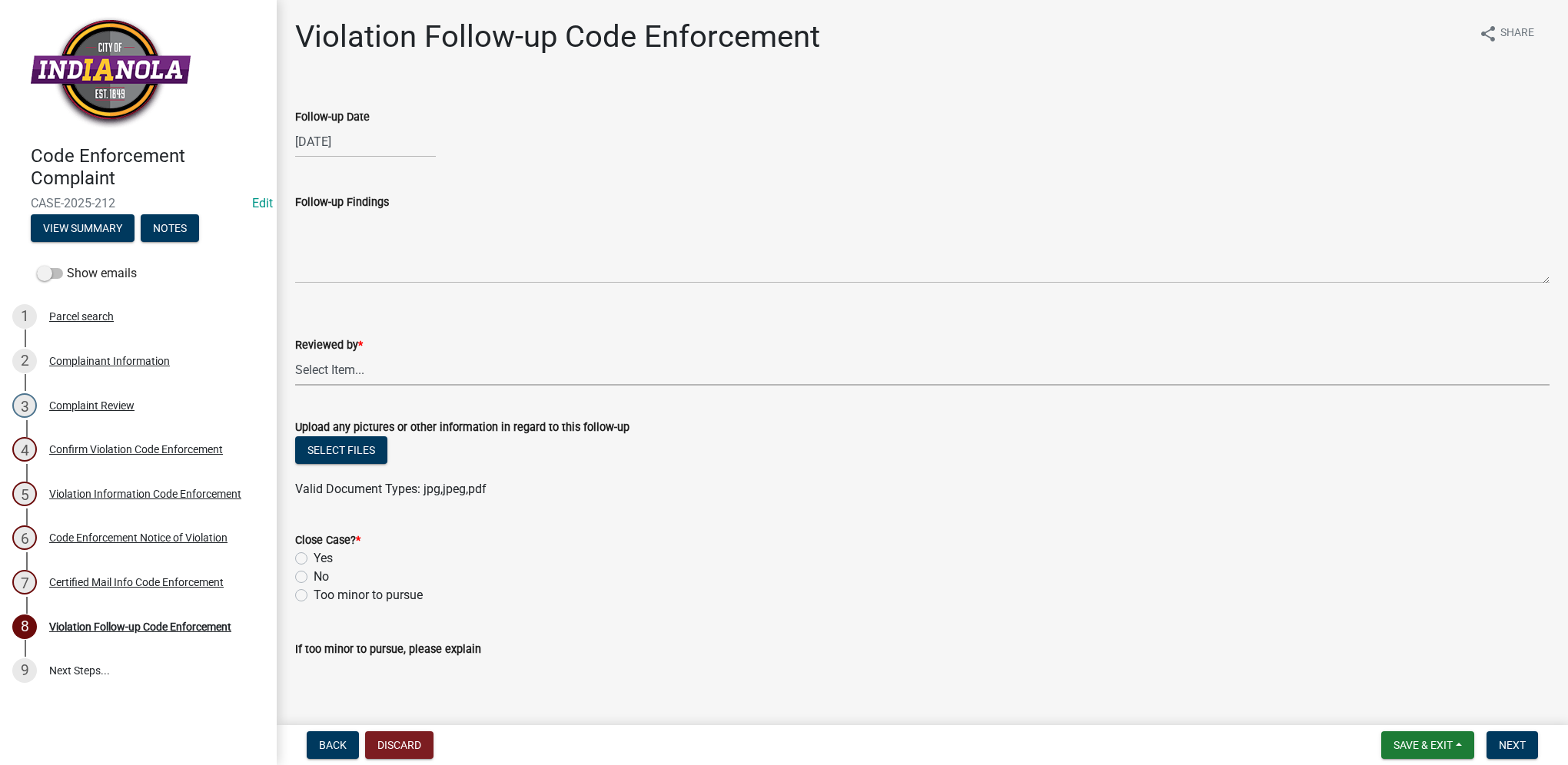
click at [440, 370] on select "Select Item... [PERSON_NAME] [PERSON_NAME] [PERSON_NAME] Other" at bounding box center [922, 370] width 1254 height 32
click at [296, 354] on select "Select Item... [PERSON_NAME] [PERSON_NAME] [PERSON_NAME] Other" at bounding box center [922, 370] width 1254 height 32
select select "634d5426-b8b3-48ee-aa1e-d523f7499186"
click at [325, 555] on label "Yes" at bounding box center [323, 558] width 19 height 18
click at [323, 555] on input "Yes" at bounding box center [319, 554] width 10 height 10
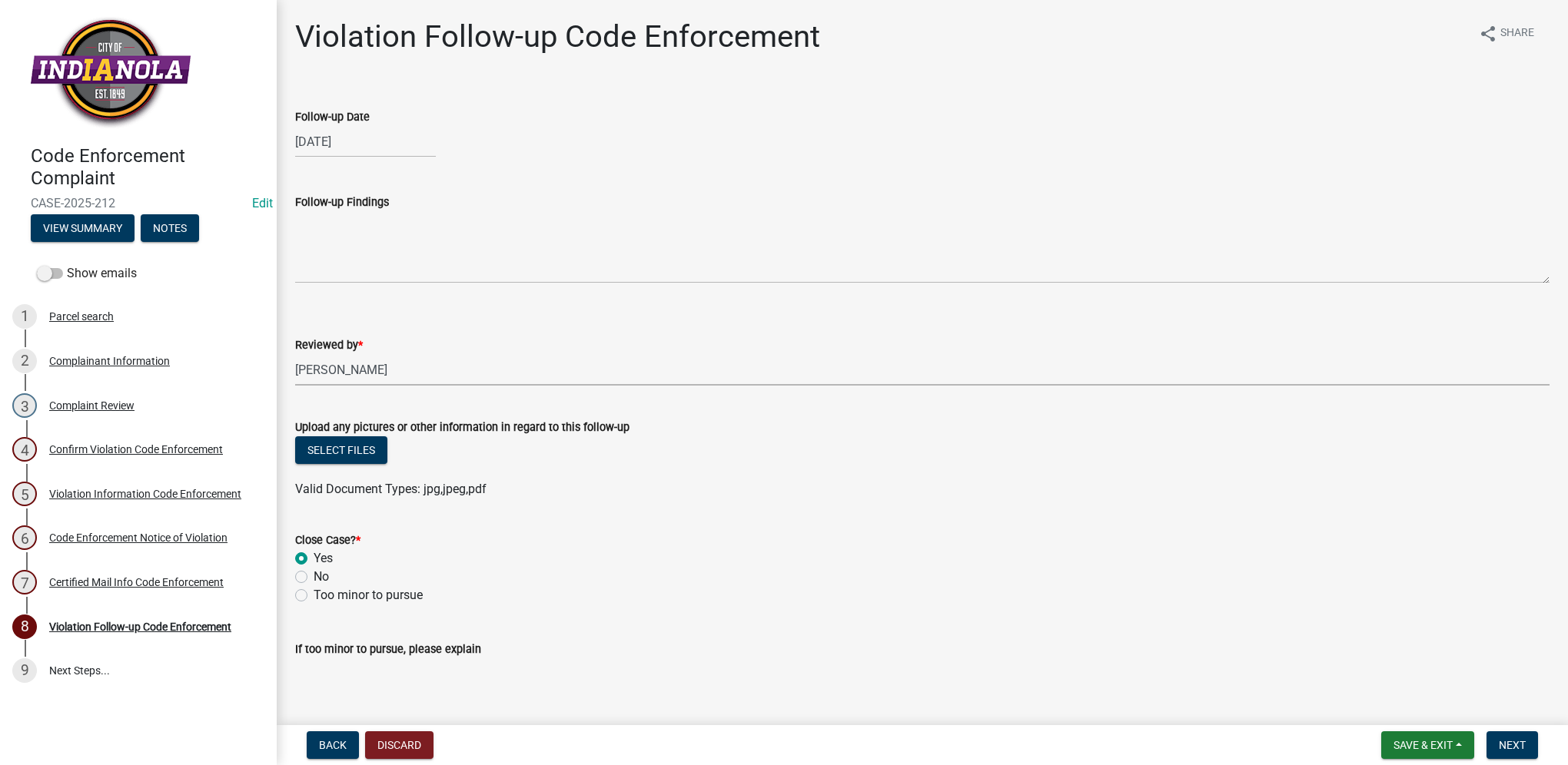
radio input "true"
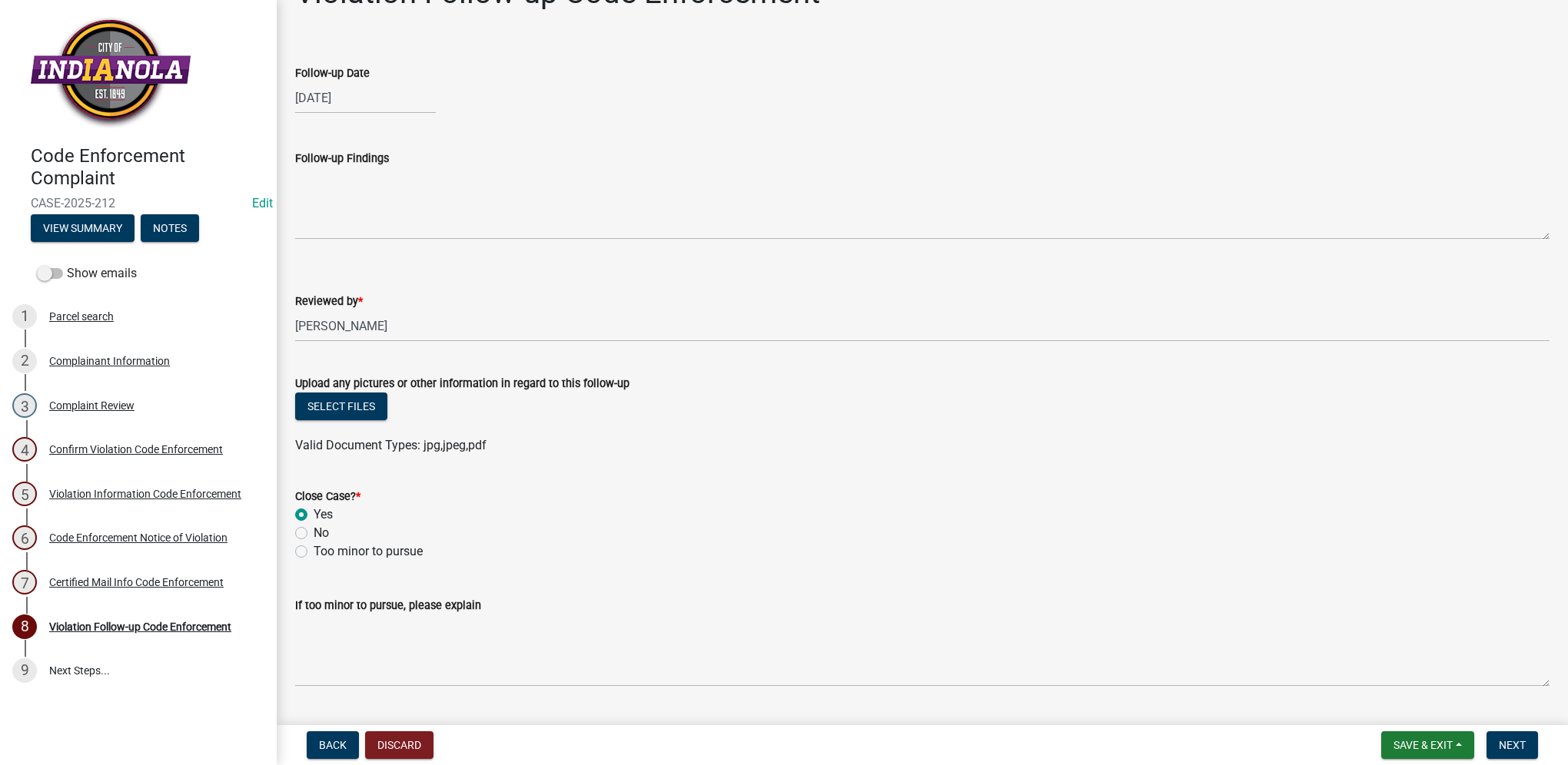
scroll to position [83, 0]
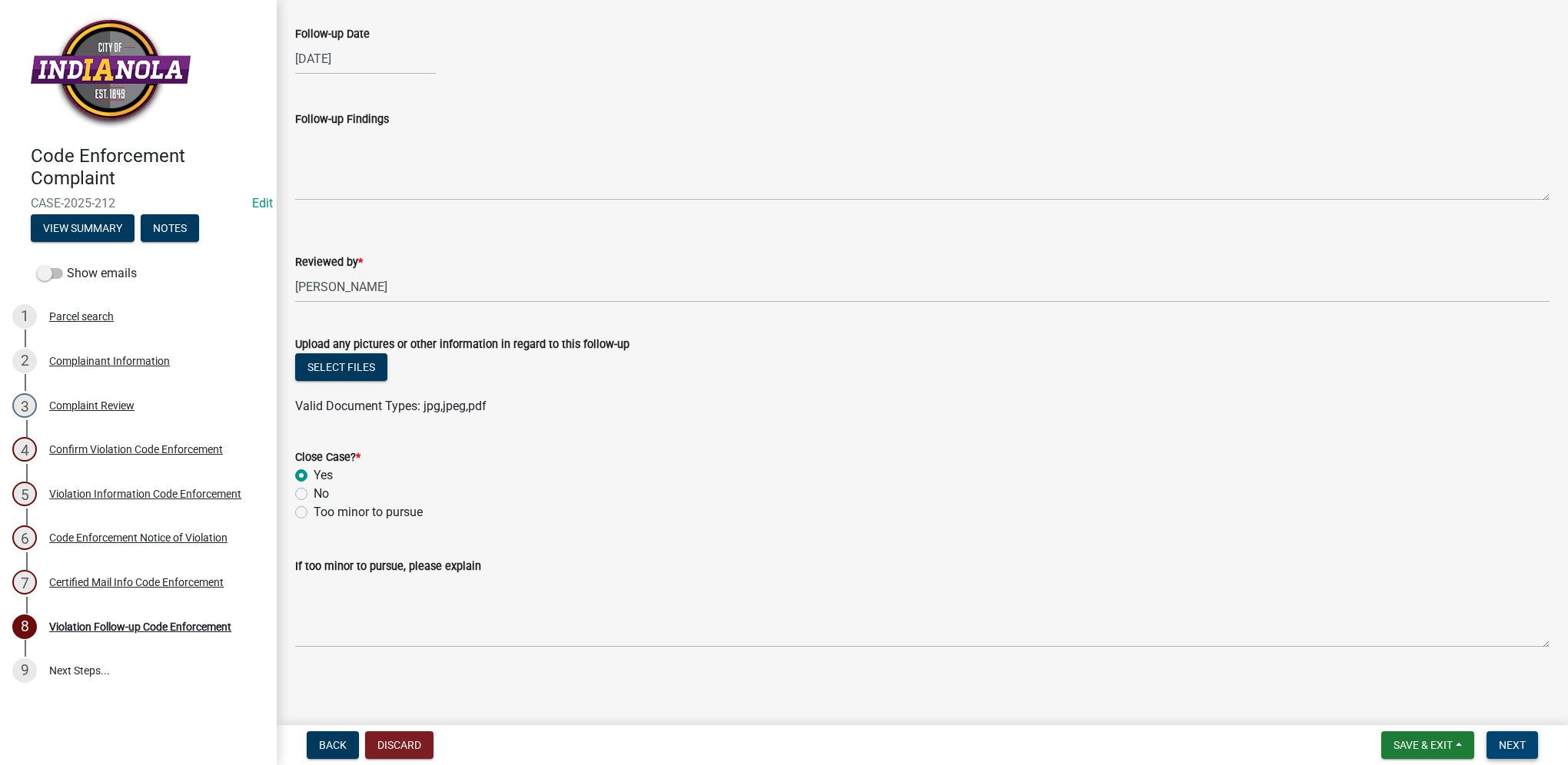
click at [1515, 746] on span "Next" at bounding box center [1513, 745] width 27 height 13
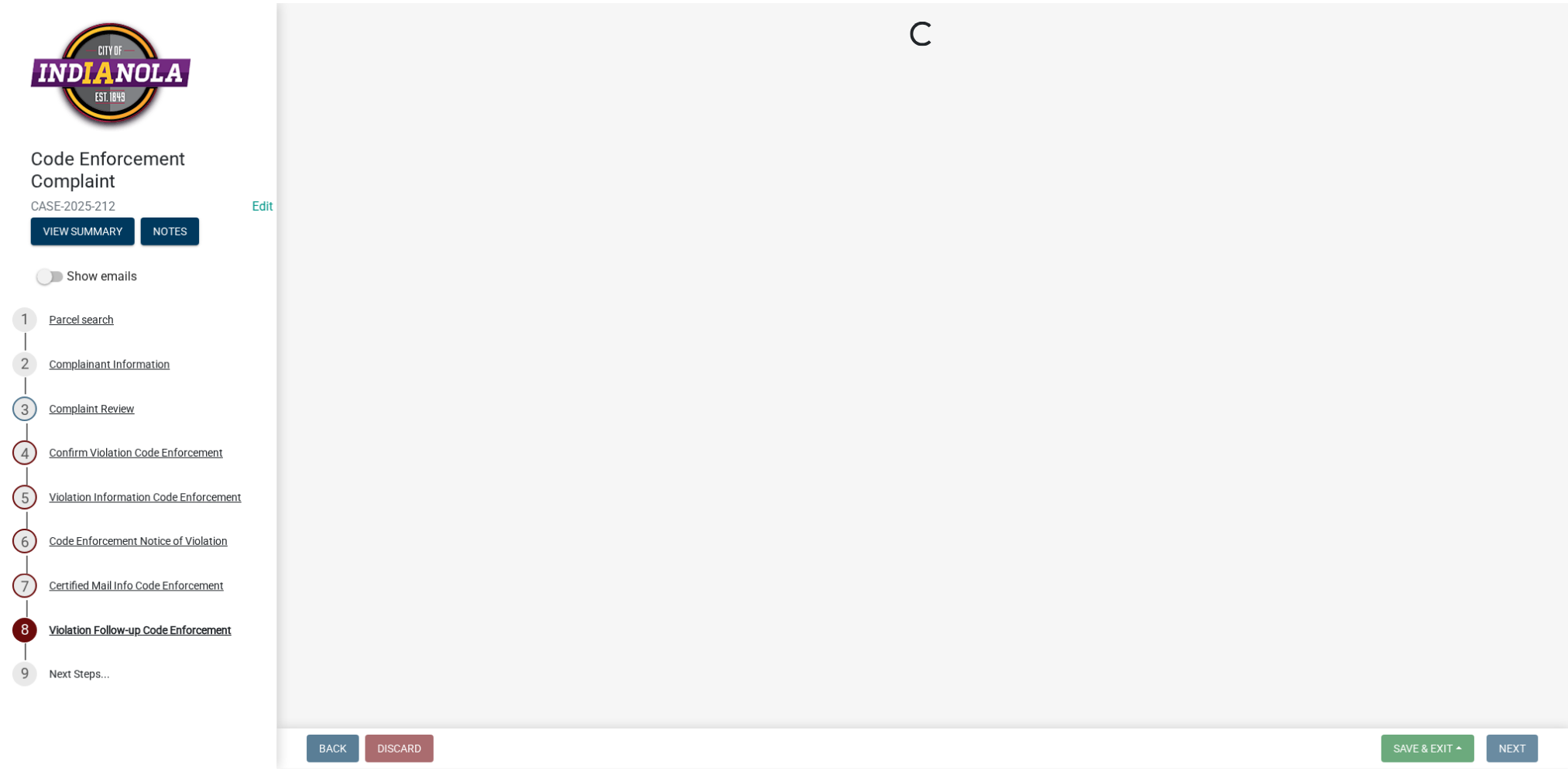
scroll to position [0, 0]
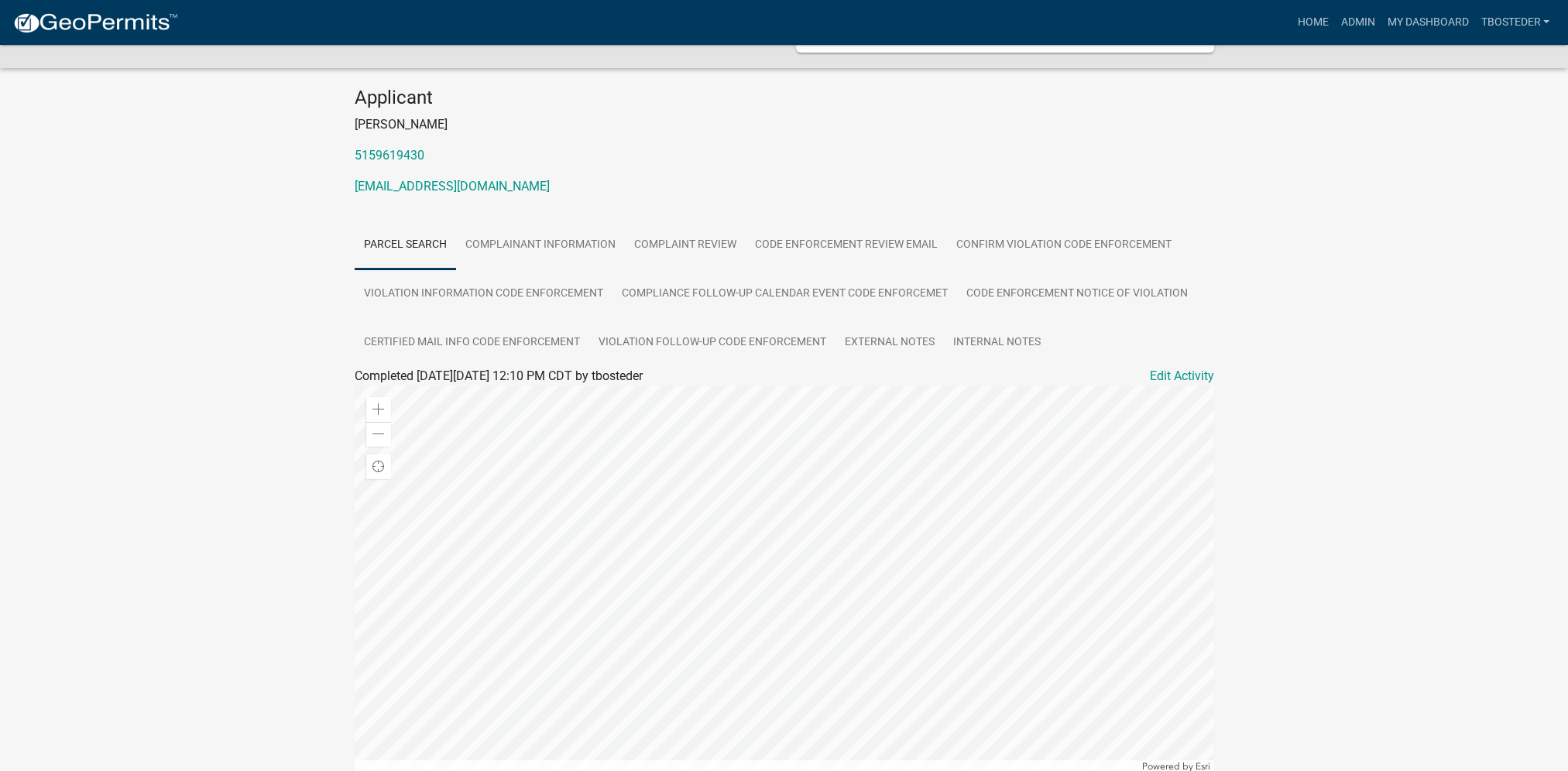
scroll to position [273, 0]
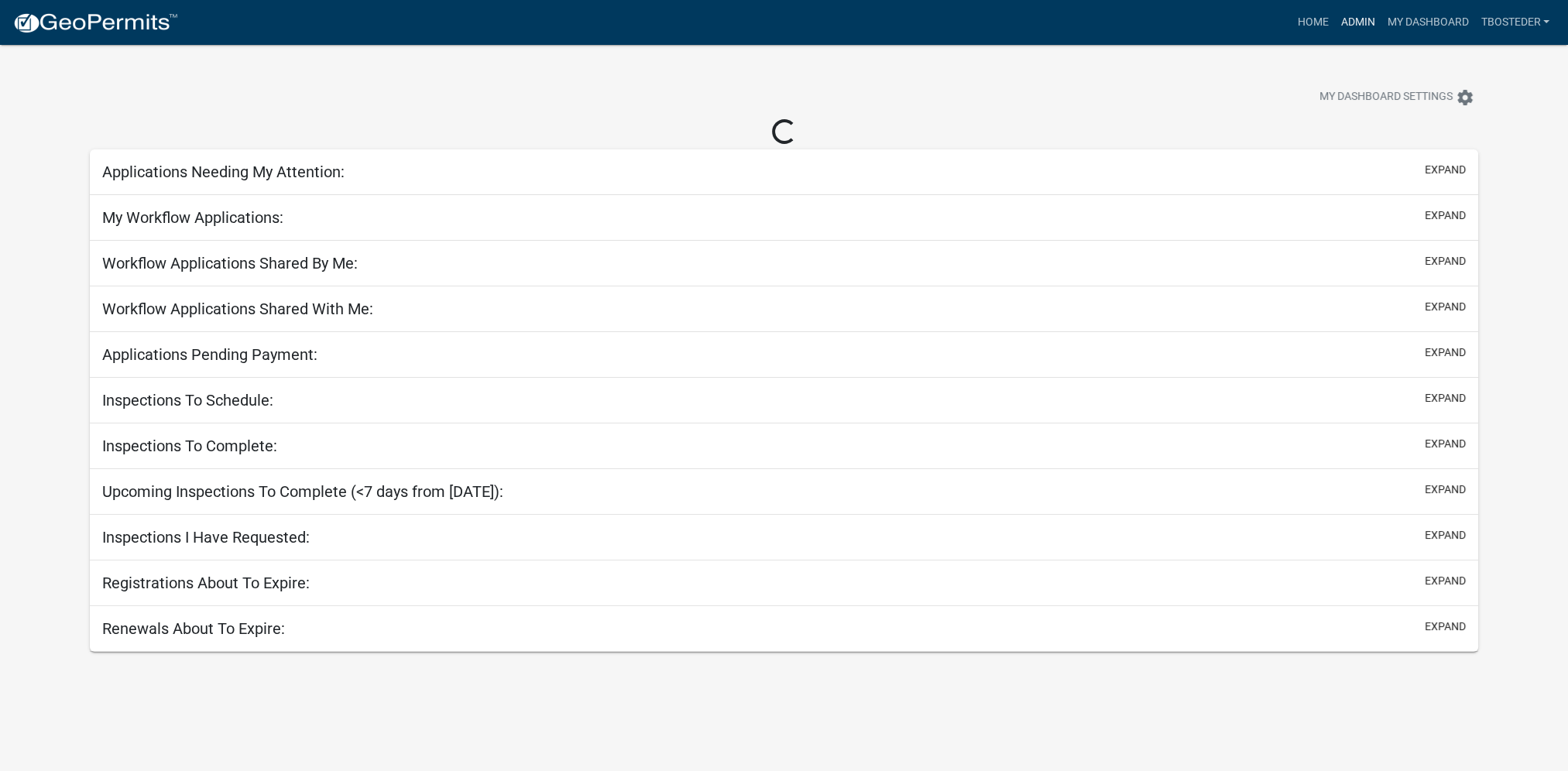
click at [1353, 12] on link "Admin" at bounding box center [1357, 22] width 46 height 30
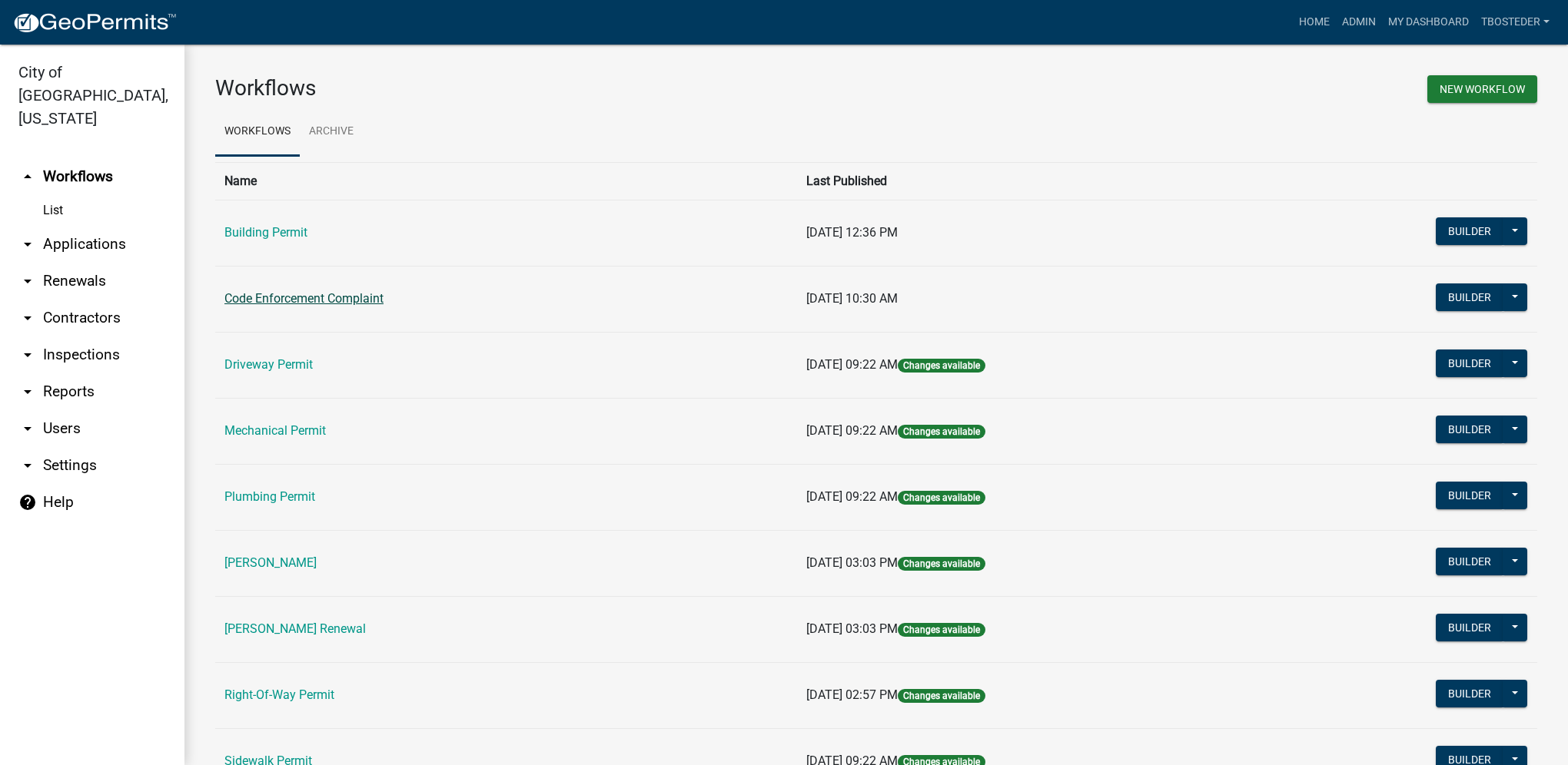
click at [333, 298] on link "Code Enforcement Complaint" at bounding box center [303, 299] width 159 height 14
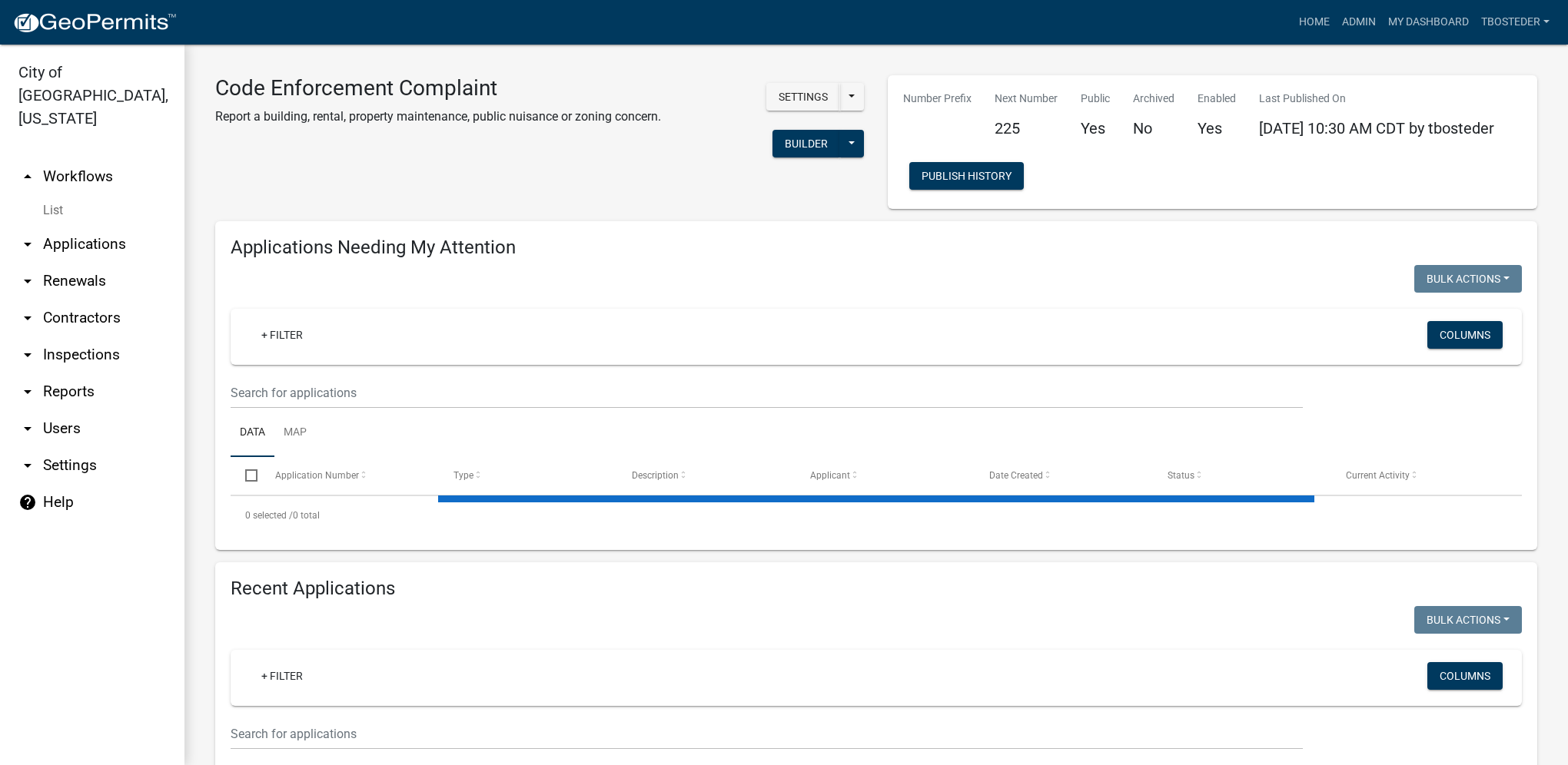
select select "1: 25"
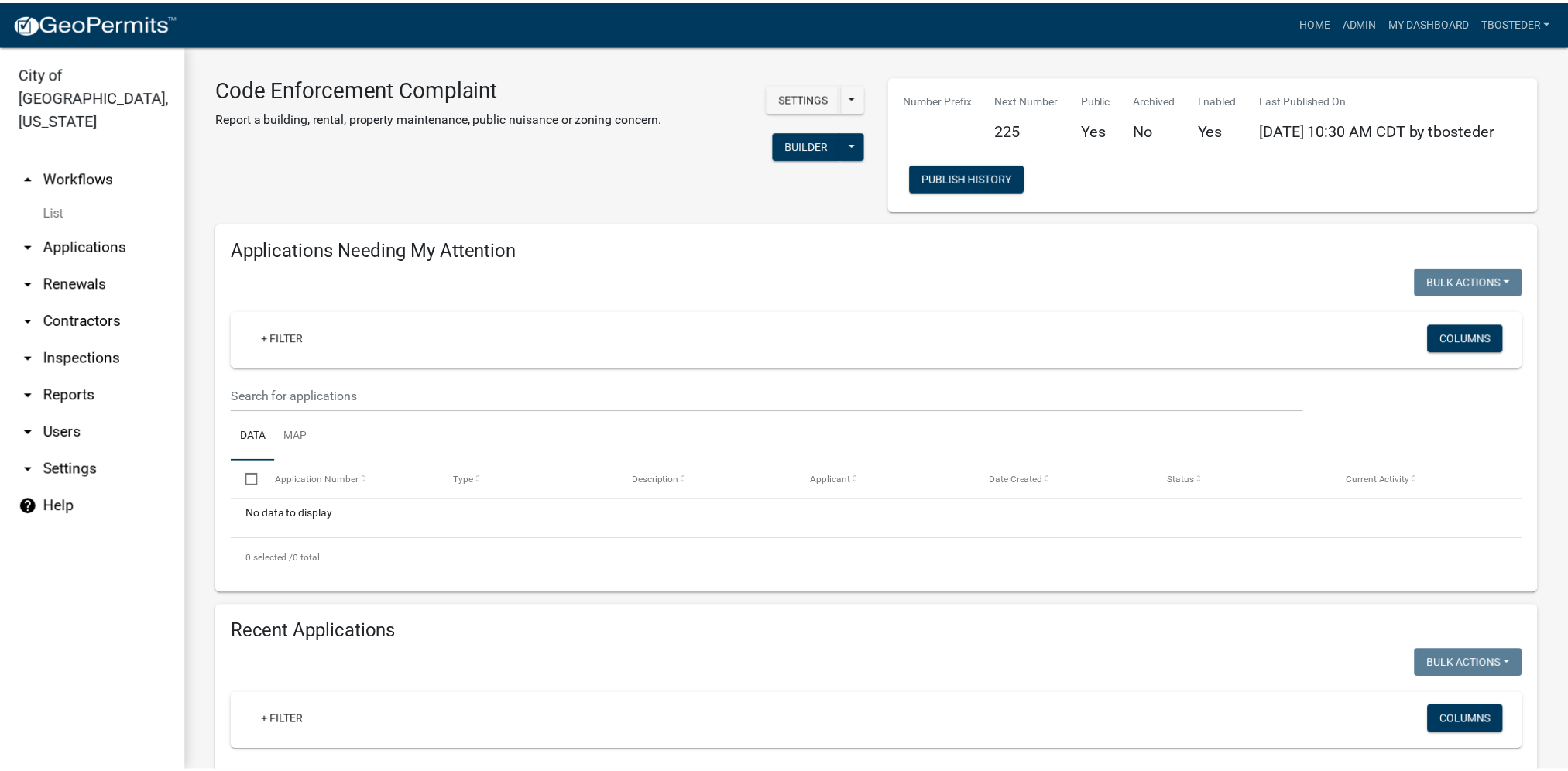
scroll to position [310, 0]
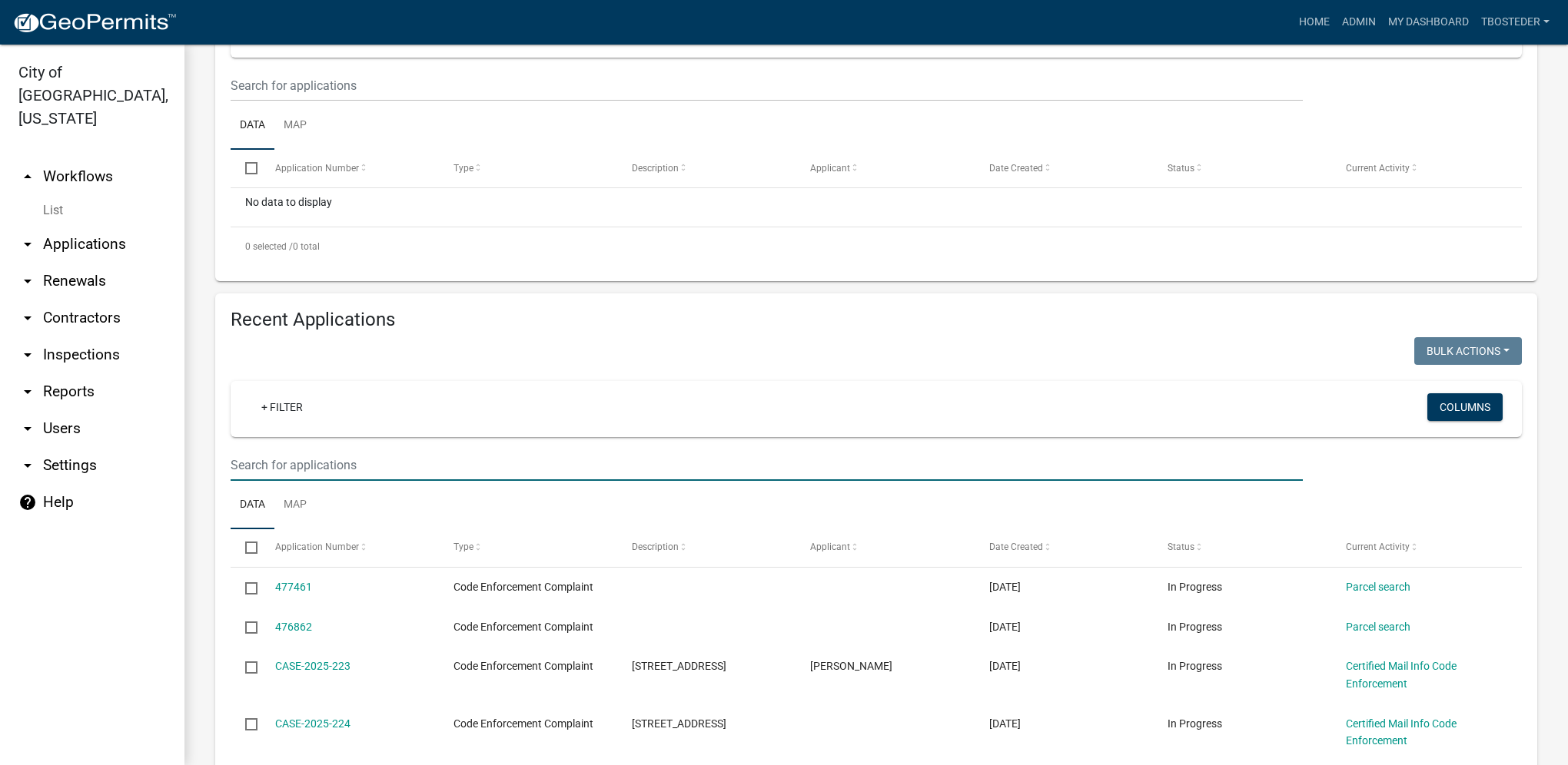
click at [343, 464] on input "text" at bounding box center [766, 466] width 1072 height 32
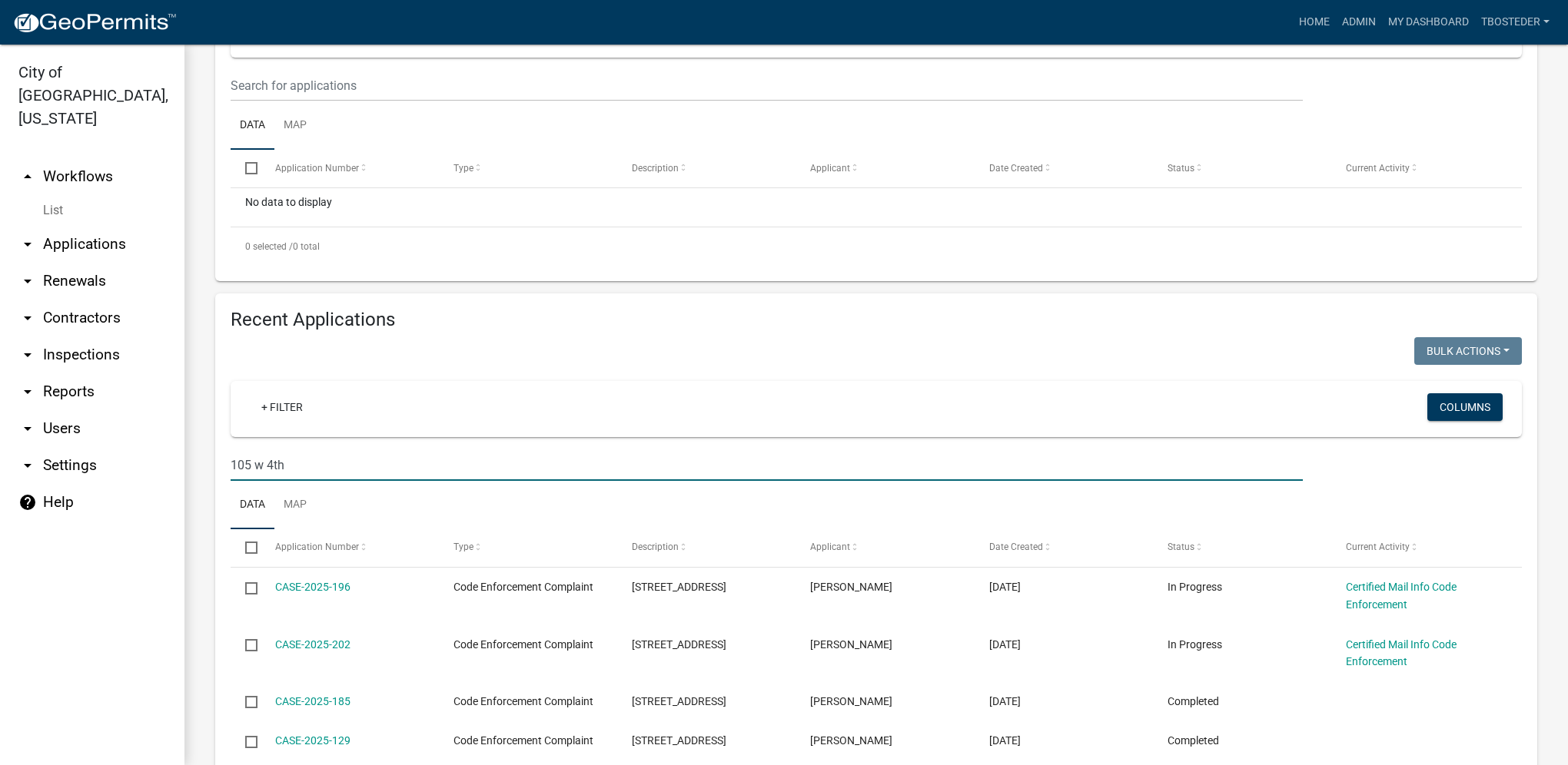
type input "105 w 4th"
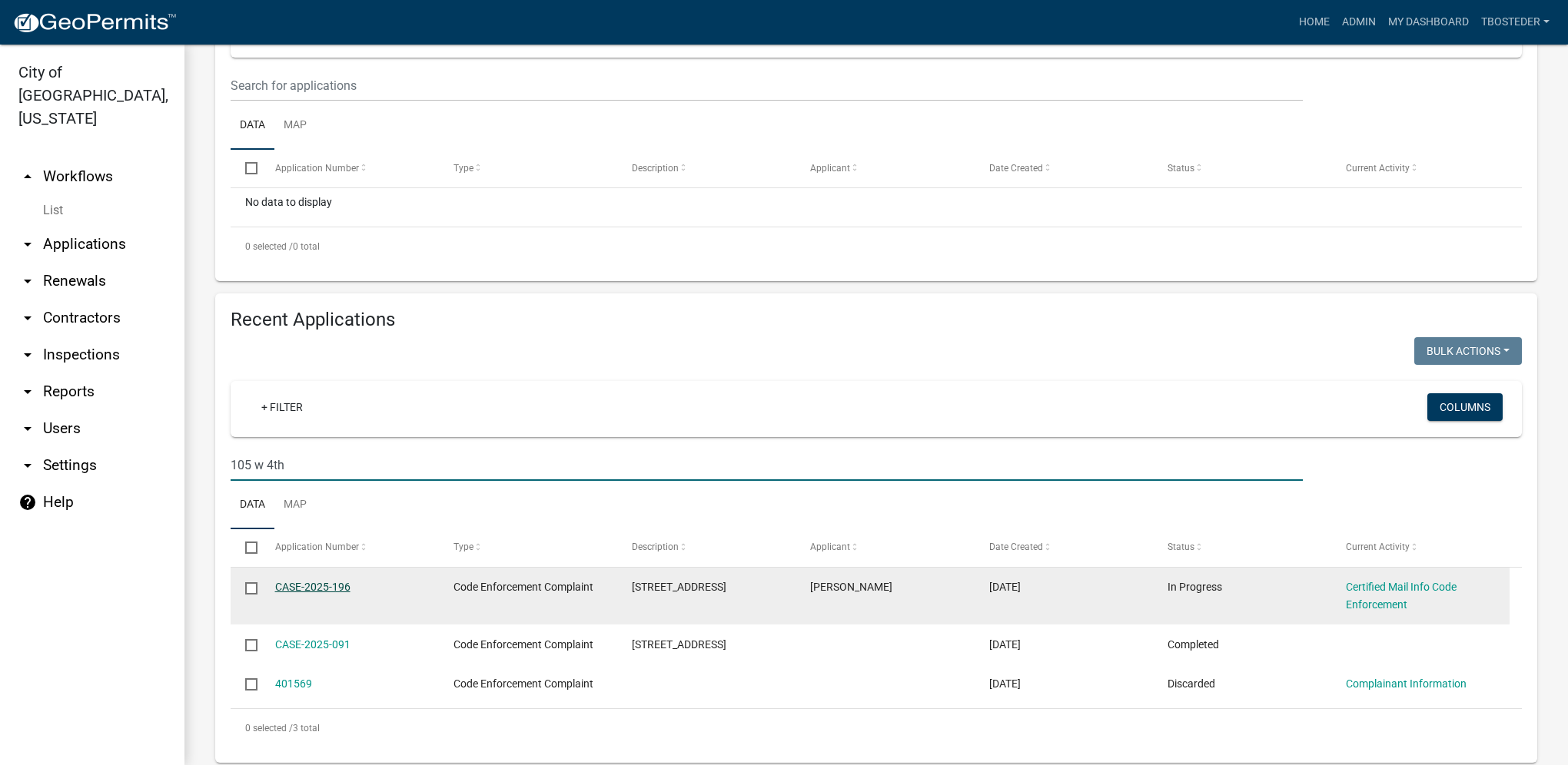
click at [315, 590] on link "CASE-2025-196" at bounding box center [312, 587] width 75 height 13
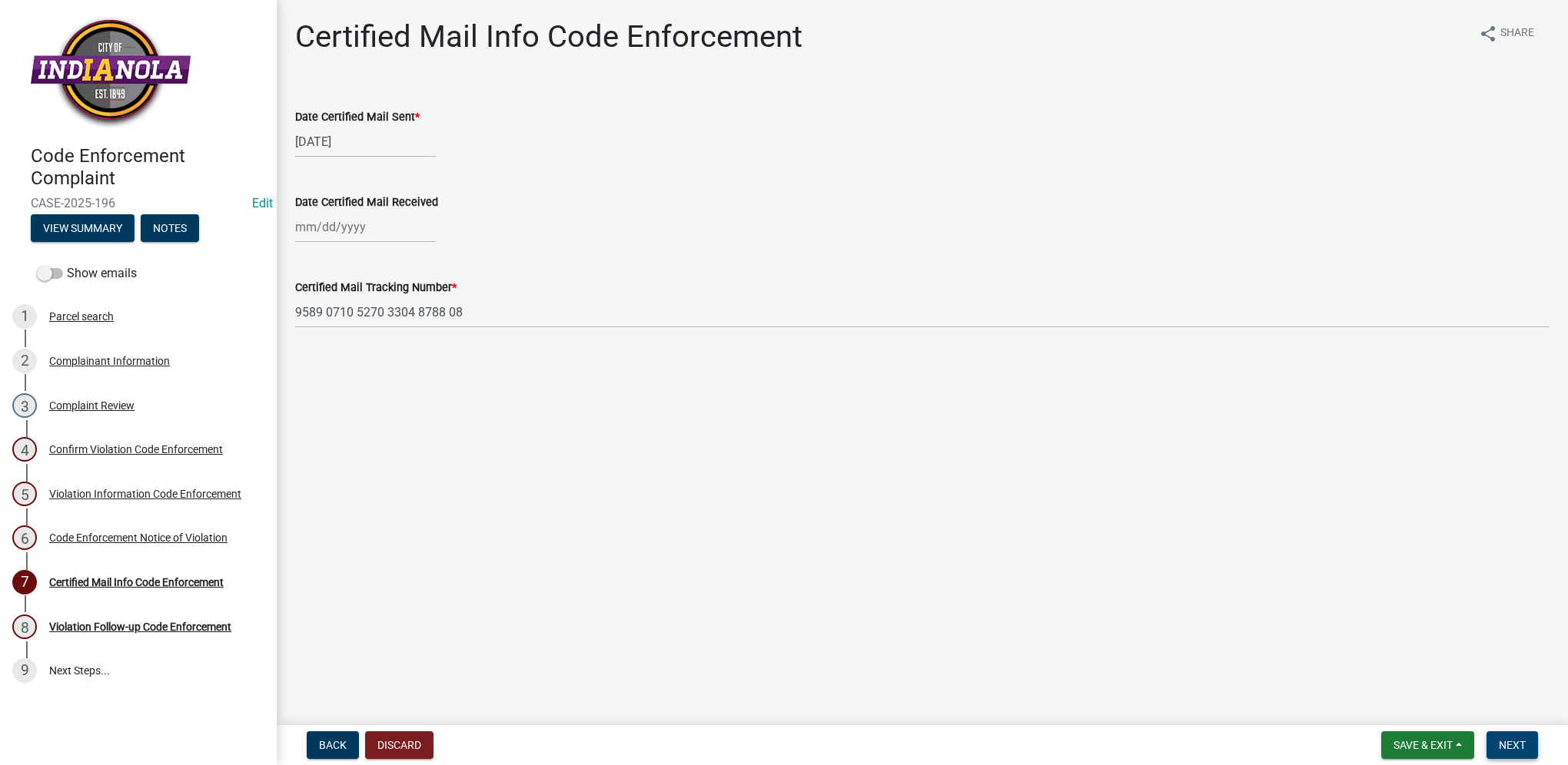
click at [1516, 752] on button "Next" at bounding box center [1512, 745] width 52 height 28
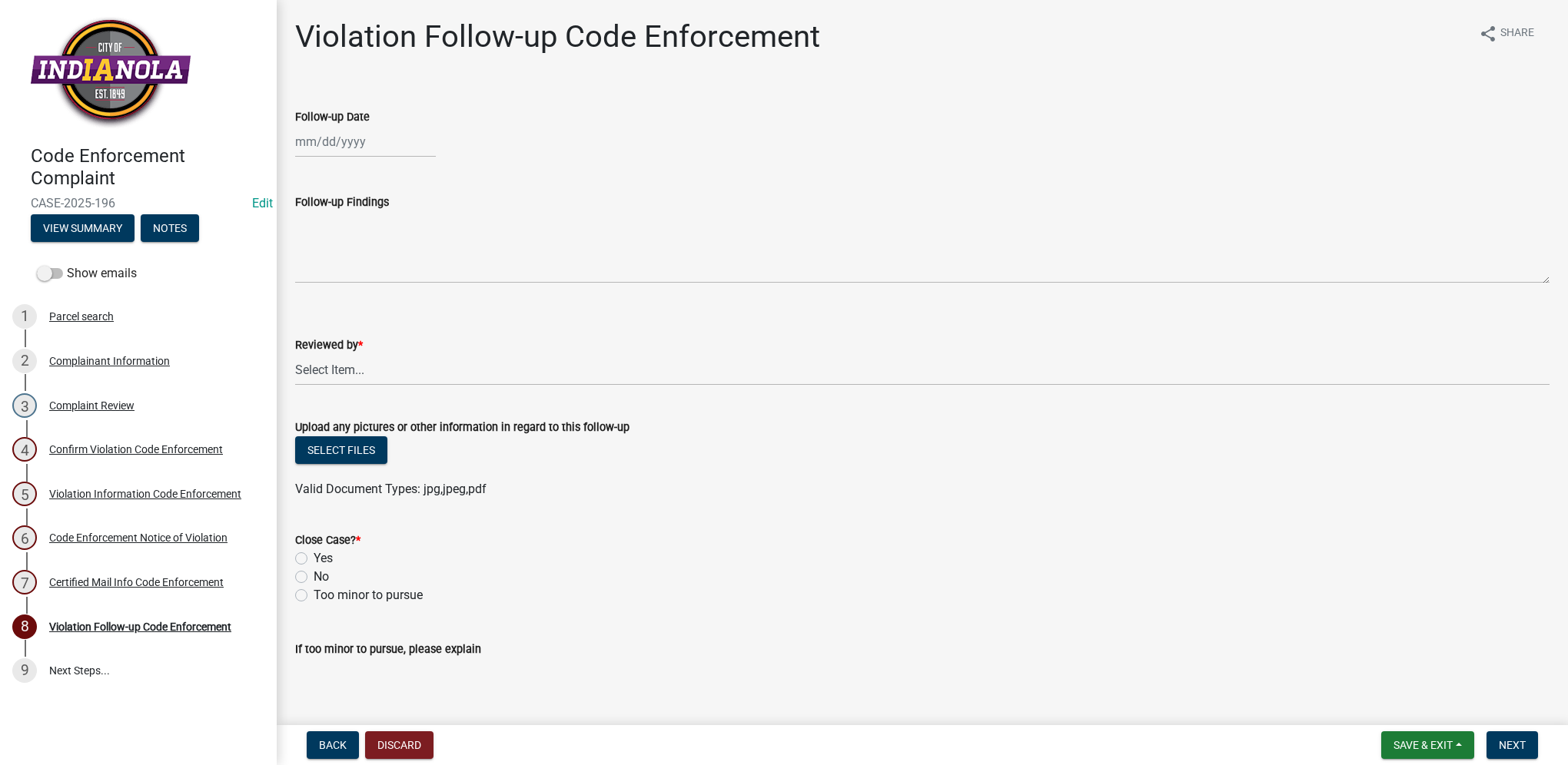
select select "9"
select select "2025"
click at [338, 142] on div "[PERSON_NAME] Feb Mar Apr [PERSON_NAME][DATE] Oct Nov [DATE] 1526 1527 1528 152…" at bounding box center [366, 142] width 141 height 32
click at [412, 248] on div "12" at bounding box center [409, 248] width 25 height 25
type input "[DATE]"
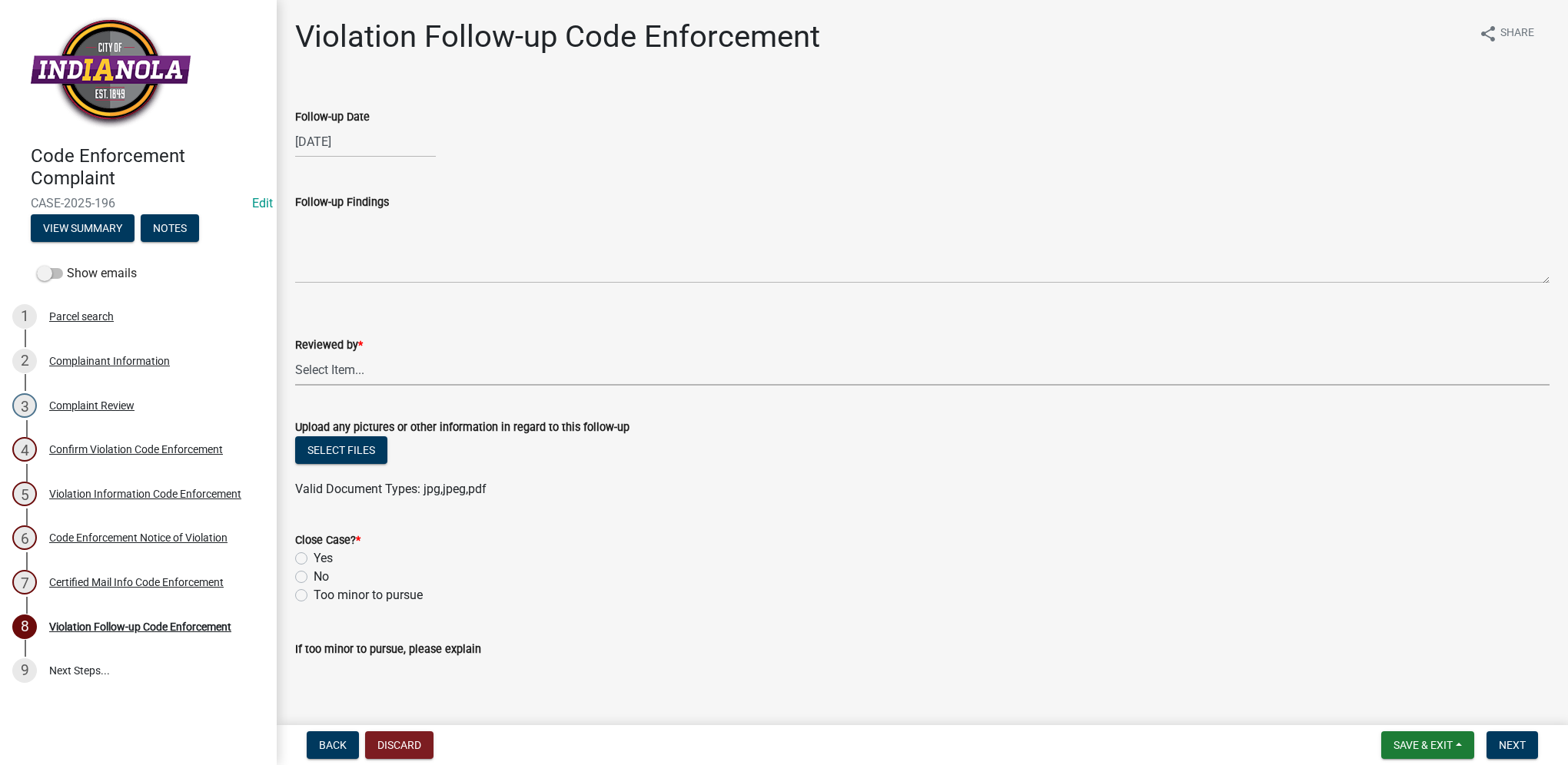
click at [360, 372] on select "Select Item... [PERSON_NAME] [PERSON_NAME] [PERSON_NAME] Other" at bounding box center [922, 370] width 1254 height 32
click at [296, 354] on select "Select Item... [PERSON_NAME] [PERSON_NAME] [PERSON_NAME] Other" at bounding box center [922, 370] width 1254 height 32
select select "634d5426-b8b3-48ee-aa1e-d523f7499186"
click at [318, 558] on label "Yes" at bounding box center [323, 558] width 19 height 18
click at [318, 558] on input "Yes" at bounding box center [319, 554] width 10 height 10
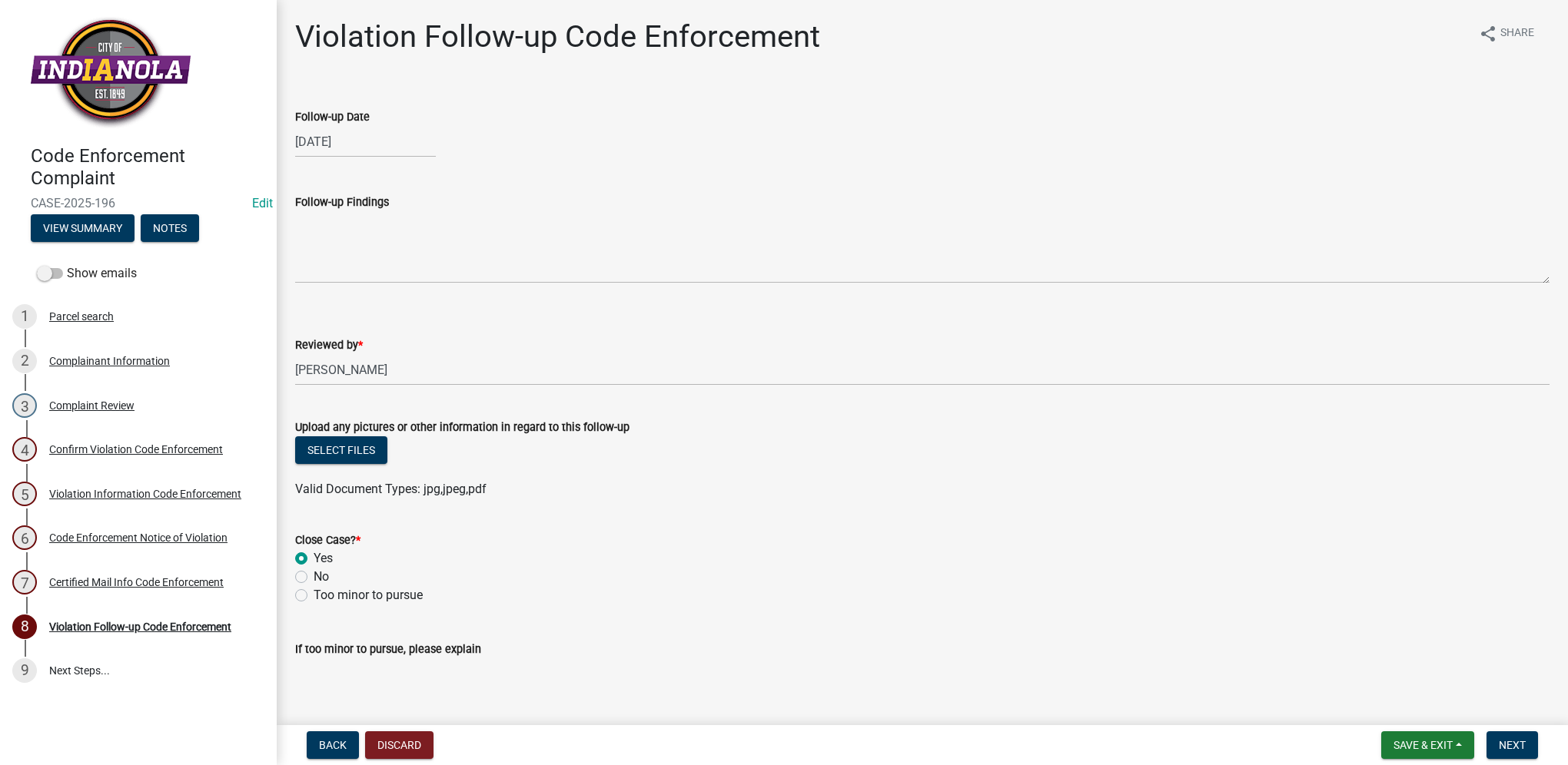
radio input "true"
click at [1497, 741] on button "Next" at bounding box center [1512, 745] width 52 height 28
